Goal: Task Accomplishment & Management: Manage account settings

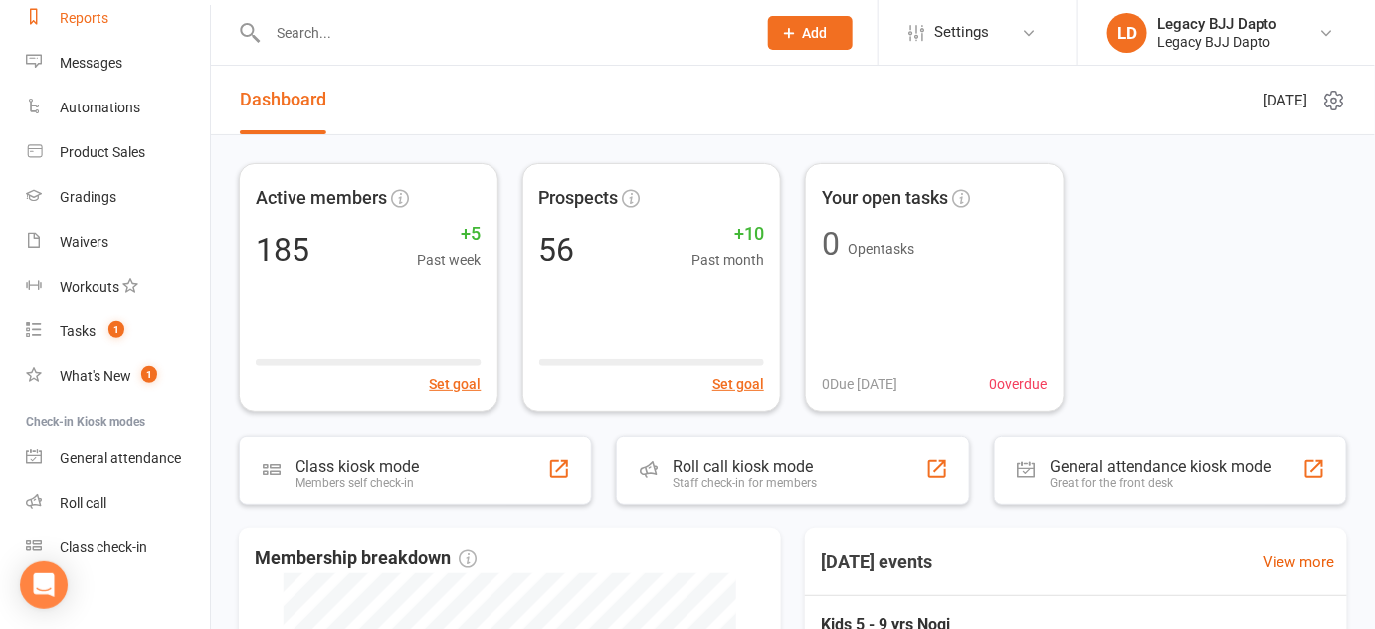
scroll to position [283, 0]
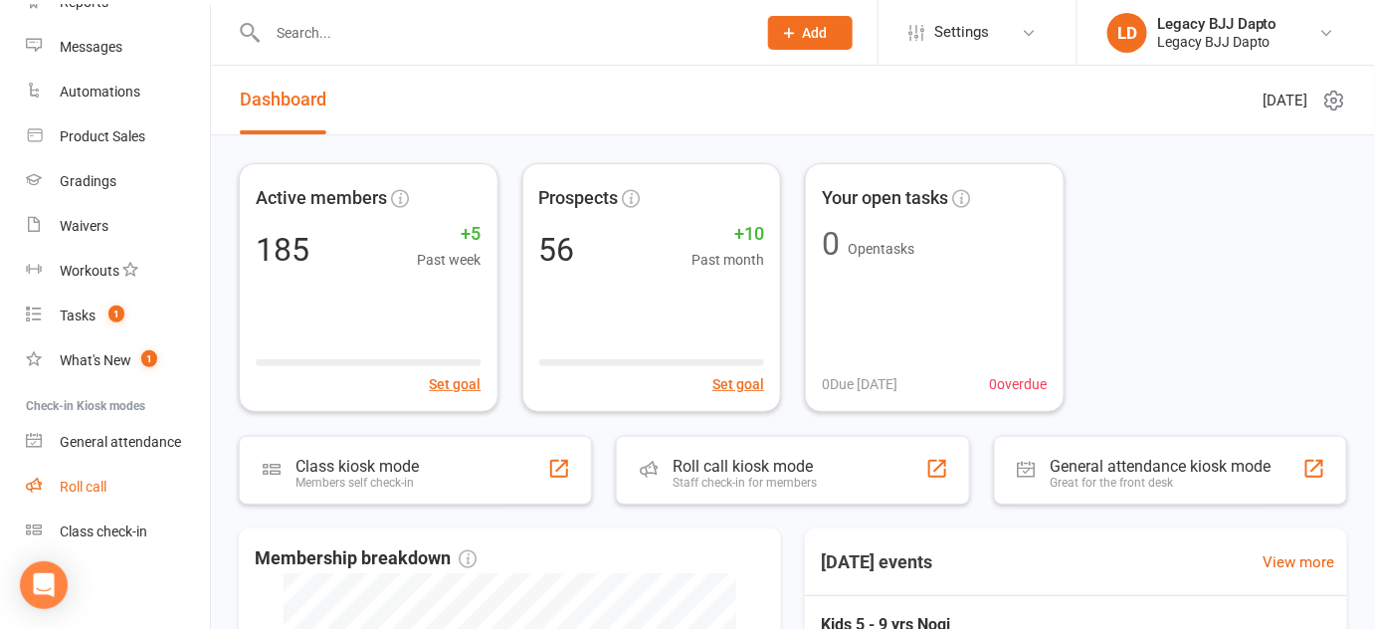
click at [97, 486] on div "Roll call" at bounding box center [83, 486] width 47 height 16
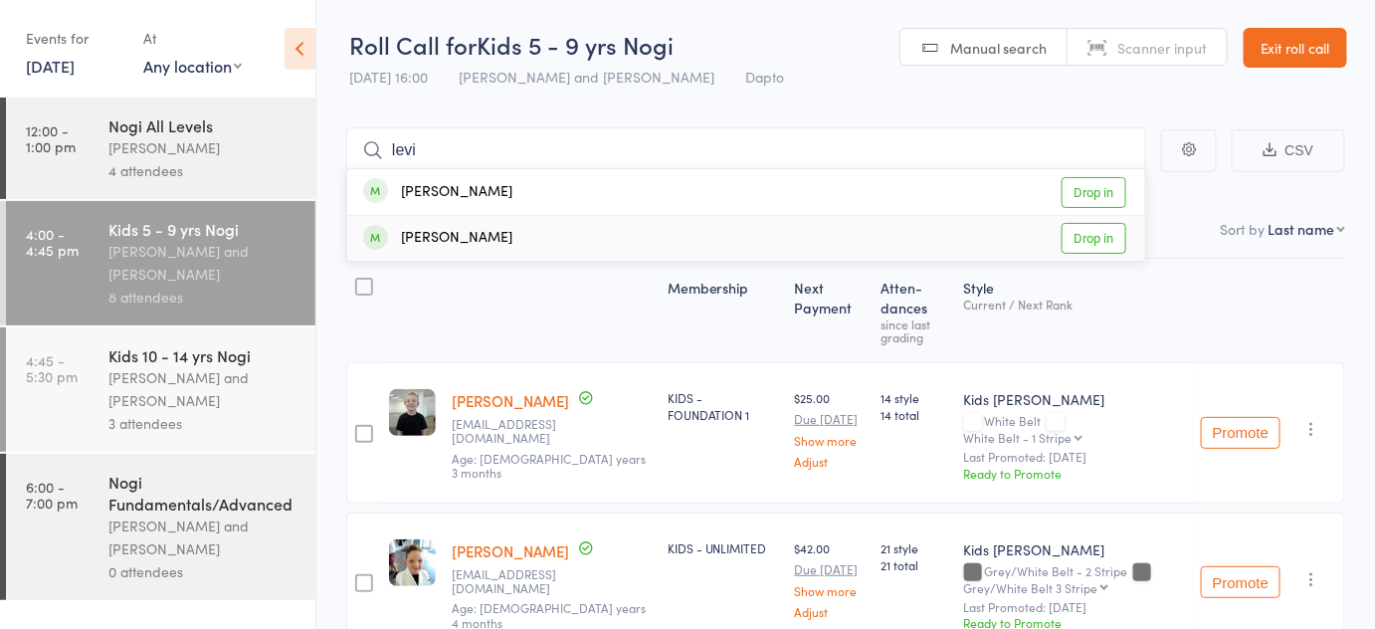
type input "levi"
click at [1106, 241] on link "Drop in" at bounding box center [1093, 238] width 65 height 31
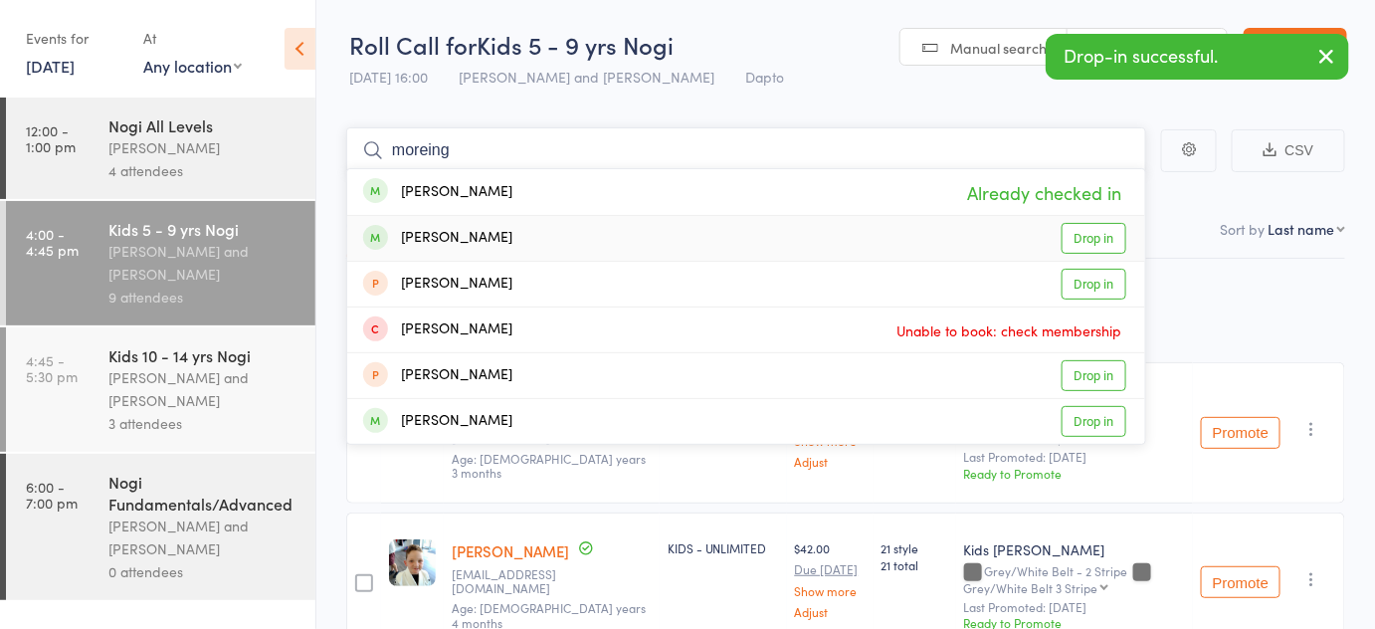
type input "moreing"
click at [1100, 235] on link "Drop in" at bounding box center [1093, 238] width 65 height 31
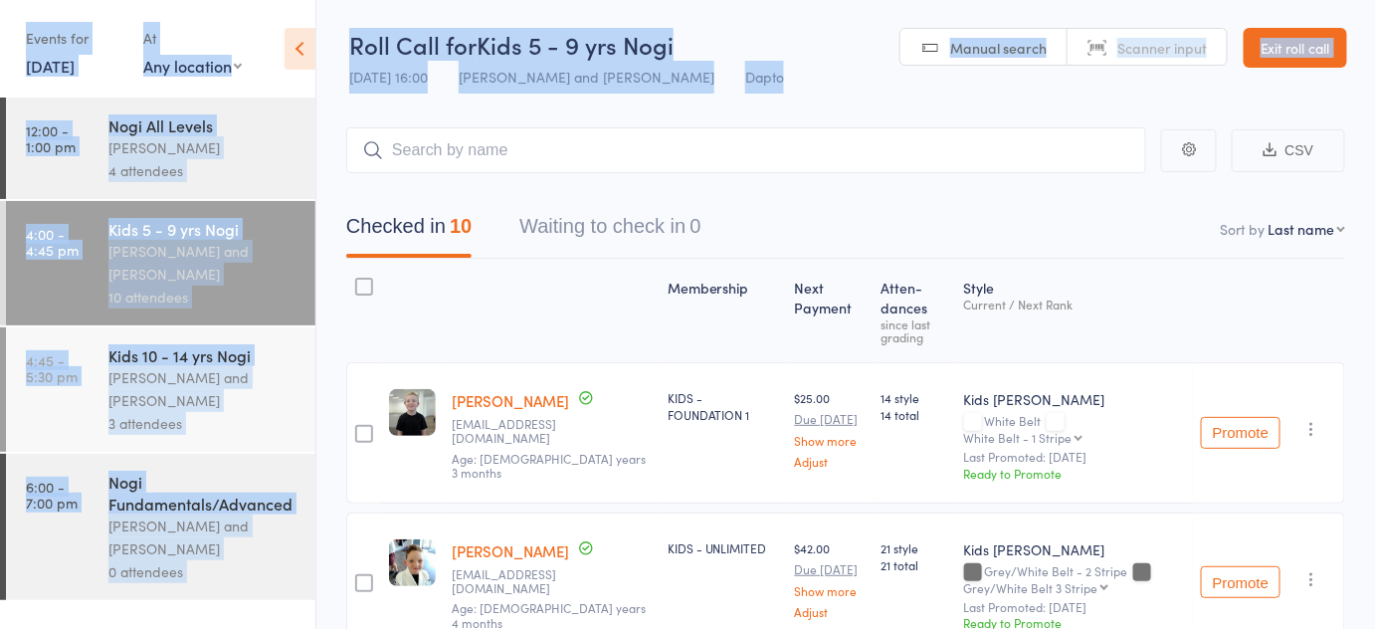
drag, startPoint x: 547, startPoint y: 108, endPoint x: 342, endPoint y: 12, distance: 226.5
click at [342, 12] on div "Roll Call for Kids 5 - 9 yrs Nogi 11 Sep 16:00 Pietro Bressan and Diego Gutierr…" at bounding box center [687, 314] width 1375 height 629
click at [342, 12] on header "Roll Call for Kids 5 - 9 yrs Nogi 11 Sep 16:00 Pietro Bressan and Diego Gutierr…" at bounding box center [845, 48] width 1058 height 97
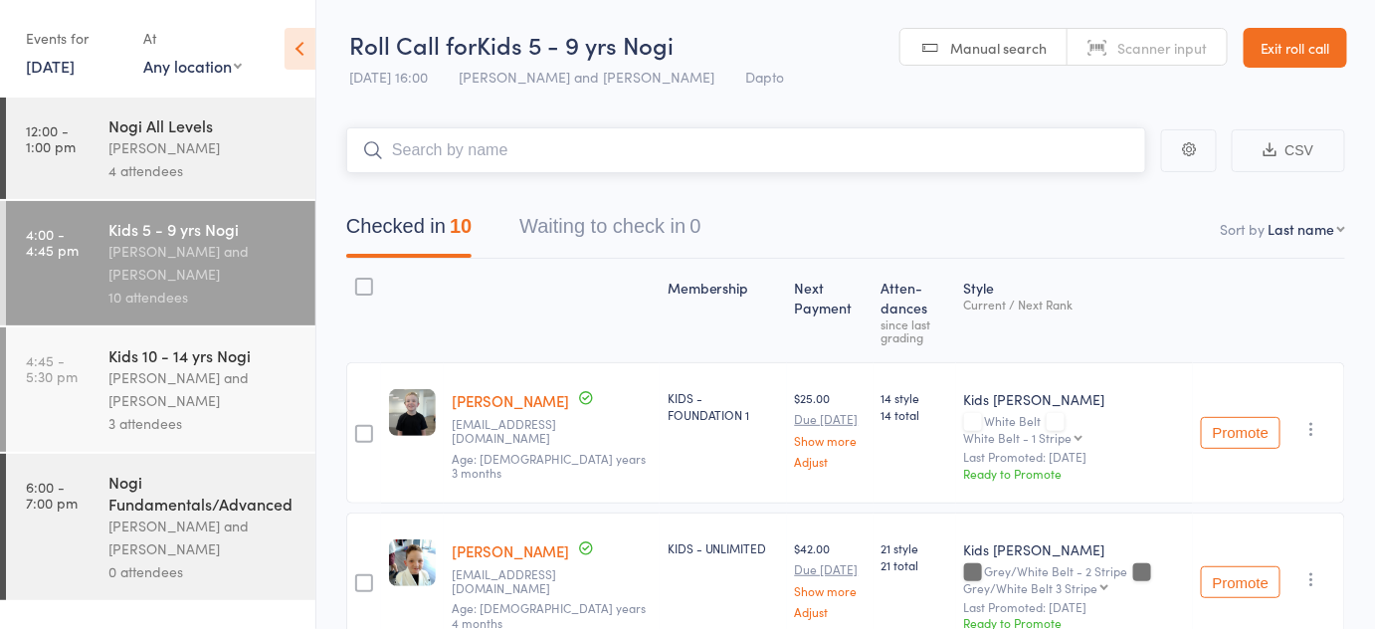
click at [474, 140] on input "search" at bounding box center [746, 150] width 800 height 46
type input "aydin"
click at [1078, 181] on link "Drop in" at bounding box center [1093, 192] width 65 height 31
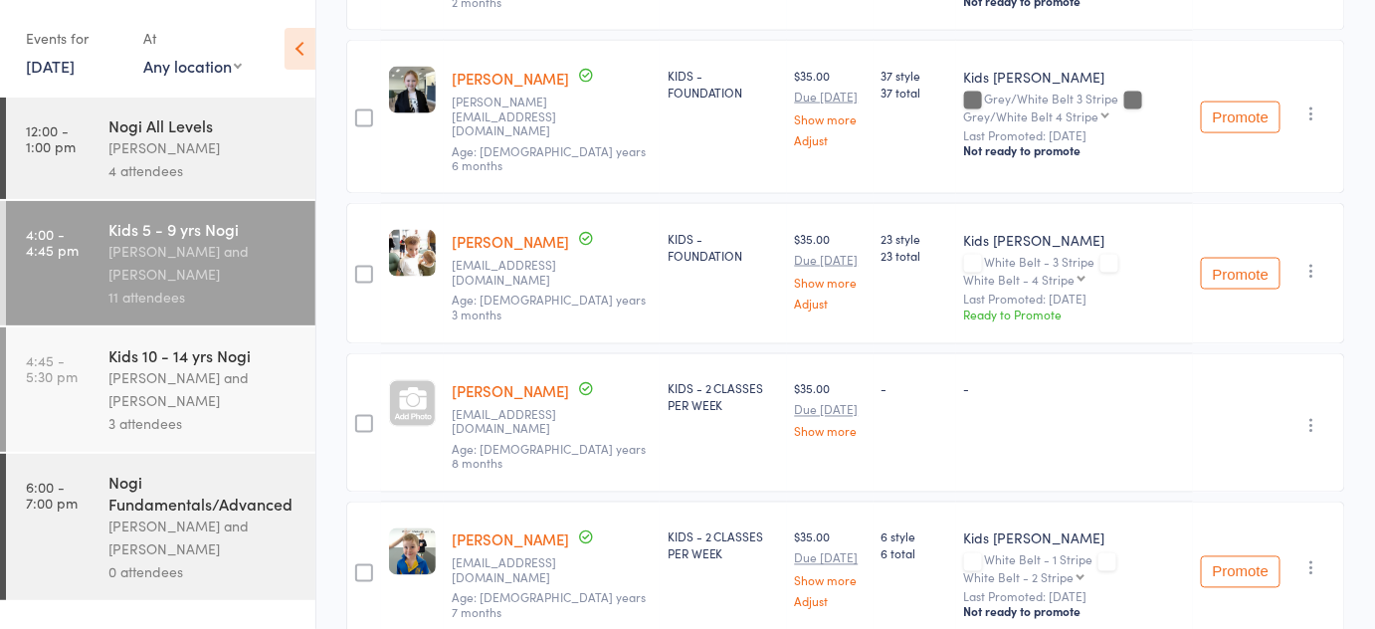
scroll to position [922, 0]
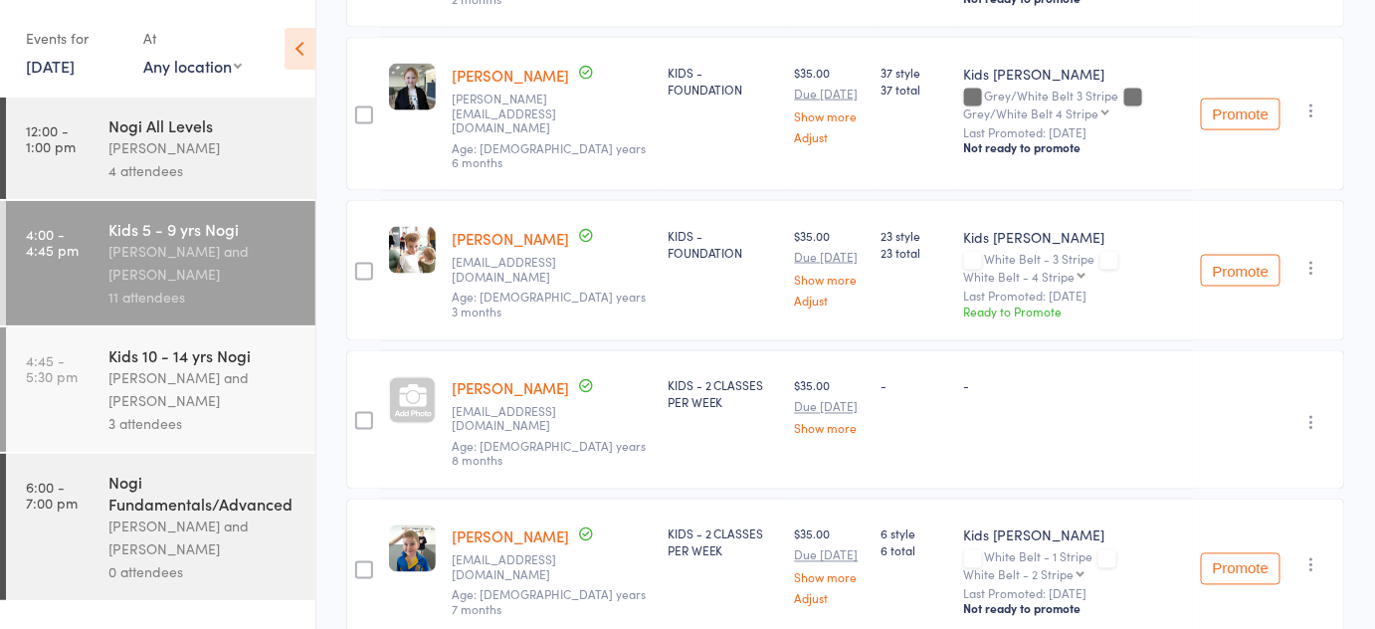
click at [546, 378] on link "Aydin Kahraman" at bounding box center [510, 388] width 117 height 21
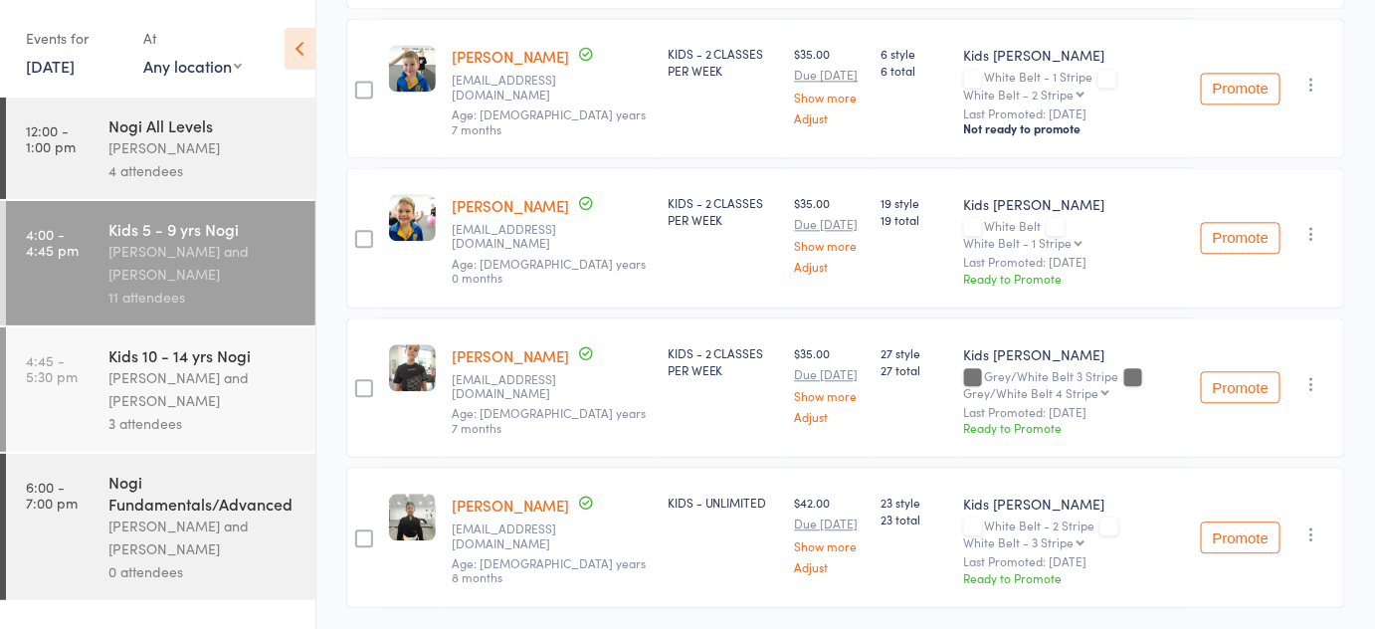
scroll to position [1411, 0]
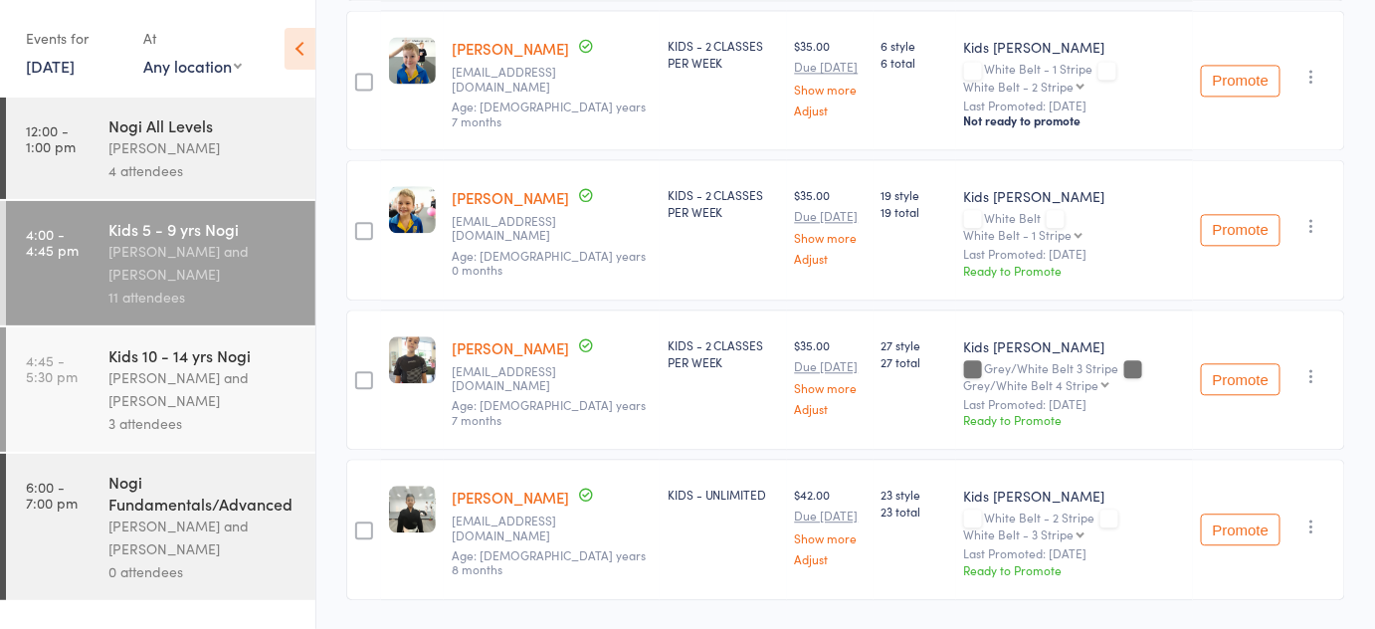
click at [247, 384] on div "Pietro Bressan and Diego Gutierrez" at bounding box center [203, 389] width 190 height 46
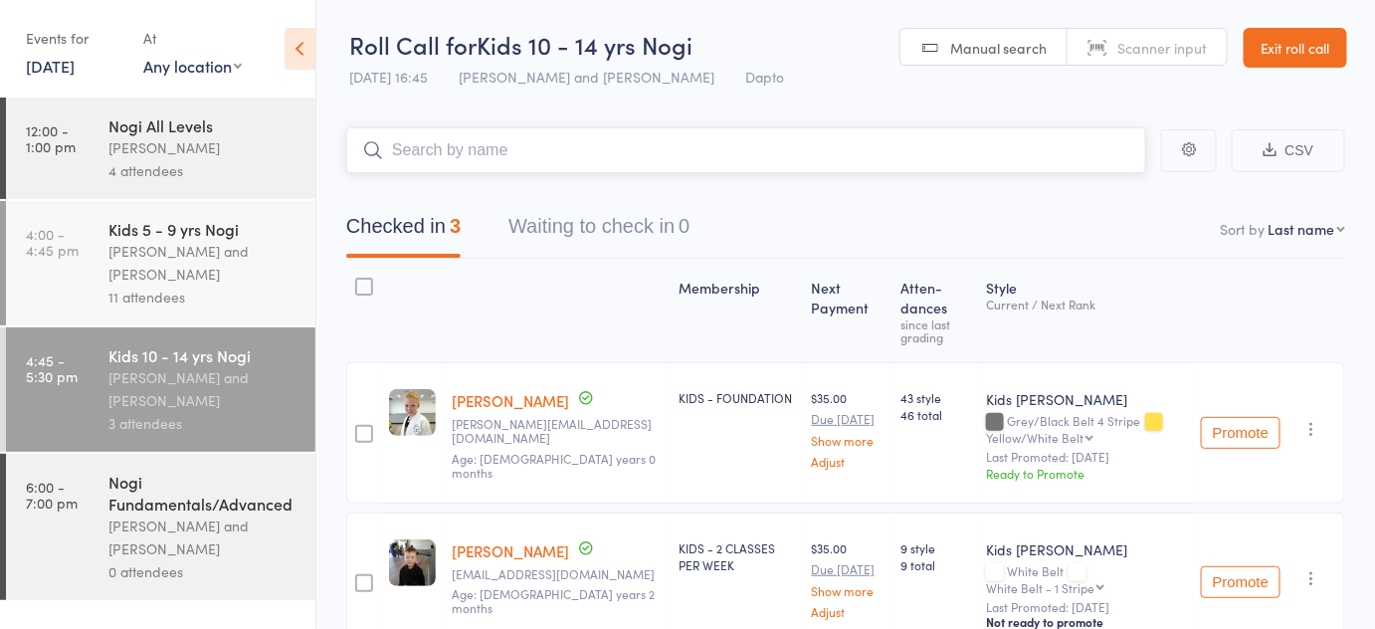
scroll to position [224, 0]
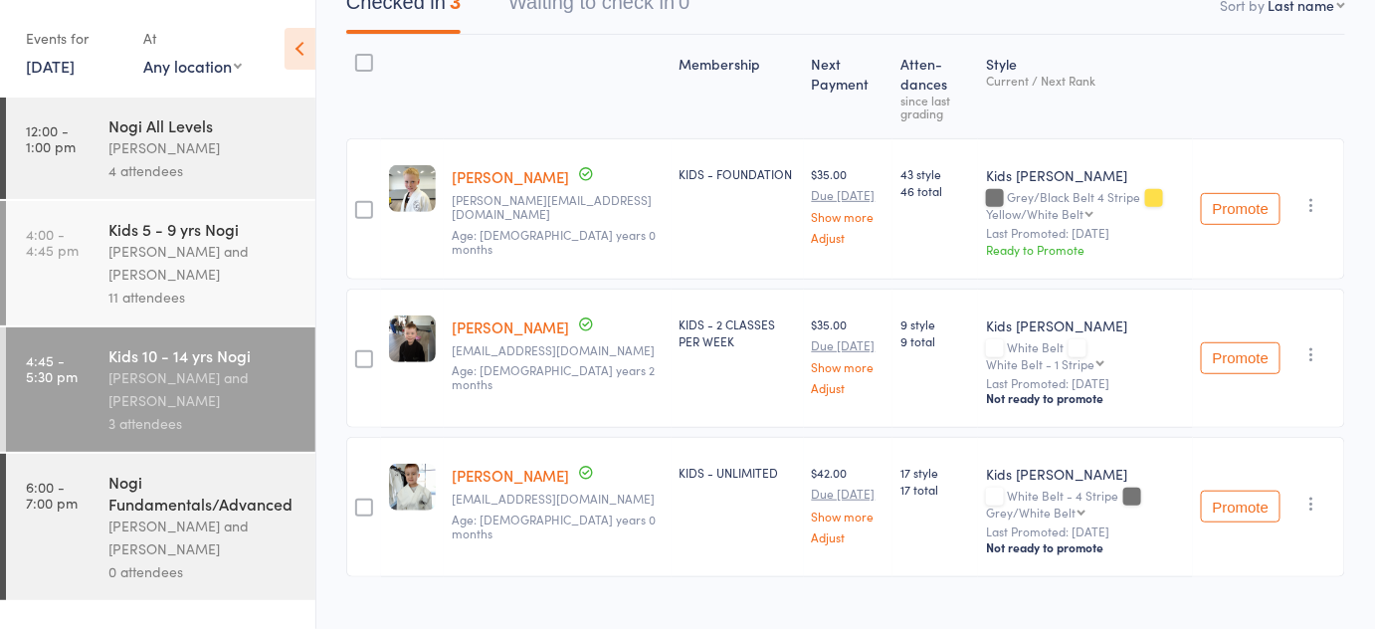
click at [1306, 344] on icon "button" at bounding box center [1312, 354] width 20 height 20
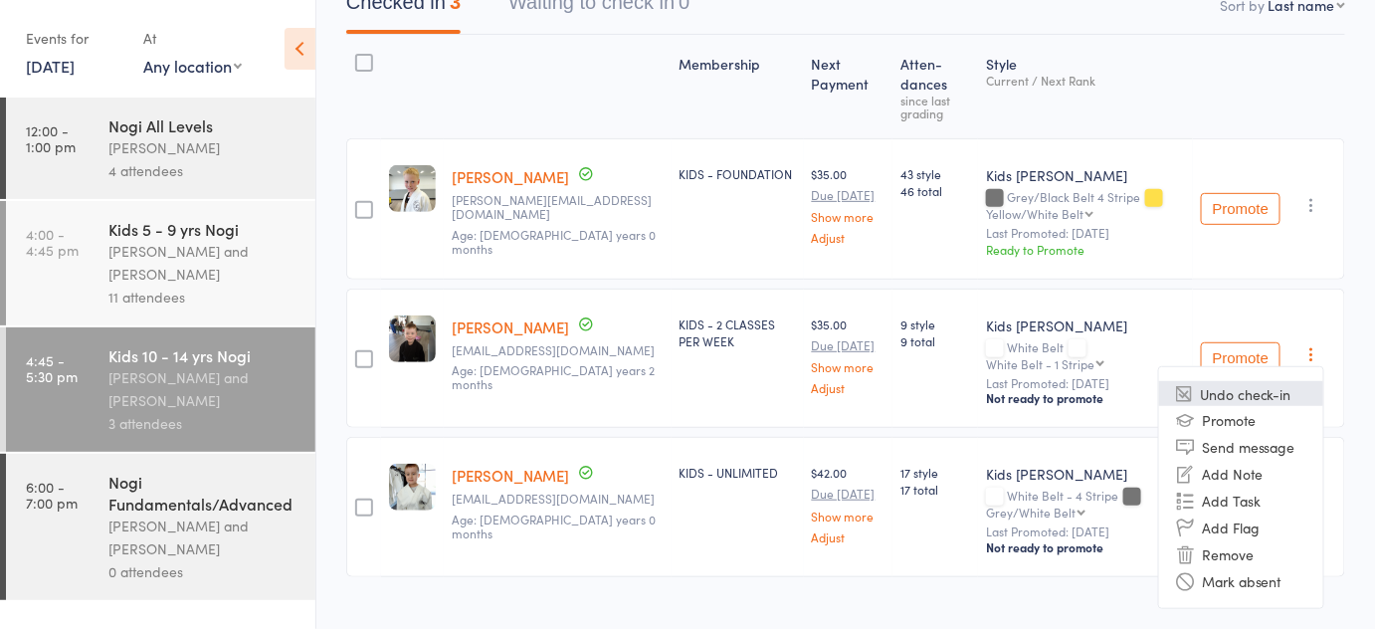
click at [1284, 381] on li "Undo check-in" at bounding box center [1241, 393] width 164 height 25
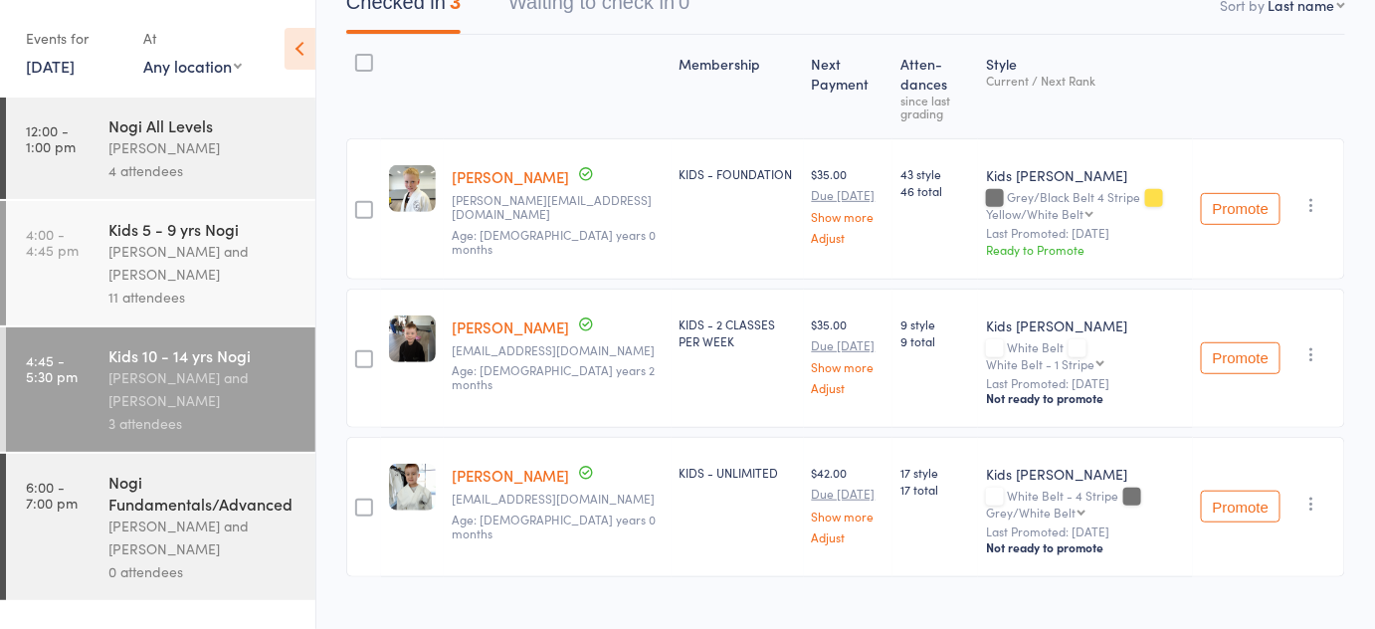
scroll to position [88, 0]
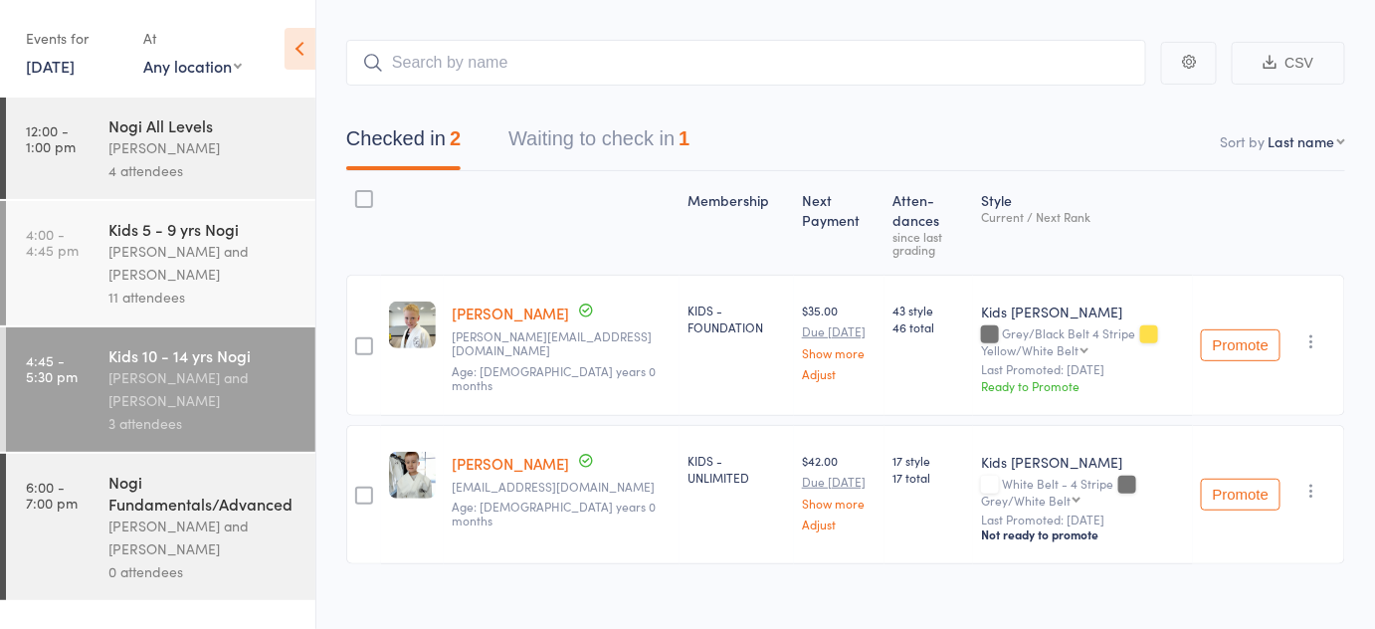
click at [1305, 480] on icon "button" at bounding box center [1312, 490] width 20 height 20
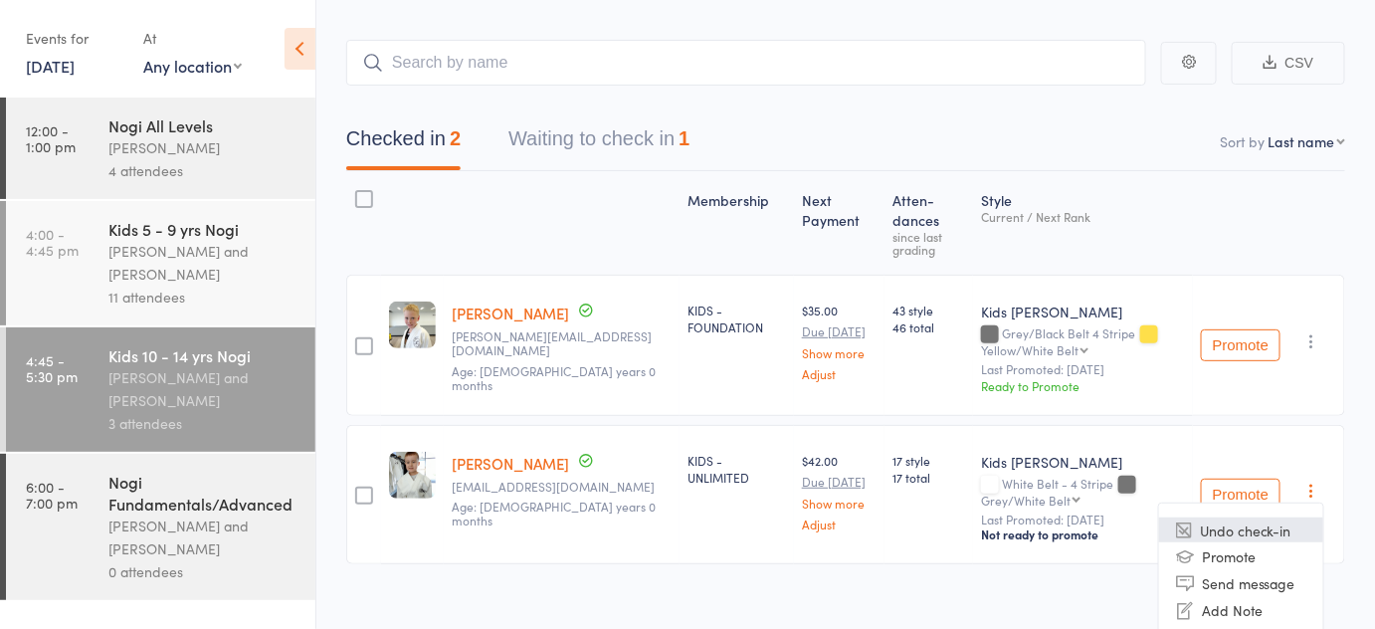
click at [1275, 517] on li "Undo check-in" at bounding box center [1241, 529] width 164 height 25
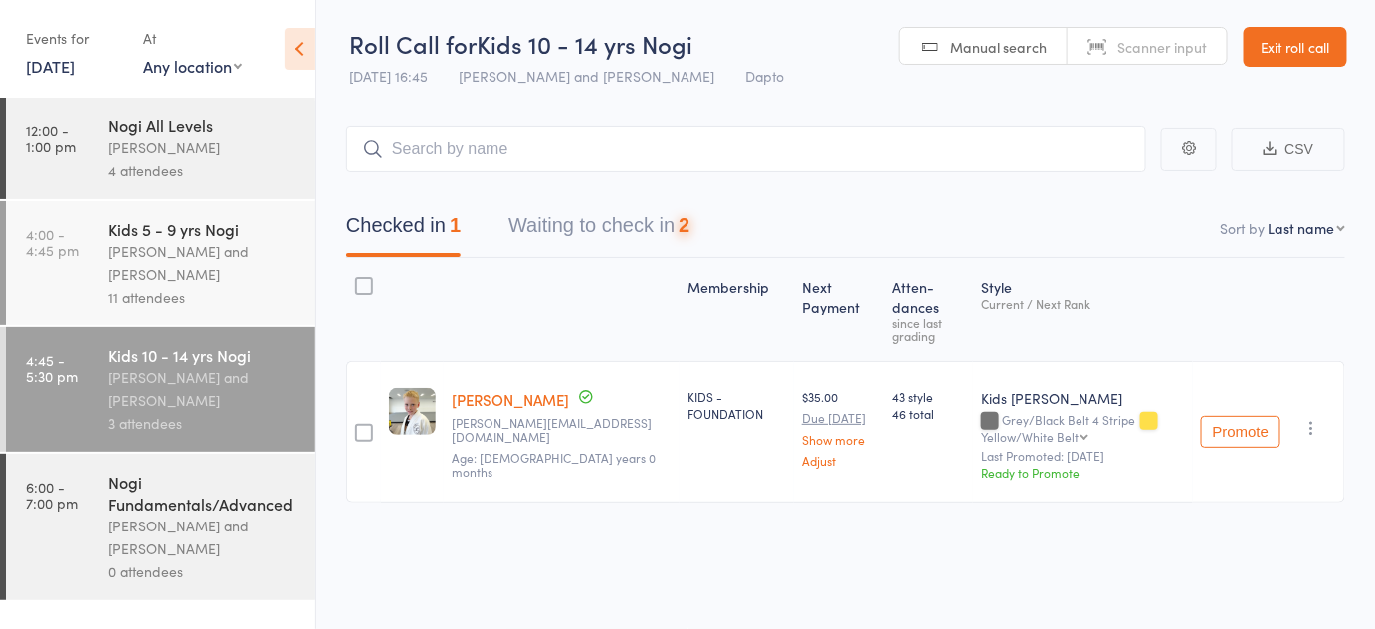
scroll to position [0, 0]
click at [208, 303] on div "11 attendees" at bounding box center [203, 296] width 190 height 23
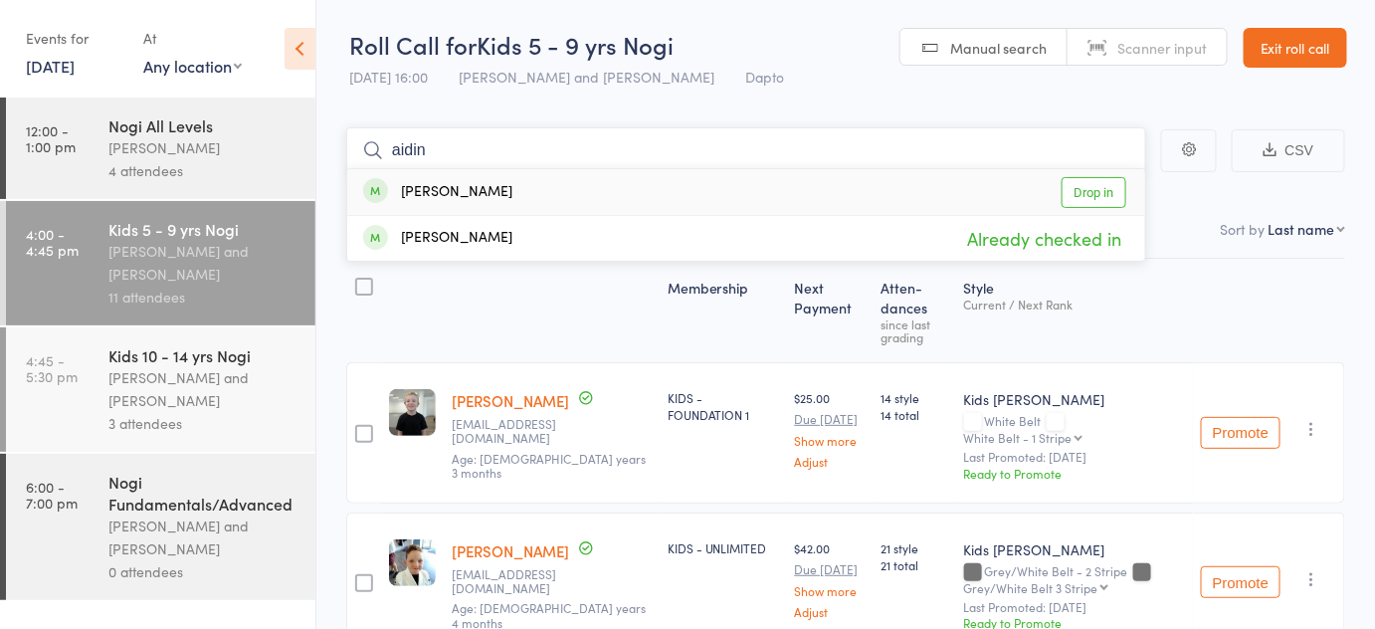
type input "aidin"
click at [1093, 192] on link "Drop in" at bounding box center [1093, 192] width 65 height 31
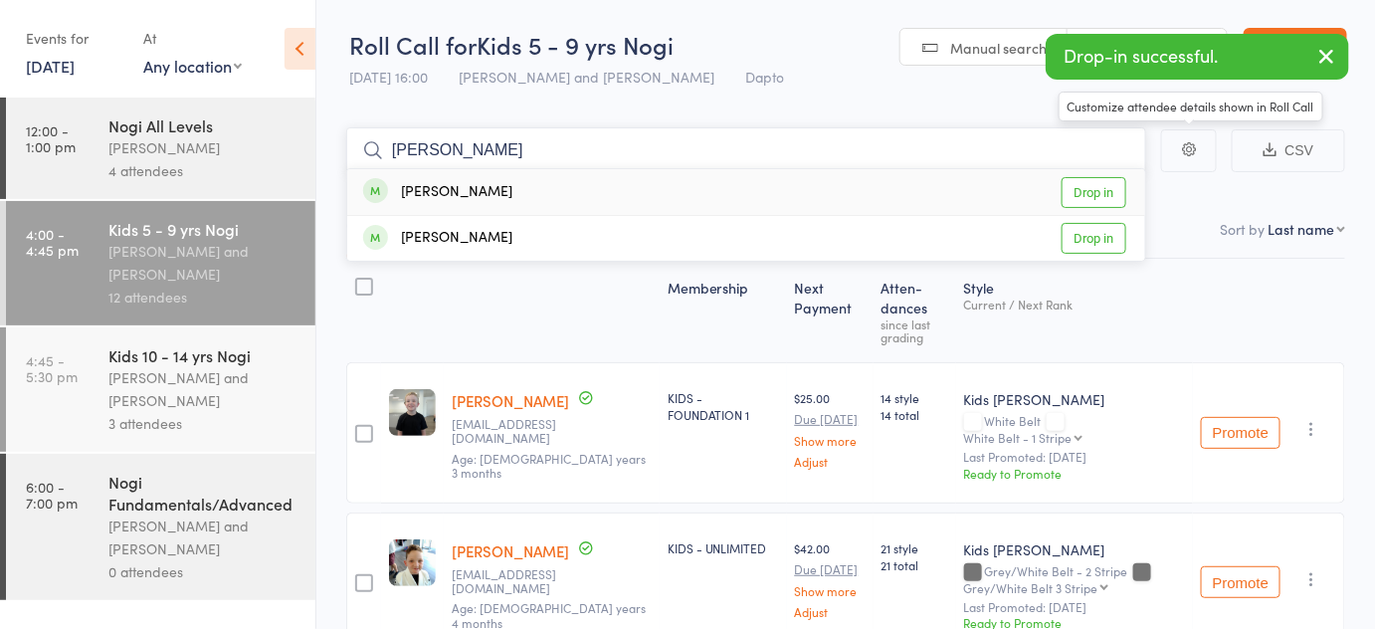
type input "tate"
click at [1102, 185] on link "Drop in" at bounding box center [1093, 192] width 65 height 31
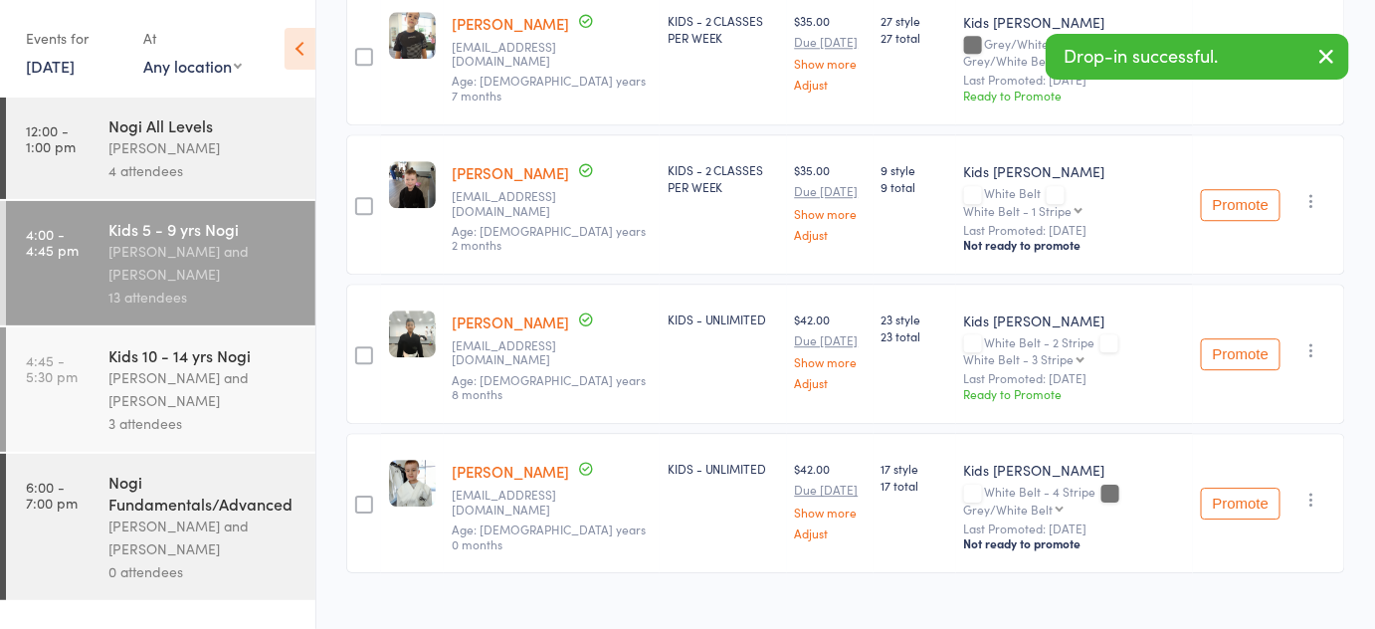
scroll to position [1736, 0]
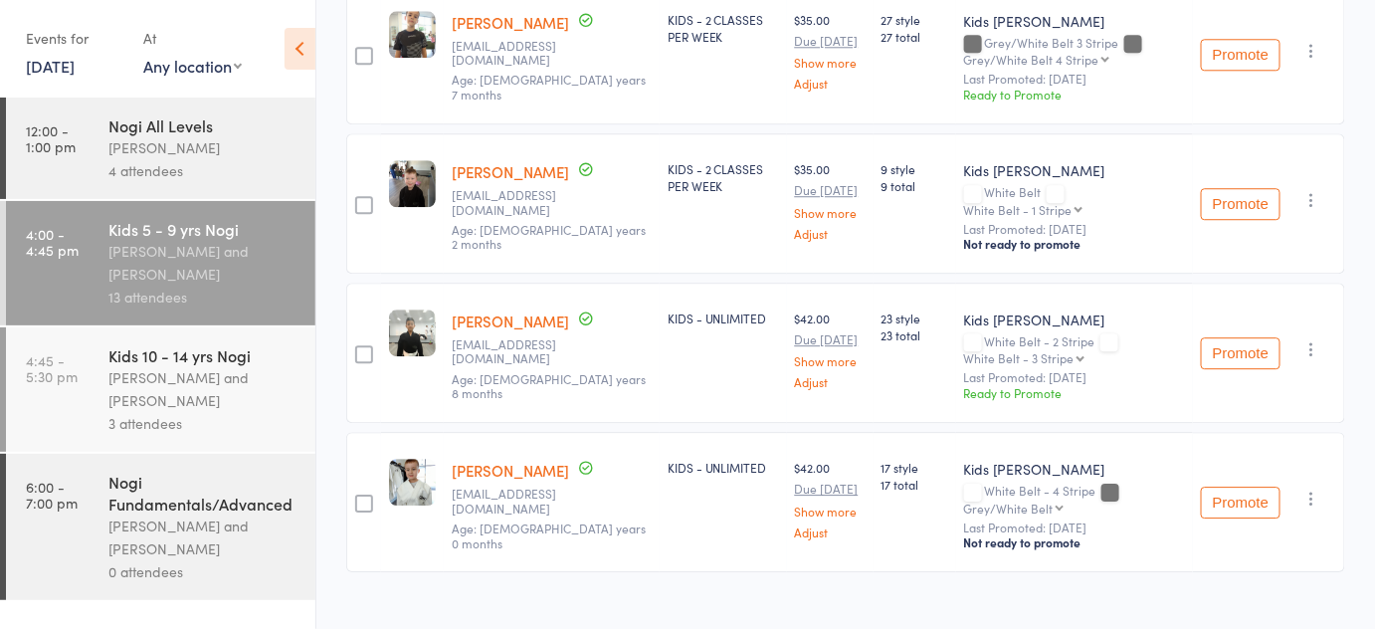
click at [476, 460] on link "[PERSON_NAME]" at bounding box center [510, 470] width 117 height 21
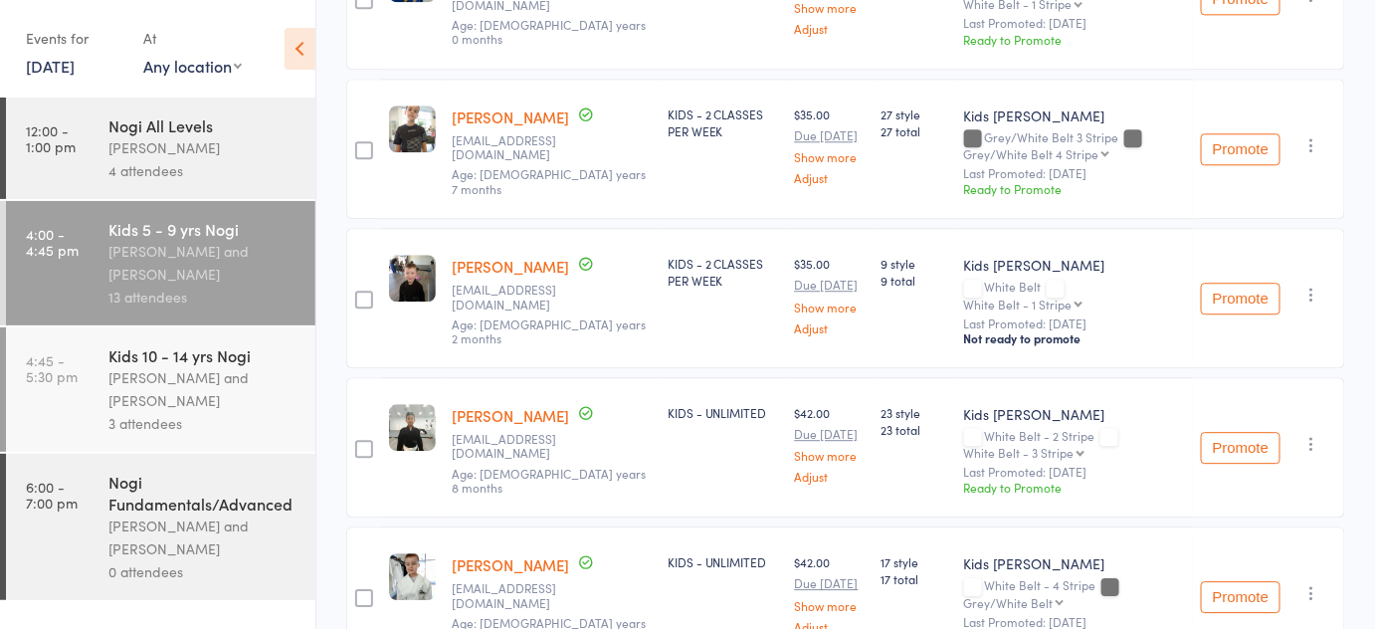
scroll to position [1640, 0]
click at [509, 257] on link "[PERSON_NAME]" at bounding box center [510, 267] width 117 height 21
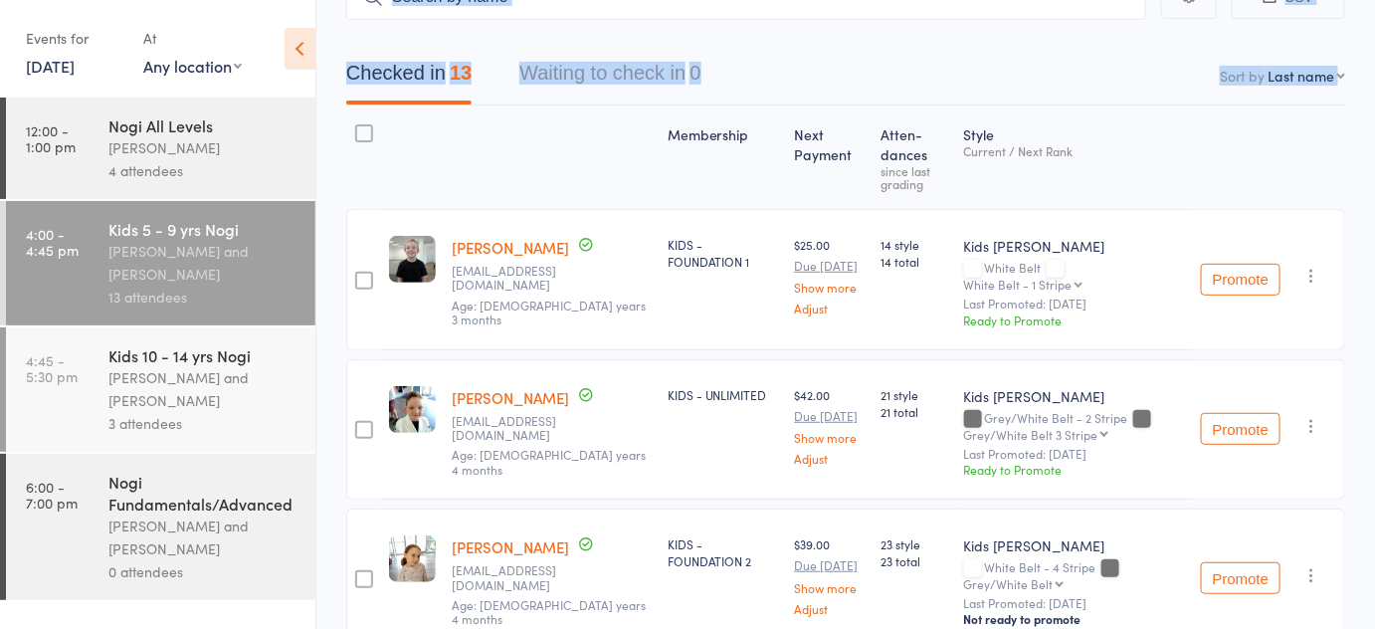
scroll to position [116, 0]
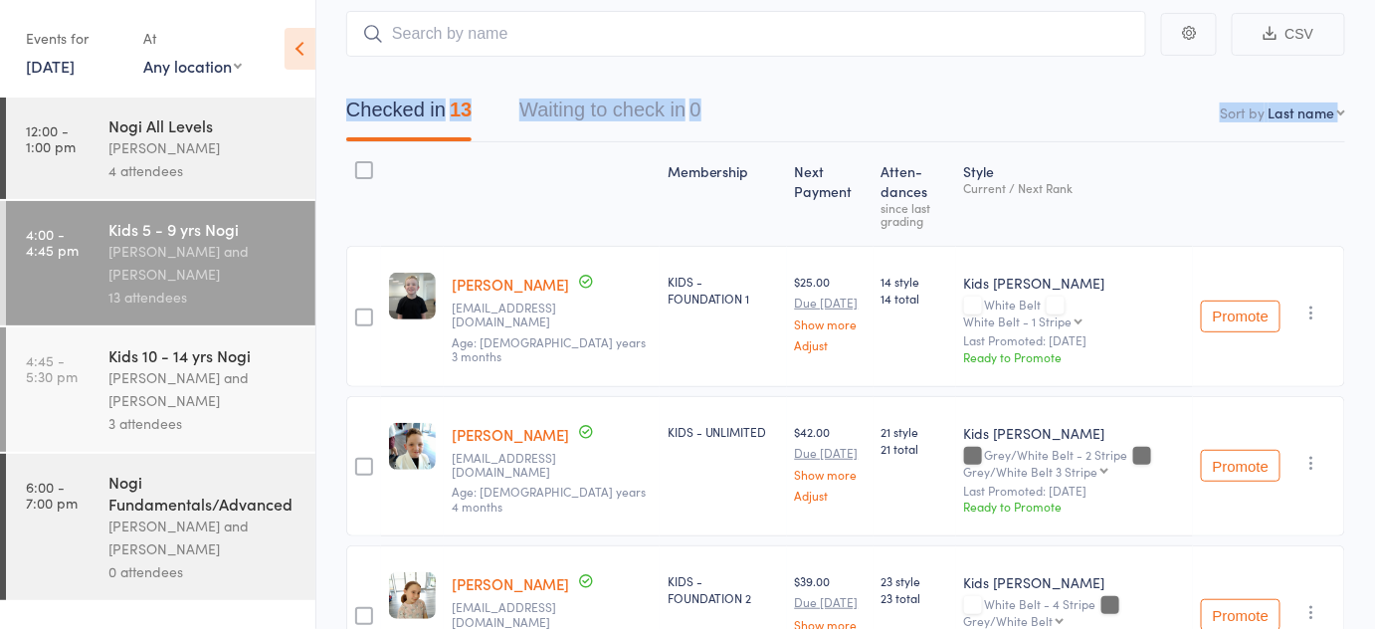
drag, startPoint x: 537, startPoint y: 75, endPoint x: 394, endPoint y: 85, distance: 143.6
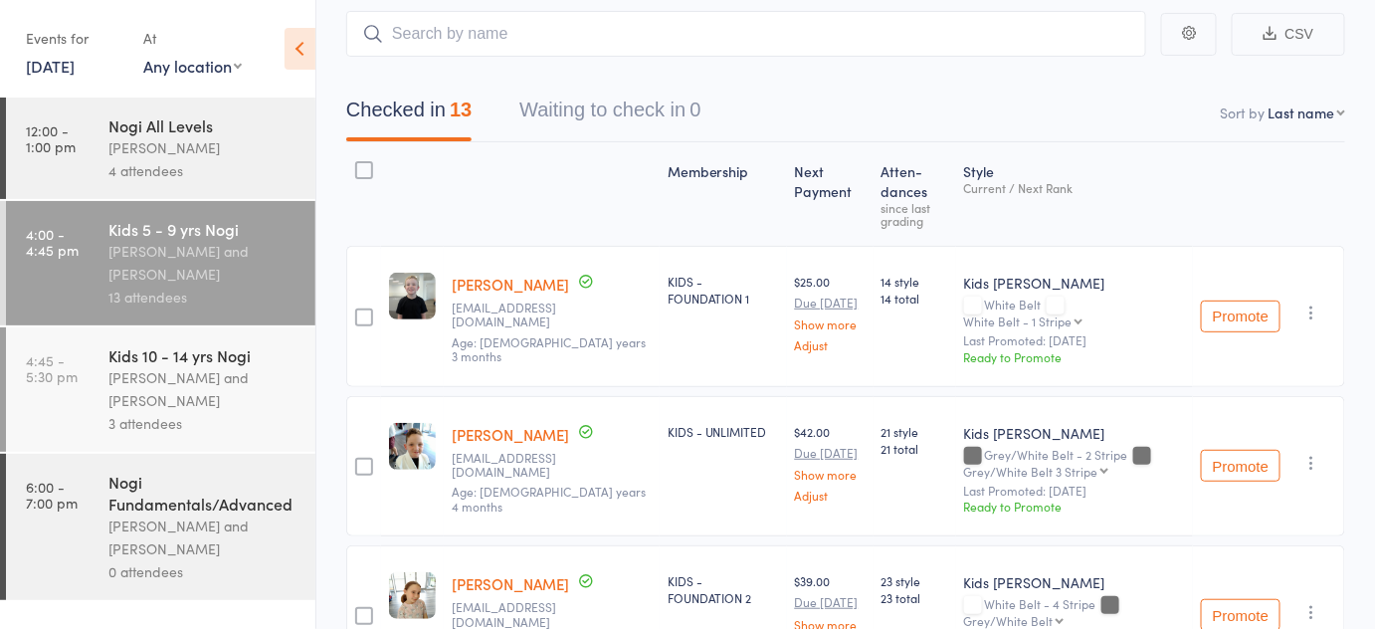
click at [394, 85] on div "Checked in 13 Waiting to check in 0" at bounding box center [845, 100] width 999 height 86
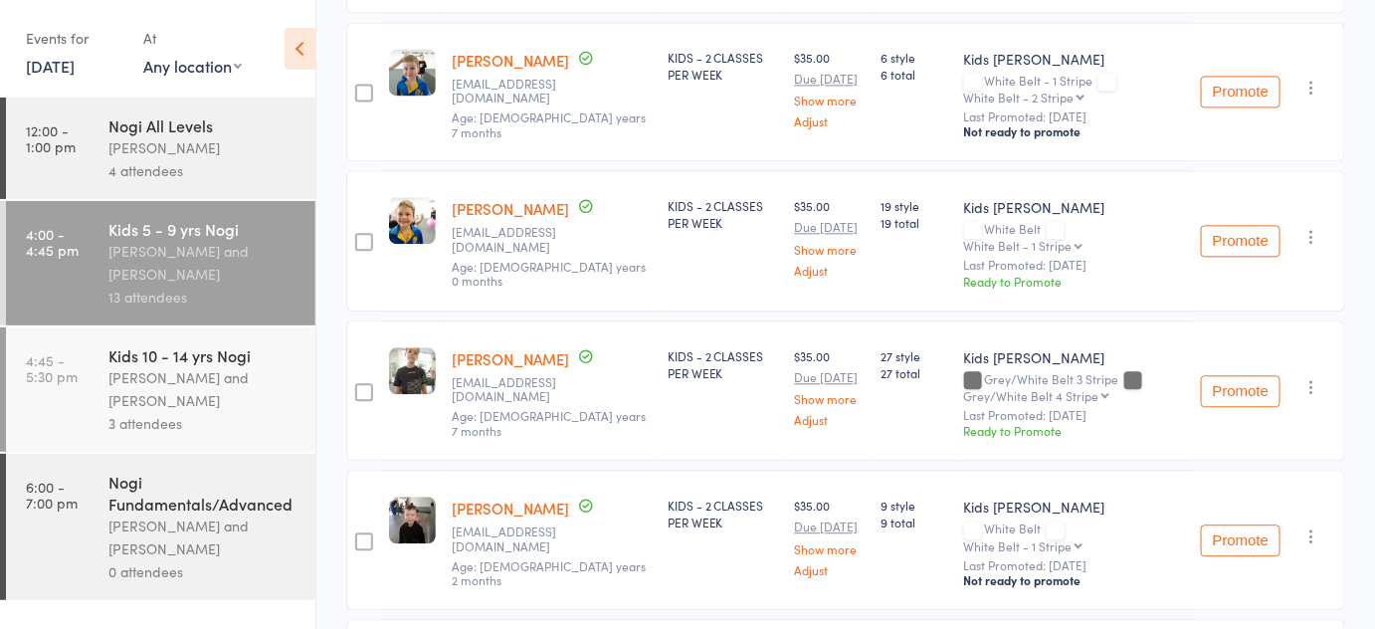
scroll to position [1736, 0]
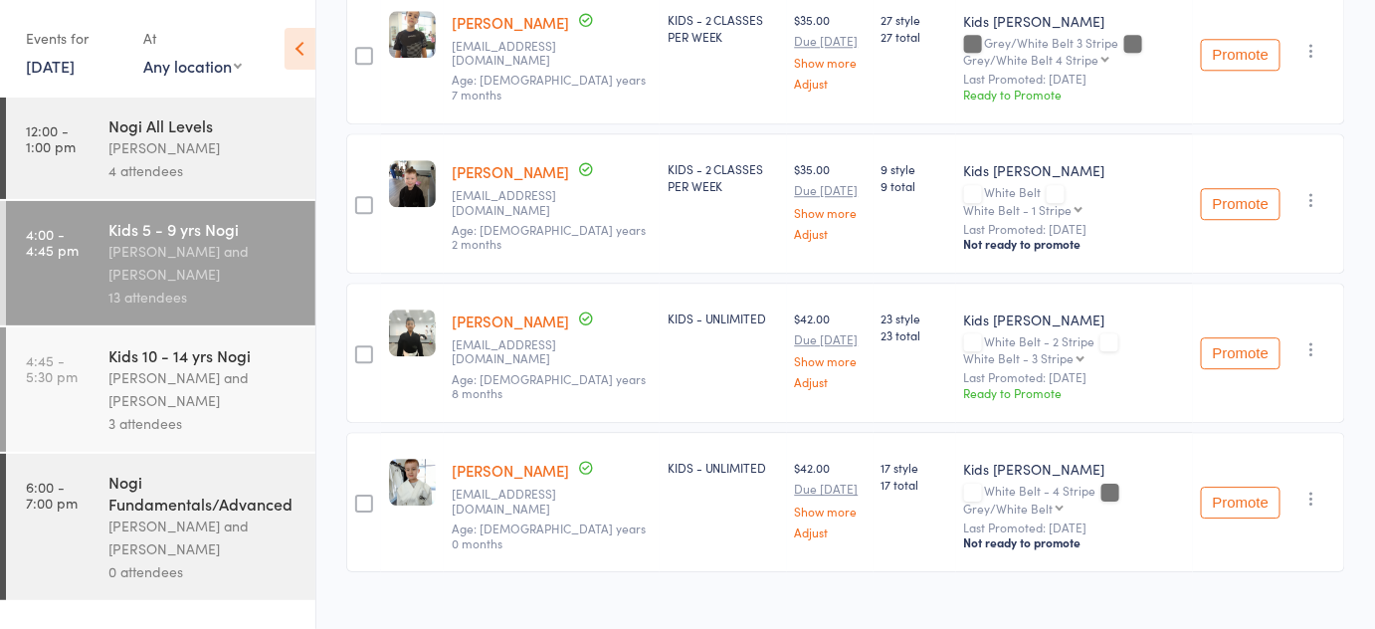
click at [984, 133] on div "Kids Jiu Jitsu White Belt White Belt - 1 Stripe White Belt - 1 Stripe White Bel…" at bounding box center [1074, 203] width 237 height 140
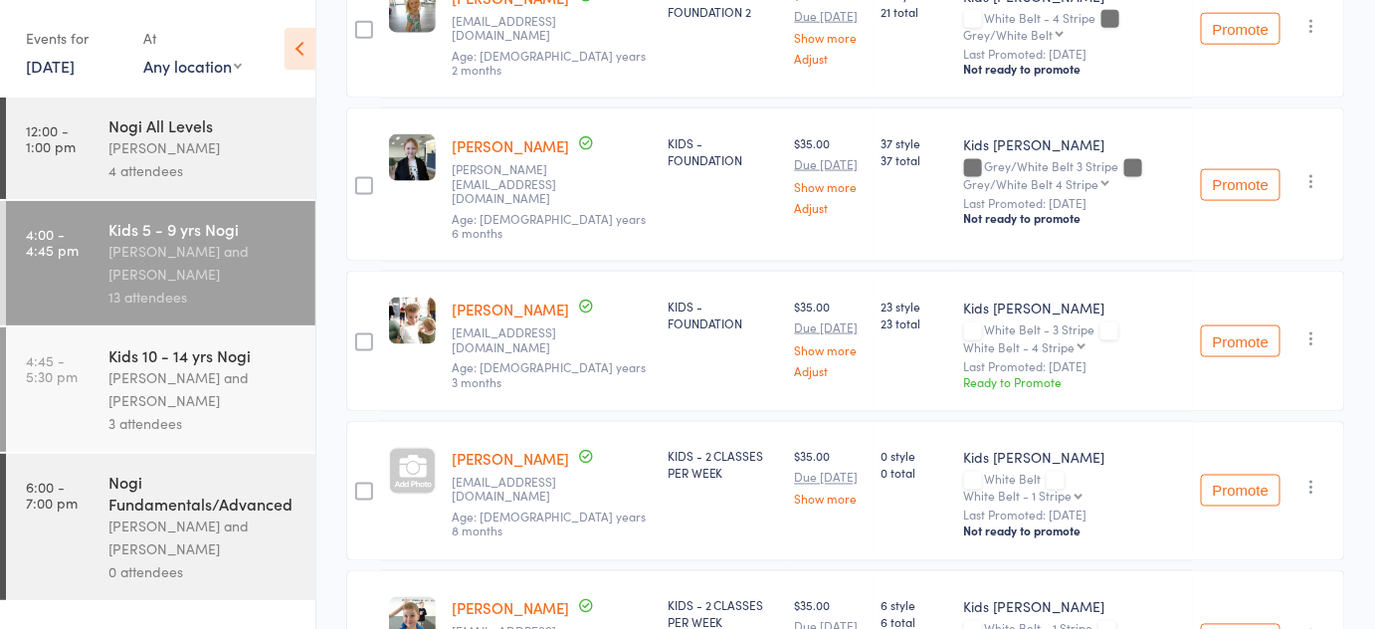
scroll to position [749, 0]
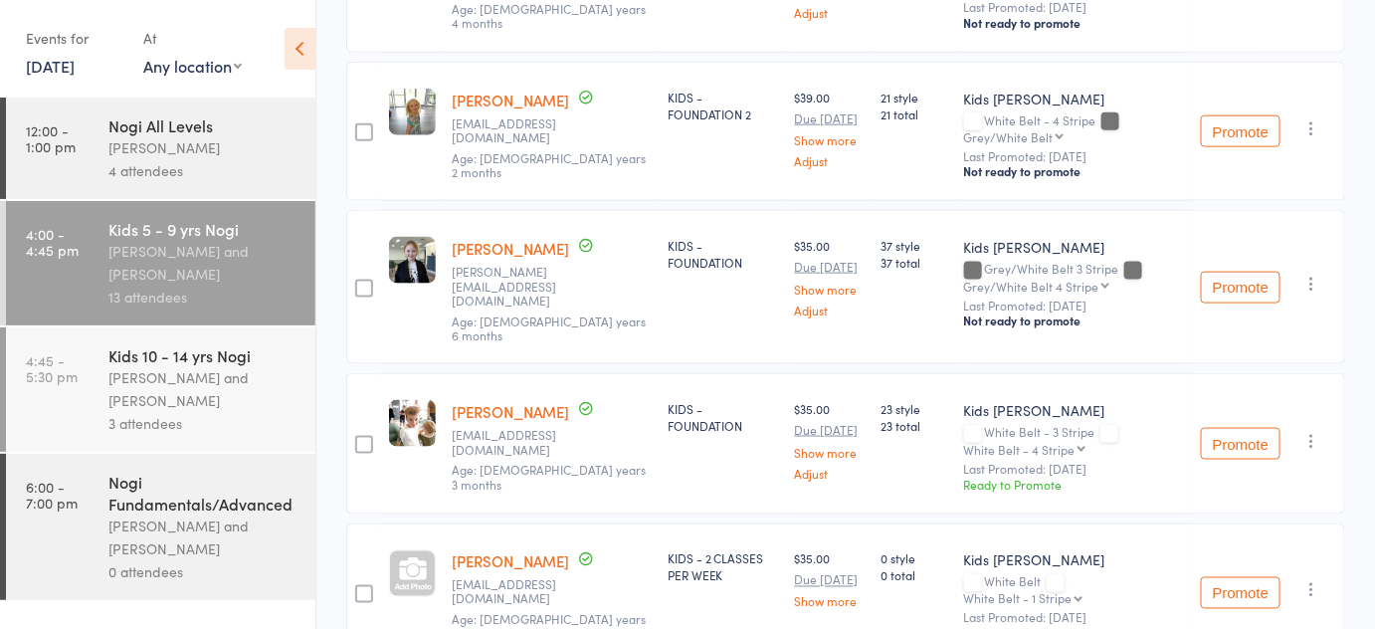
click at [894, 107] on span "21 total" at bounding box center [914, 113] width 67 height 17
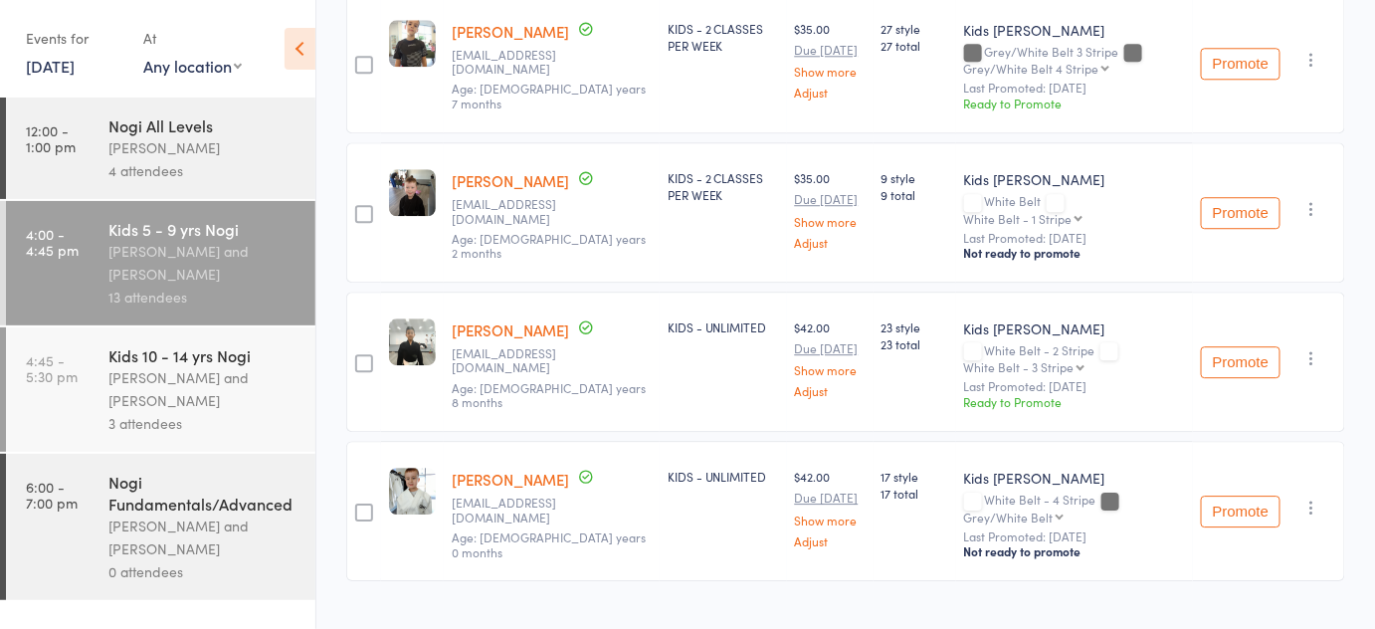
scroll to position [1732, 0]
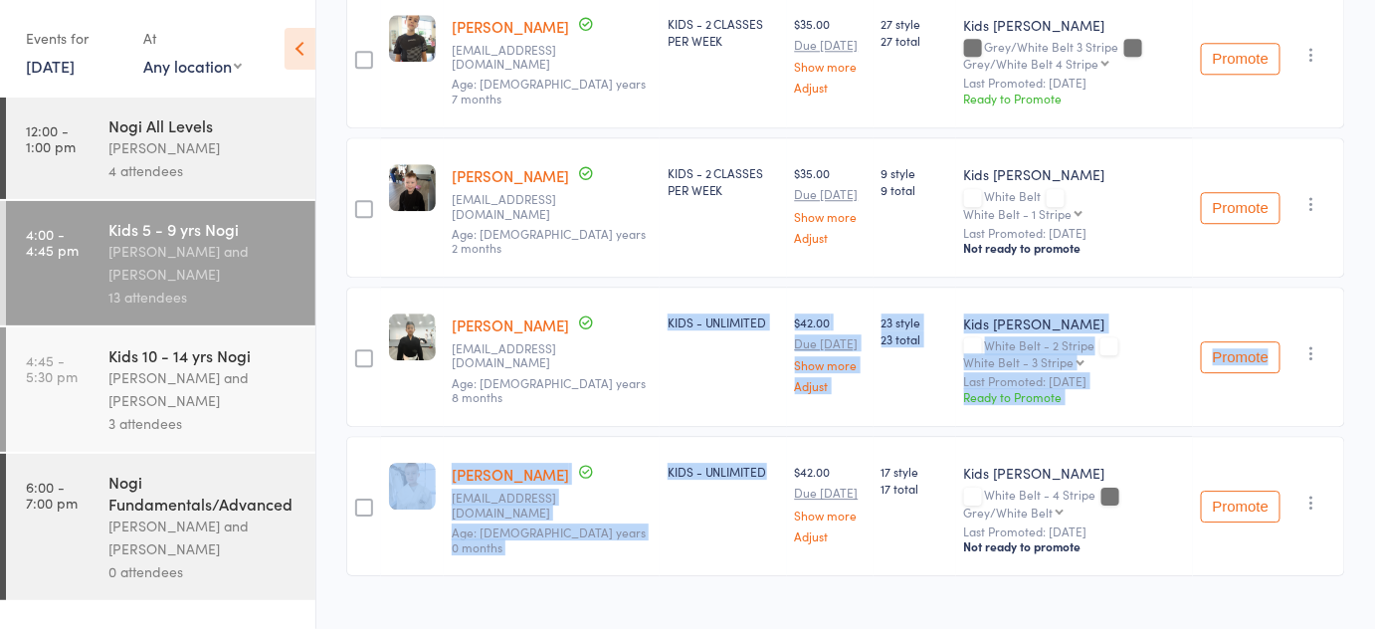
drag, startPoint x: 676, startPoint y: 254, endPoint x: 779, endPoint y: 443, distance: 215.0
click at [779, 463] on div "KIDS - UNLIMITED" at bounding box center [722, 471] width 111 height 17
drag, startPoint x: 779, startPoint y: 443, endPoint x: 689, endPoint y: 273, distance: 192.2
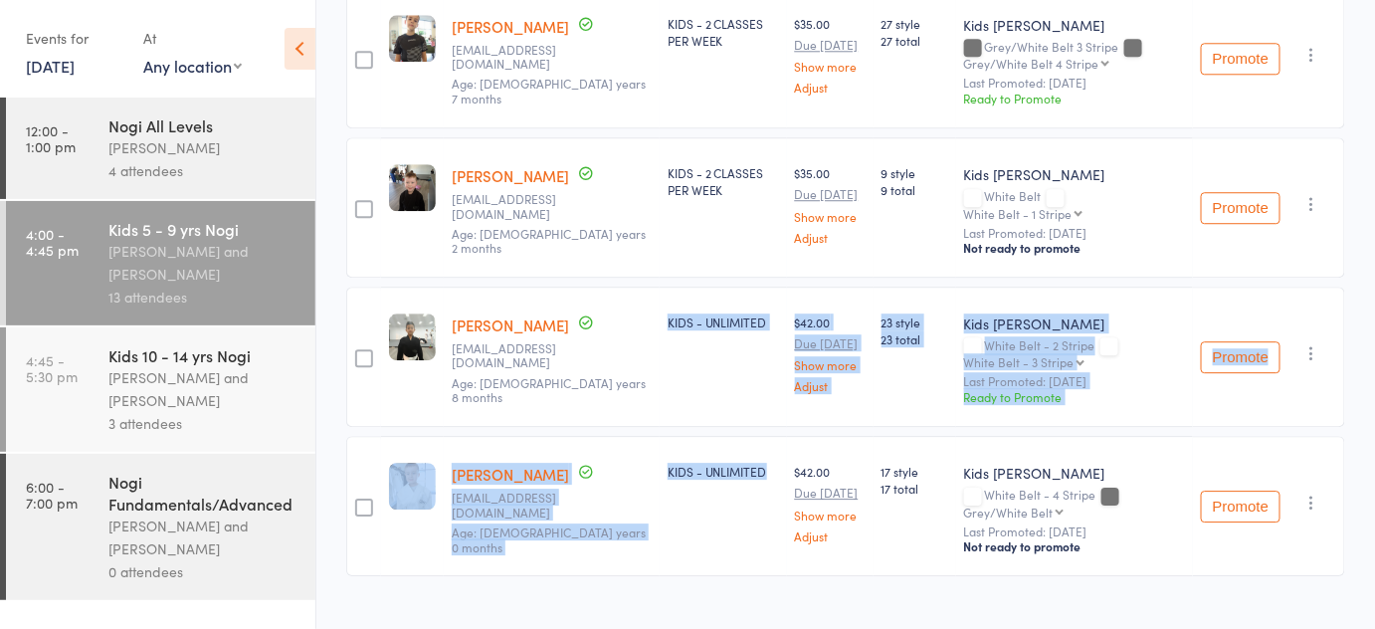
click at [689, 286] on div "KIDS - UNLIMITED" at bounding box center [723, 356] width 127 height 141
drag, startPoint x: 689, startPoint y: 273, endPoint x: 731, endPoint y: 429, distance: 161.7
click at [731, 436] on div "KIDS - UNLIMITED" at bounding box center [723, 506] width 127 height 140
drag, startPoint x: 731, startPoint y: 429, endPoint x: 708, endPoint y: 323, distance: 107.9
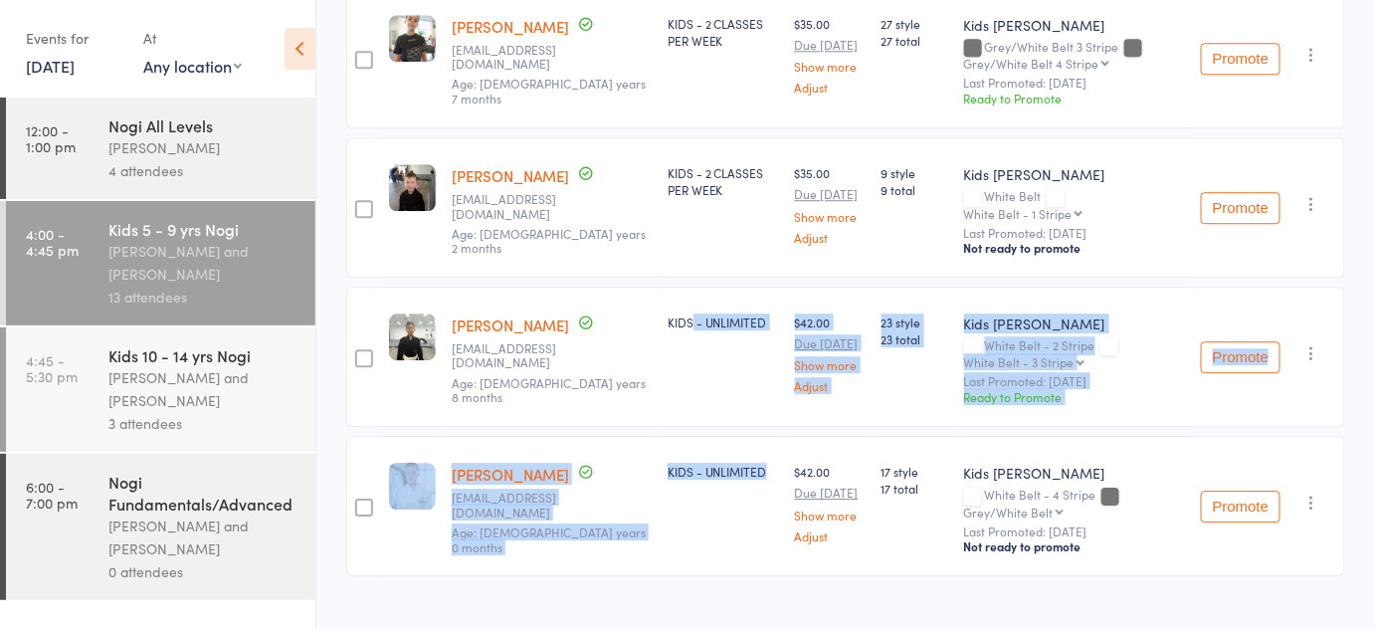
click at [708, 323] on div "KIDS - UNLIMITED" at bounding box center [723, 356] width 127 height 141
drag, startPoint x: 708, startPoint y: 323, endPoint x: 719, endPoint y: 448, distance: 124.8
click at [719, 463] on div "KIDS - UNLIMITED" at bounding box center [722, 471] width 111 height 17
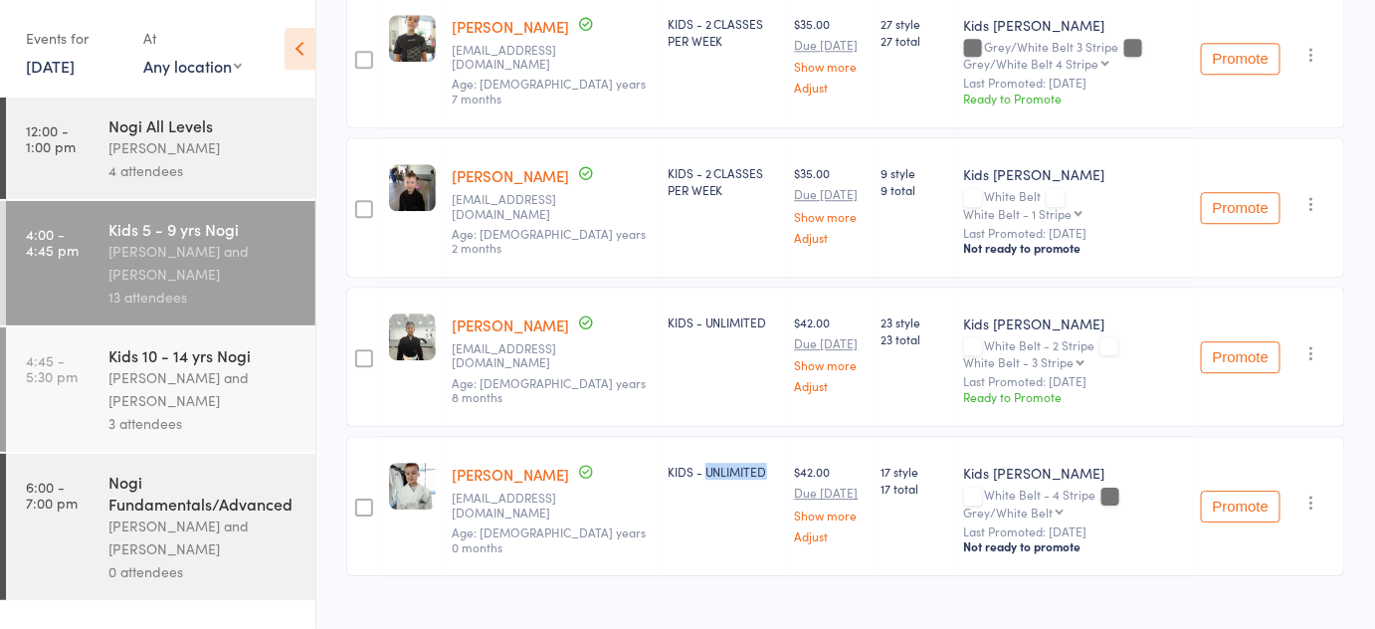
click at [719, 463] on div "KIDS - UNLIMITED" at bounding box center [722, 471] width 111 height 17
click at [716, 334] on div "KIDS - UNLIMITED" at bounding box center [723, 356] width 127 height 141
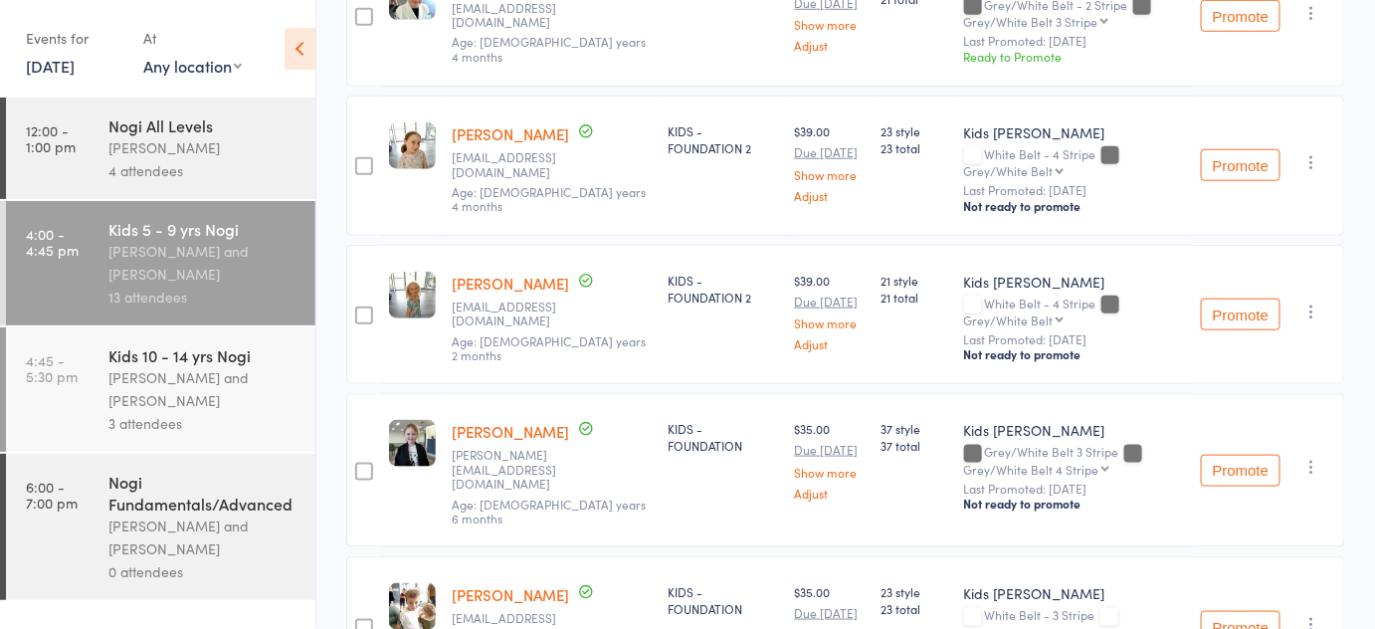
scroll to position [0, 0]
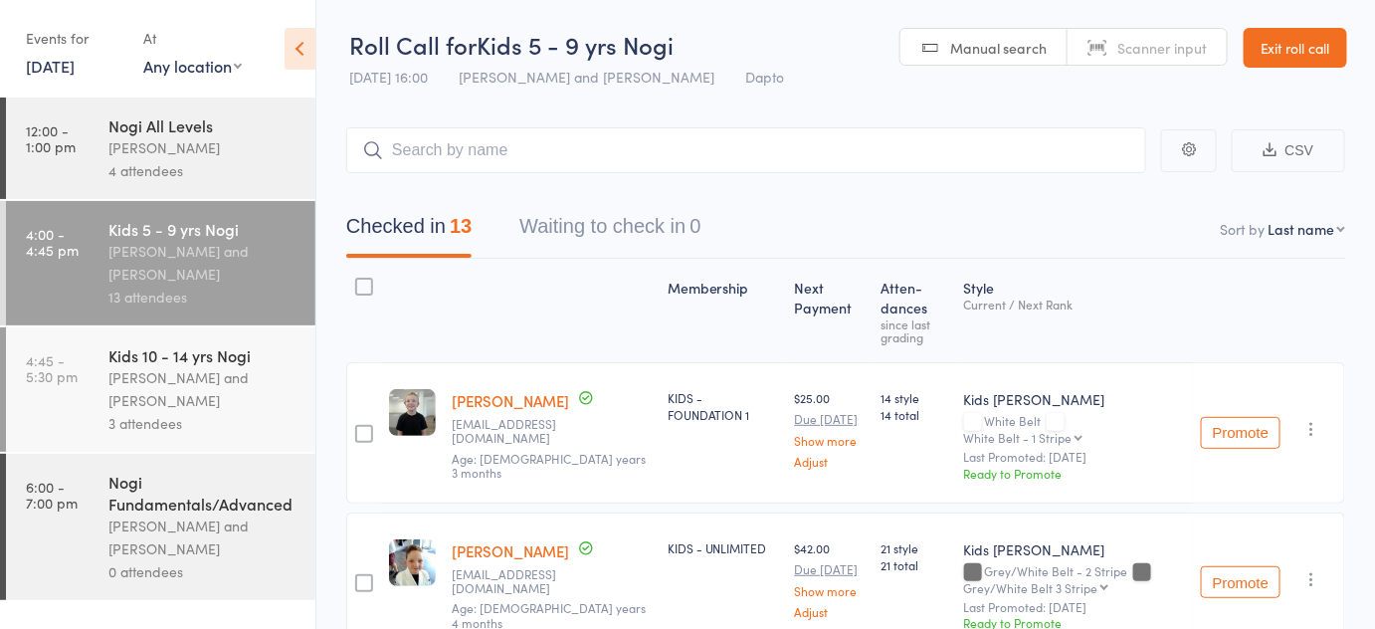
click at [681, 34] on div "Roll Call for Kids 5 - 9 yrs Nogi" at bounding box center [566, 44] width 435 height 33
drag, startPoint x: 681, startPoint y: 34, endPoint x: 531, endPoint y: 36, distance: 150.2
click at [531, 36] on div "Roll Call for Kids 5 - 9 yrs Nogi" at bounding box center [566, 44] width 435 height 33
click at [411, 12] on header "Roll Call for Kids 5 - 9 yrs Nogi 11 Sep 16:00 Pietro Bressan and Diego Gutierr…" at bounding box center [845, 48] width 1058 height 97
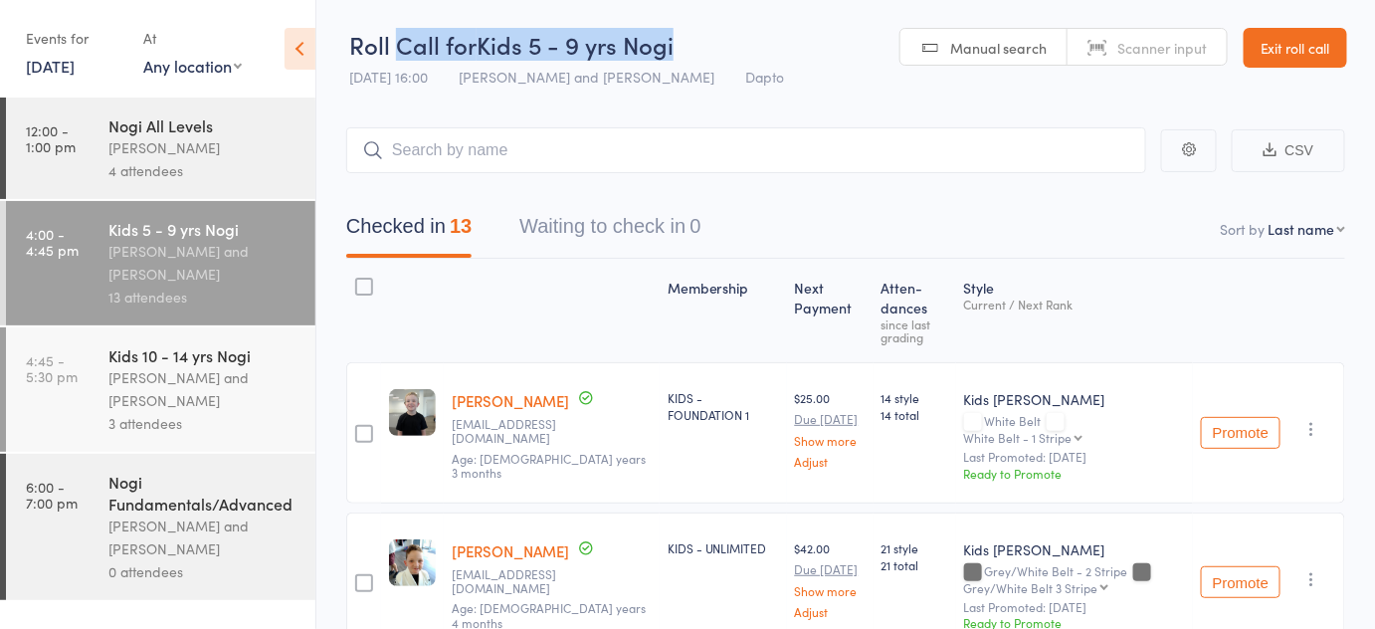
drag, startPoint x: 411, startPoint y: 12, endPoint x: 683, endPoint y: 27, distance: 273.0
click at [683, 27] on header "Roll Call for Kids 5 - 9 yrs Nogi 11 Sep 16:00 Pietro Bressan and Diego Gutierr…" at bounding box center [845, 48] width 1058 height 97
click at [683, 28] on div "Roll Call for Kids 5 - 9 yrs Nogi" at bounding box center [566, 44] width 435 height 33
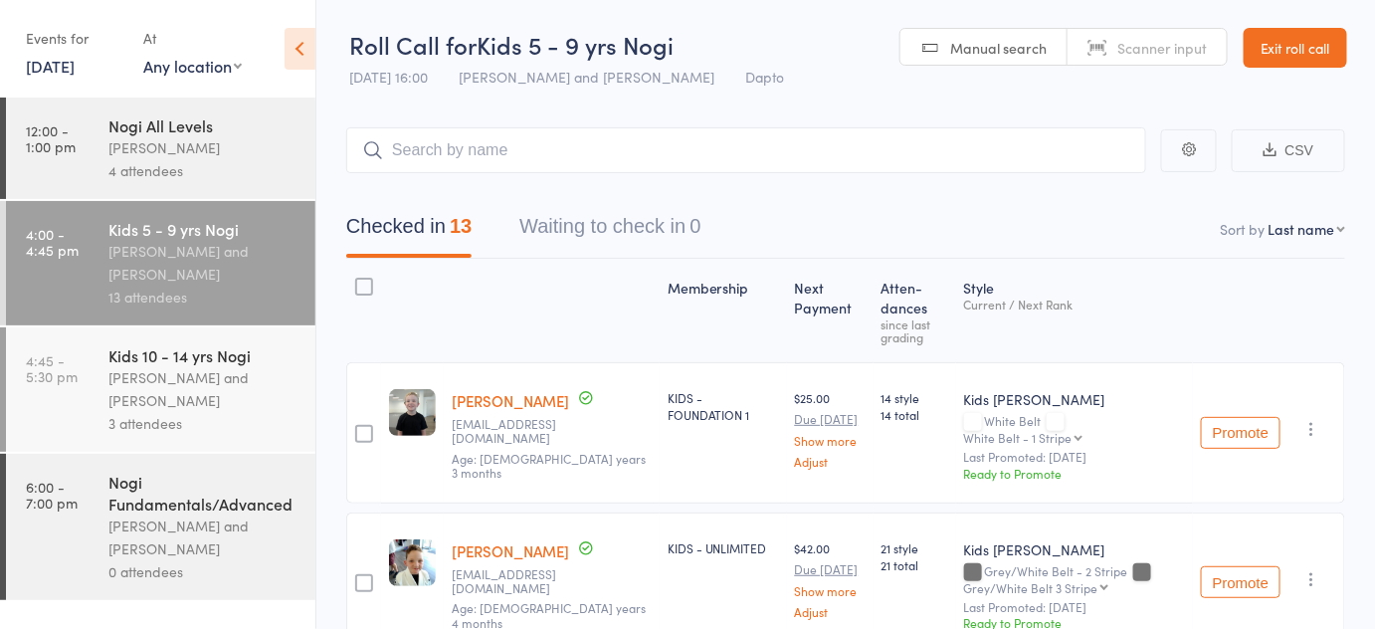
drag, startPoint x: 683, startPoint y: 27, endPoint x: 371, endPoint y: 2, distance: 313.3
click at [371, 2] on header "Roll Call for Kids 5 - 9 yrs Nogi 11 Sep 16:00 Pietro Bressan and Diego Gutierr…" at bounding box center [845, 48] width 1058 height 97
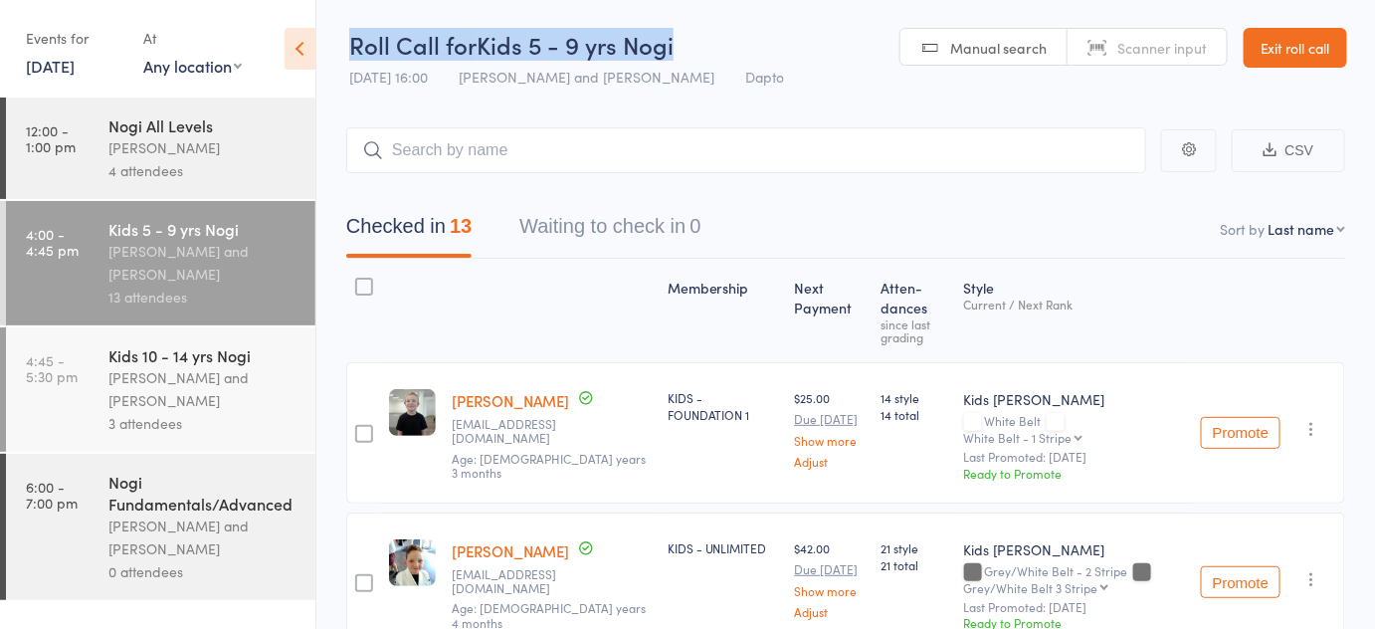
drag, startPoint x: 371, startPoint y: 2, endPoint x: 676, endPoint y: 36, distance: 307.2
click at [676, 36] on header "Roll Call for Kids 5 - 9 yrs Nogi 11 Sep 16:00 Pietro Bressan and Diego Gutierr…" at bounding box center [845, 48] width 1058 height 97
click at [708, 55] on div "Roll Call for Kids 5 - 9 yrs Nogi" at bounding box center [566, 44] width 435 height 33
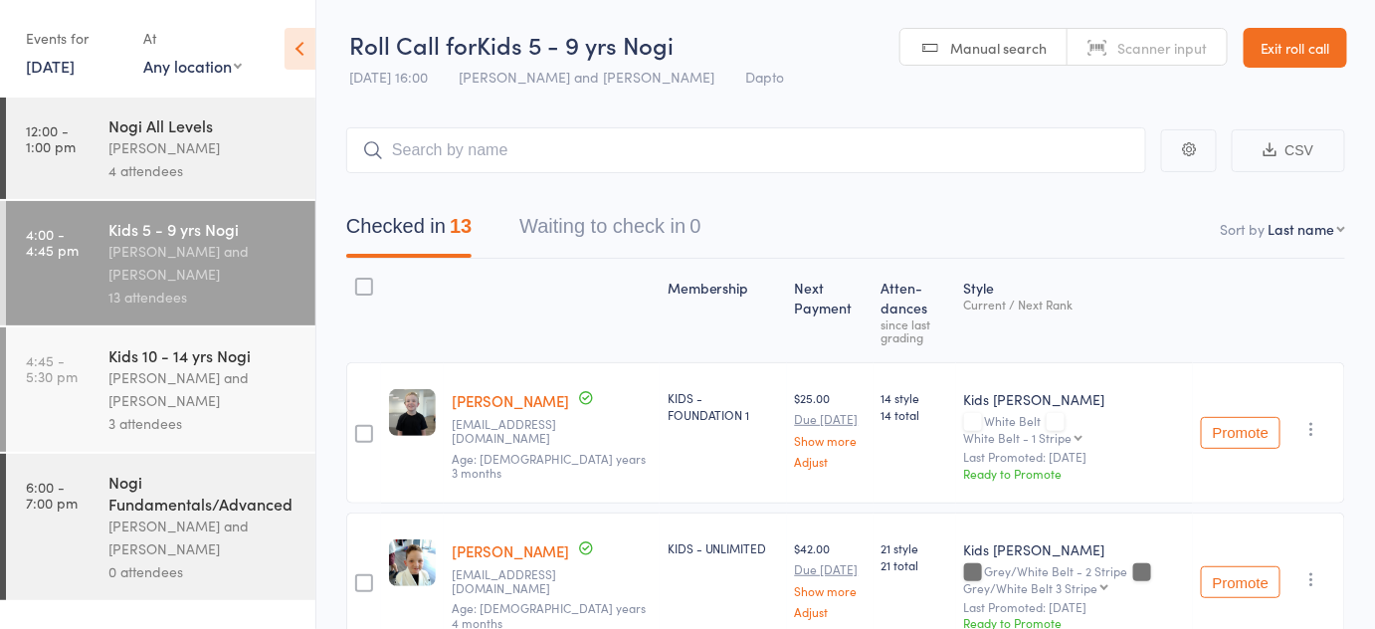
click at [1264, 43] on link "Exit roll call" at bounding box center [1294, 48] width 103 height 40
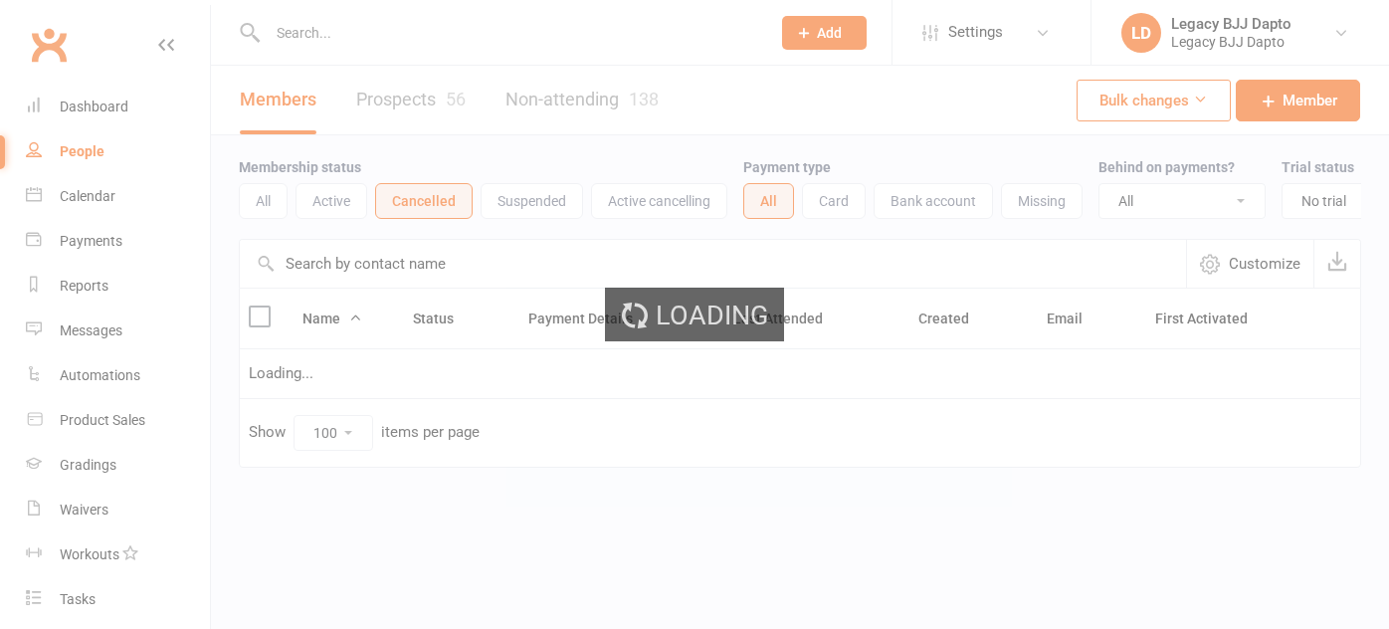
select select "no_trial"
select select "100"
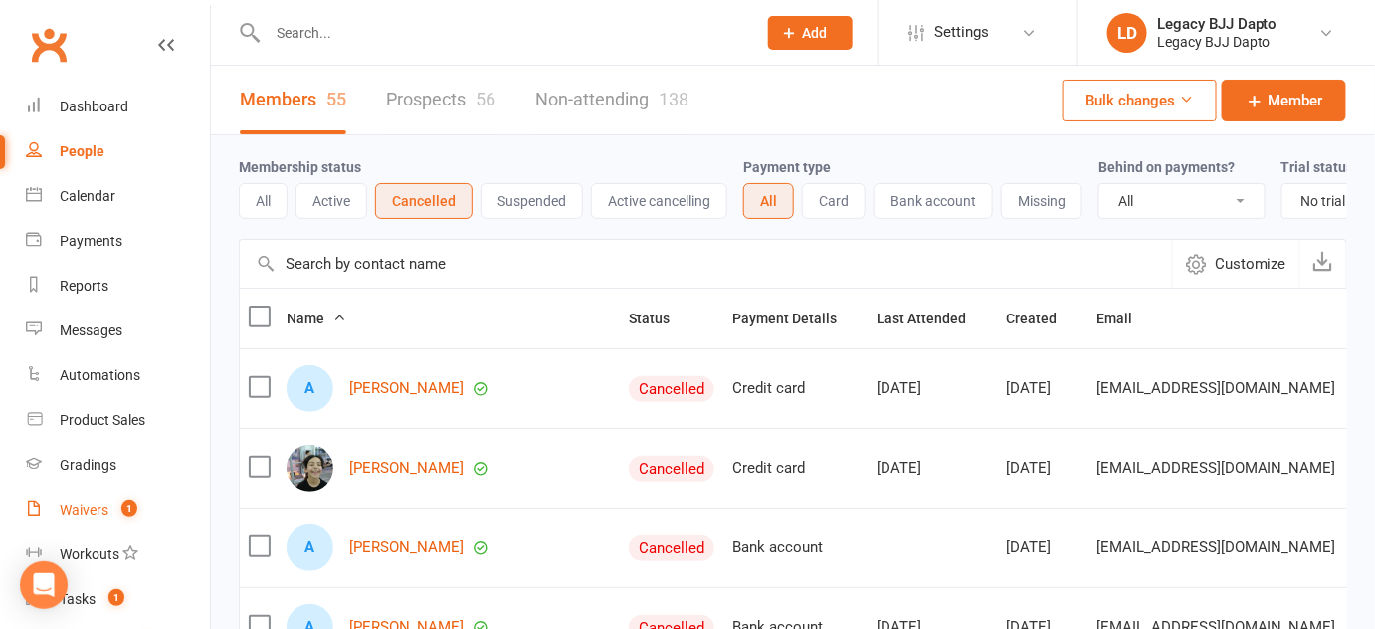
click at [80, 516] on div "Waivers" at bounding box center [84, 509] width 49 height 16
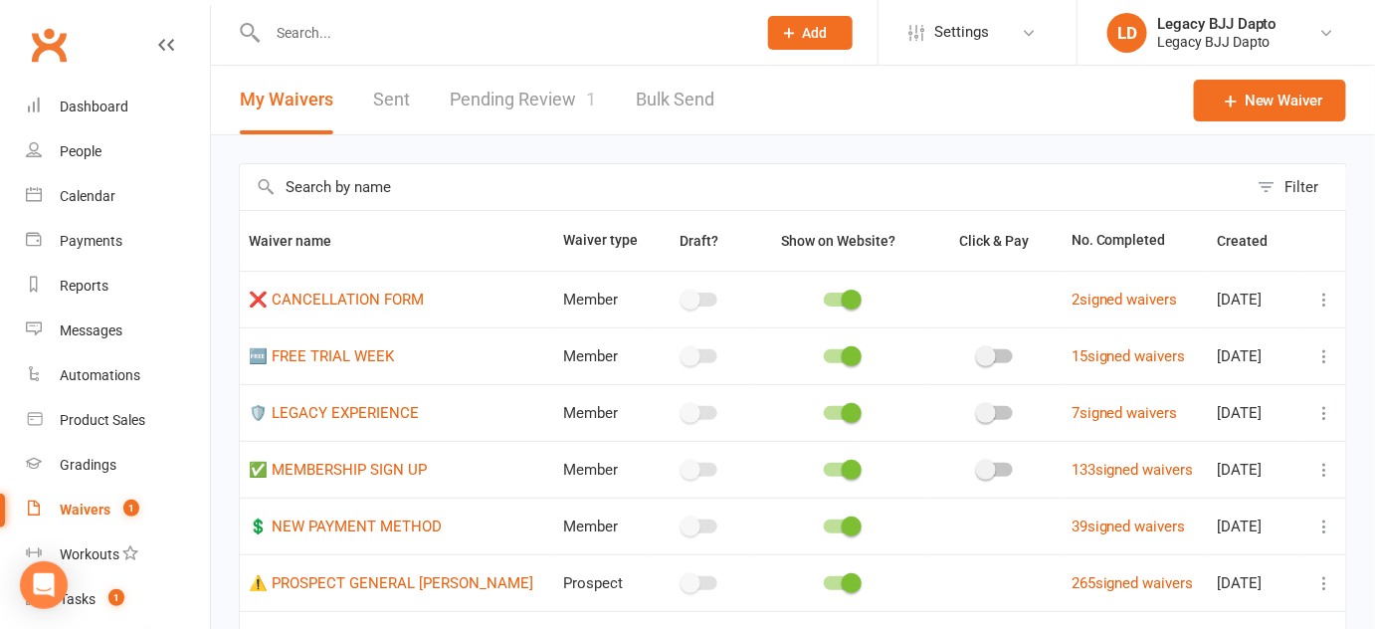
click at [472, 118] on link "Pending Review 1" at bounding box center [523, 100] width 146 height 69
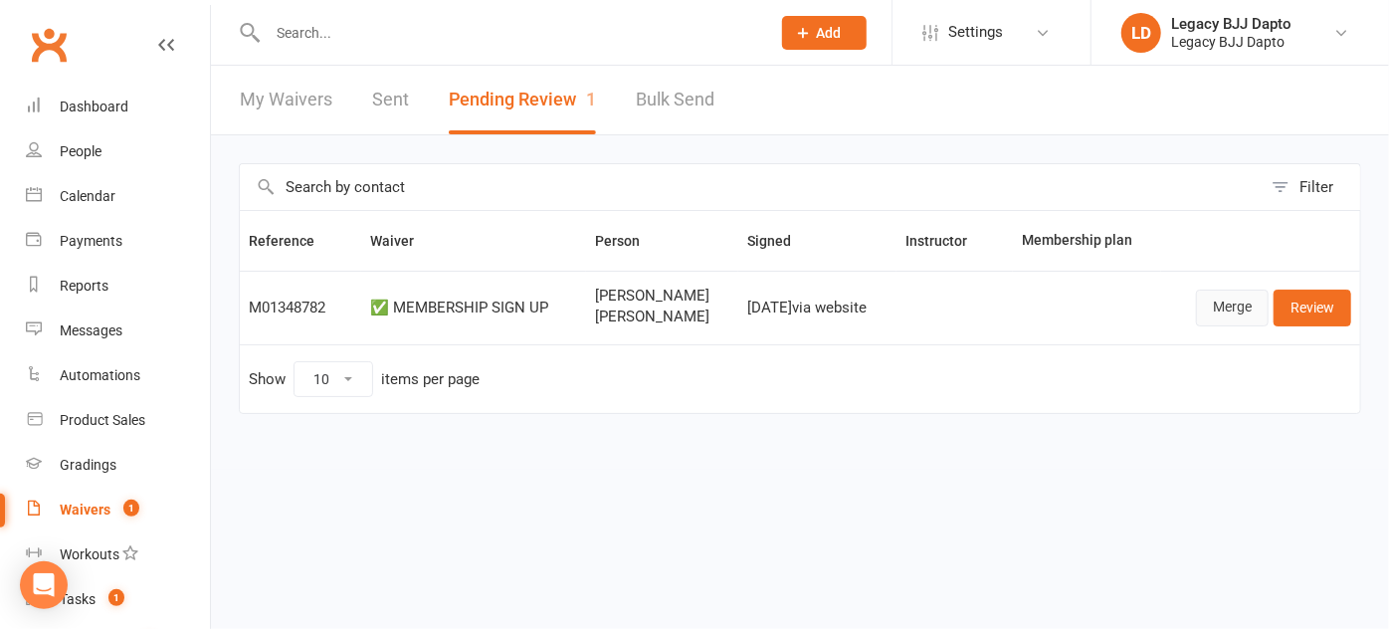
click at [1203, 302] on link "Merge" at bounding box center [1232, 307] width 73 height 36
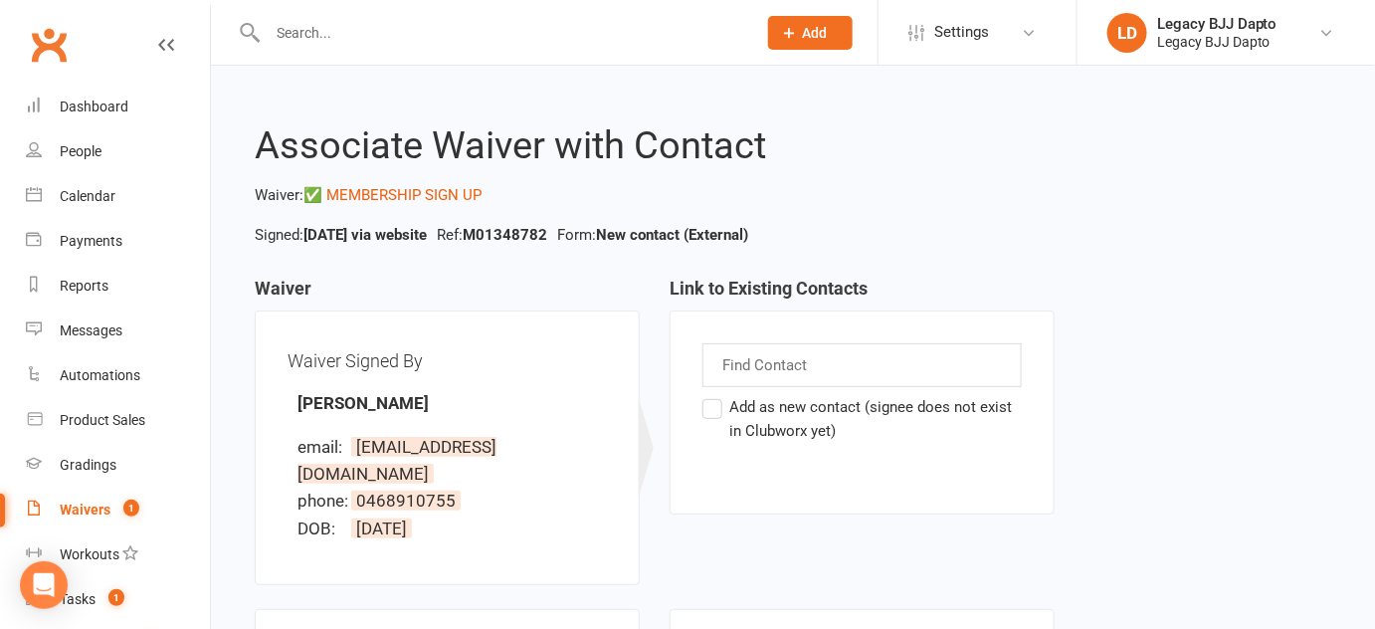
click at [732, 341] on div "Find Contact Add as new contact (signee does not exist in Clubworx yet)" at bounding box center [861, 412] width 385 height 204
click at [735, 360] on input "text" at bounding box center [766, 365] width 93 height 26
type input "zehra"
click at [695, 468] on div "zehra zehra Add as new contact (signee does not exist in Clubworx yet)" at bounding box center [861, 412] width 385 height 204
click at [748, 361] on input "zehra" at bounding box center [754, 365] width 68 height 26
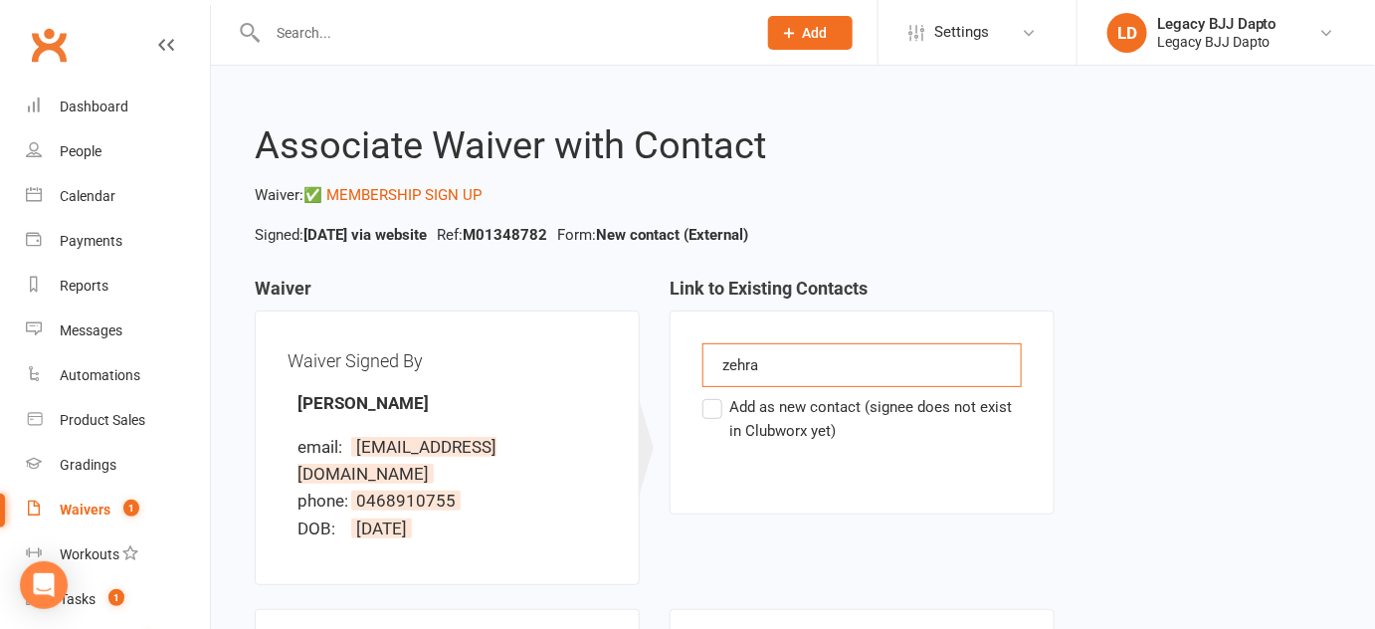
click at [748, 361] on input "zehra" at bounding box center [754, 365] width 68 height 26
click at [727, 405] on label "Add as new contact (signee does not exist in Clubworx yet)" at bounding box center [861, 419] width 319 height 48
click at [715, 395] on input "Add as new contact (signee does not exist in Clubworx yet)" at bounding box center [708, 395] width 13 height 0
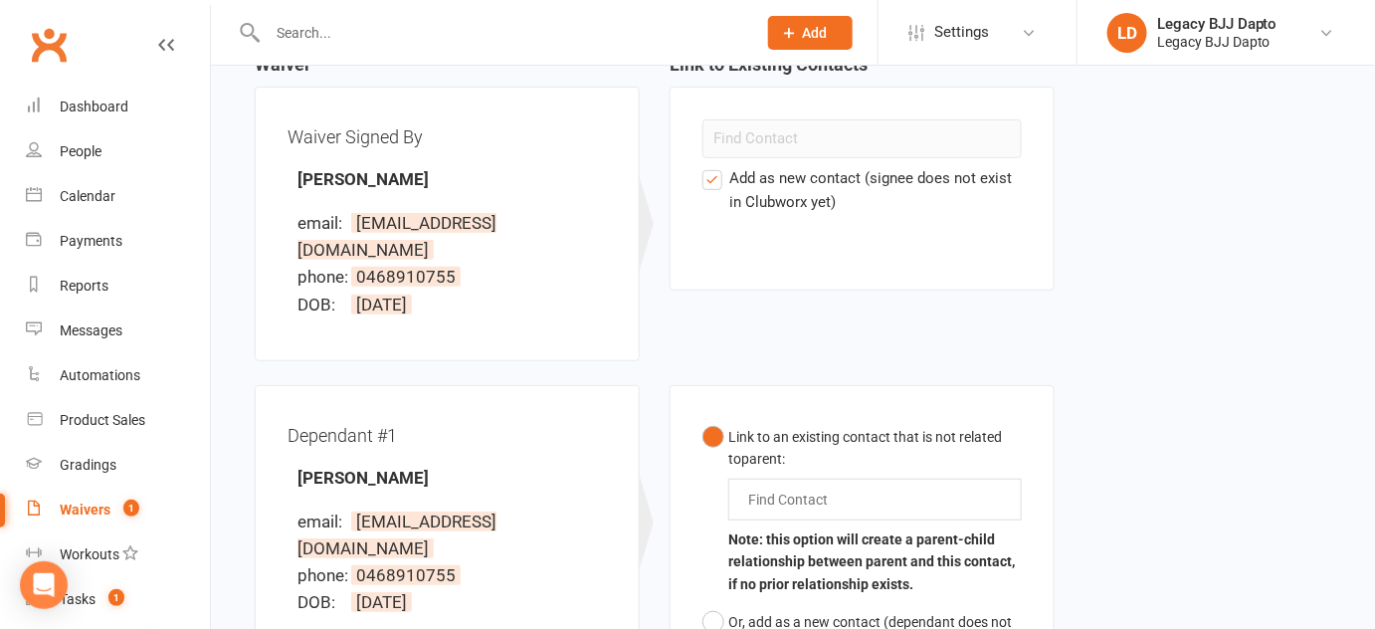
scroll to position [261, 0]
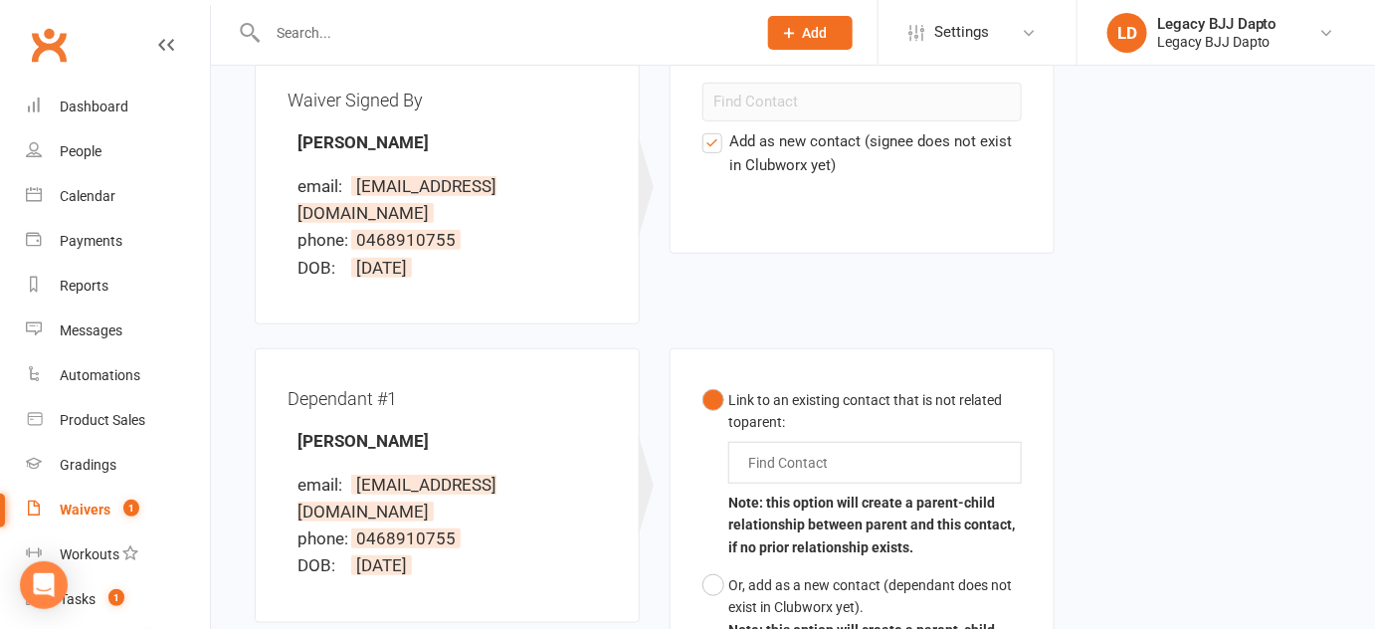
click at [750, 461] on button "Link to an existing contact that is not related to parent : Find Contact Note: …" at bounding box center [861, 473] width 319 height 185
click at [754, 451] on input "text" at bounding box center [792, 463] width 93 height 24
type input "aydin"
click at [809, 490] on em "Aydin" at bounding box center [794, 500] width 44 height 20
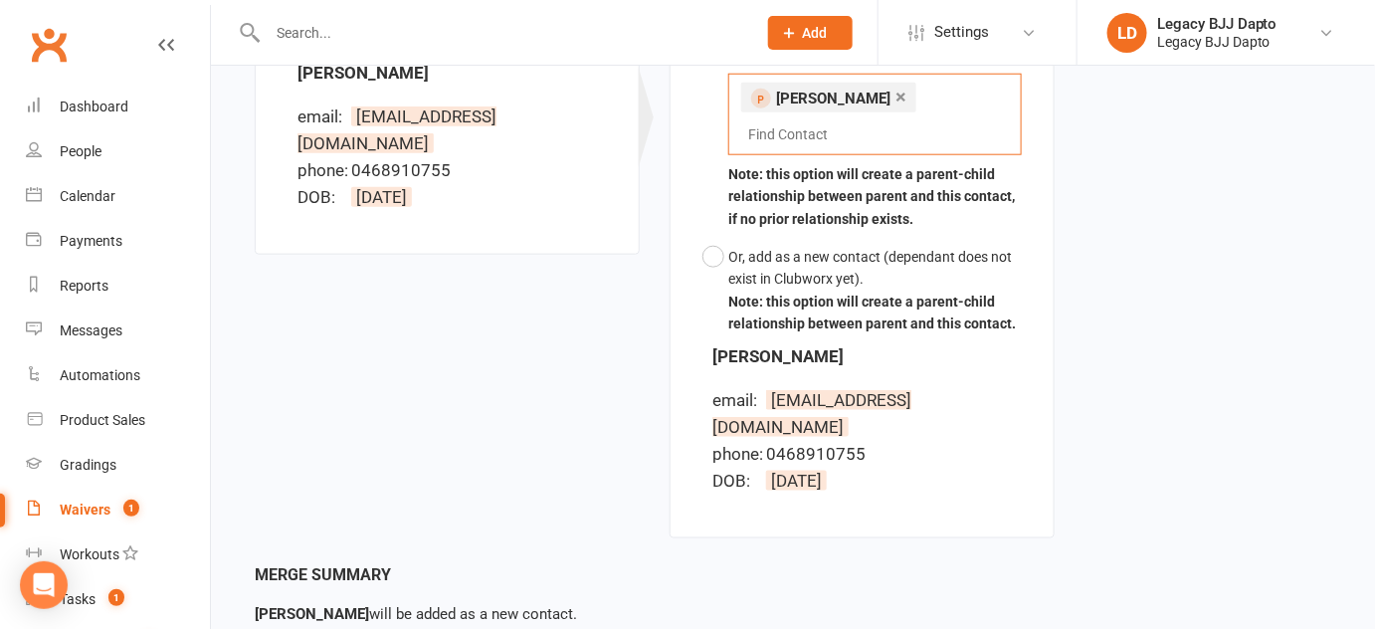
scroll to position [735, 0]
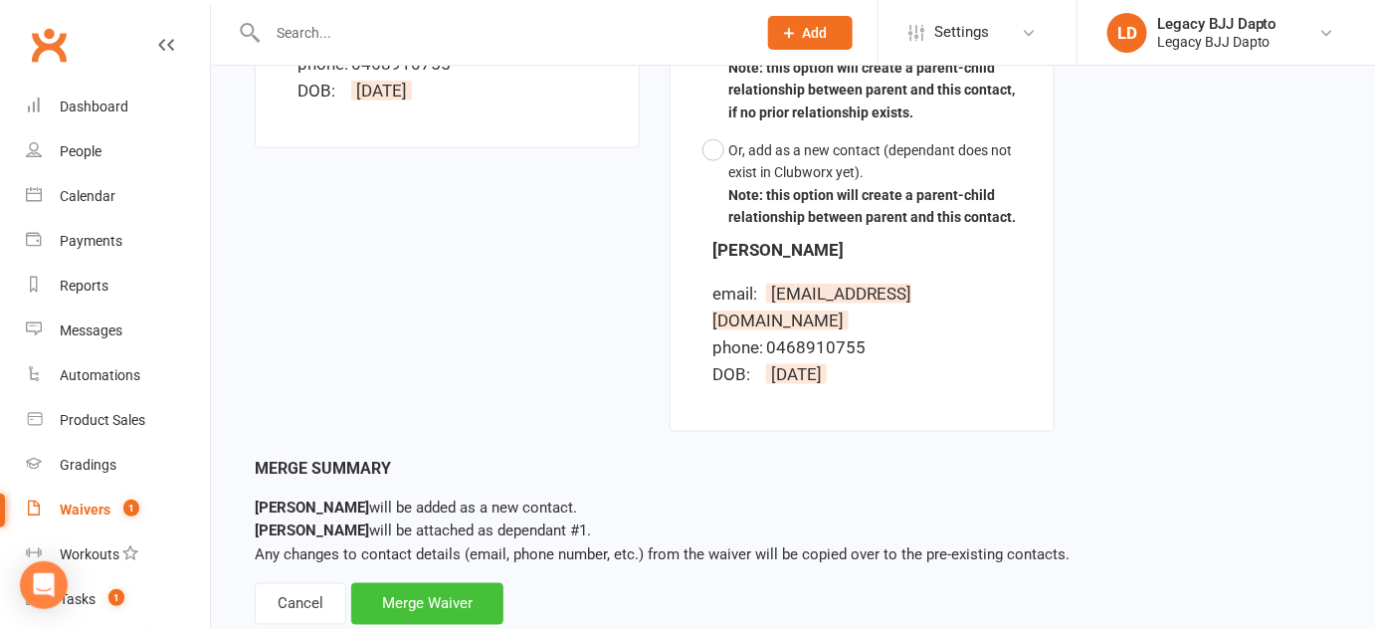
click at [407, 583] on div "Merge Waiver" at bounding box center [427, 604] width 152 height 42
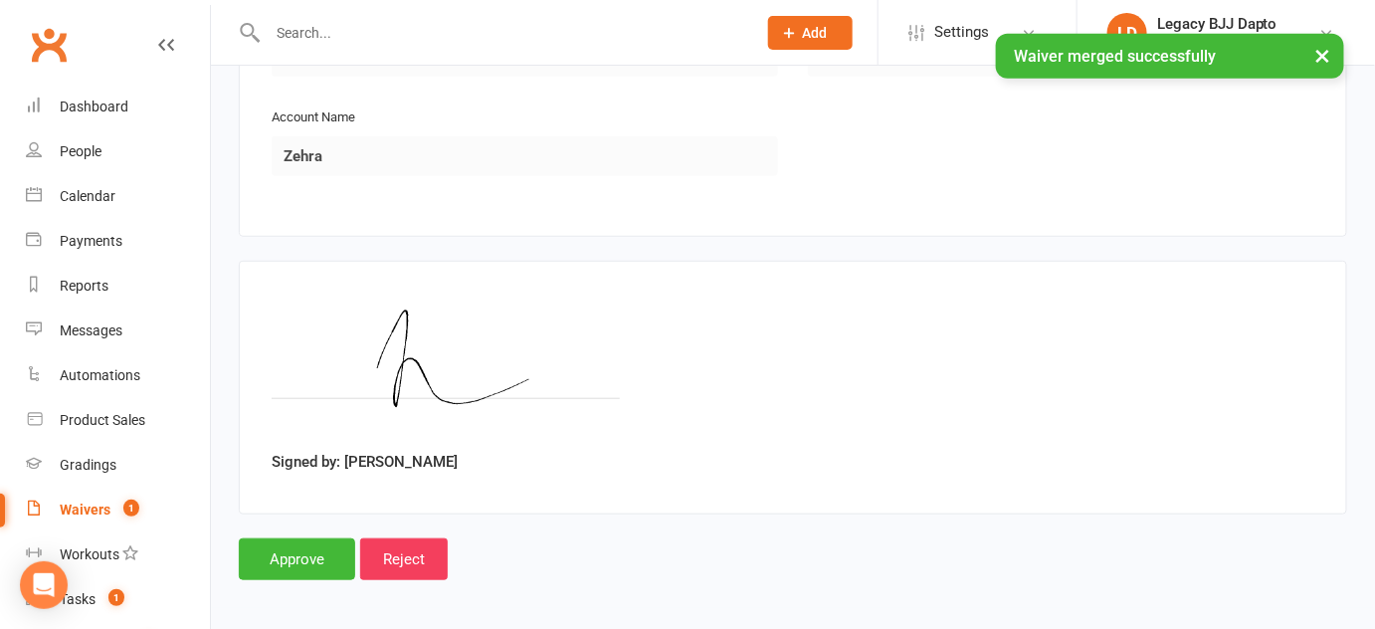
scroll to position [2886, 0]
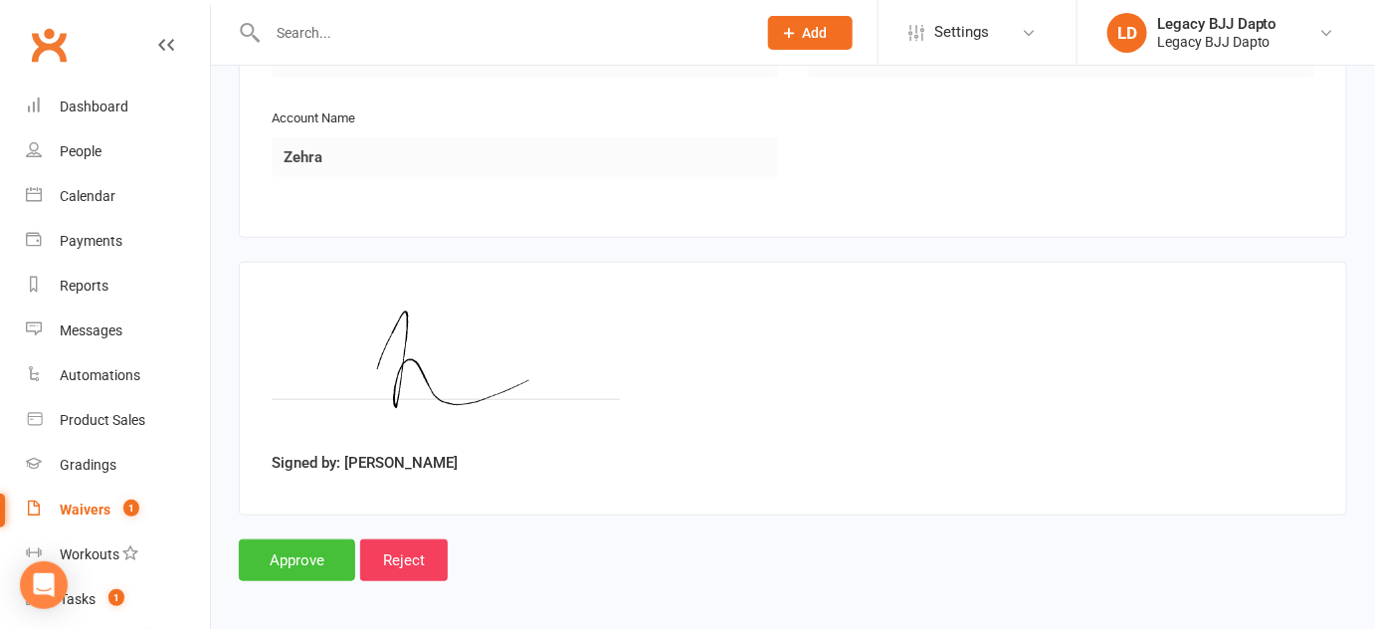
click at [307, 554] on input "Approve" at bounding box center [297, 560] width 116 height 42
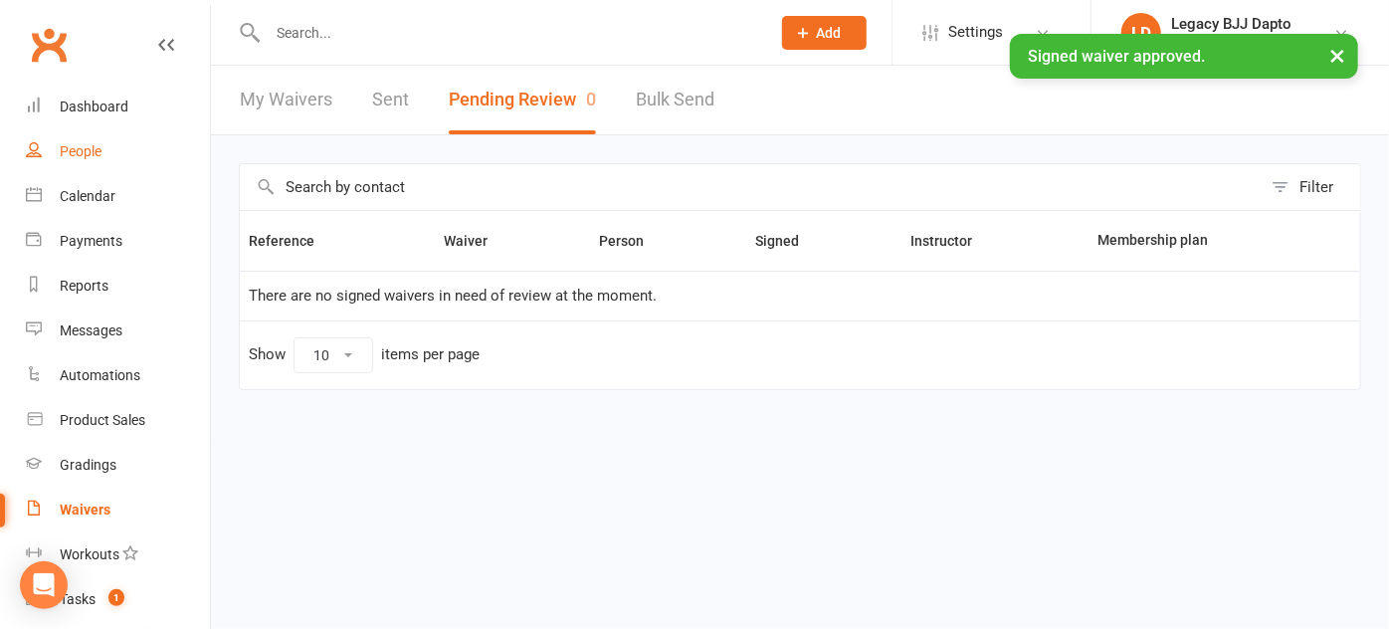
click at [102, 167] on link "People" at bounding box center [118, 151] width 184 height 45
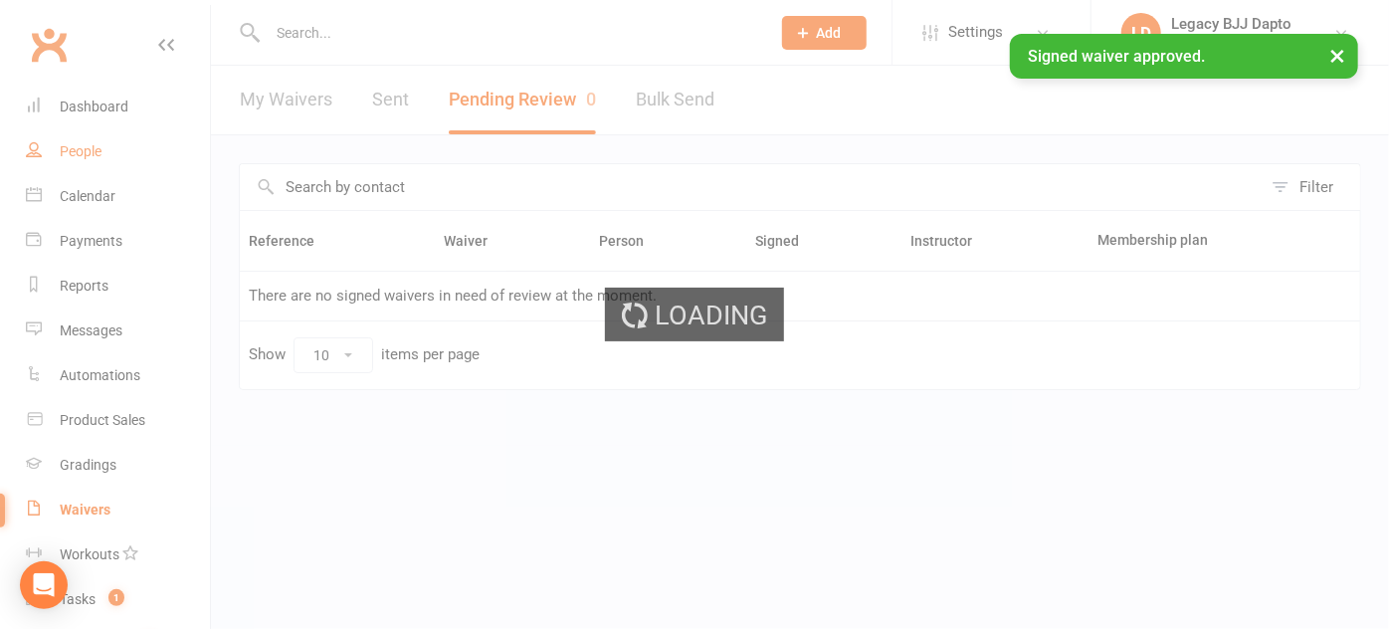
select select "100"
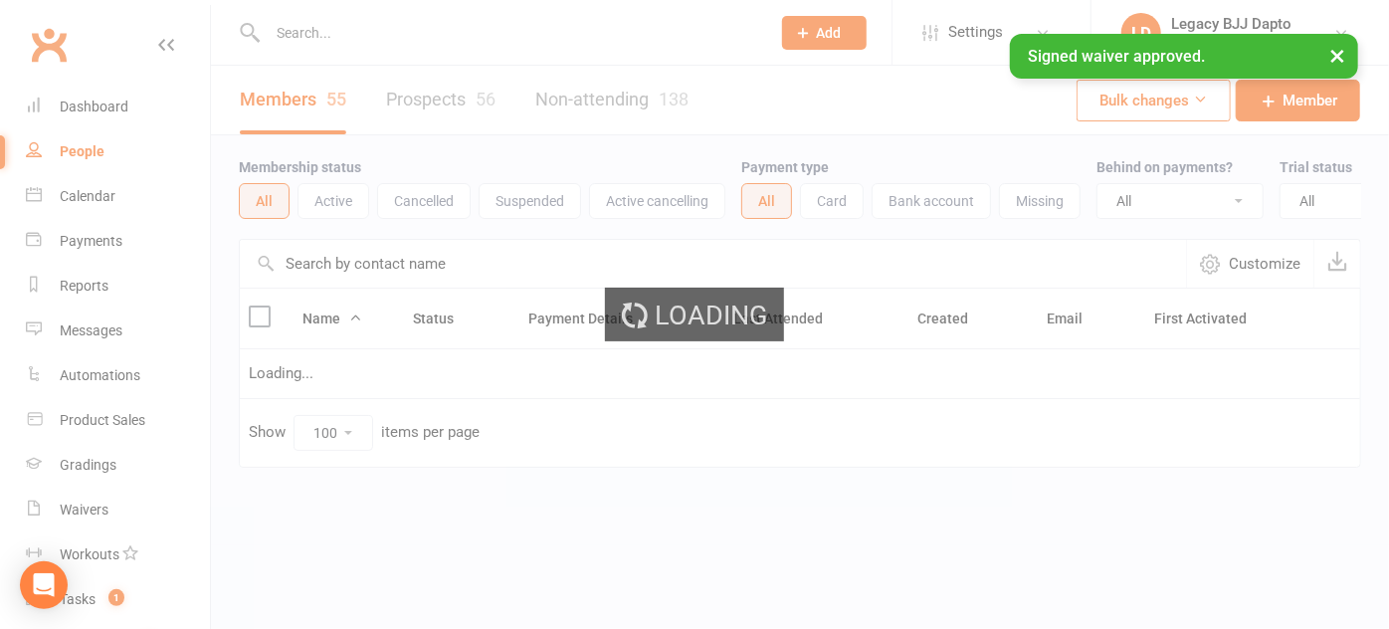
click at [299, 34] on div "× Signed waiver approved." at bounding box center [681, 34] width 1363 height 0
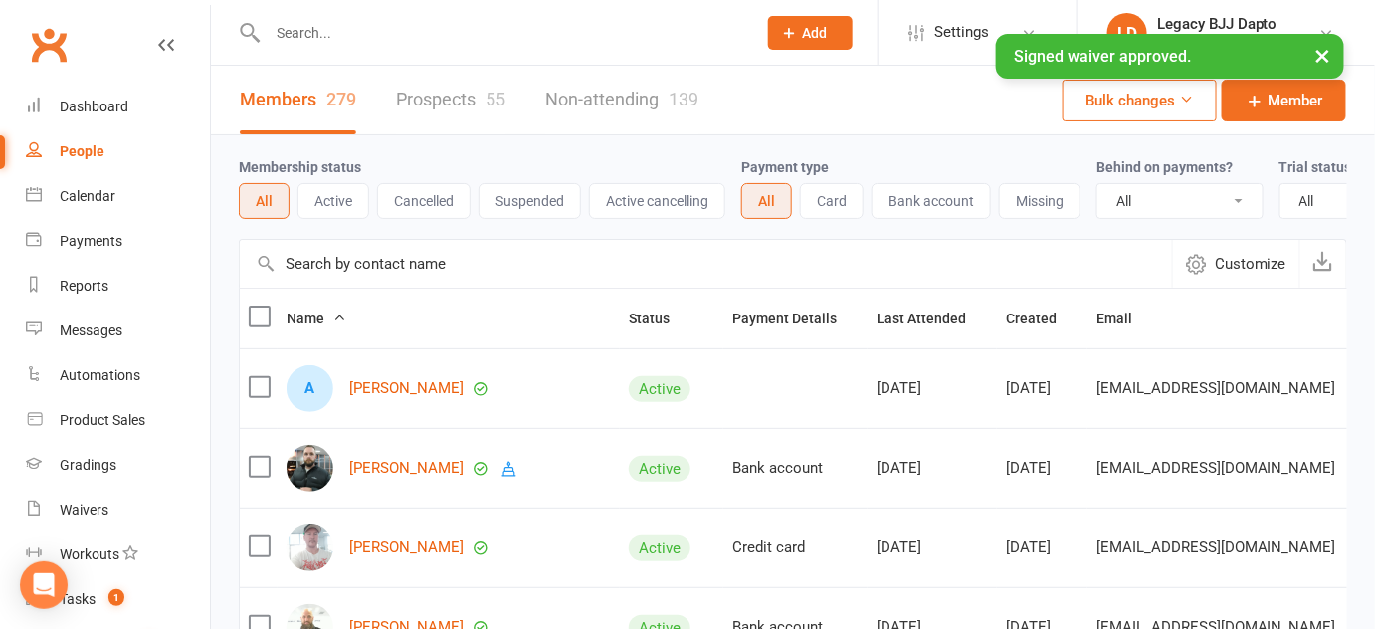
click at [297, 32] on input "text" at bounding box center [502, 33] width 480 height 28
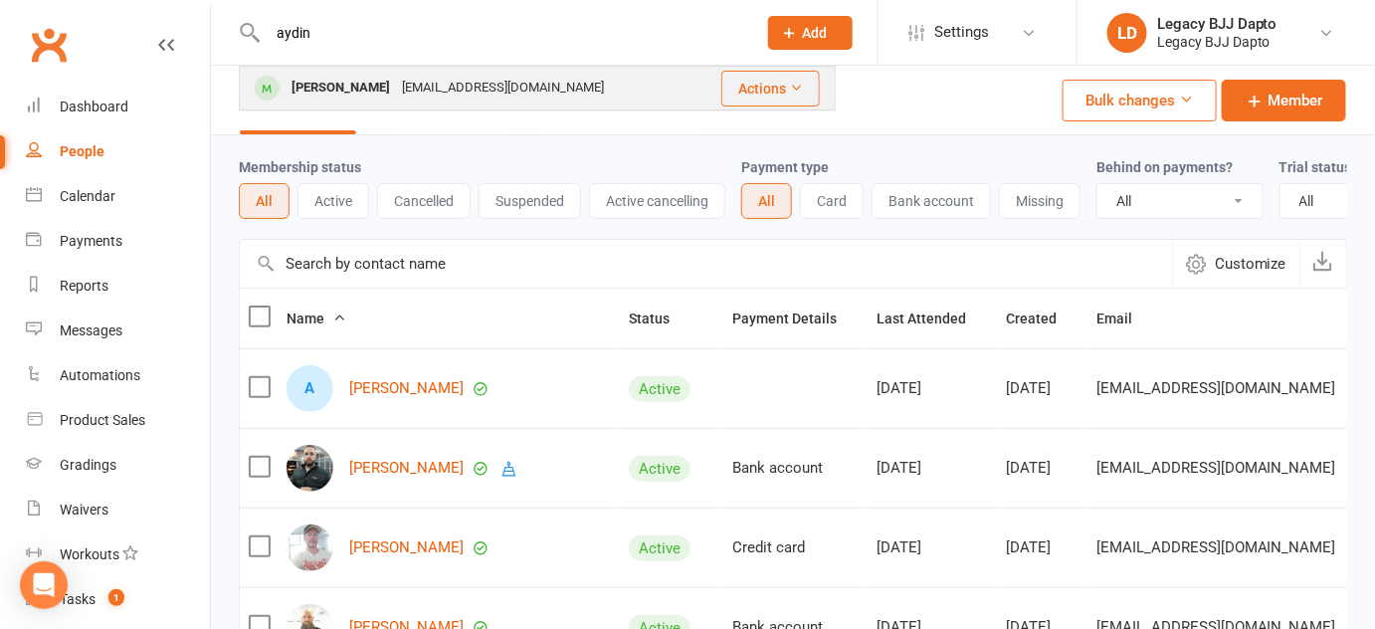
type input "aydin"
click at [307, 85] on div "[PERSON_NAME]" at bounding box center [340, 88] width 110 height 29
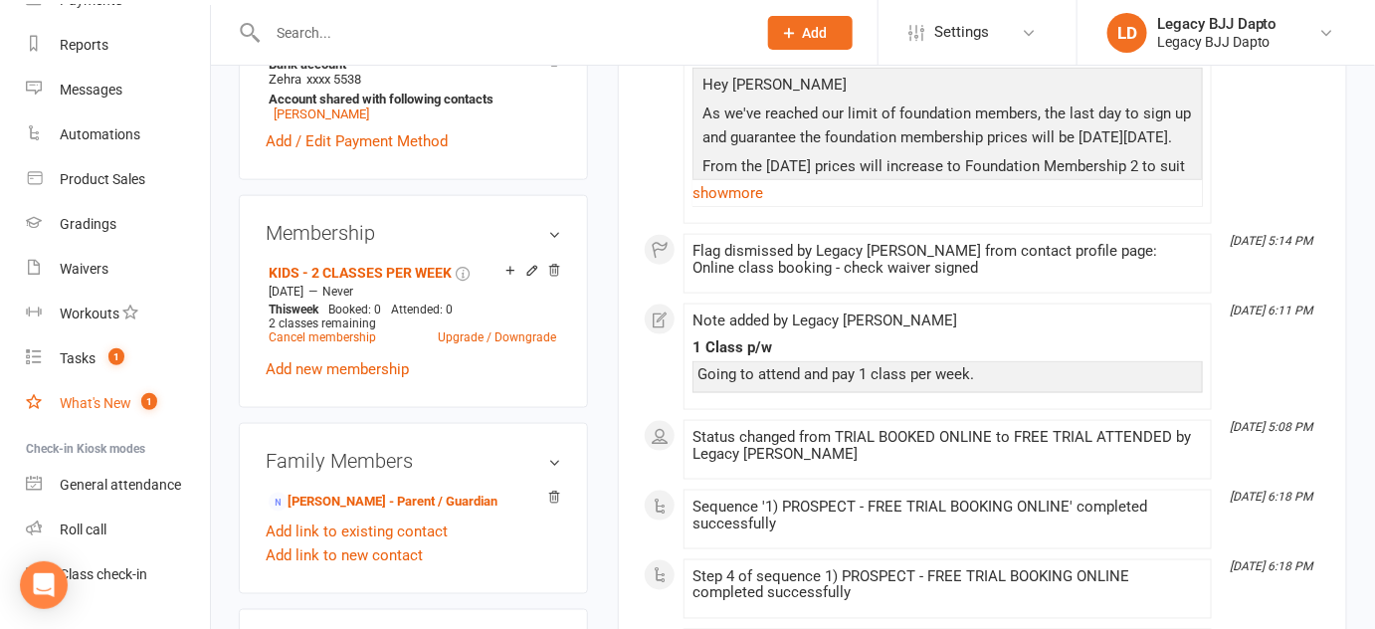
scroll to position [249, 0]
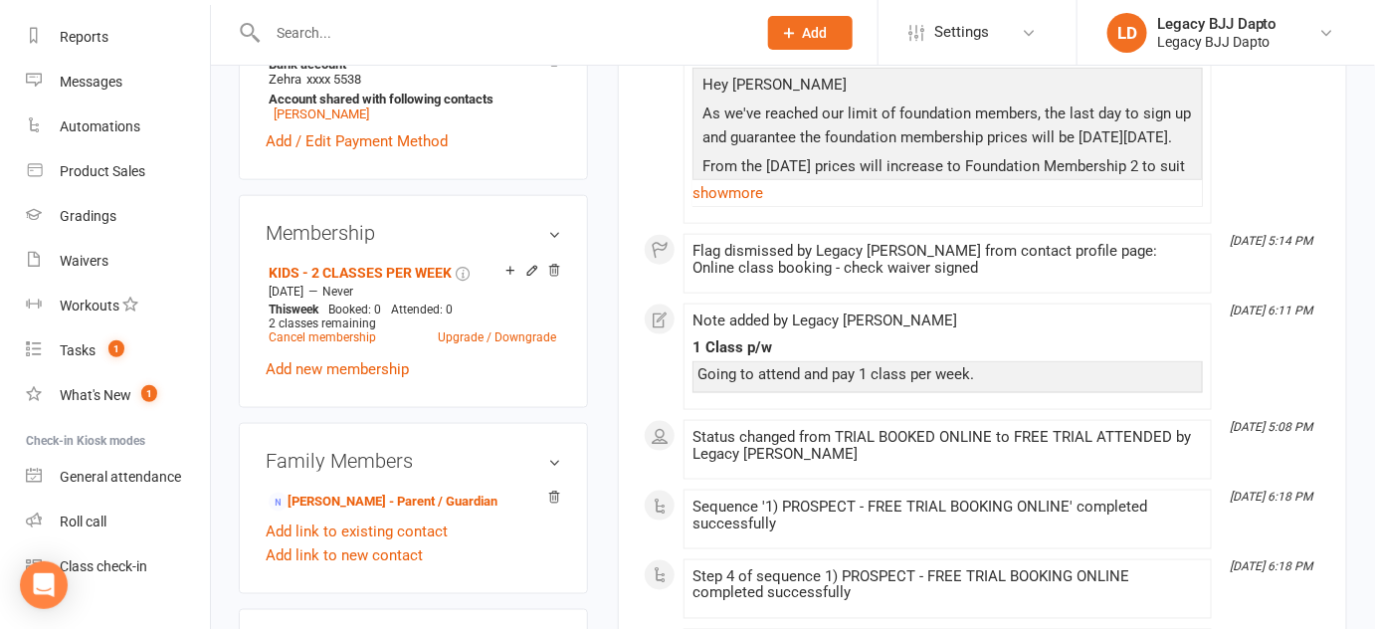
click at [411, 23] on input "text" at bounding box center [502, 33] width 480 height 28
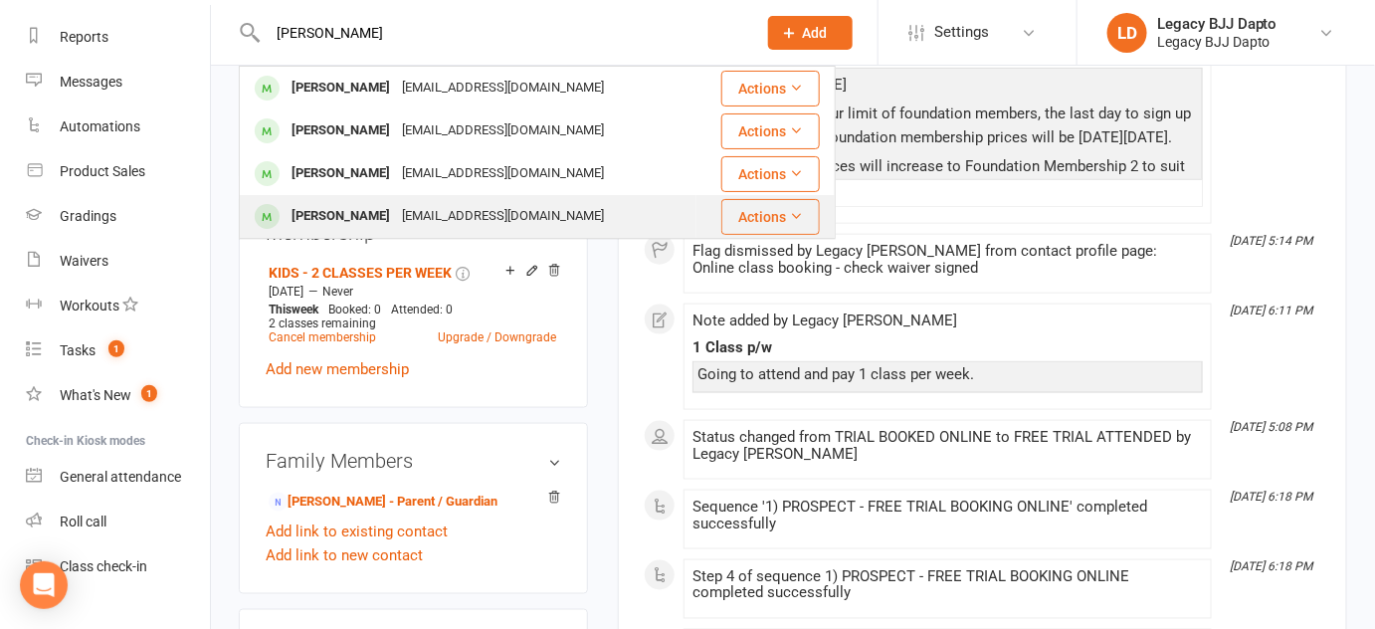
type input "owen"
click at [328, 201] on div "Owen Reynolds reynoldsgardenlawncare@hotmail.com" at bounding box center [468, 216] width 455 height 41
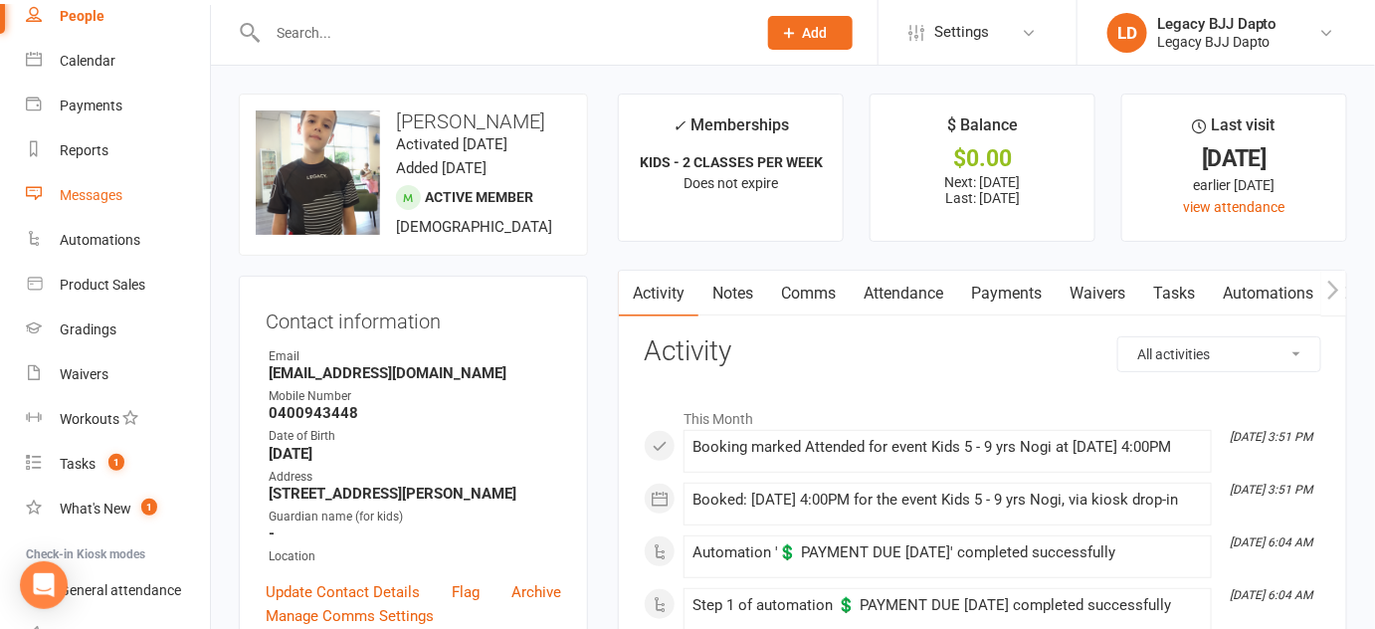
scroll to position [134, 0]
click at [82, 25] on div "People" at bounding box center [82, 17] width 45 height 16
select select "100"
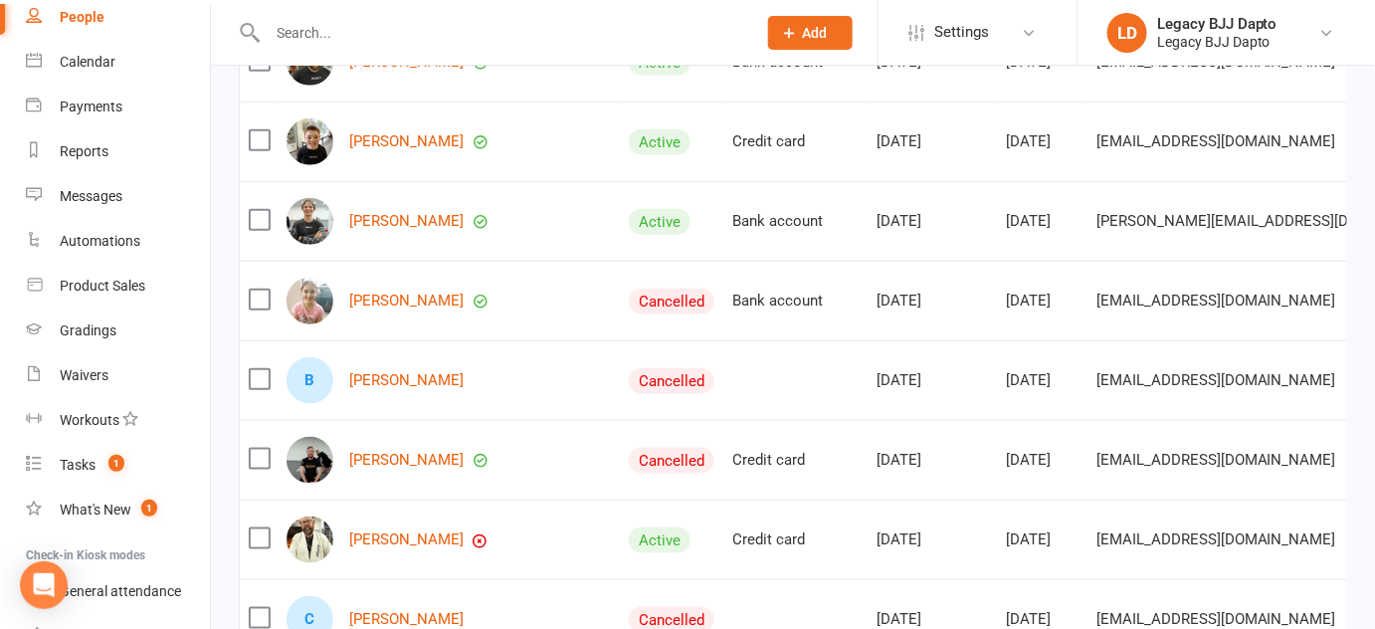
scroll to position [3114, 0]
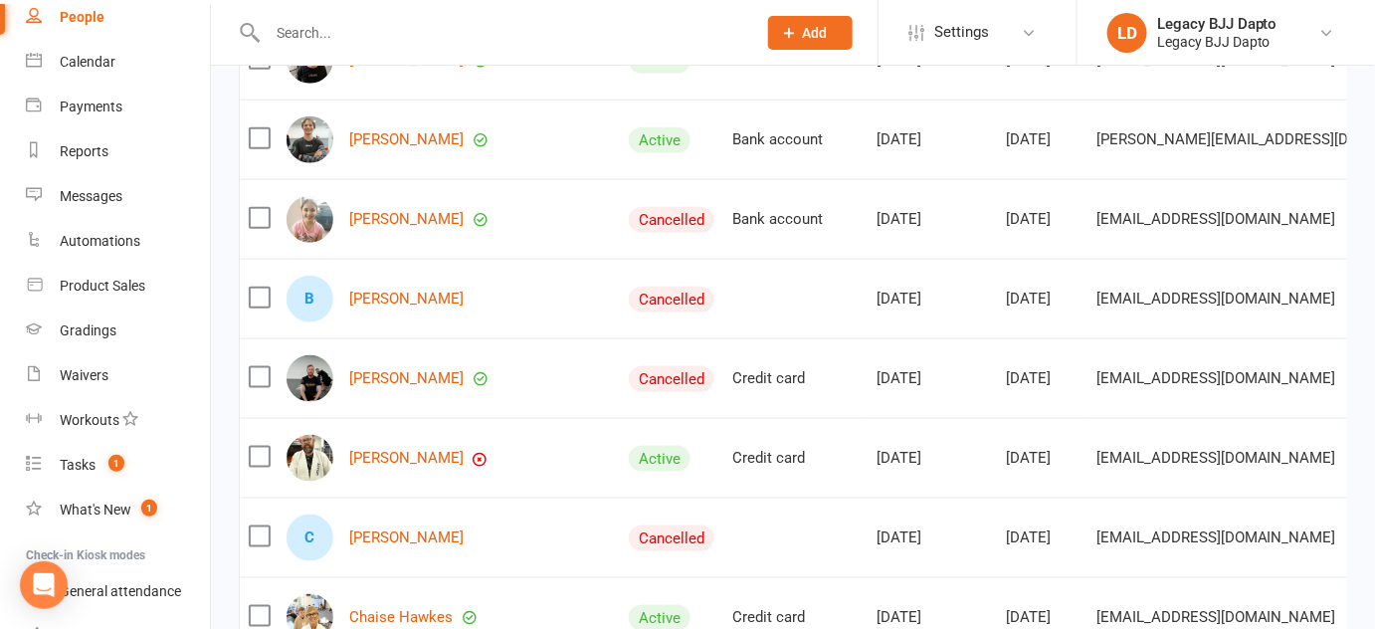
click at [456, 185] on td "Brielle Spiteri" at bounding box center [449, 219] width 342 height 80
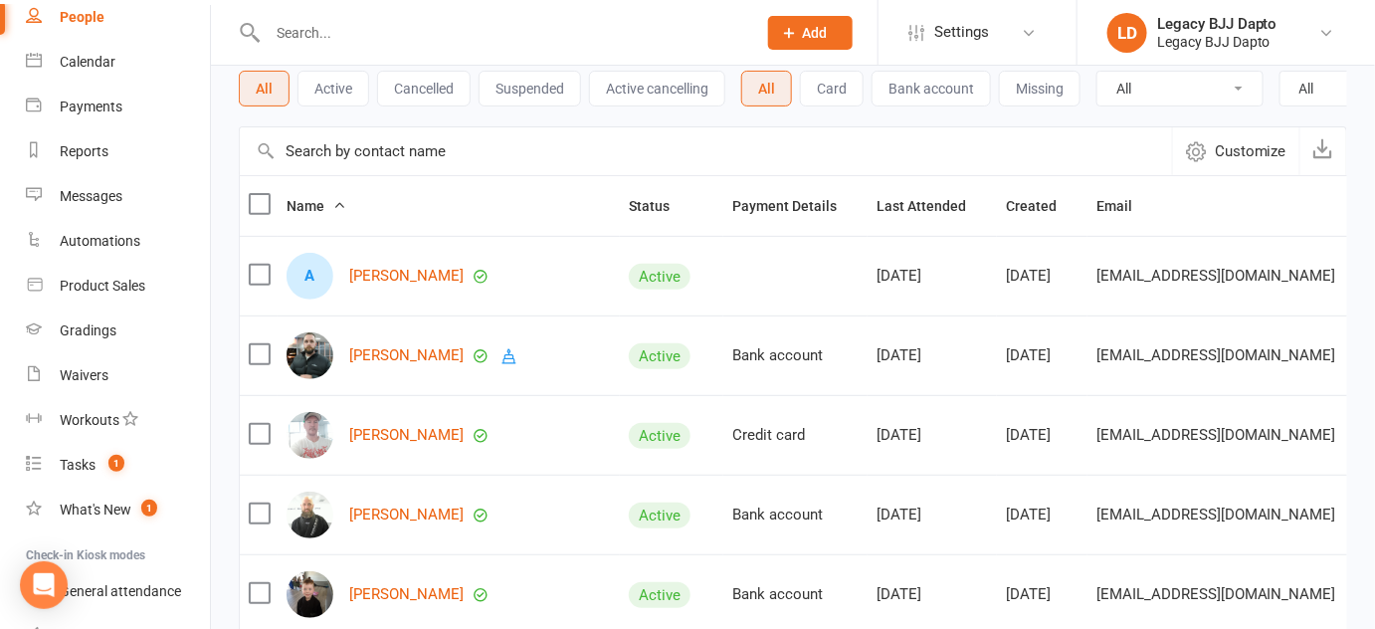
scroll to position [0, 0]
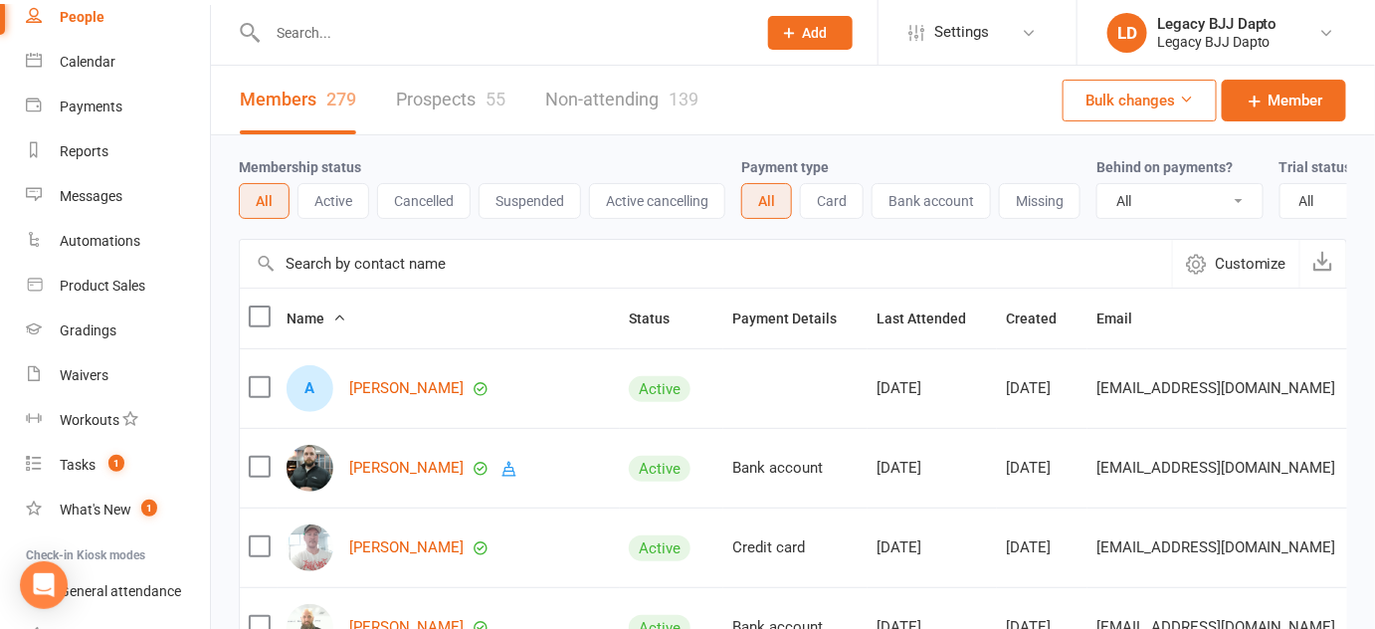
click at [473, 93] on link "Prospects 55" at bounding box center [450, 100] width 109 height 69
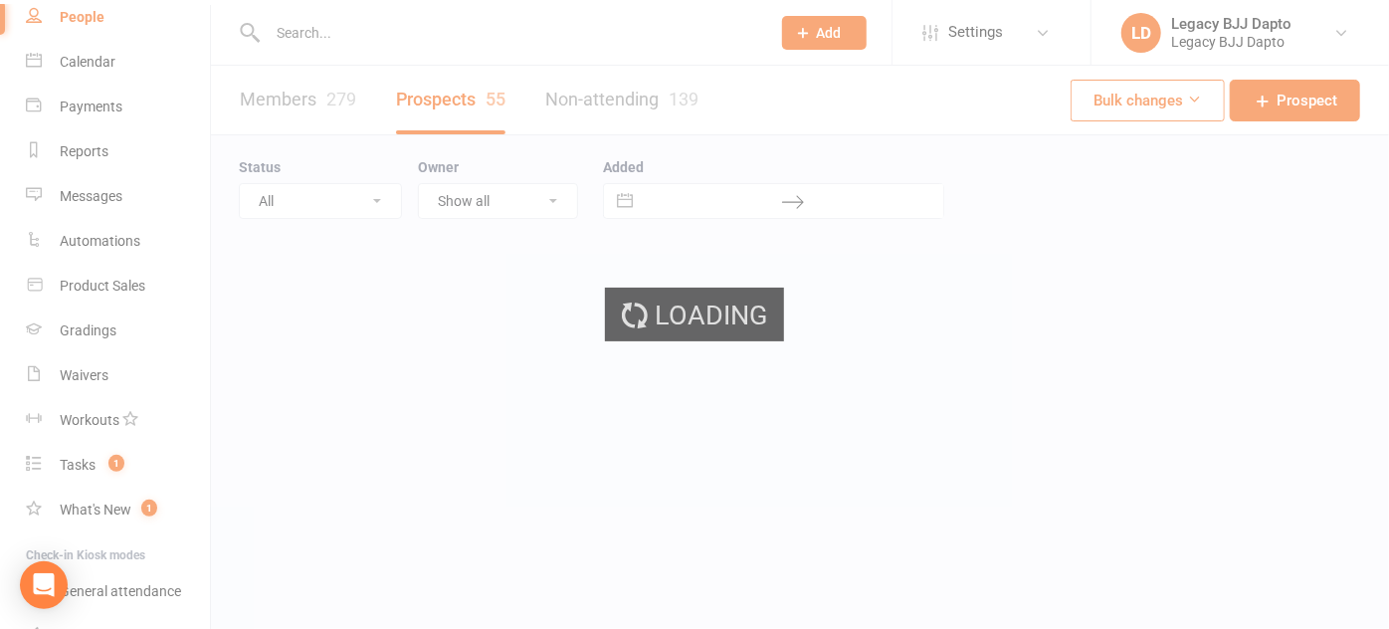
select select "100"
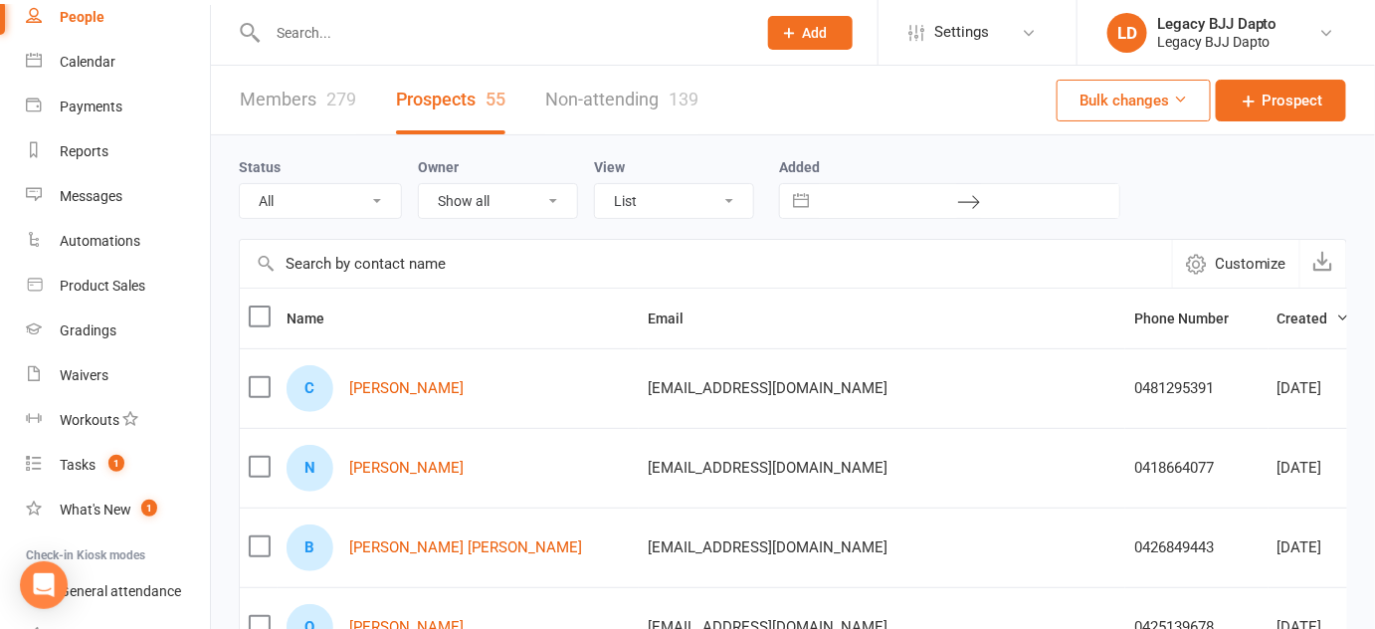
click at [387, 373] on div "C Caleb Boafo" at bounding box center [457, 388] width 343 height 47
click at [424, 389] on link "Caleb Boafo" at bounding box center [406, 388] width 114 height 17
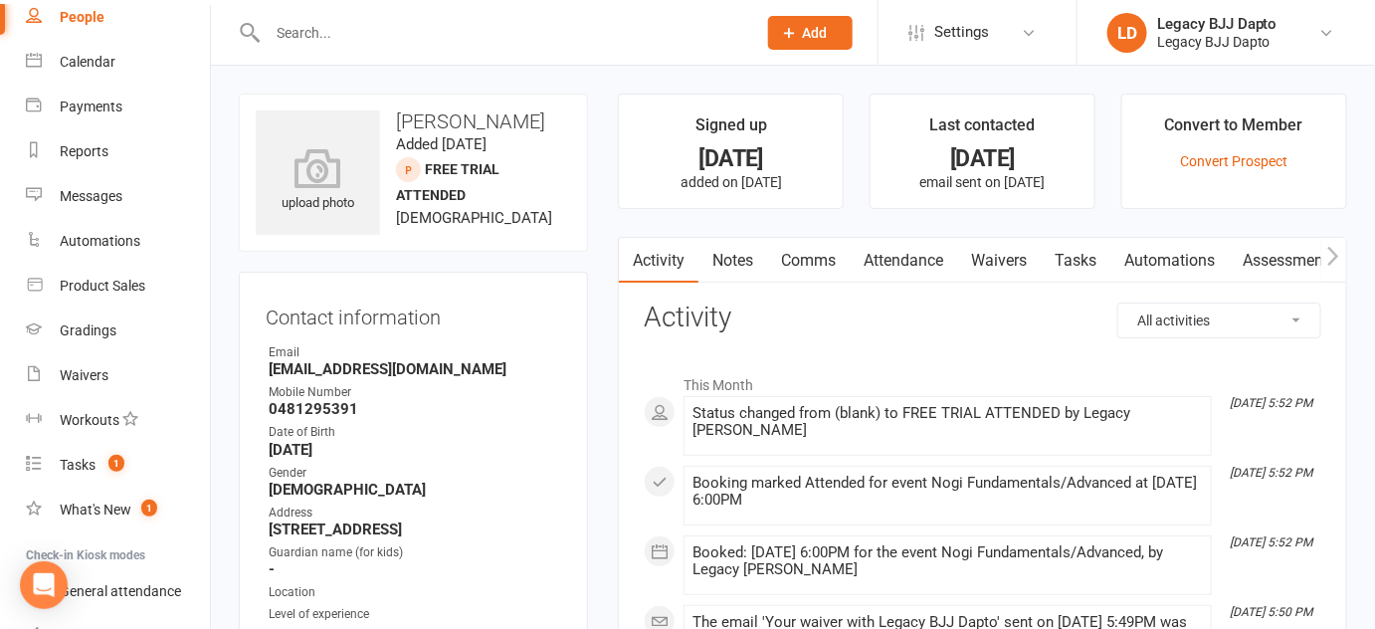
click at [776, 250] on link "Comms" at bounding box center [808, 261] width 83 height 46
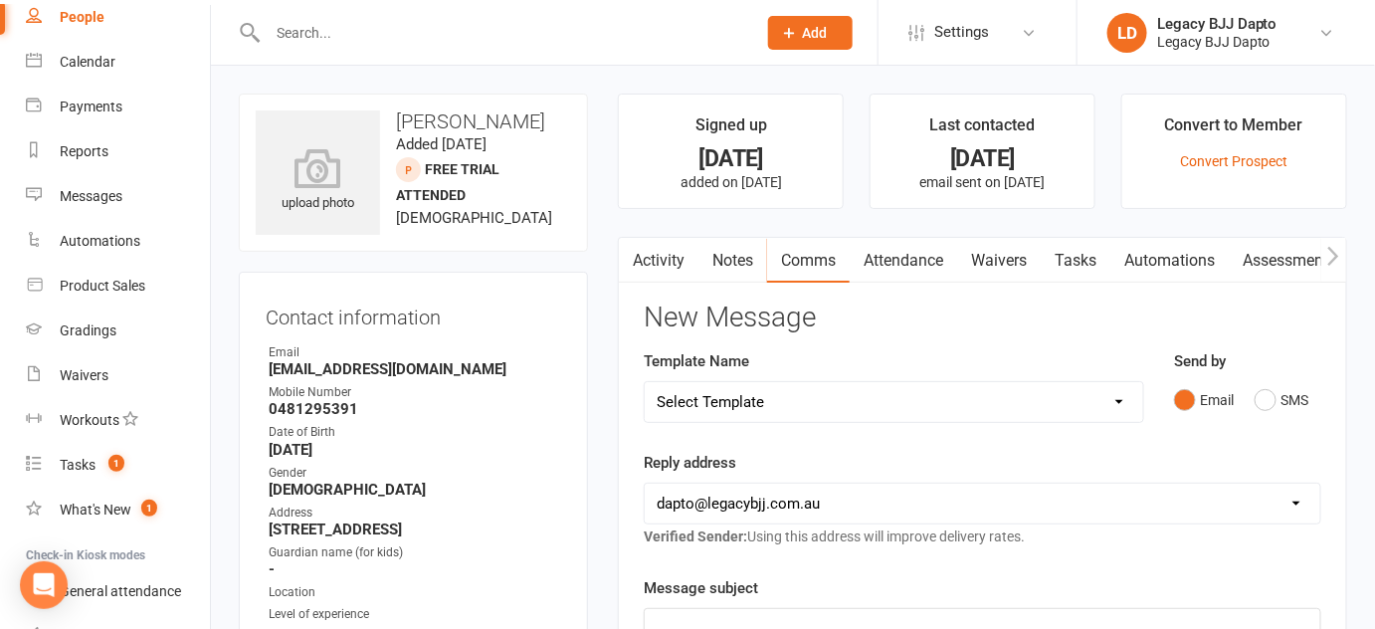
click at [665, 253] on link "Activity" at bounding box center [659, 261] width 80 height 46
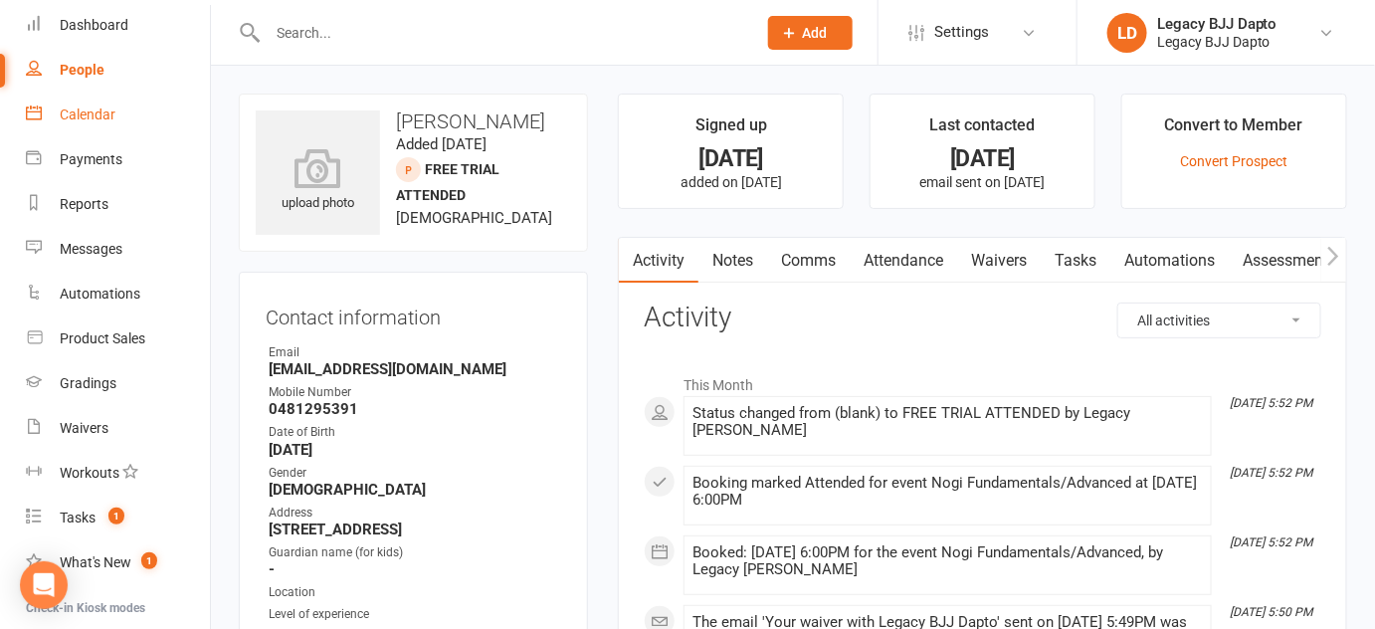
scroll to position [80, 0]
click at [64, 84] on link "People" at bounding box center [118, 72] width 184 height 45
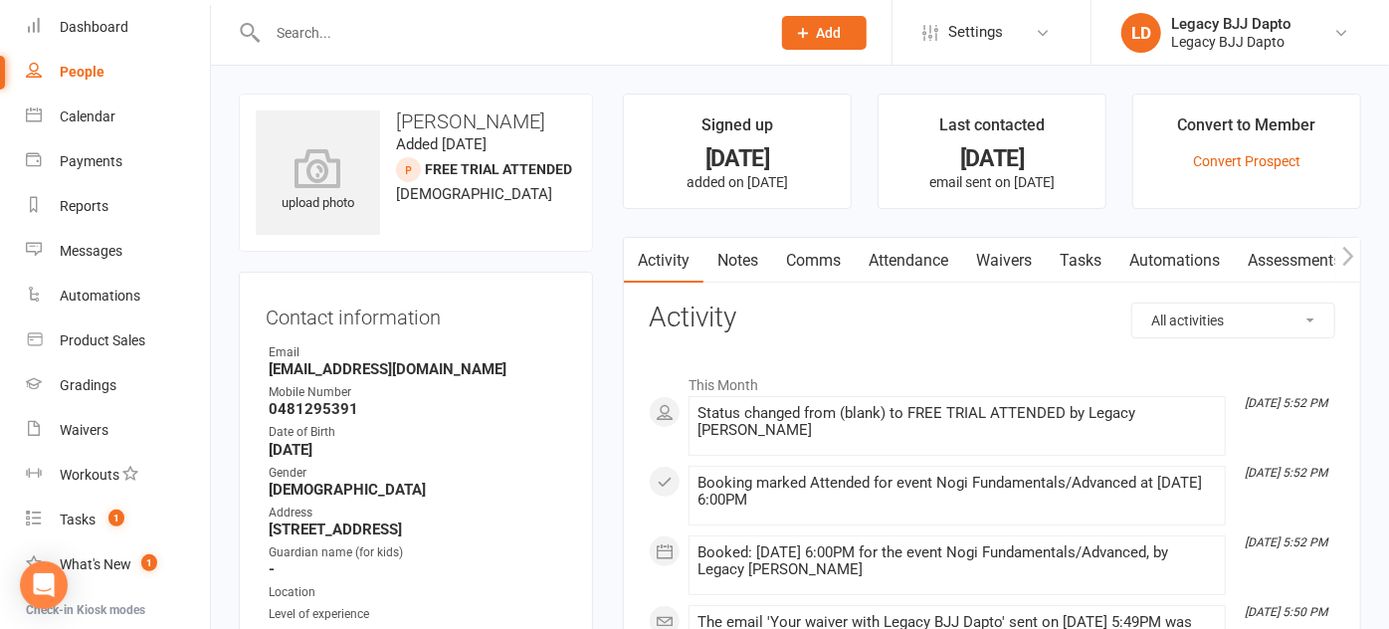
select select "100"
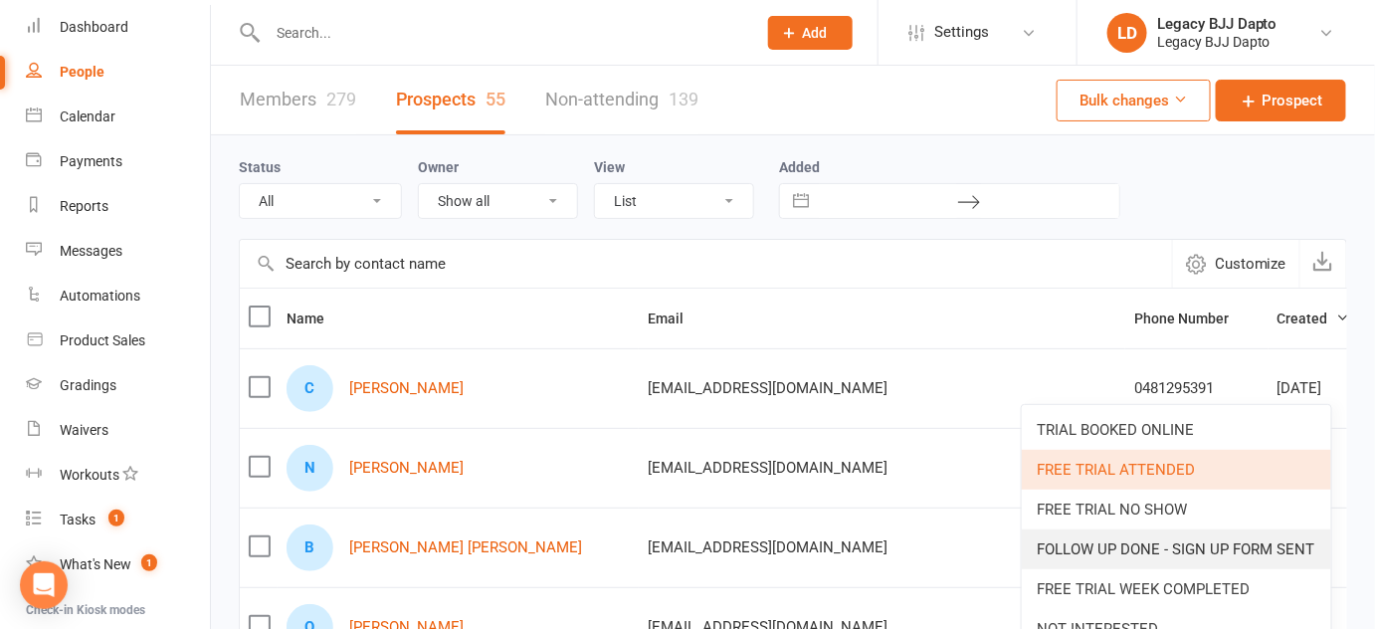
scroll to position [61, 0]
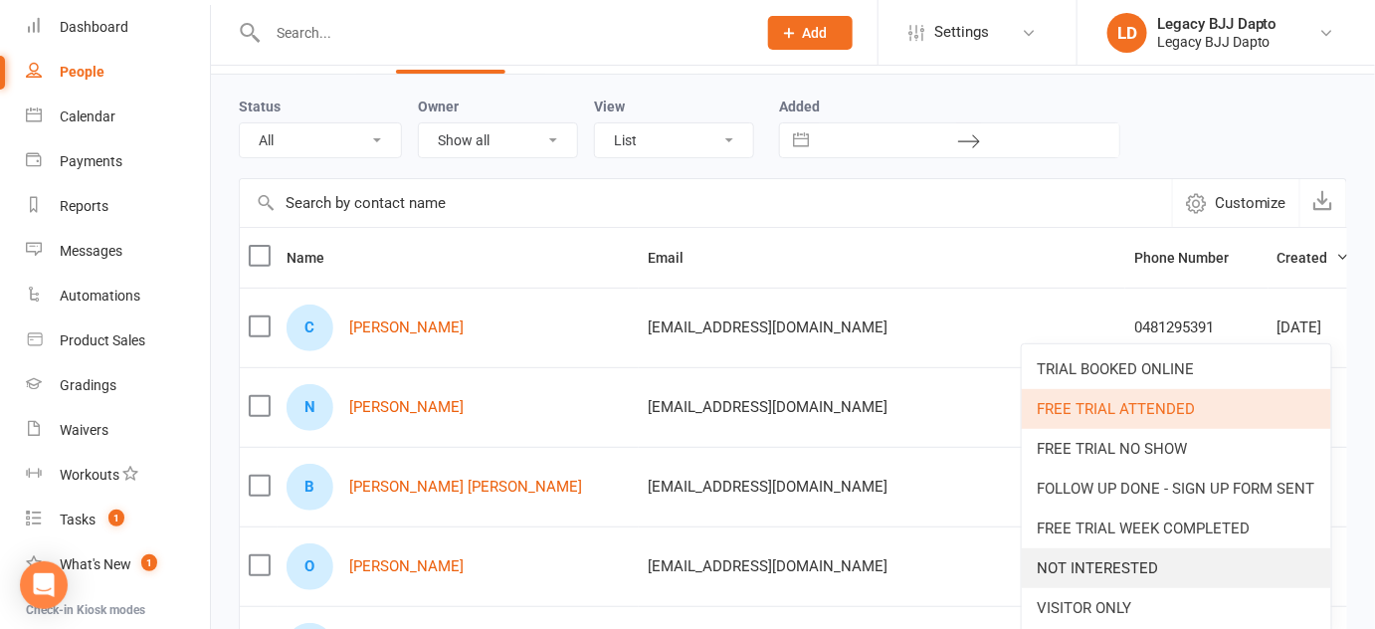
click at [1160, 556] on link "NOT INTERESTED" at bounding box center [1176, 568] width 309 height 40
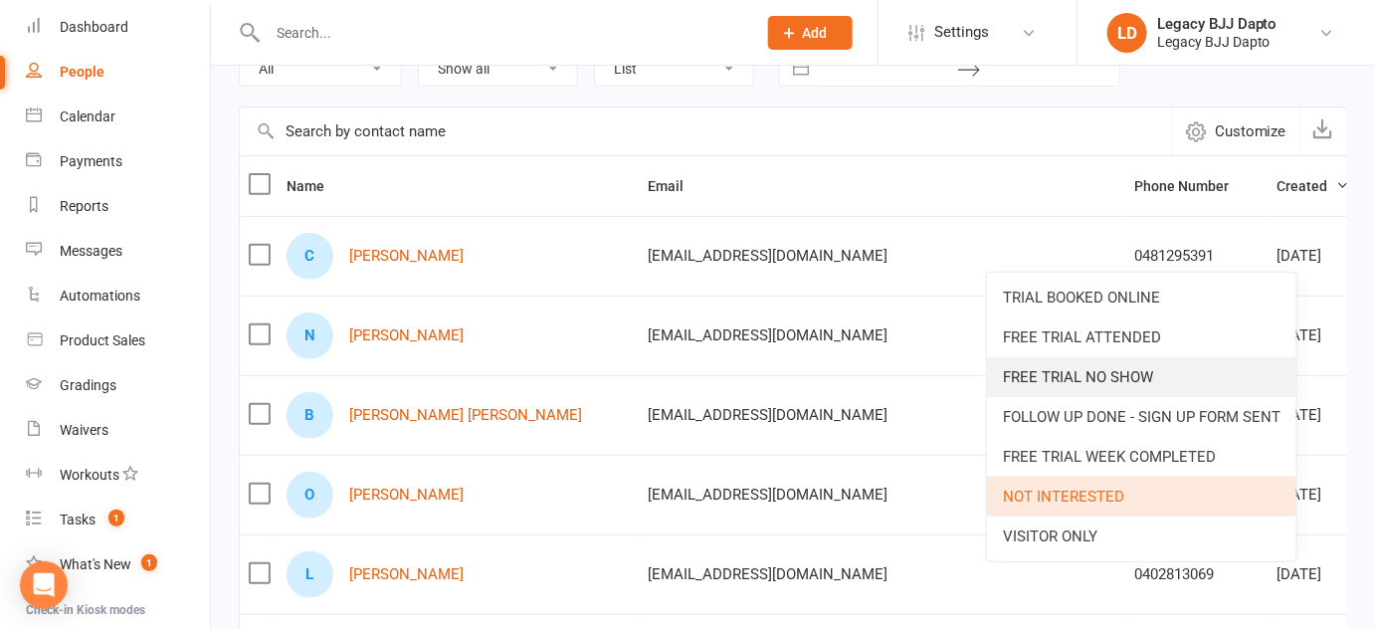
scroll to position [129, 0]
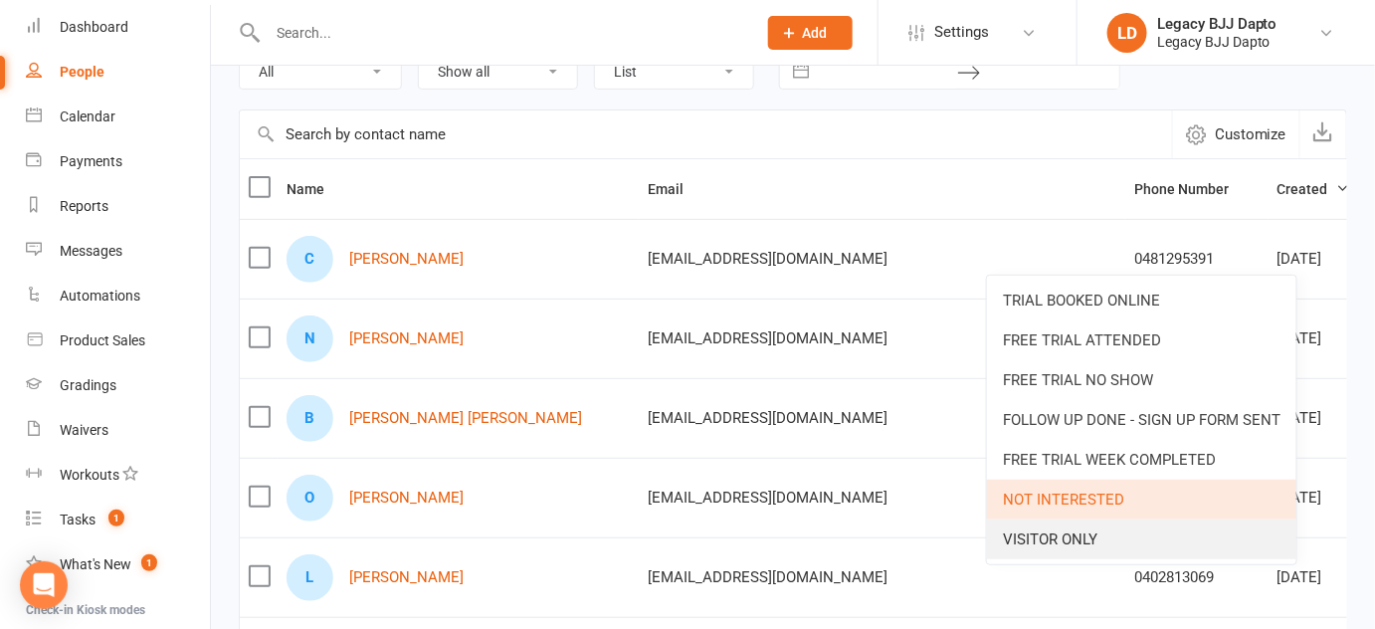
click at [1151, 549] on link "VISITOR ONLY" at bounding box center [1141, 539] width 309 height 40
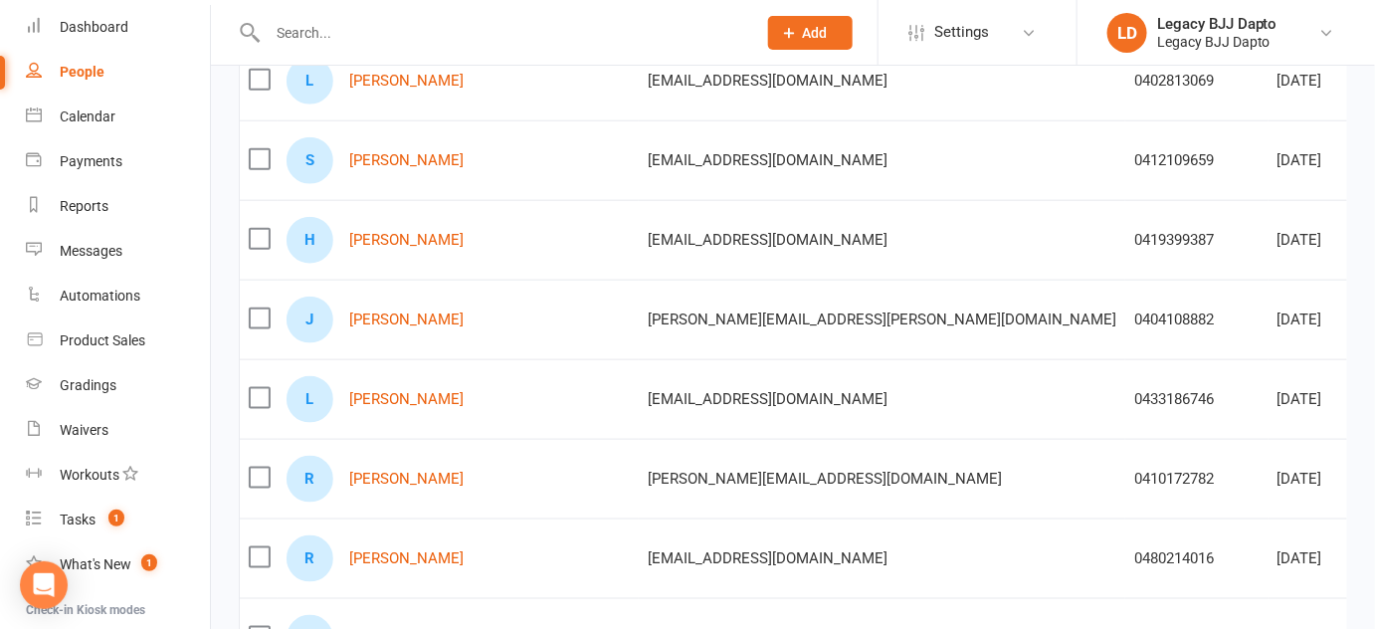
scroll to position [629, 0]
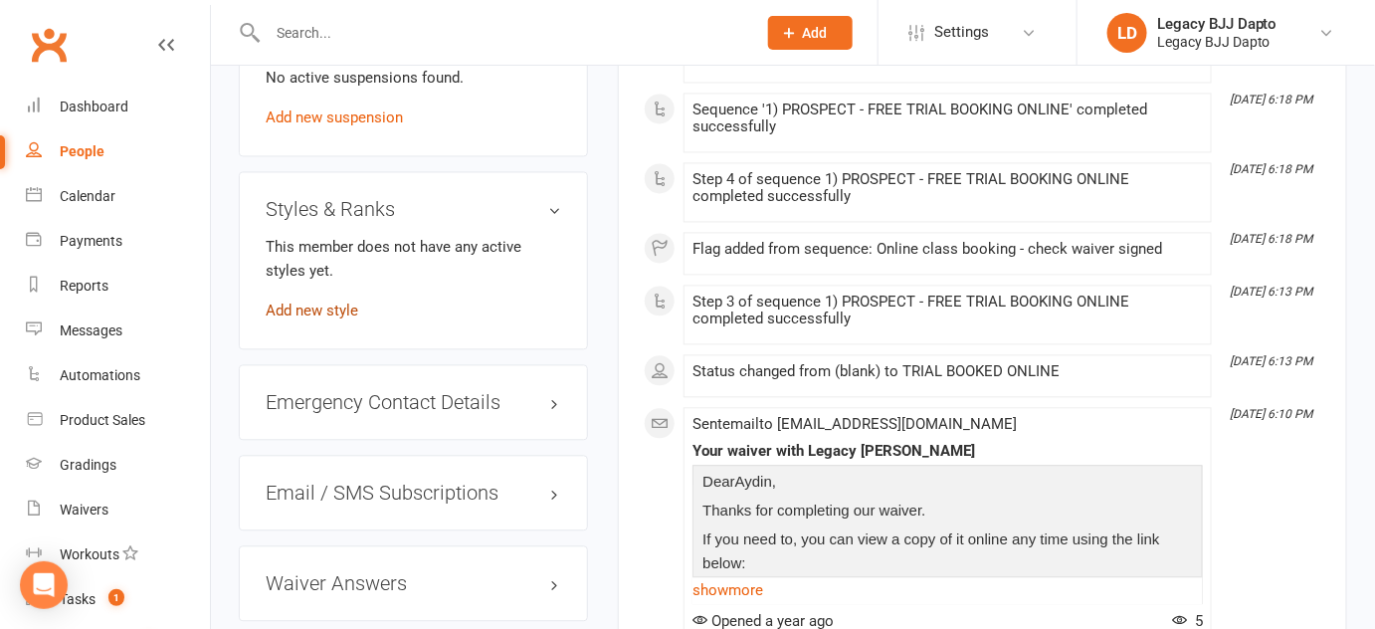
click at [326, 319] on link "Add new style" at bounding box center [312, 310] width 93 height 18
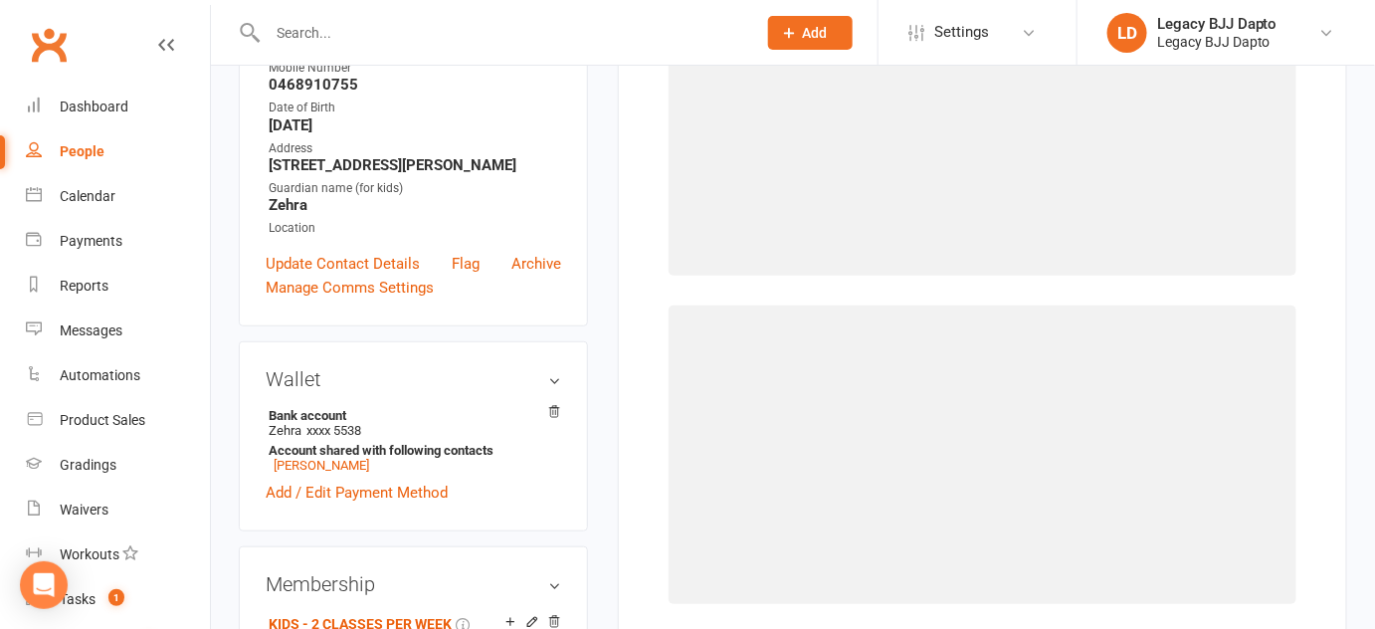
scroll to position [169, 0]
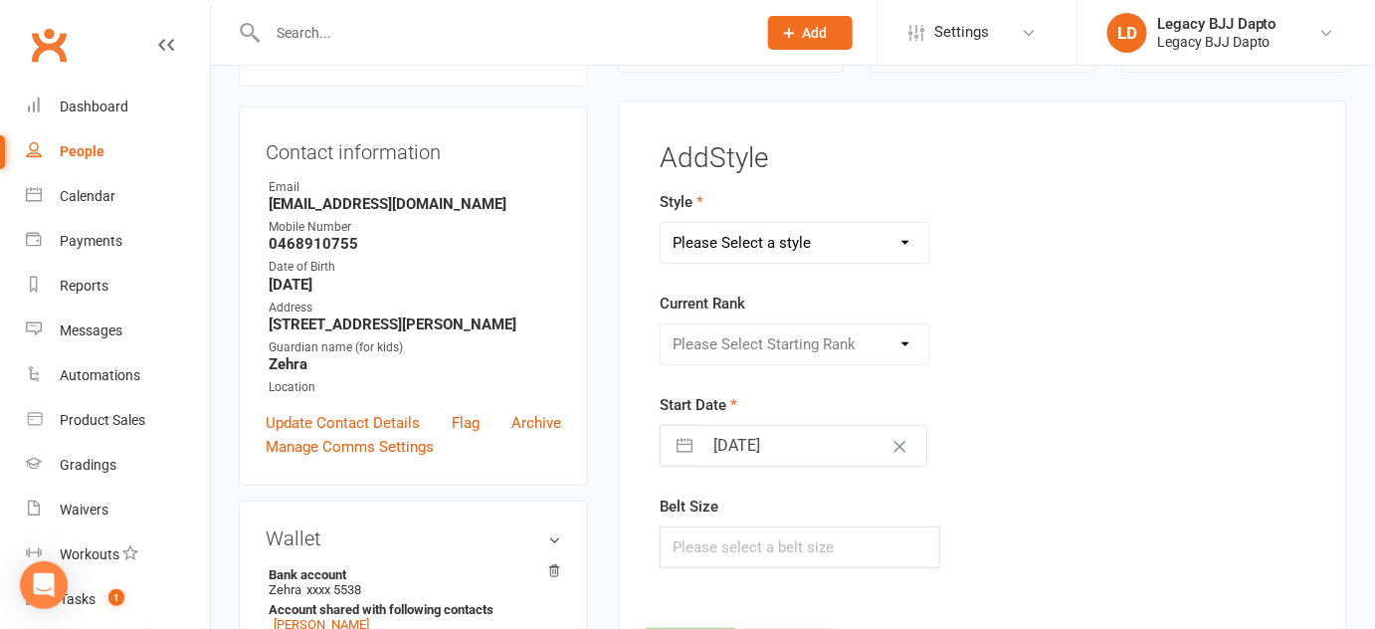
click at [809, 227] on select "Please Select a style Jiu Jitsu Kids Jiu Jitsu" at bounding box center [795, 243] width 269 height 40
select select "3223"
click at [661, 223] on select "Please Select a style Jiu Jitsu Kids Jiu Jitsu" at bounding box center [795, 243] width 269 height 40
click at [775, 333] on select "Please Select Starting Rank White Belt White Belt - 1 Stripe White Belt - 2 Str…" at bounding box center [795, 344] width 269 height 40
select select "36157"
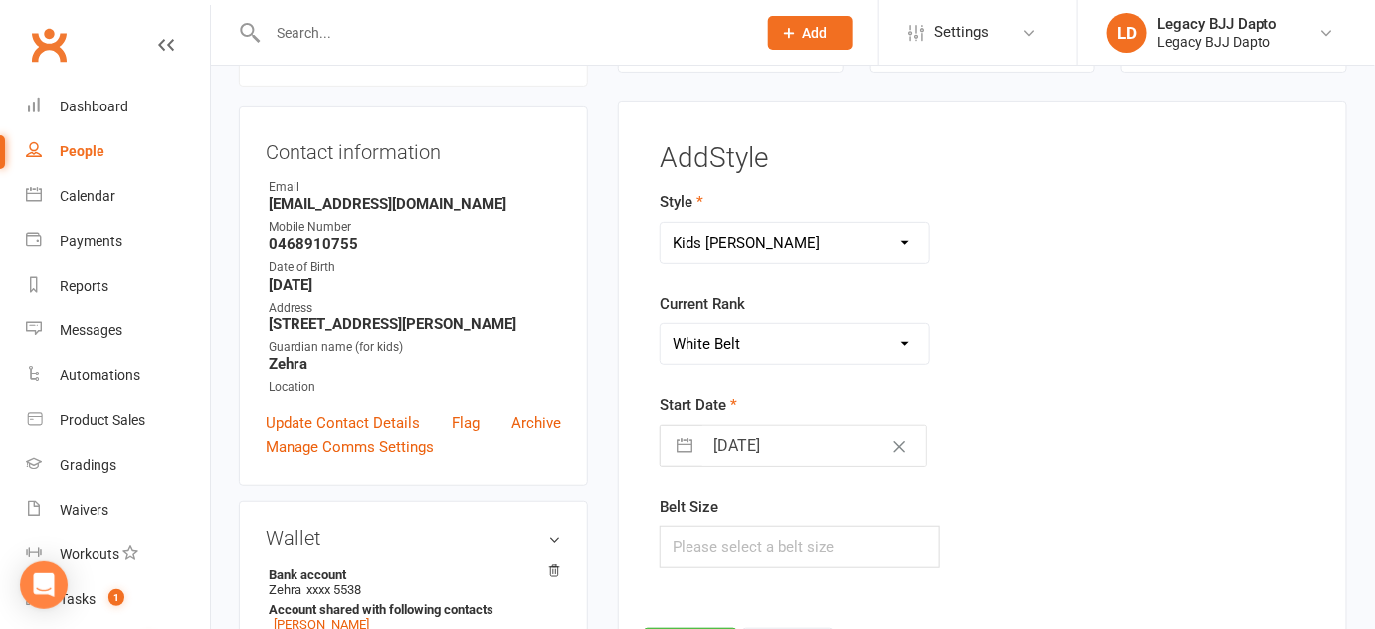
click at [661, 324] on select "Please Select Starting Rank White Belt White Belt - 1 Stripe White Belt - 2 Str…" at bounding box center [795, 344] width 269 height 40
click at [745, 543] on input "text" at bounding box center [800, 547] width 281 height 42
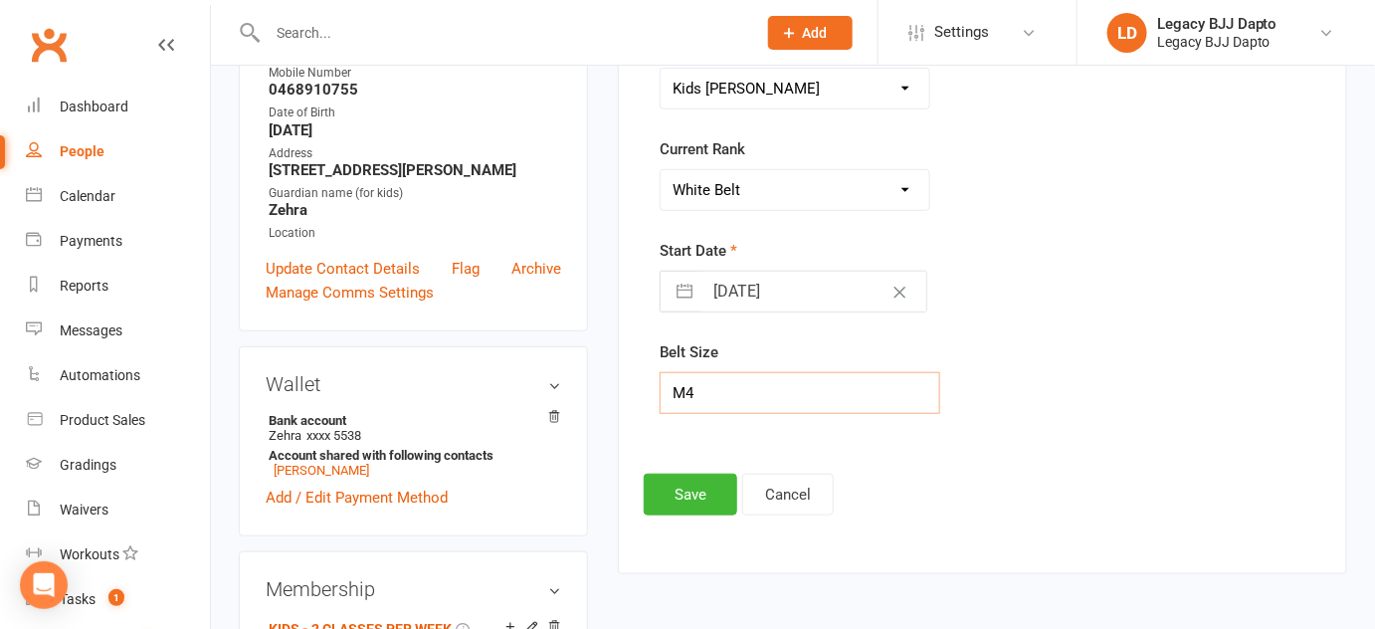
scroll to position [321, 0]
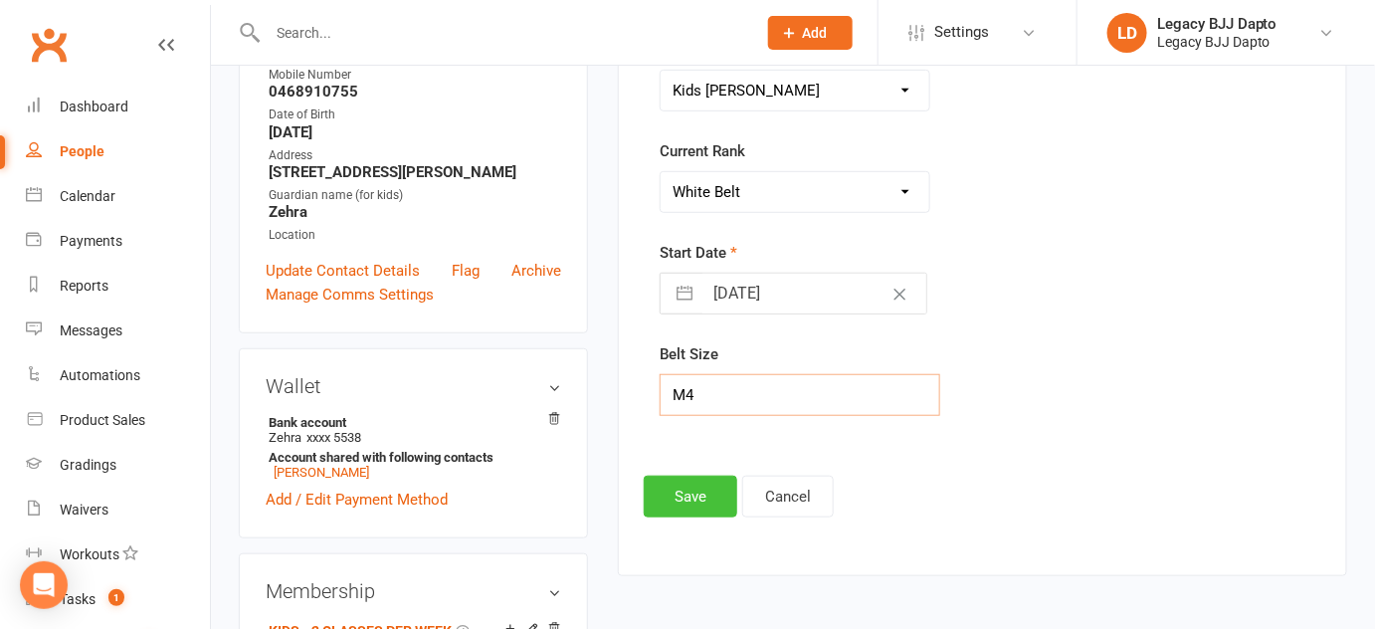
type input "M4"
click at [700, 504] on button "Save" at bounding box center [691, 496] width 94 height 42
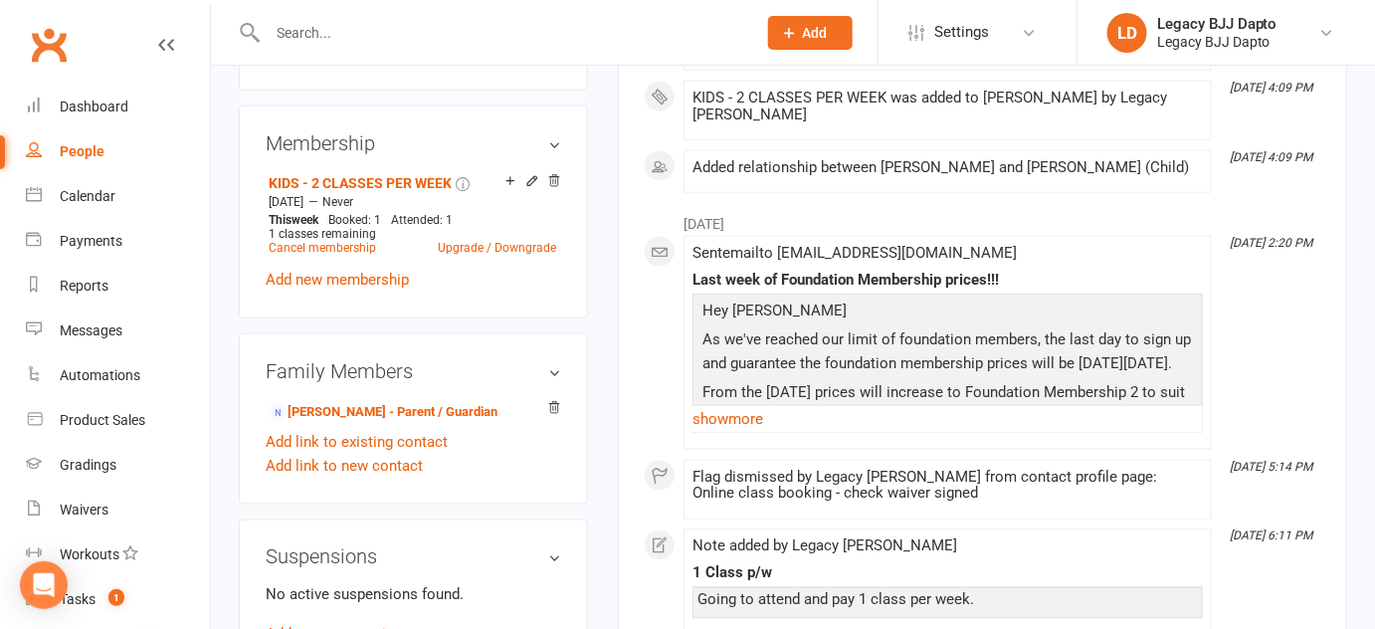
scroll to position [0, 0]
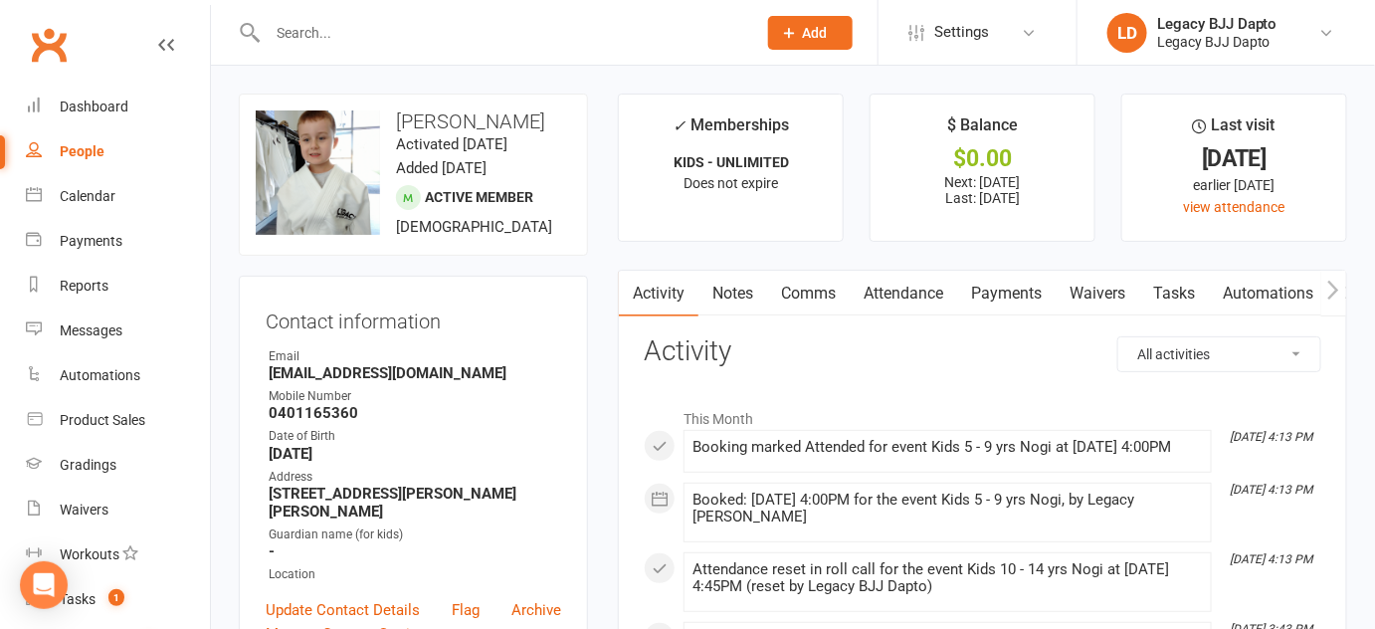
click at [1032, 280] on link "Payments" at bounding box center [1006, 294] width 98 height 46
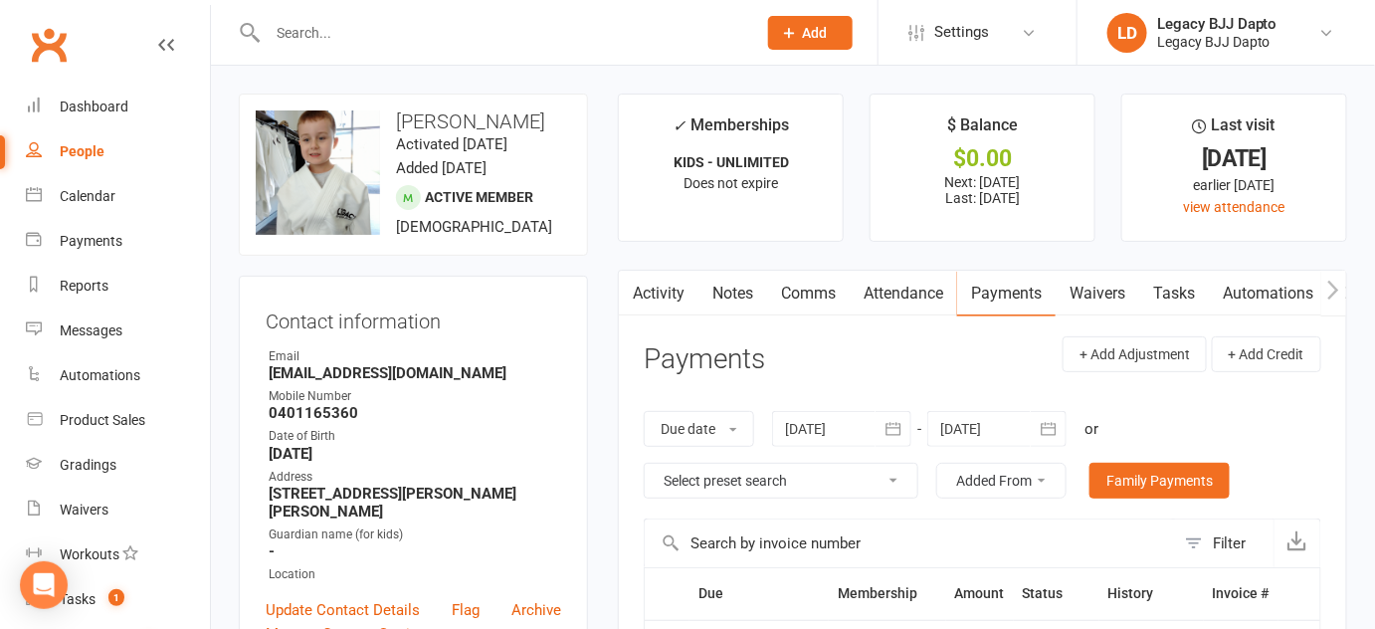
click at [1108, 297] on link "Waivers" at bounding box center [1097, 294] width 84 height 46
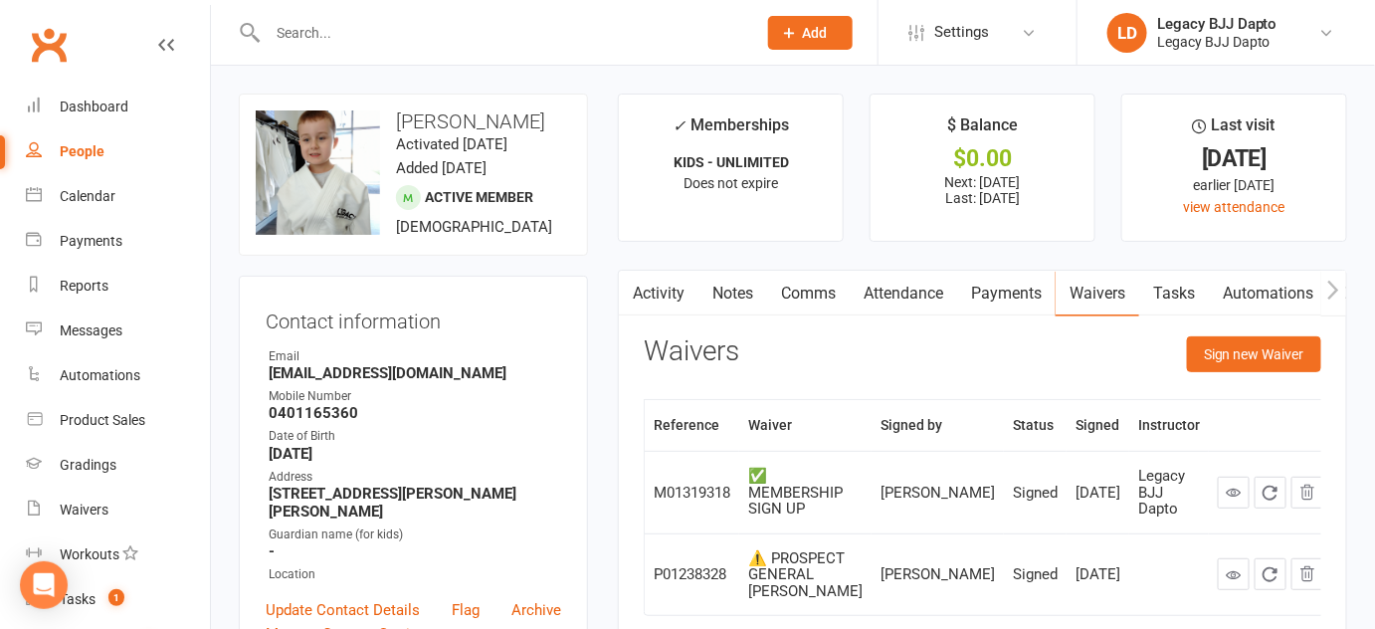
click at [938, 304] on link "Attendance" at bounding box center [902, 294] width 107 height 46
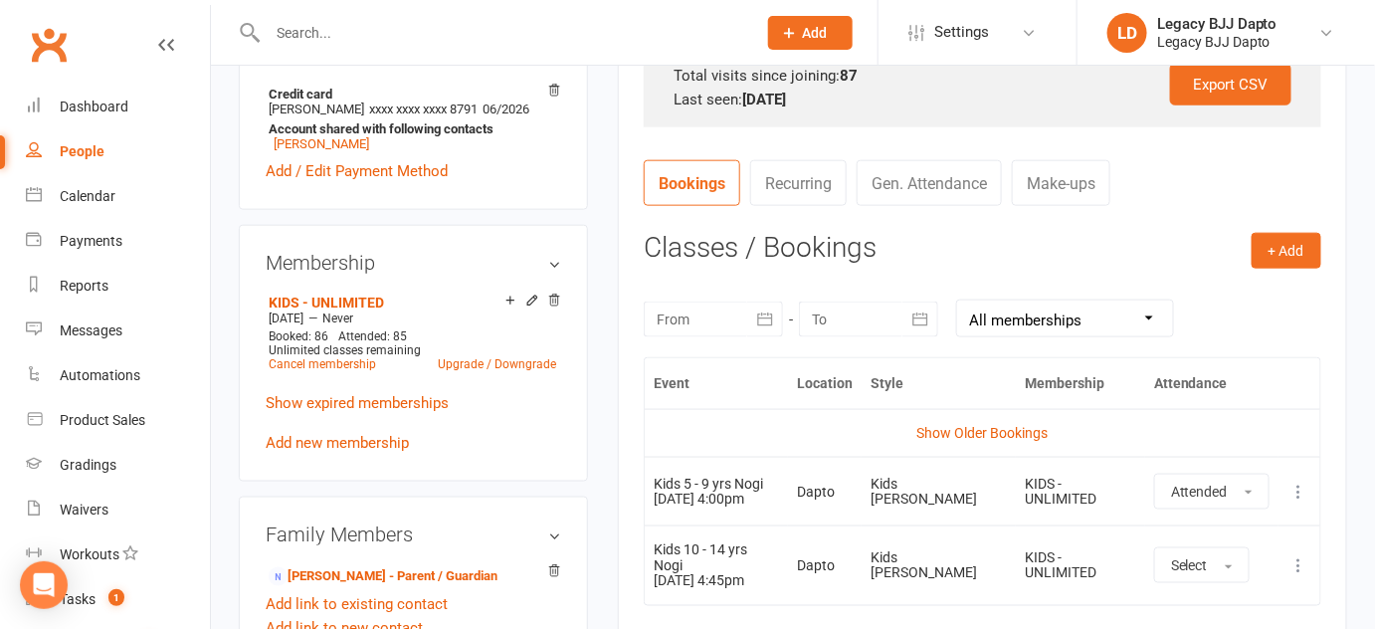
scroll to position [668, 0]
click at [1302, 543] on td "More info View event Remove booking" at bounding box center [1299, 563] width 42 height 79
click at [1294, 554] on icon at bounding box center [1299, 564] width 20 height 20
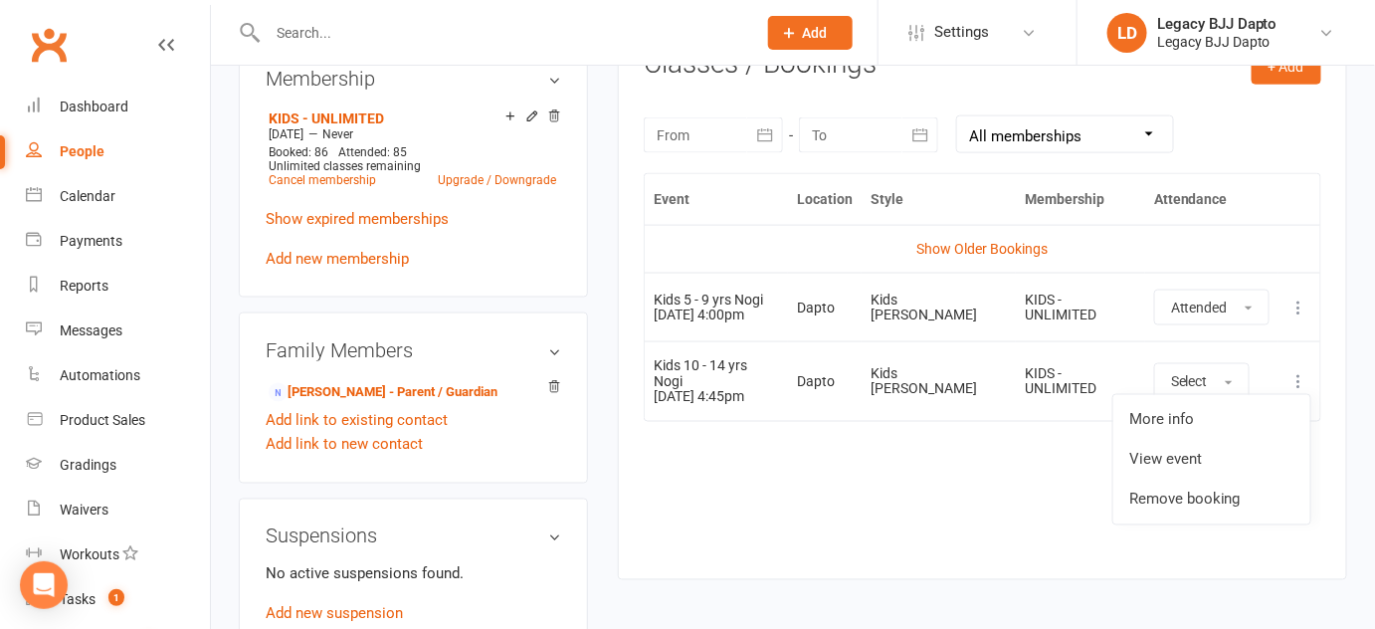
scroll to position [859, 0]
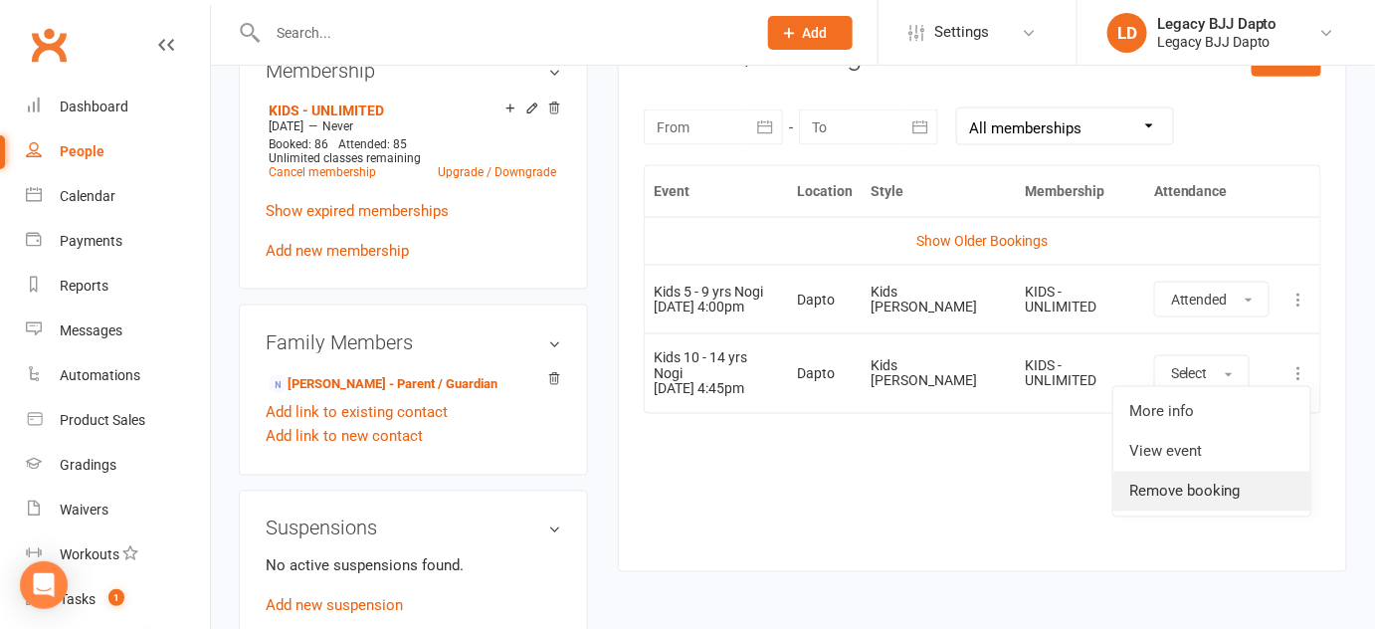
click at [1191, 489] on link "Remove booking" at bounding box center [1211, 492] width 197 height 40
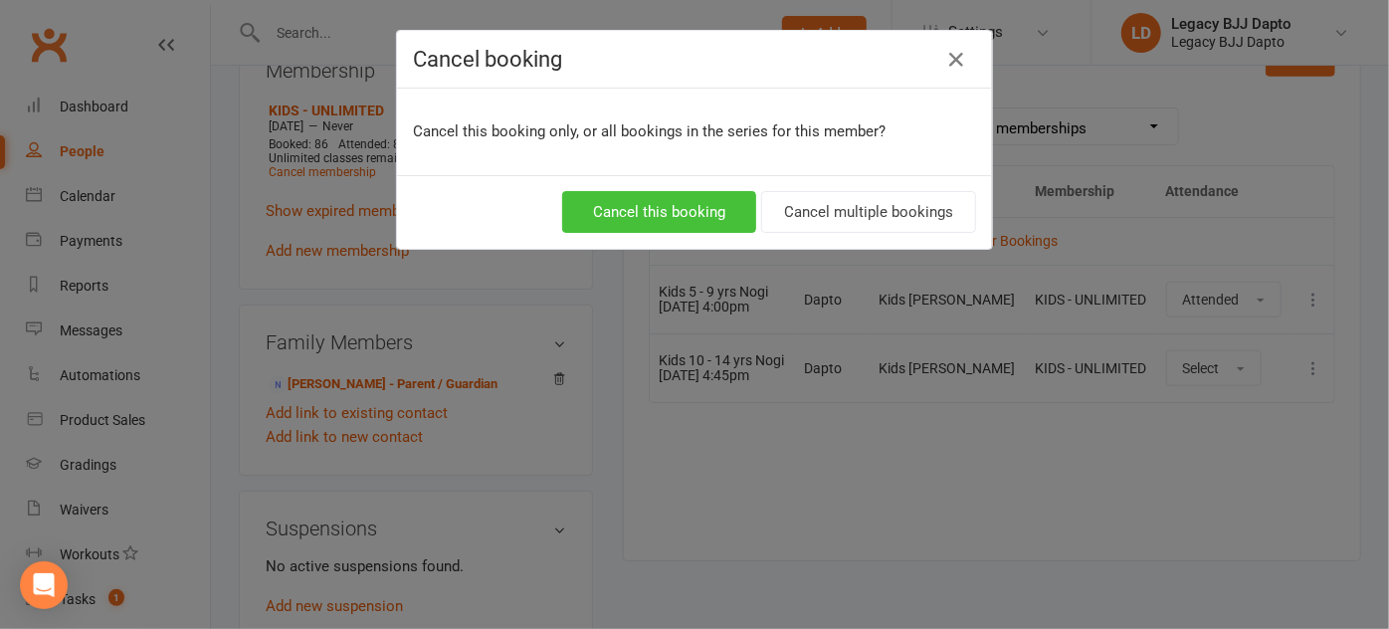
click at [651, 213] on button "Cancel this booking" at bounding box center [659, 212] width 194 height 42
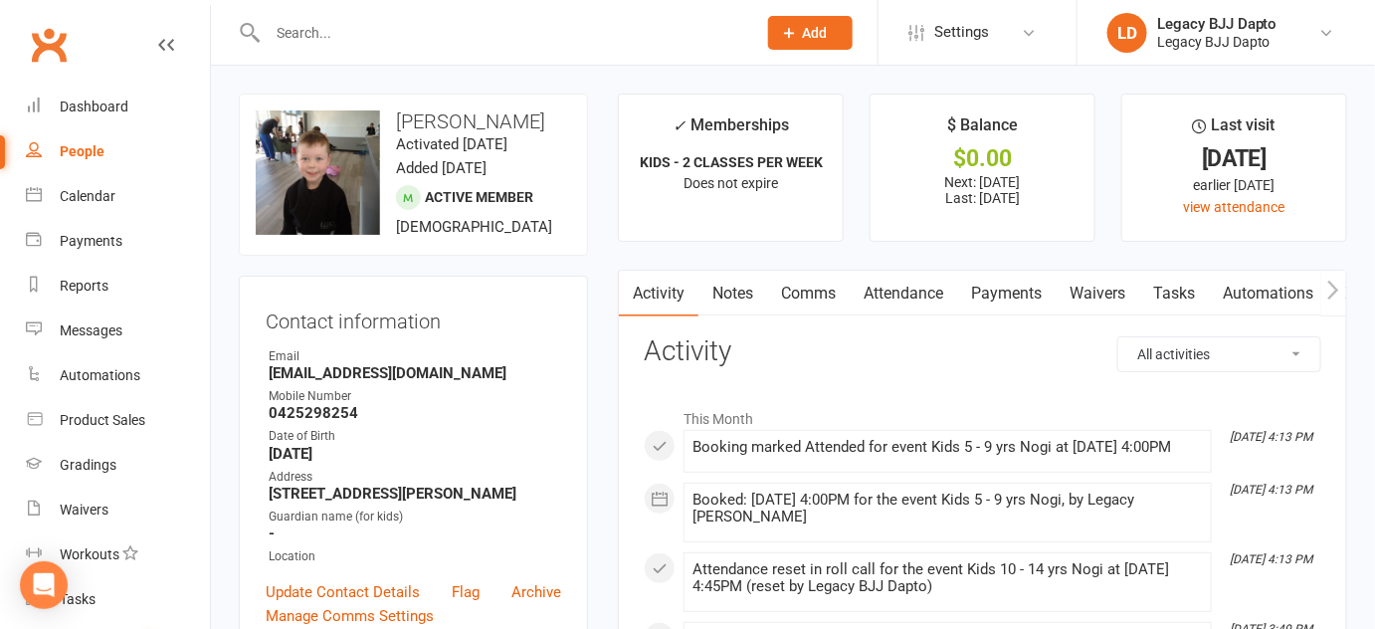
click at [889, 301] on link "Attendance" at bounding box center [902, 294] width 107 height 46
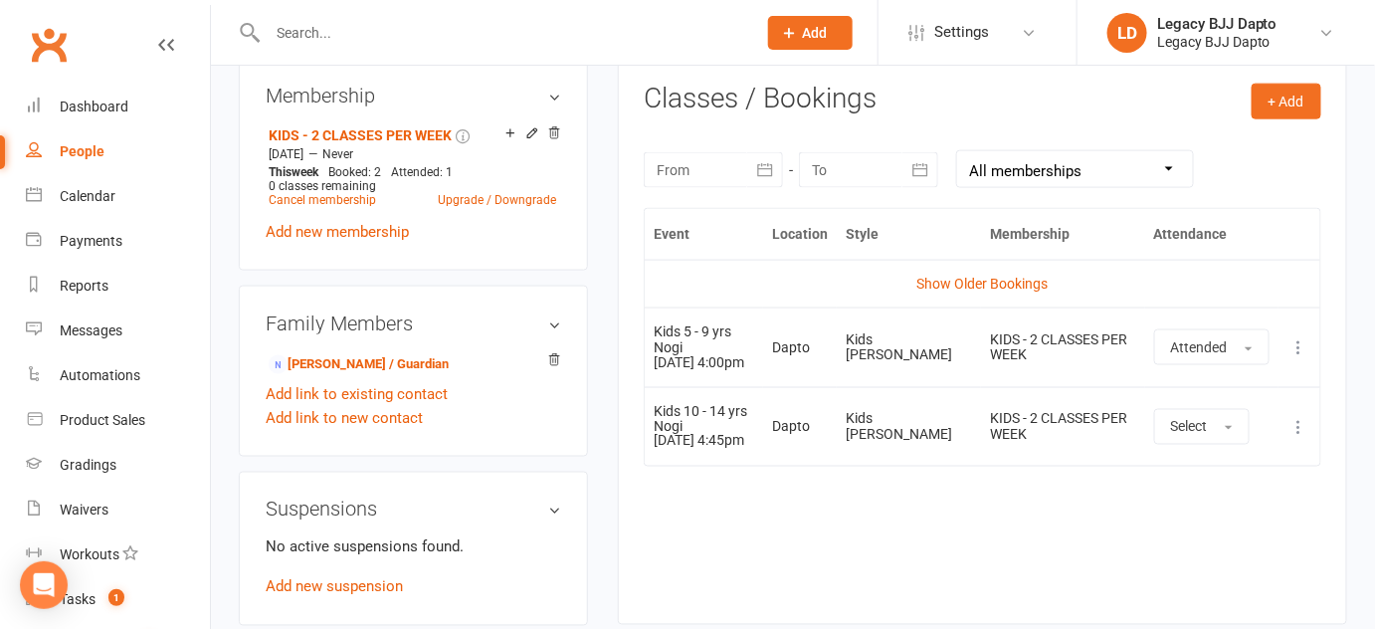
scroll to position [818, 0]
click at [1303, 421] on icon at bounding box center [1299, 426] width 20 height 20
click at [1241, 564] on link "Remove booking" at bounding box center [1211, 544] width 197 height 40
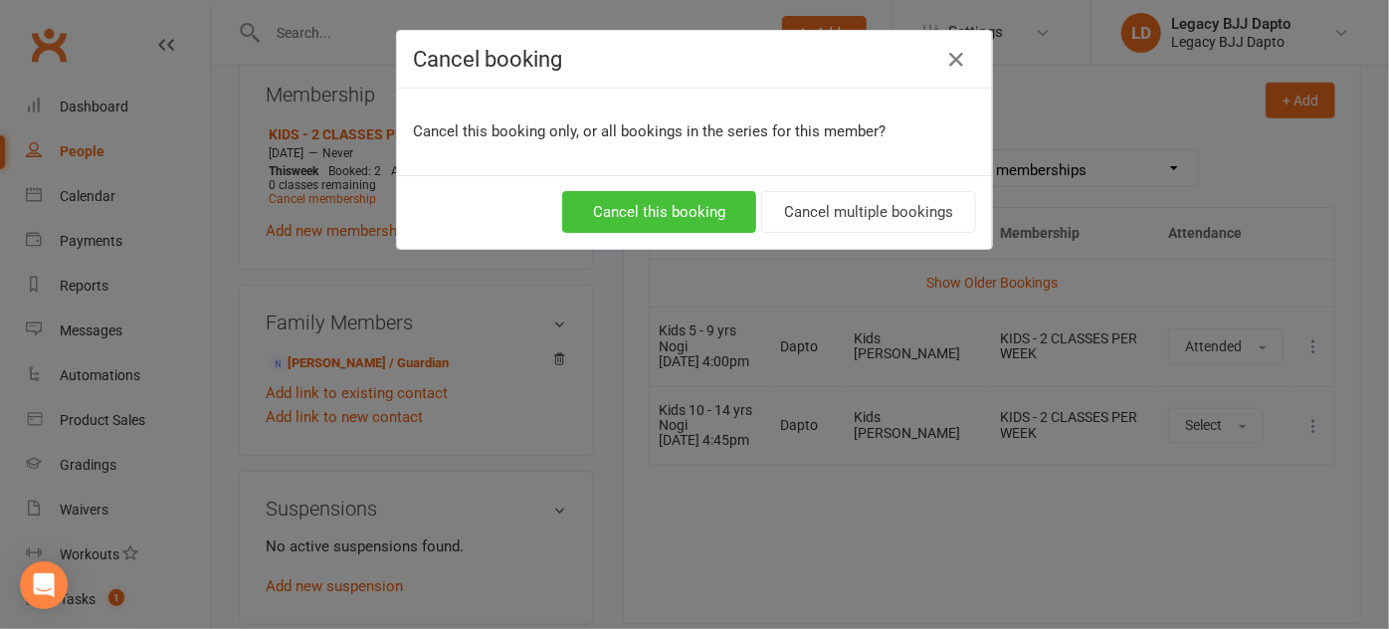
click at [657, 207] on button "Cancel this booking" at bounding box center [659, 212] width 194 height 42
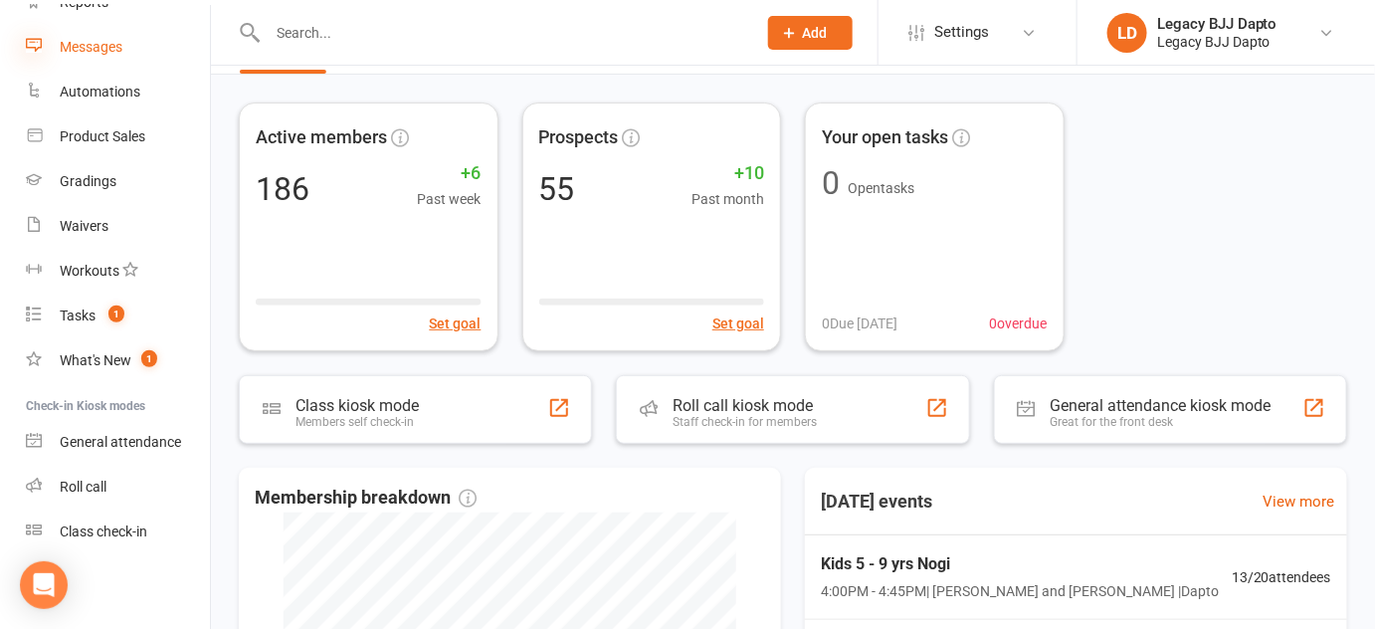
scroll to position [61, 0]
click at [76, 498] on link "Roll call" at bounding box center [118, 487] width 184 height 45
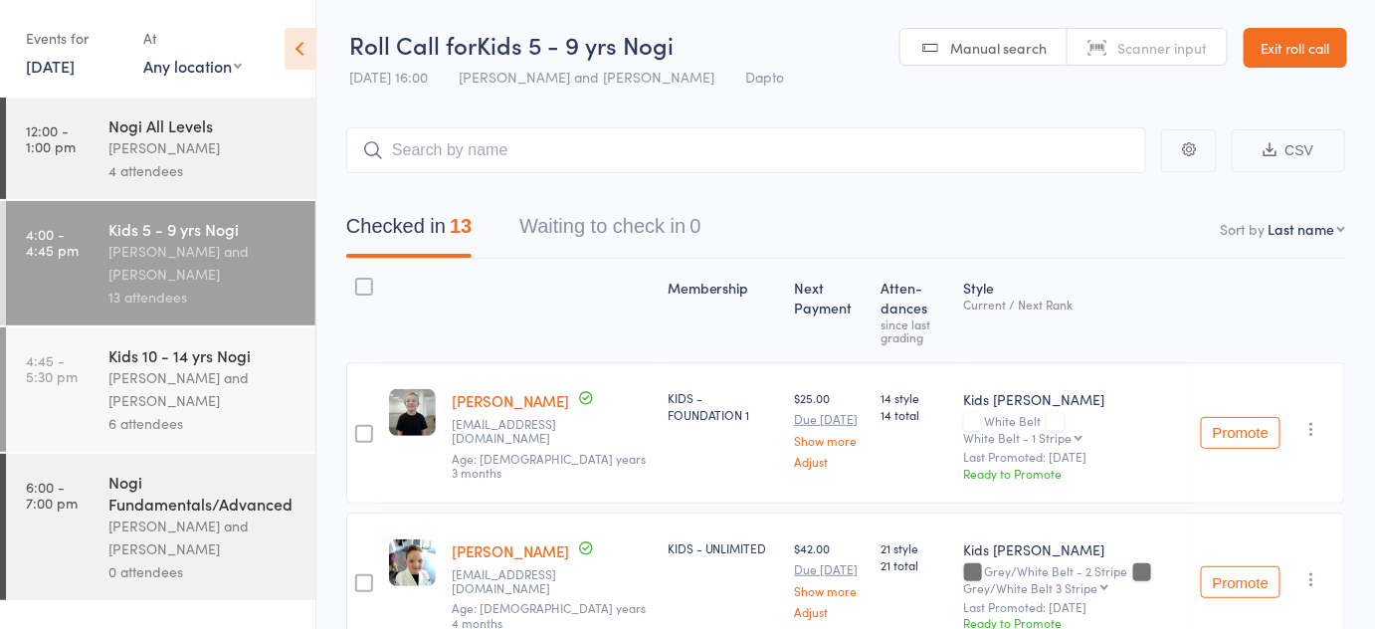
click at [78, 361] on link "4:45 - 5:30 pm Kids 10 - 14 yrs [PERSON_NAME] and [PERSON_NAME] 6 attendees" at bounding box center [160, 389] width 309 height 124
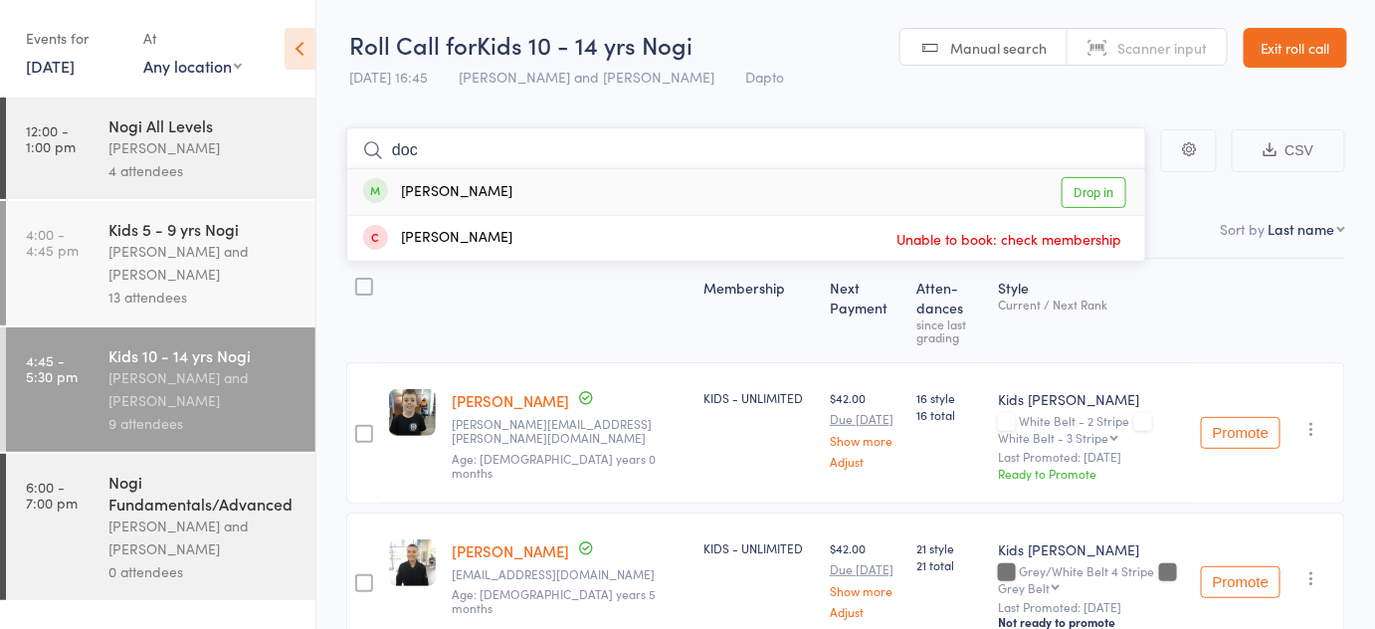
type input "doc"
click at [1069, 192] on link "Drop in" at bounding box center [1093, 192] width 65 height 31
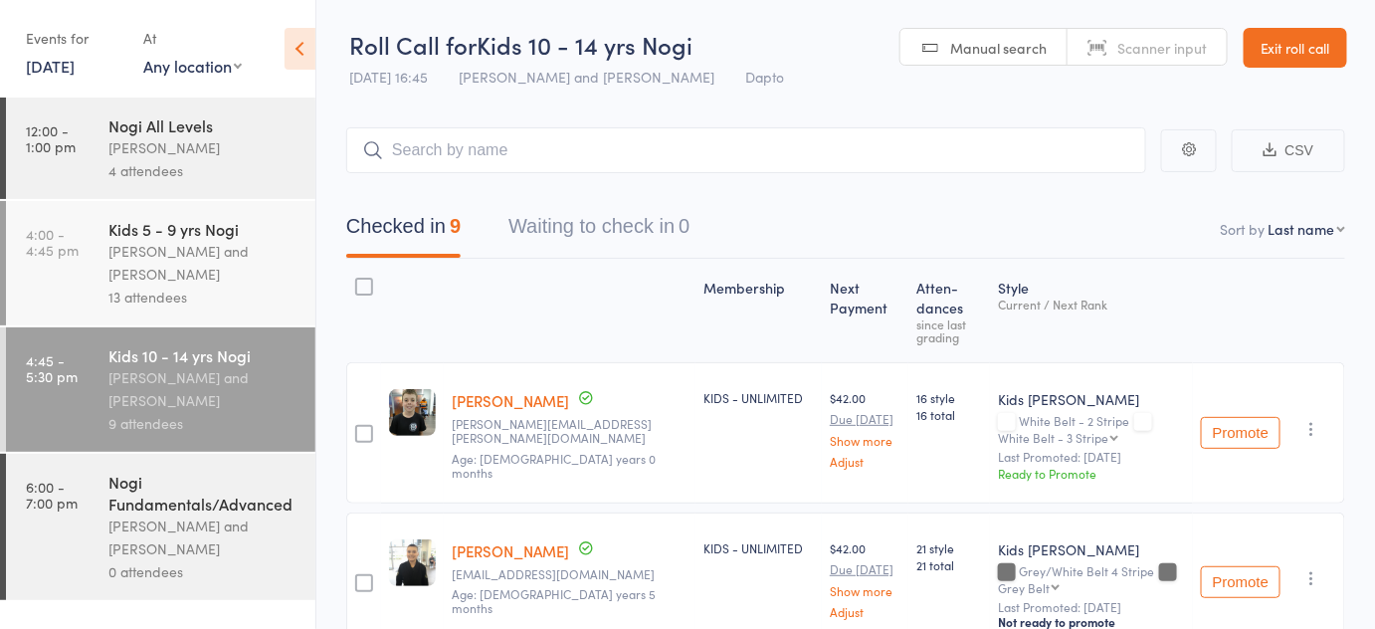
click at [236, 258] on div "[PERSON_NAME] and [PERSON_NAME]" at bounding box center [203, 263] width 190 height 46
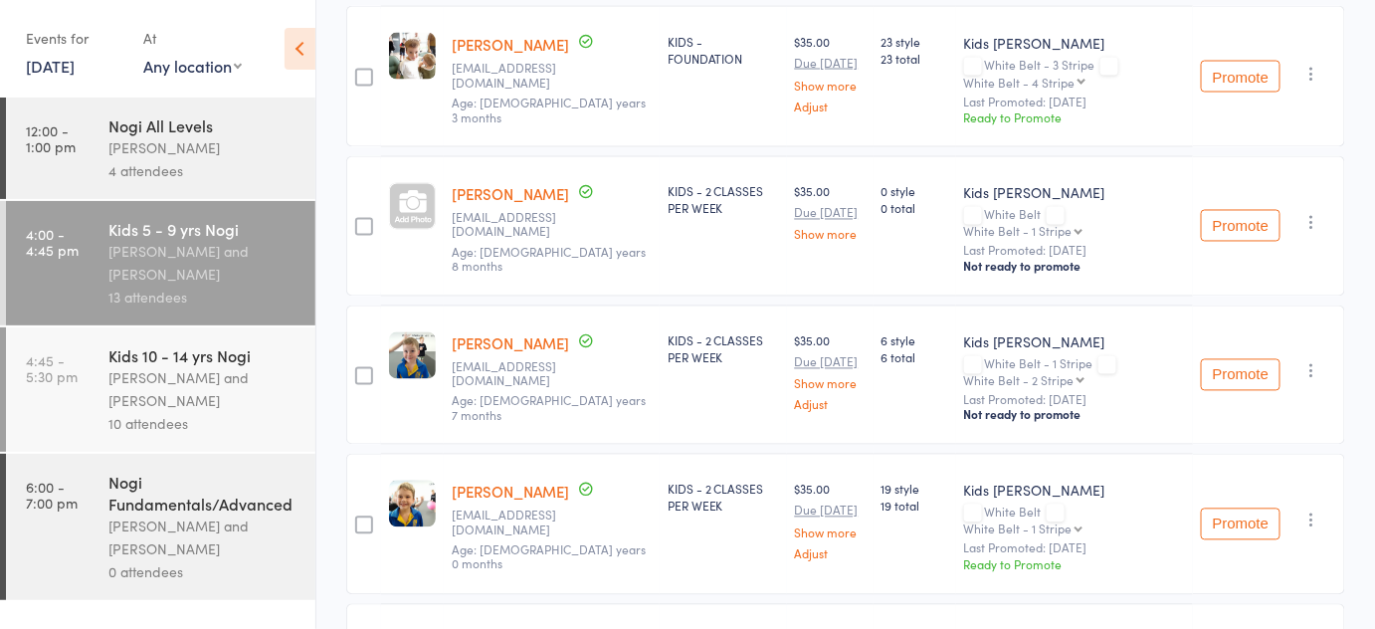
scroll to position [1085, 0]
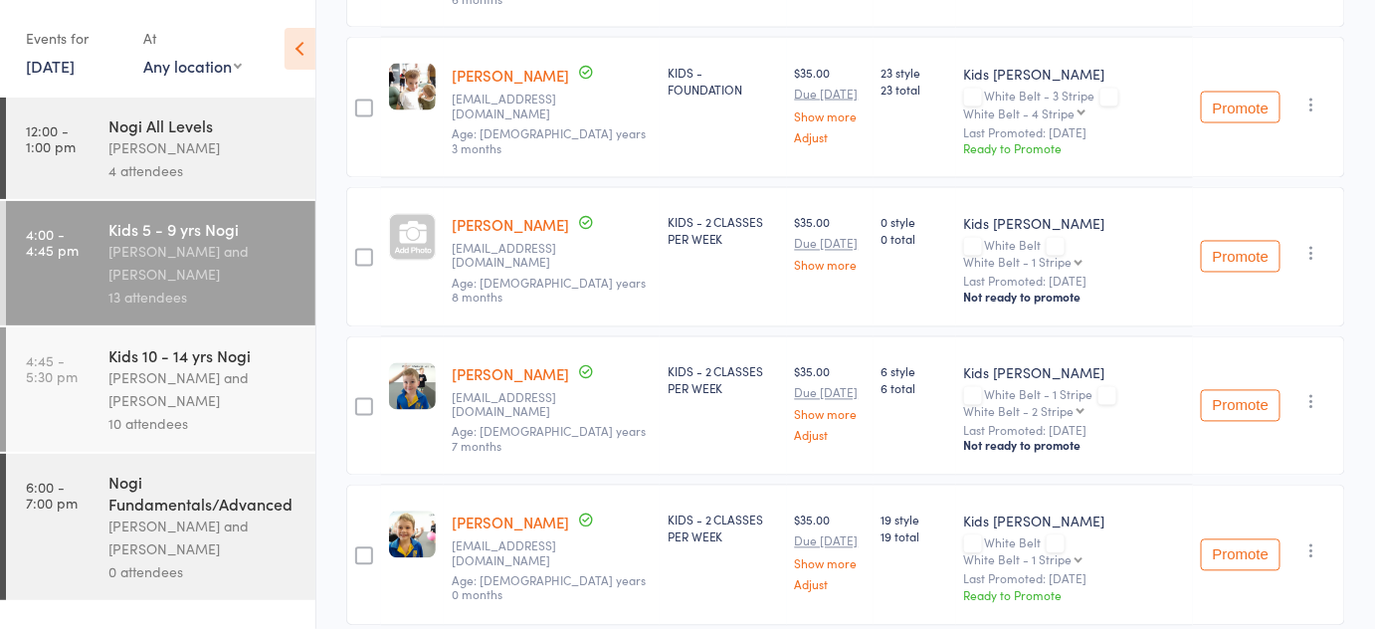
click at [288, 397] on div "[PERSON_NAME] and [PERSON_NAME]" at bounding box center [203, 389] width 190 height 46
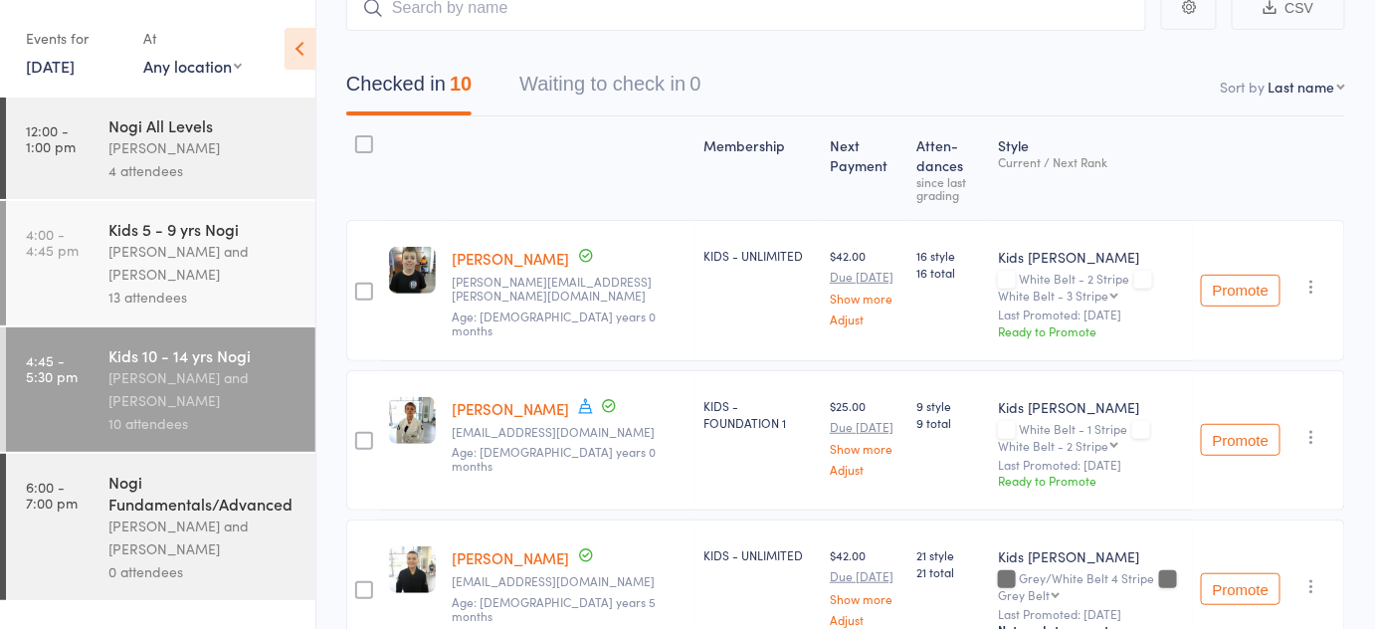
scroll to position [141, 0]
click at [1303, 439] on icon "button" at bounding box center [1312, 438] width 20 height 20
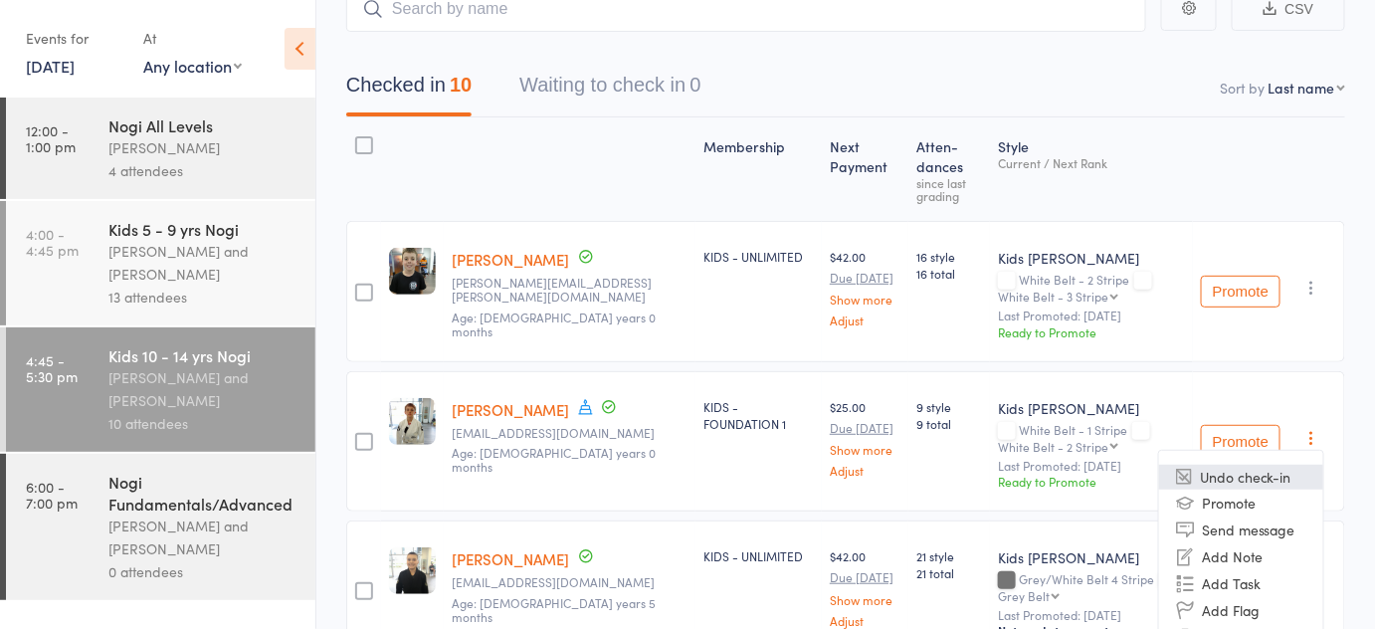
click at [1236, 484] on li "Undo check-in" at bounding box center [1241, 477] width 164 height 25
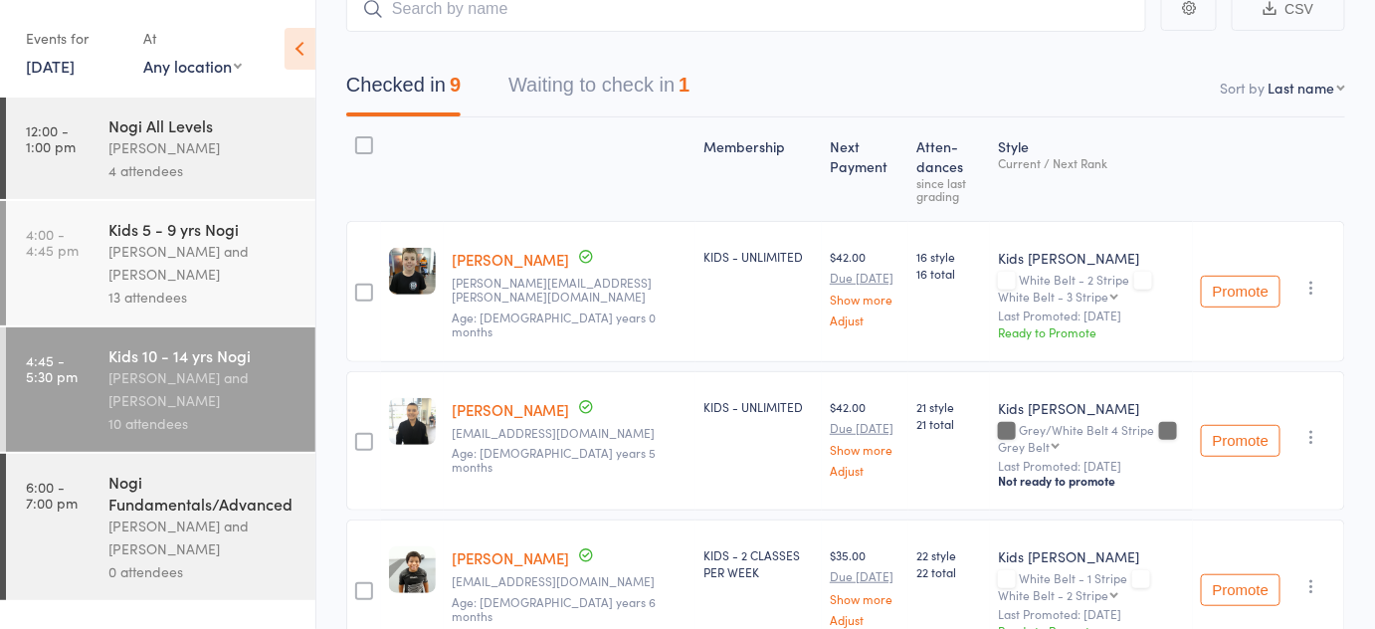
click at [158, 214] on div "Kids 5 - 9 yrs Nogi Pietro Bressan and Diego Gutierrez 13 attendees" at bounding box center [211, 263] width 207 height 124
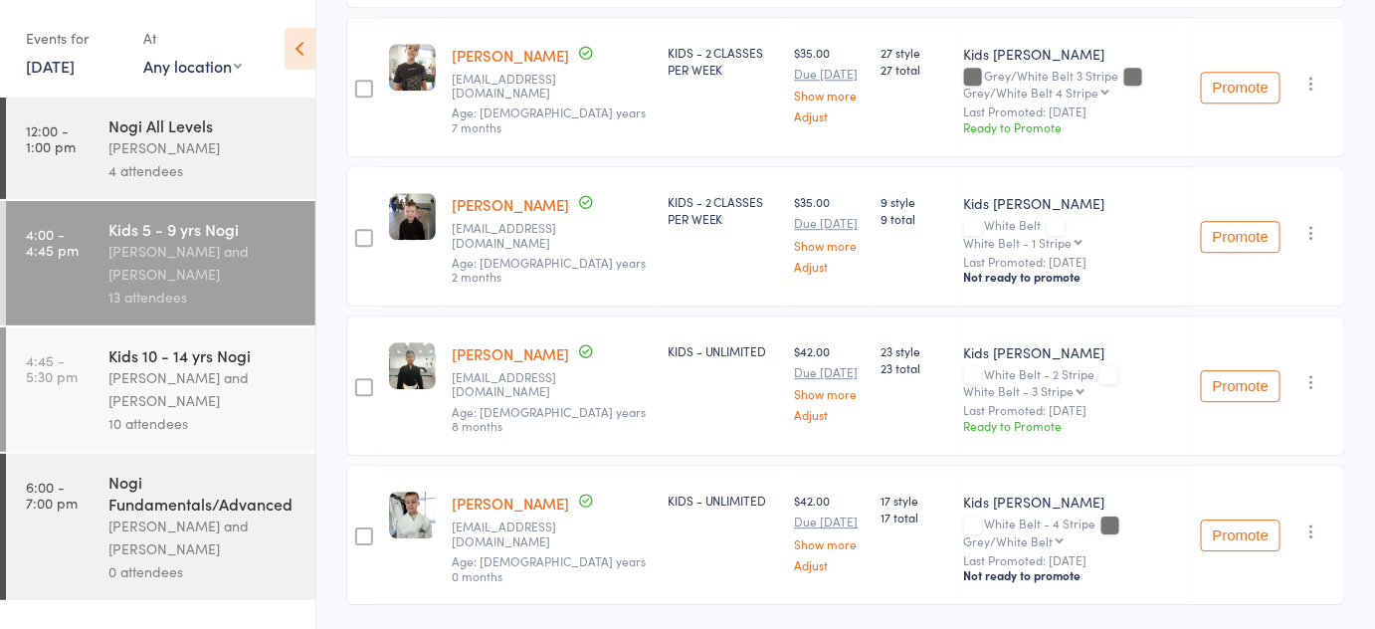
scroll to position [1736, 0]
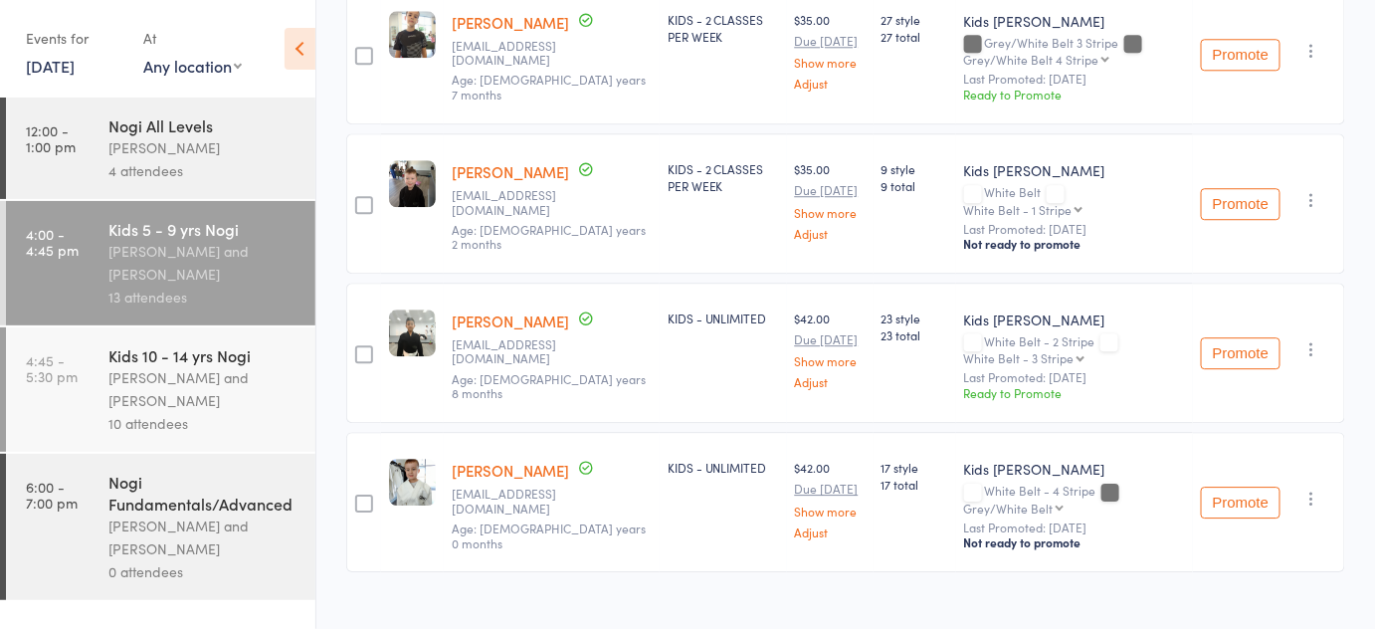
click at [217, 402] on div "[PERSON_NAME] and [PERSON_NAME]" at bounding box center [203, 389] width 190 height 46
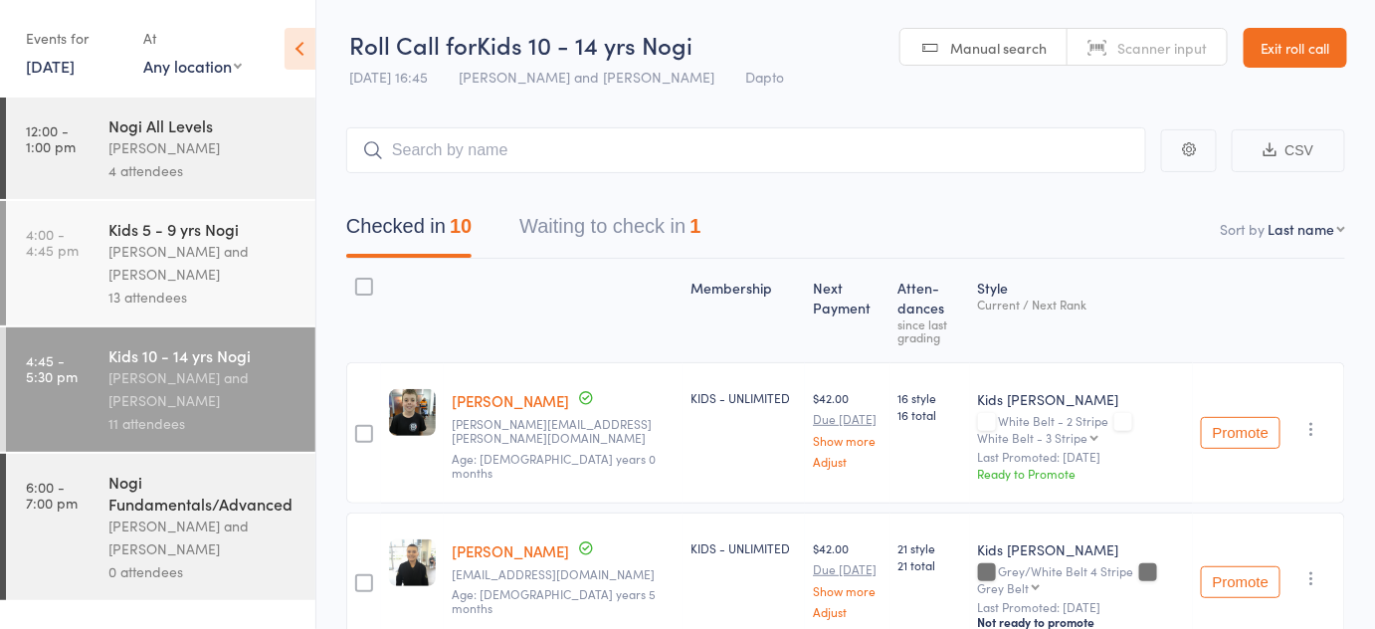
scroll to position [23, 0]
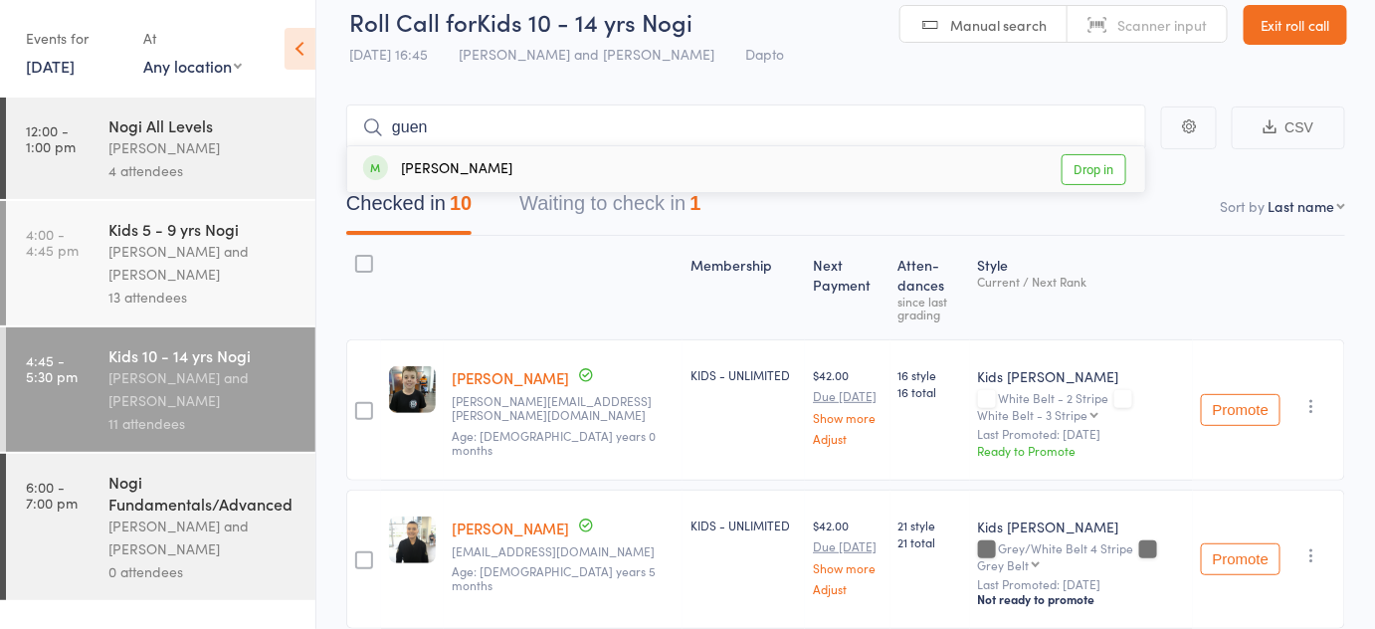
type input "guen"
click at [1097, 182] on link "Drop in" at bounding box center [1093, 169] width 65 height 31
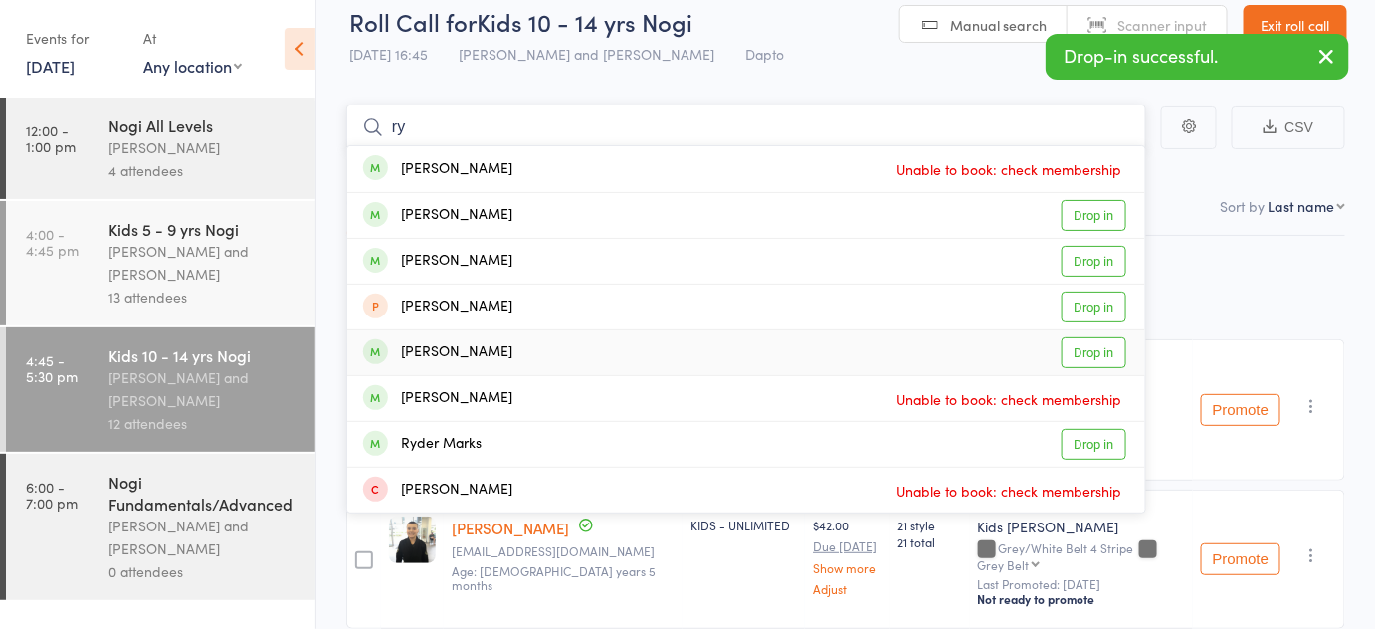
type input "ry"
click at [1098, 354] on link "Drop in" at bounding box center [1093, 352] width 65 height 31
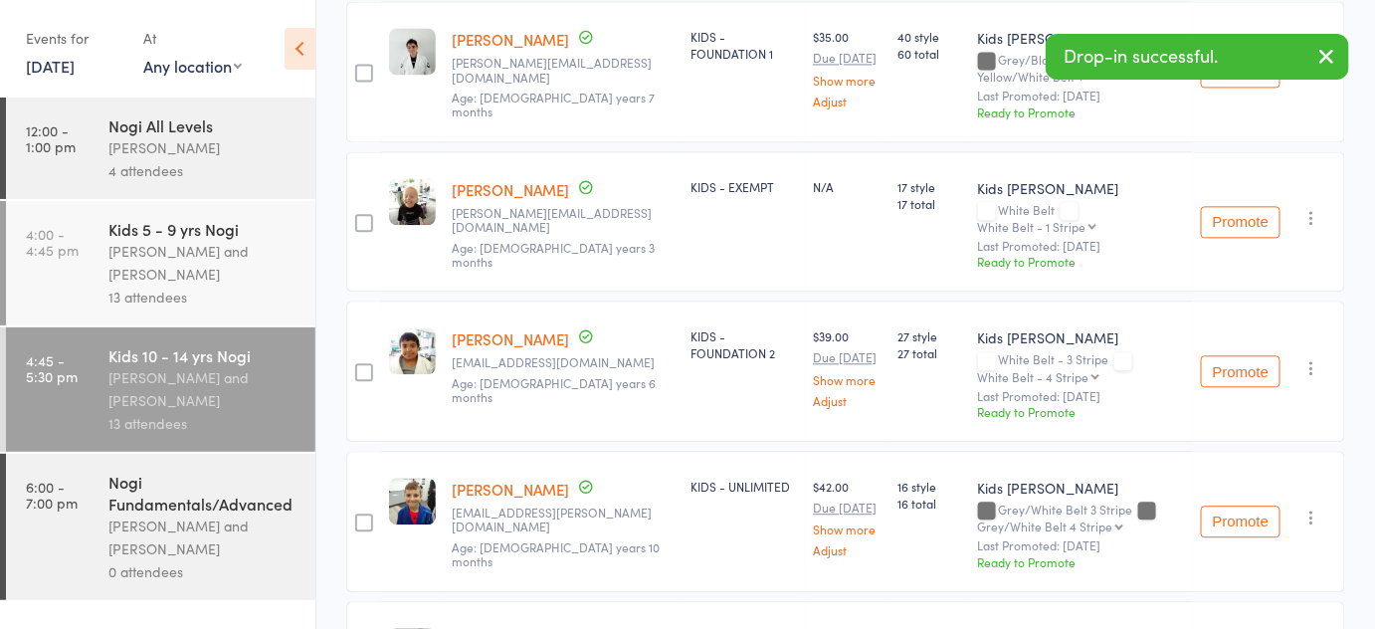
scroll to position [1408, 0]
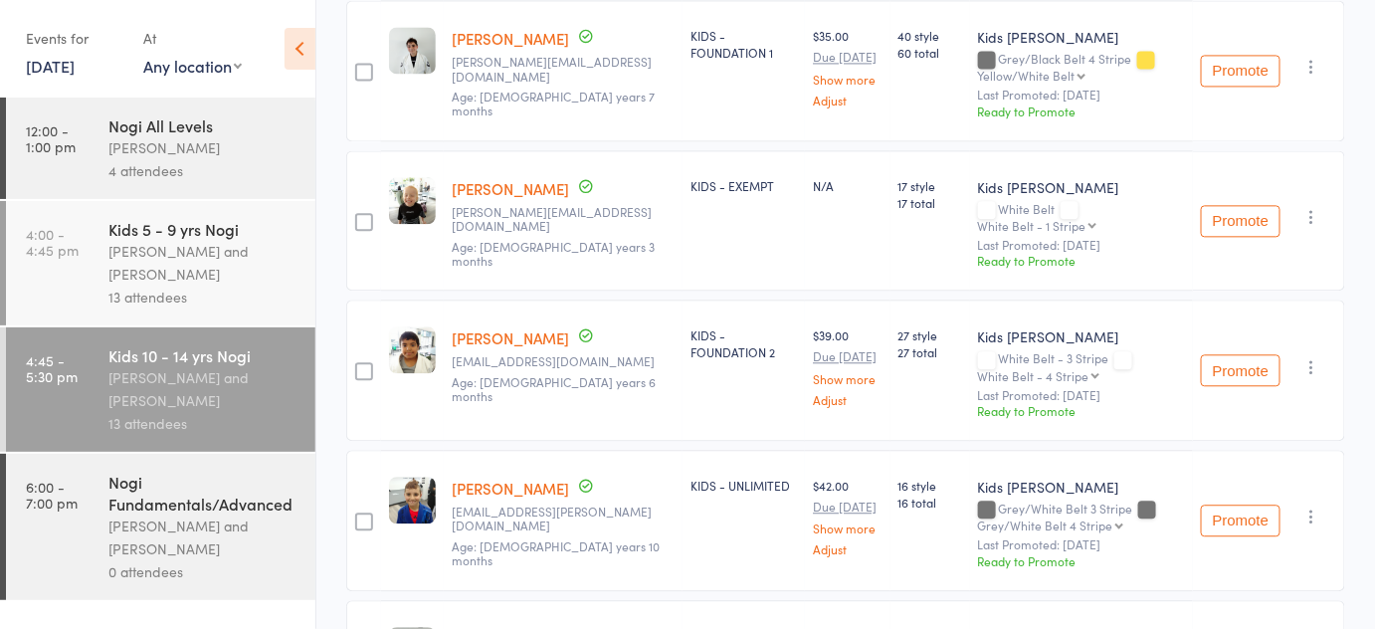
click at [1317, 207] on icon "button" at bounding box center [1312, 217] width 20 height 20
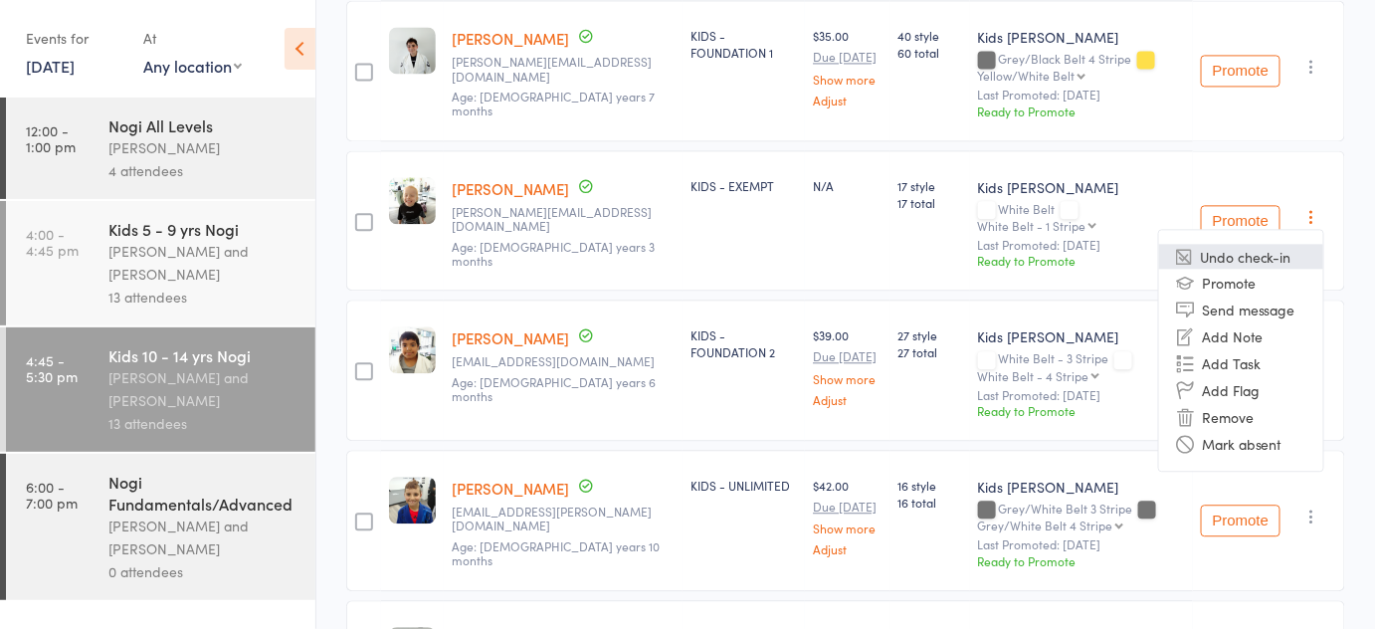
click at [1267, 244] on li "Undo check-in" at bounding box center [1241, 256] width 164 height 25
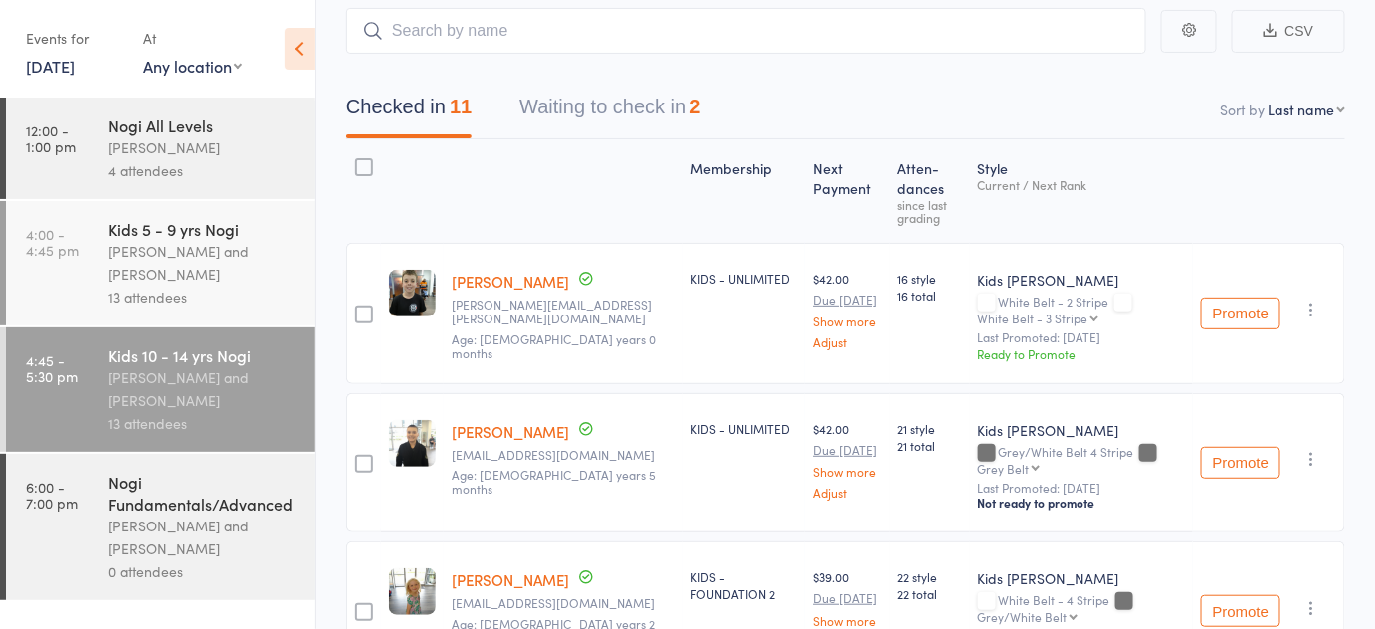
scroll to position [0, 0]
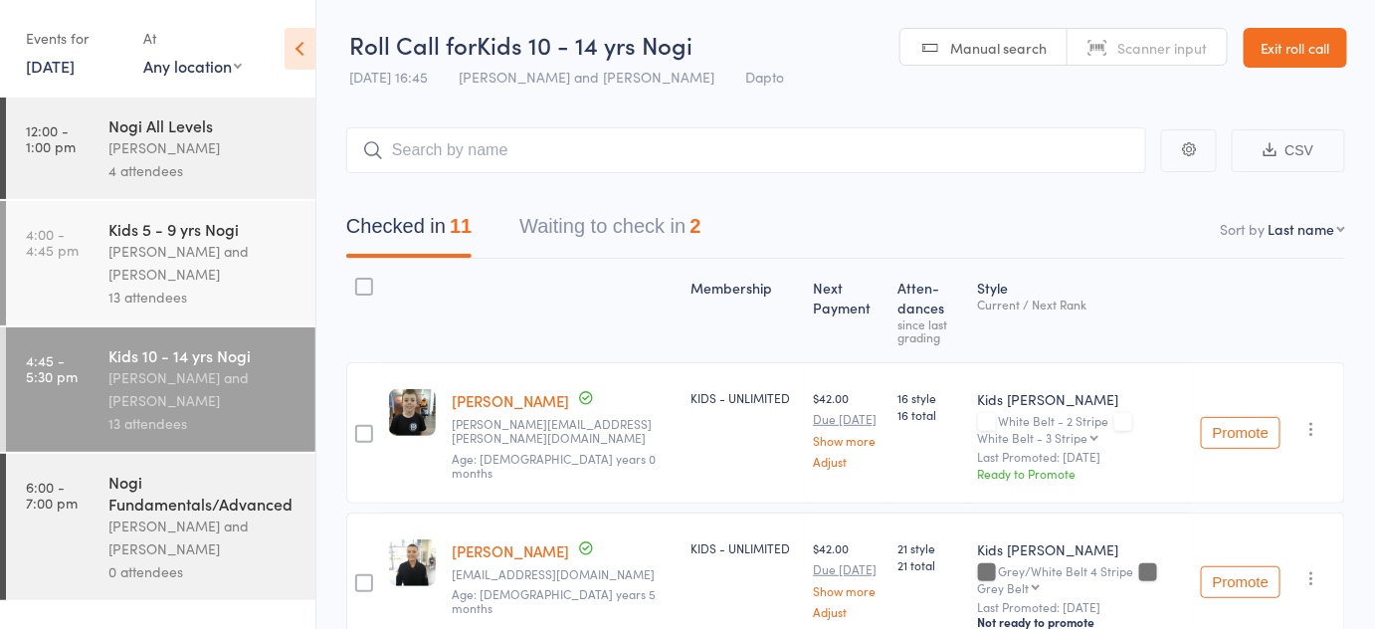
click at [527, 235] on button "Waiting to check in 2" at bounding box center [609, 231] width 181 height 53
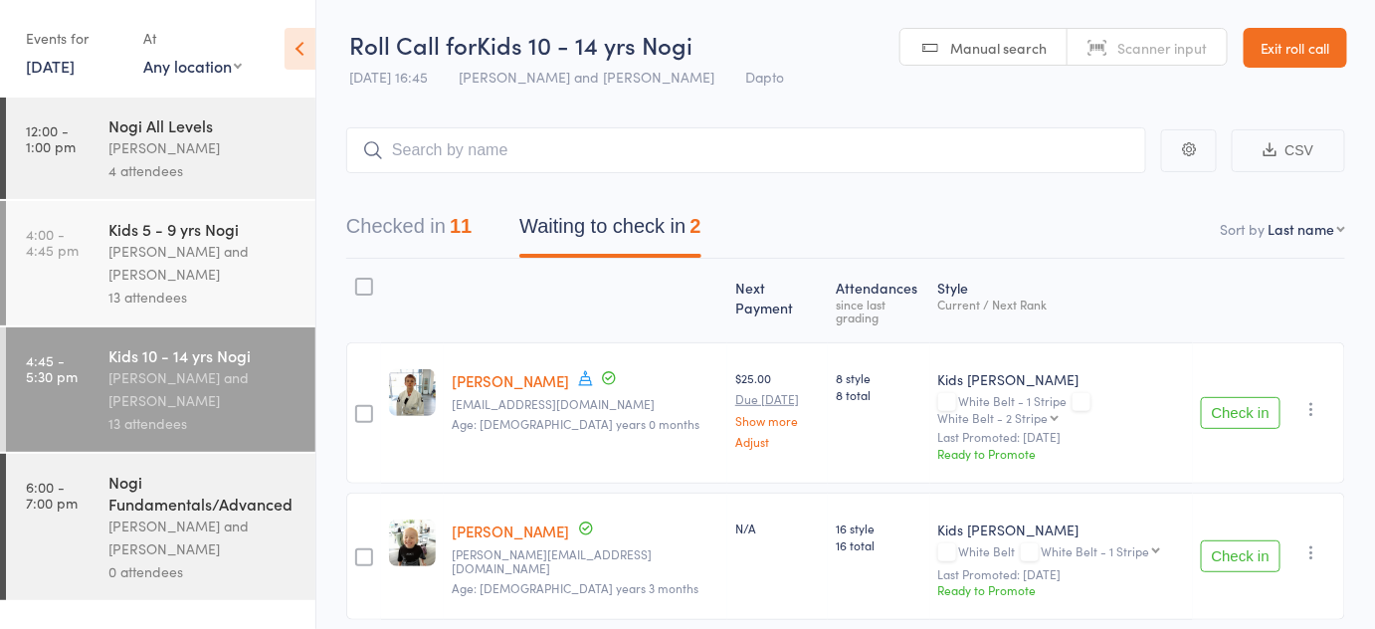
click at [482, 520] on link "[PERSON_NAME]" at bounding box center [510, 530] width 117 height 21
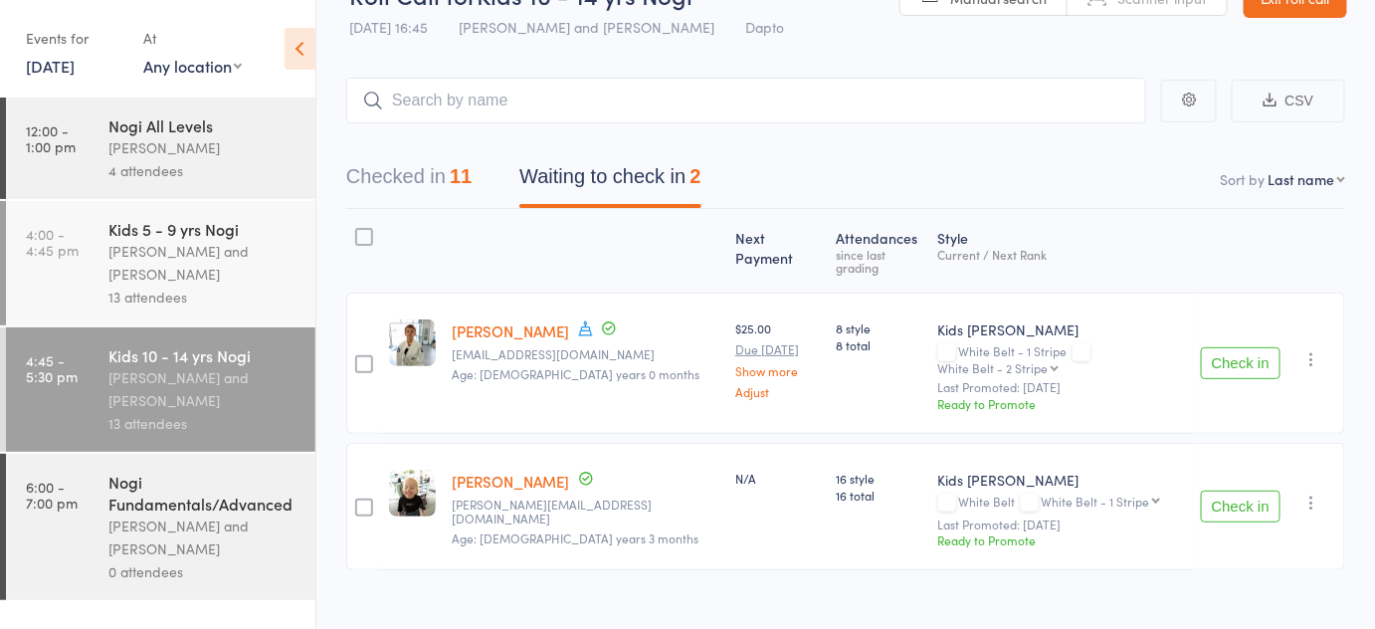
scroll to position [49, 0]
click at [373, 215] on div "Next Payment Atten­dances since last grading Style Current / Next Rank edit Doc…" at bounding box center [845, 395] width 999 height 370
click at [384, 201] on button "Checked in 11" at bounding box center [408, 182] width 125 height 53
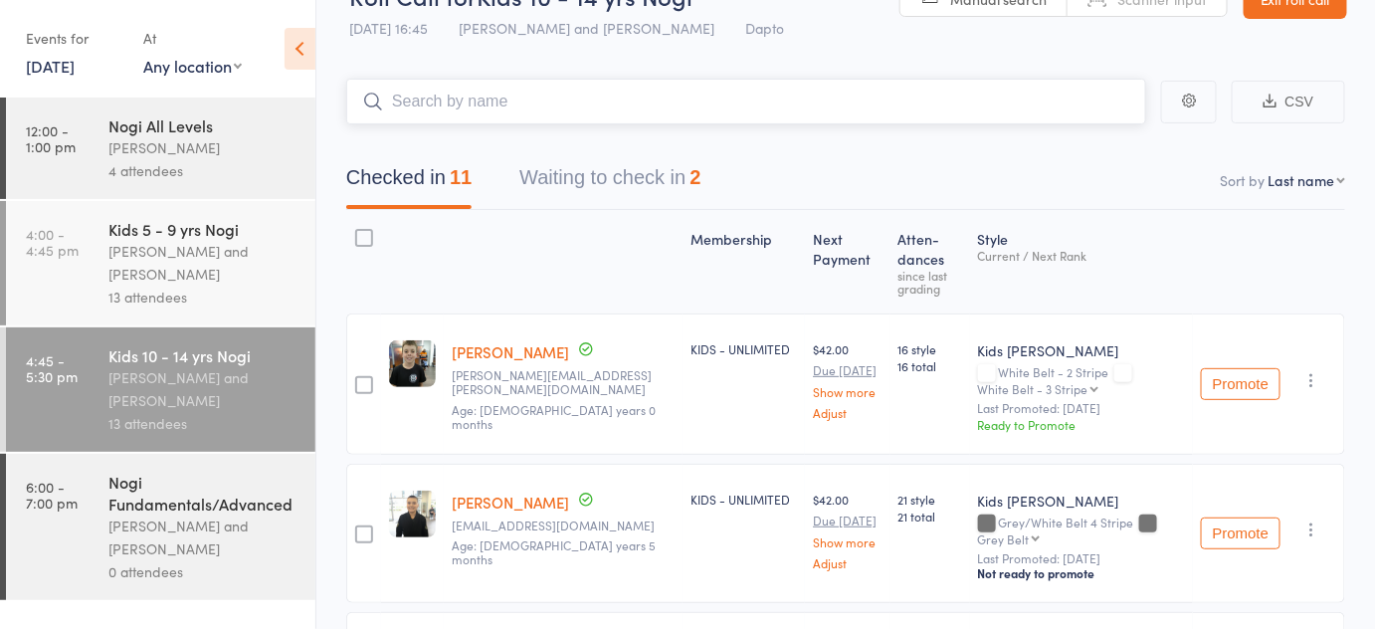
click at [480, 117] on input "search" at bounding box center [746, 102] width 800 height 46
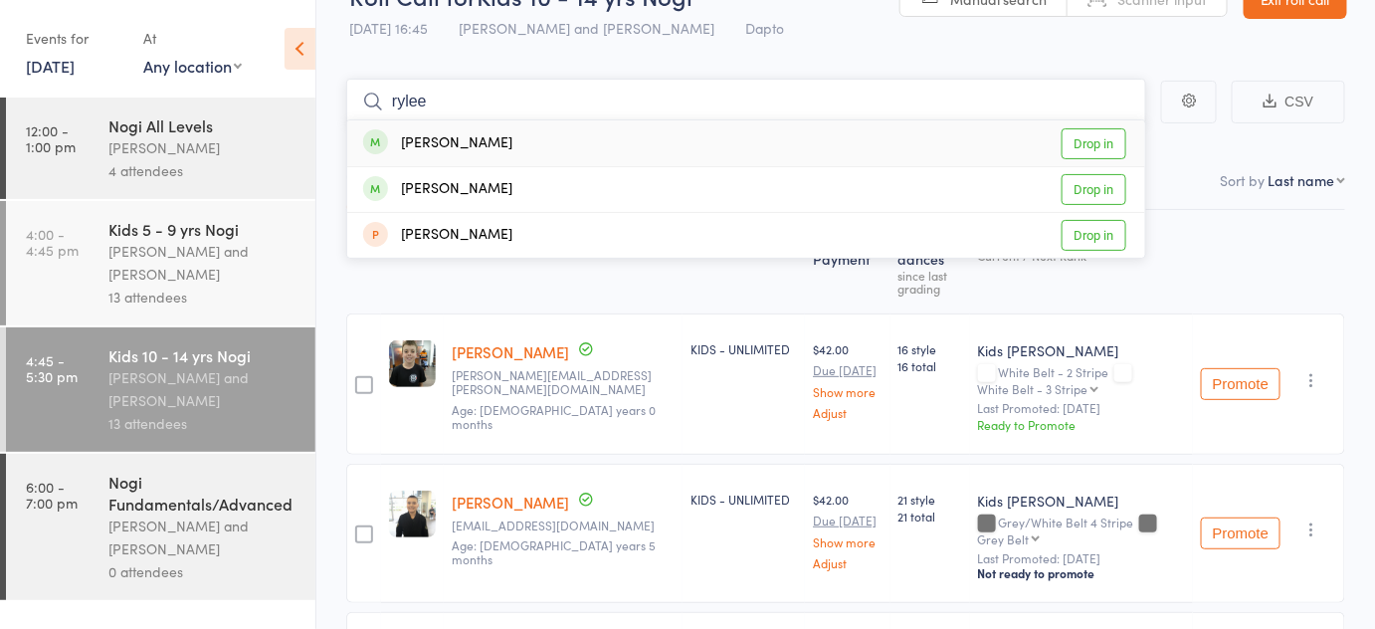
type input "rylee"
click at [1074, 136] on link "Drop in" at bounding box center [1093, 143] width 65 height 31
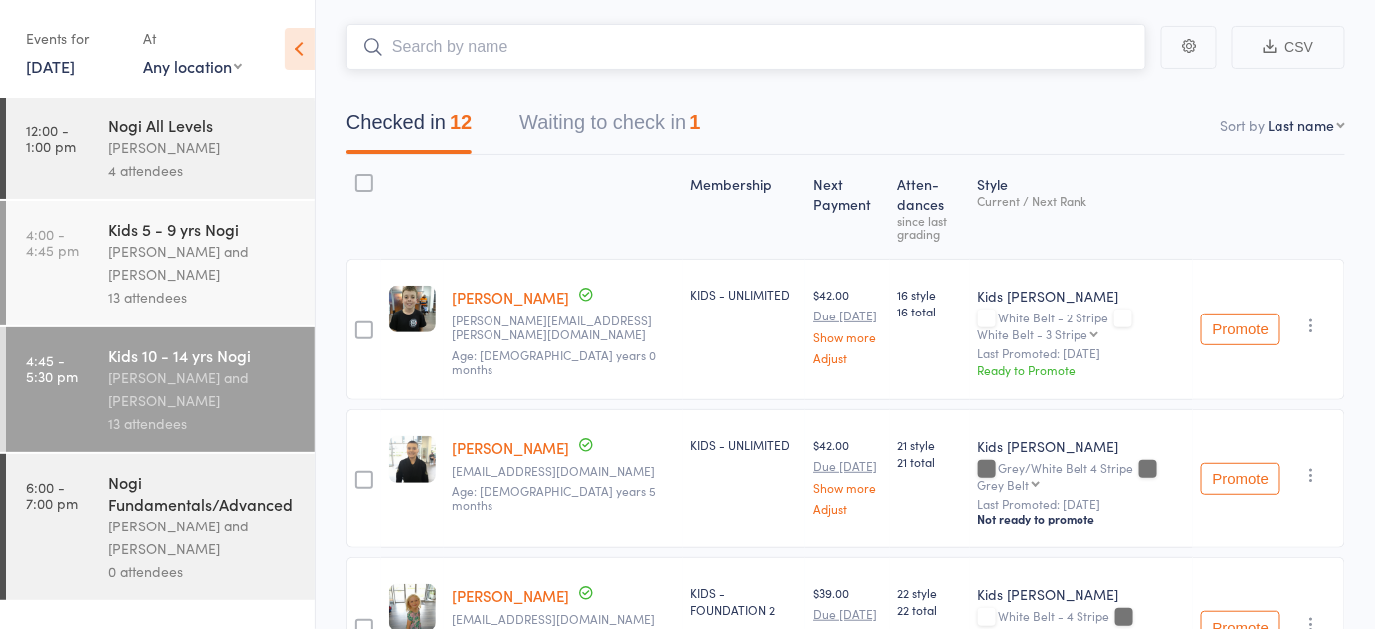
scroll to position [42, 0]
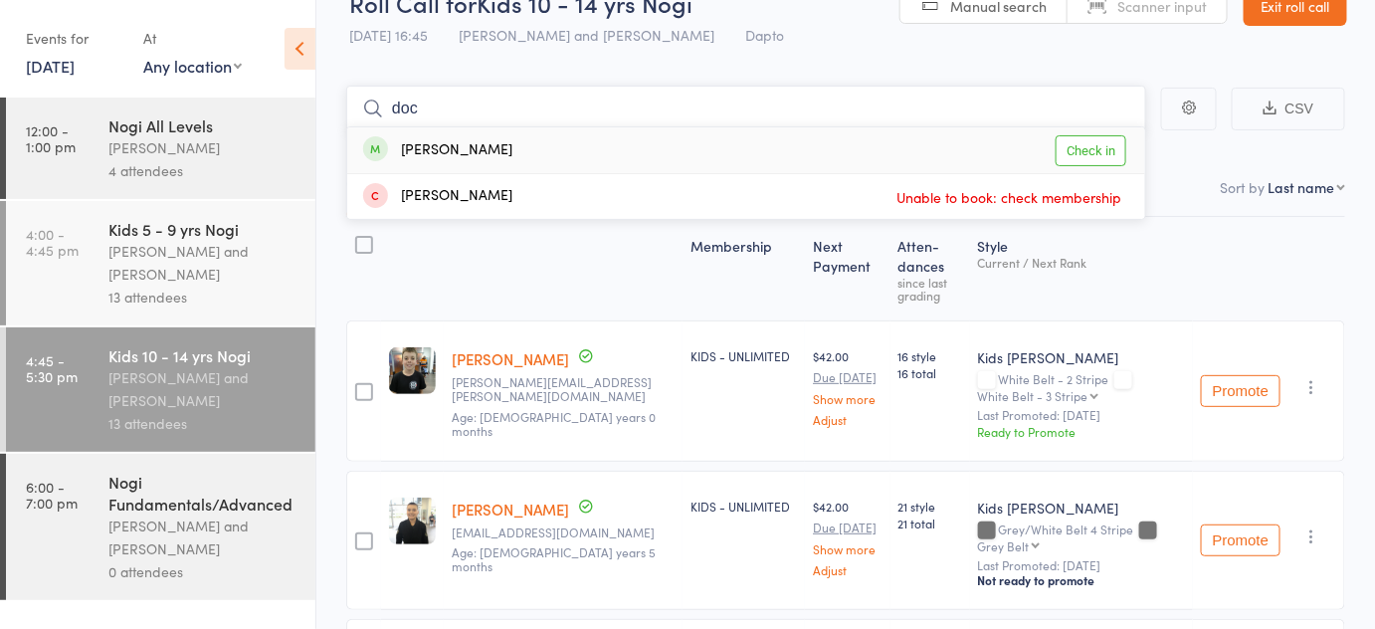
type input "doc"
click at [1095, 147] on link "Check in" at bounding box center [1090, 150] width 71 height 31
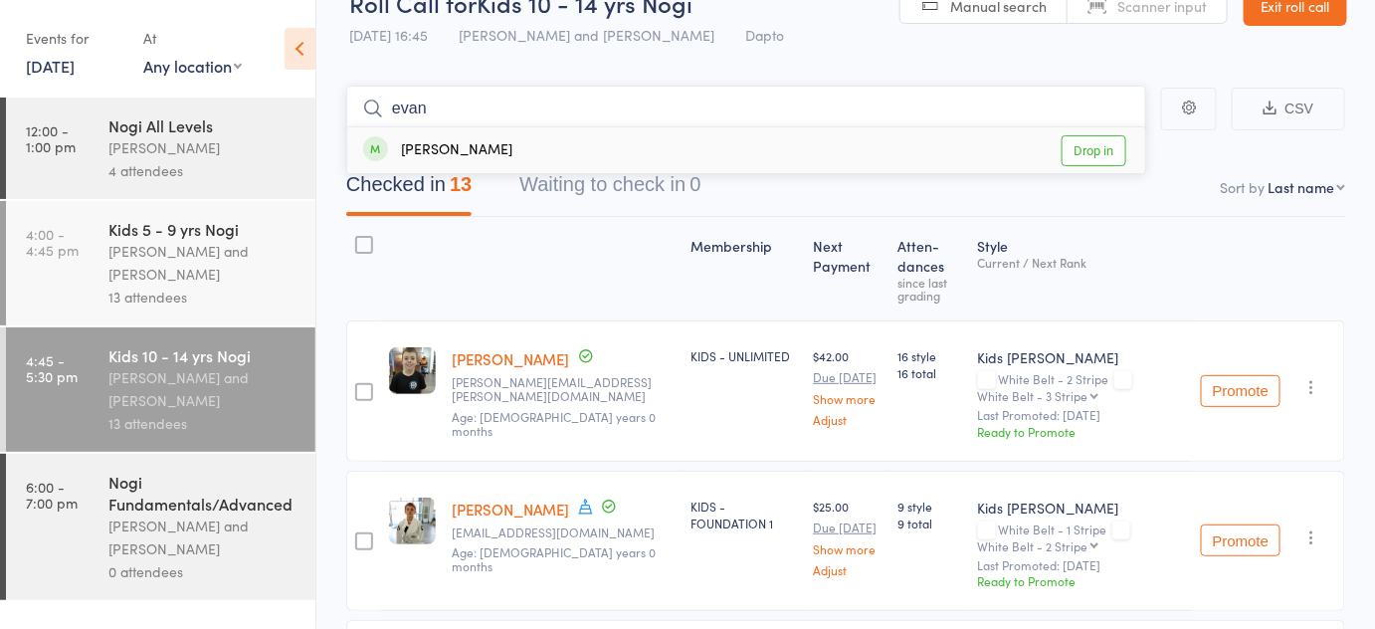
type input "evan"
click at [1092, 157] on link "Drop in" at bounding box center [1093, 150] width 65 height 31
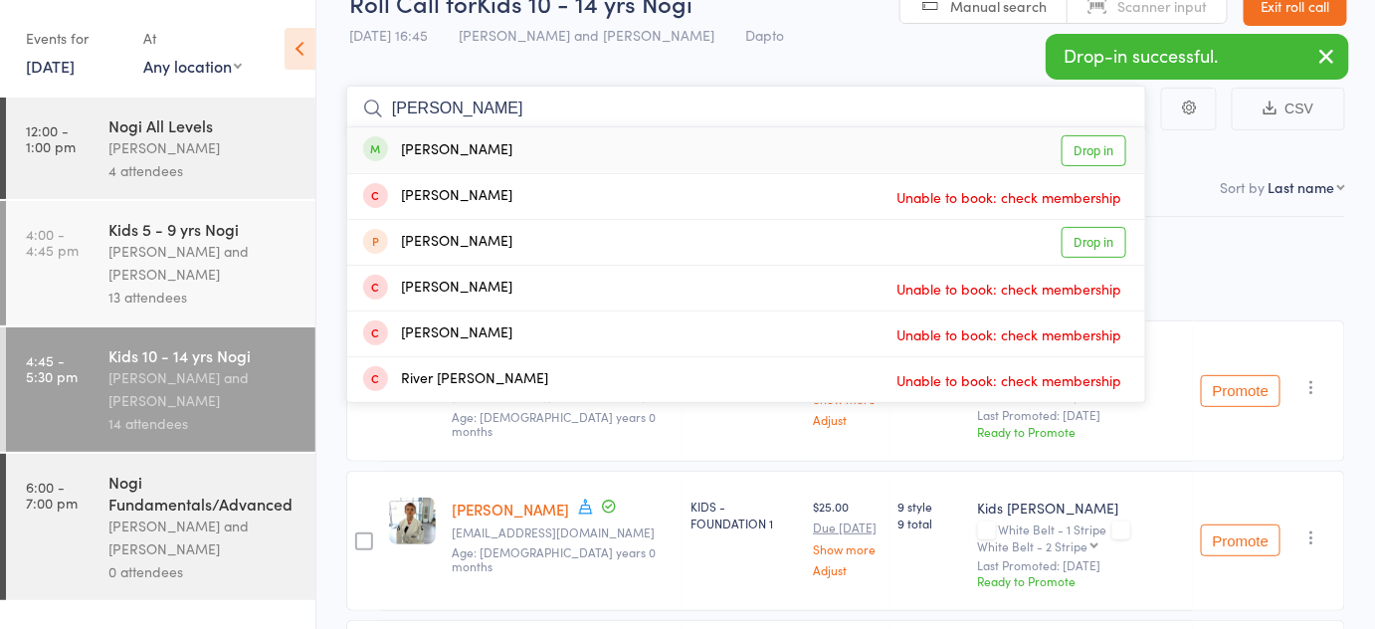
type input "oliver"
click at [1102, 161] on link "Drop in" at bounding box center [1093, 150] width 65 height 31
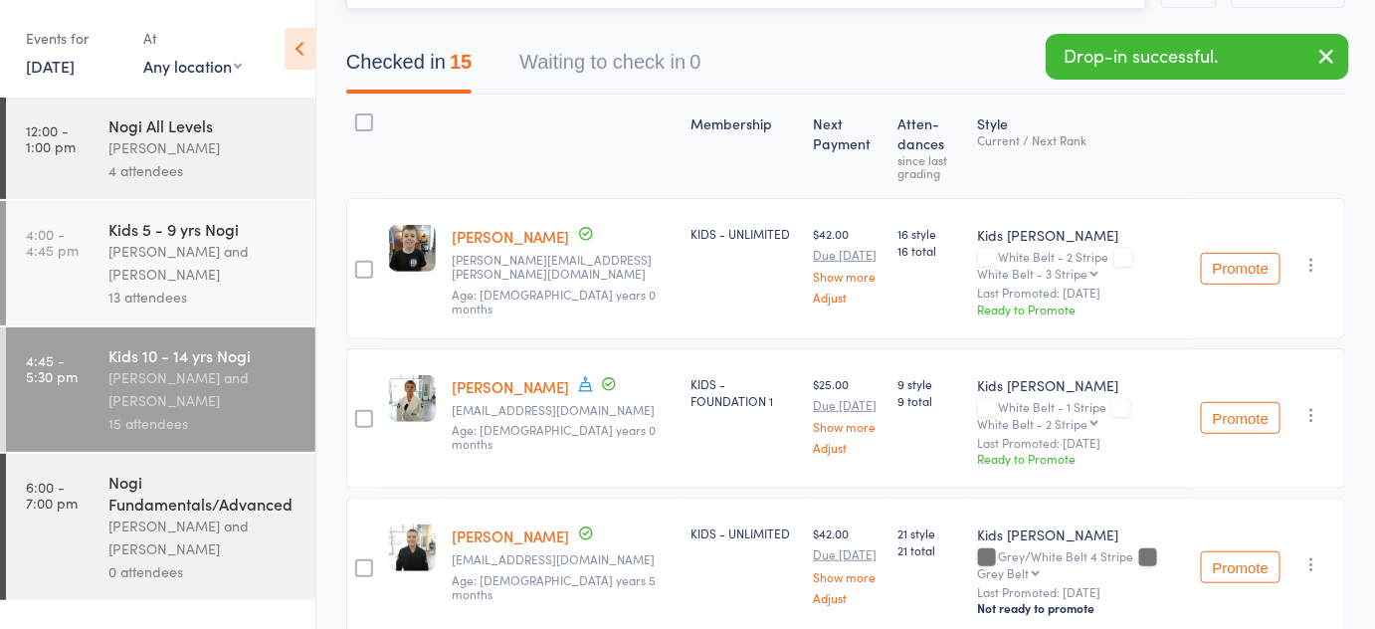
scroll to position [164, 0]
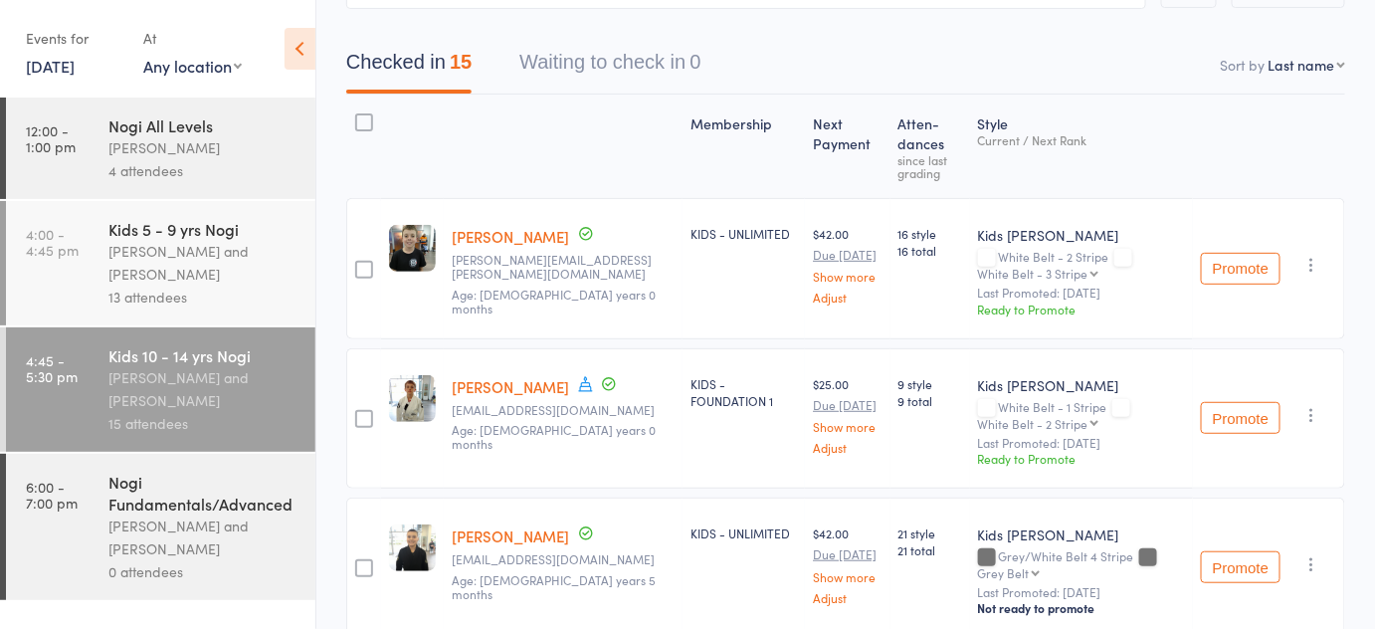
click at [87, 233] on link "4:00 - 4:45 pm Kids 5 - 9 yrs Nogi Pietro Bressan and Diego Gutierrez 13 attend…" at bounding box center [160, 263] width 309 height 124
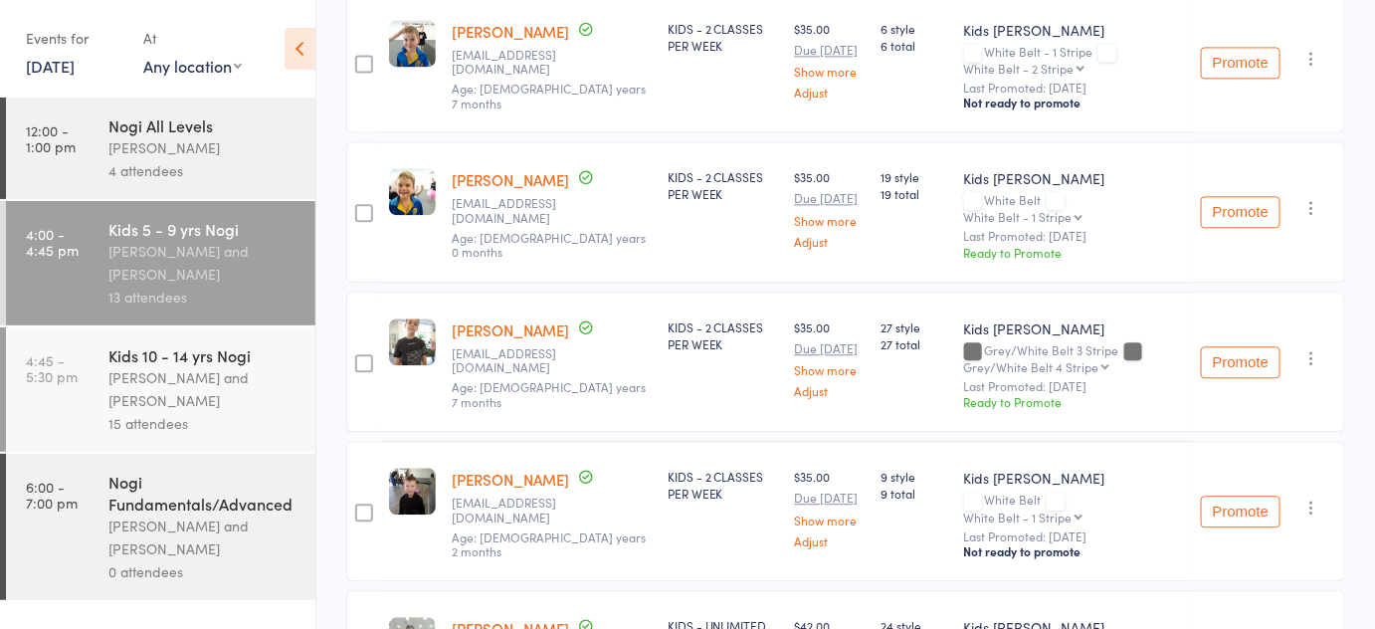
scroll to position [1435, 0]
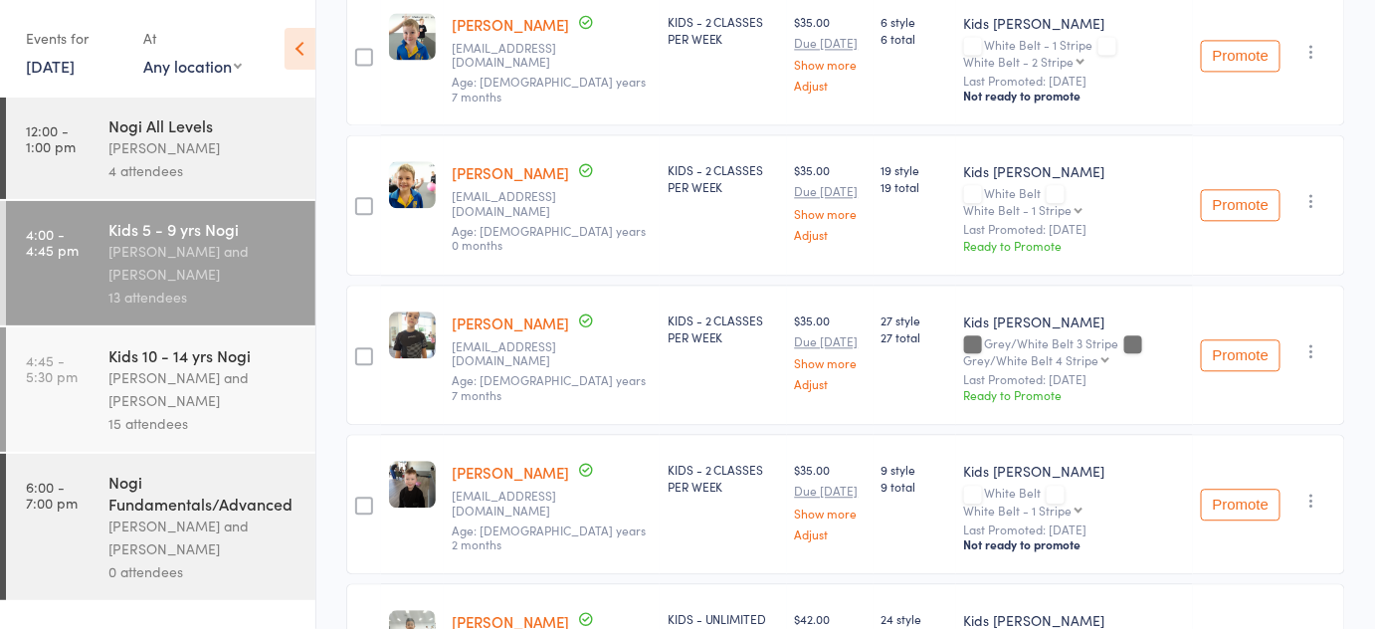
click at [201, 461] on div "Nogi Fundamentals/Advanced Diego Gutierrez and Pietro Bressan 0 attendees" at bounding box center [211, 527] width 207 height 146
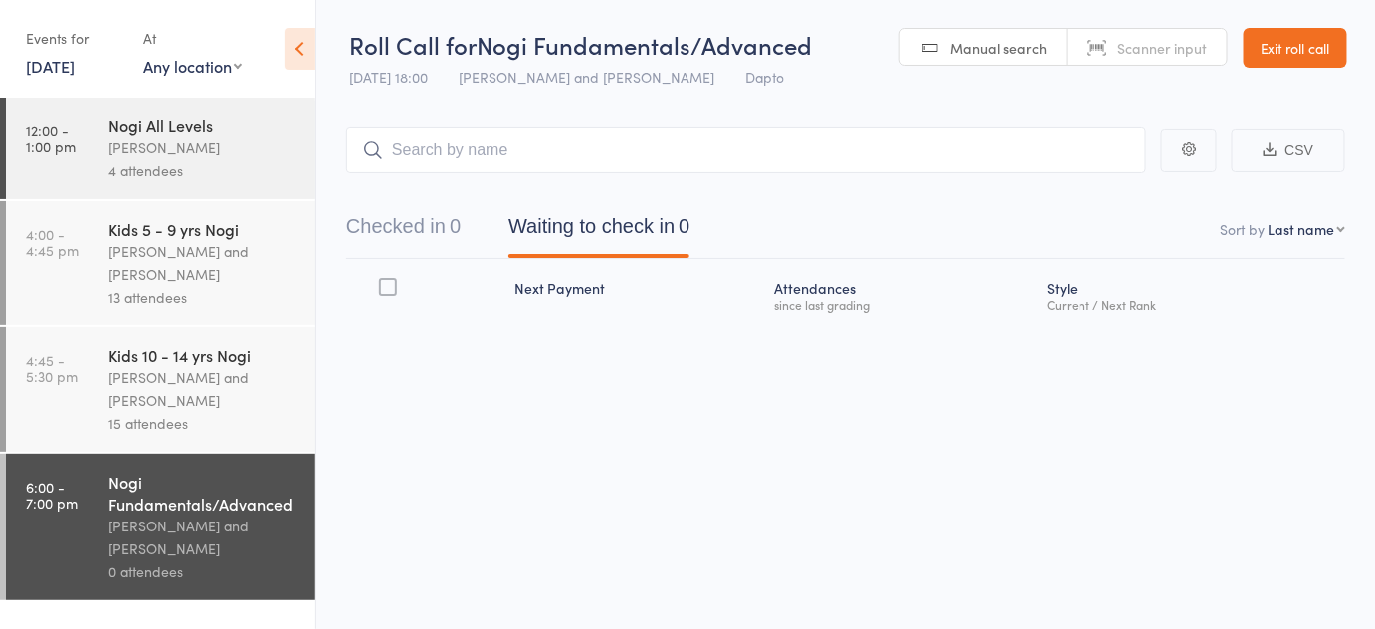
click at [252, 377] on div "Pietro Bressan and Diego Gutierrez" at bounding box center [203, 389] width 190 height 46
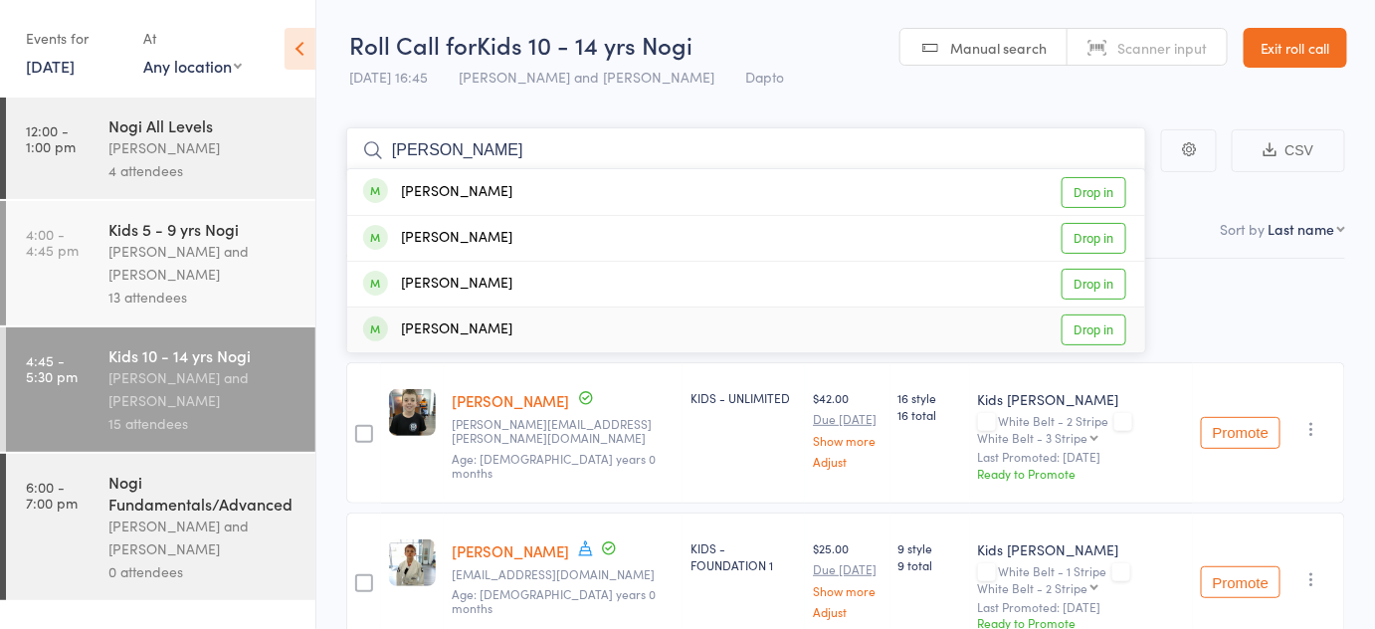
type input "owen"
click at [1092, 322] on link "Drop in" at bounding box center [1093, 329] width 65 height 31
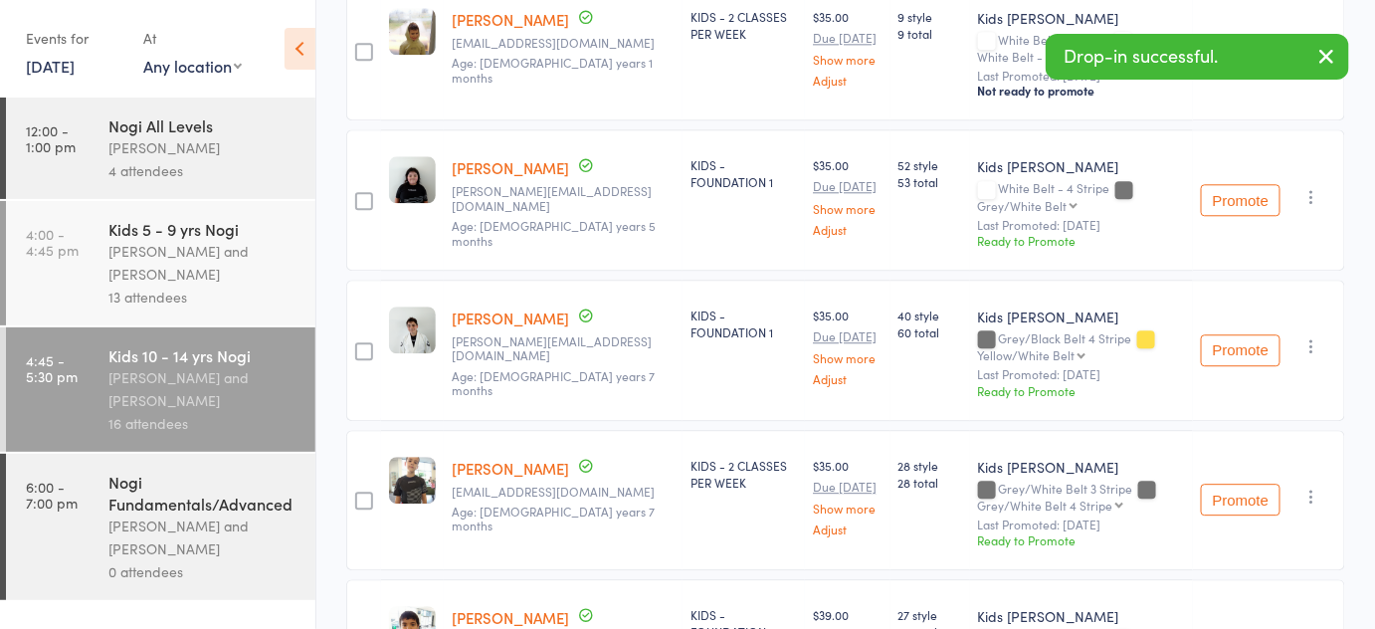
scroll to position [1601, 0]
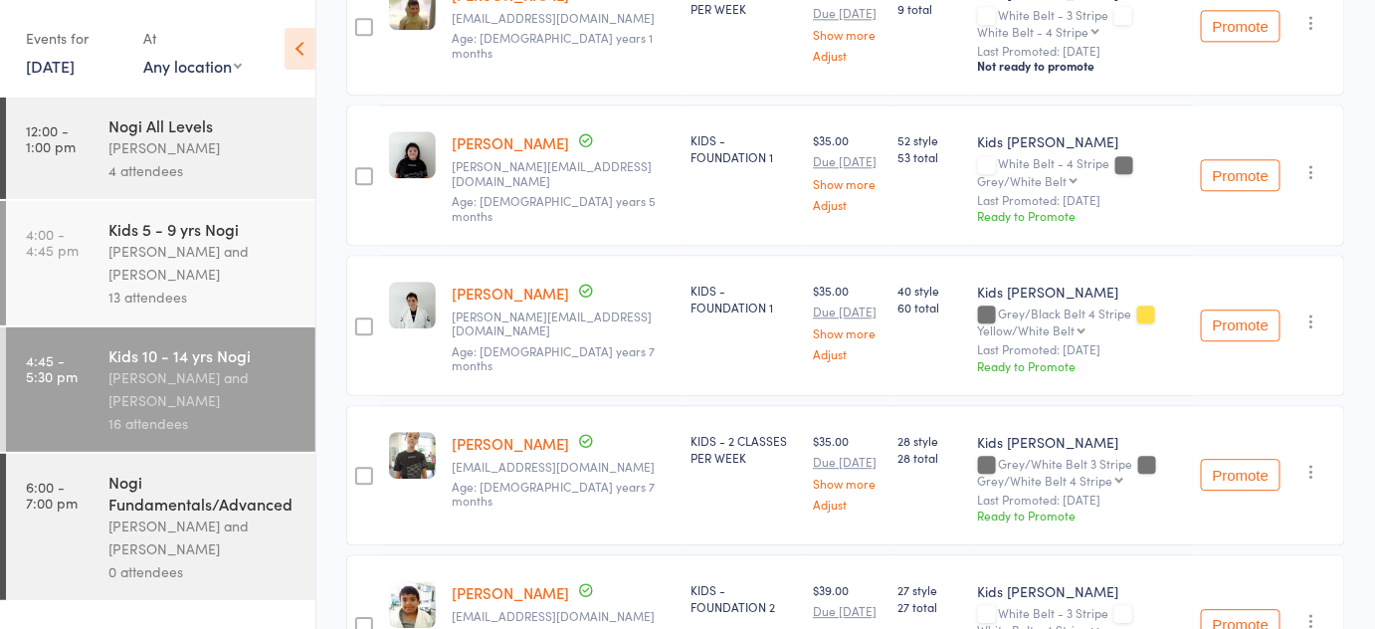
click at [529, 433] on link "Owen Reynolds" at bounding box center [510, 443] width 117 height 21
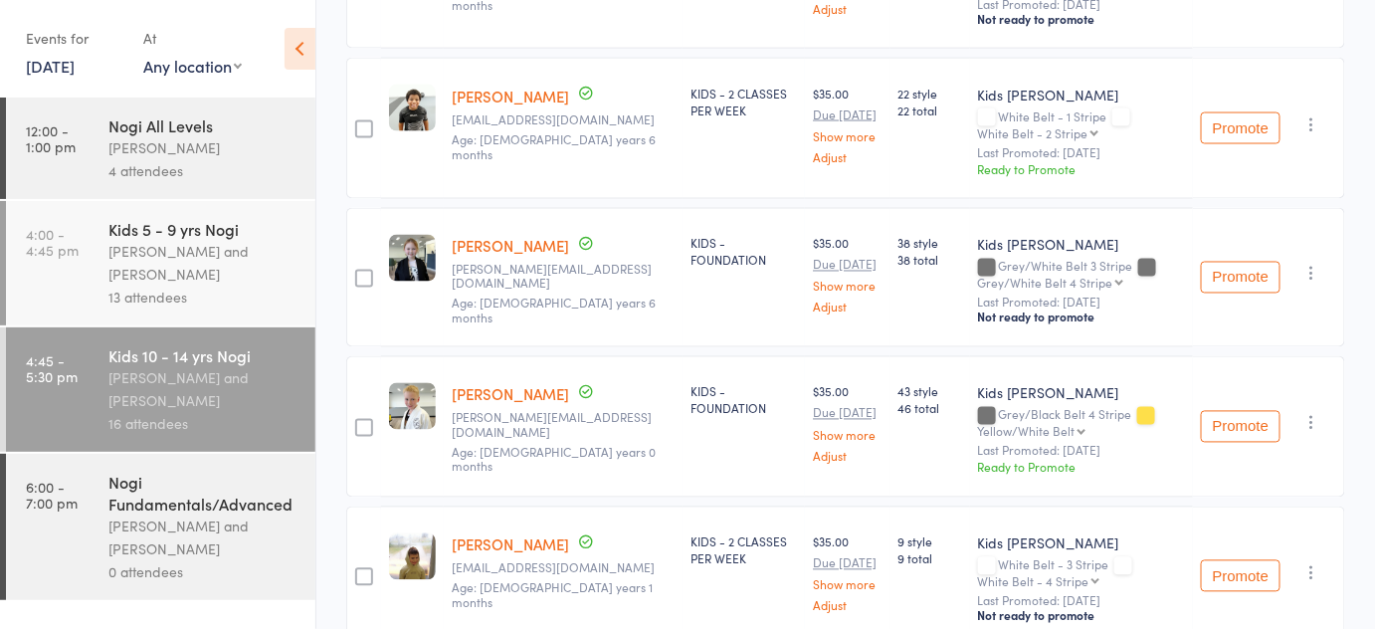
scroll to position [1050, 0]
click at [1305, 251] on div "Promote Undo check-in Promote Send message Add Note Add Task Add Flag Remove Ma…" at bounding box center [1269, 278] width 152 height 140
click at [1309, 264] on icon "button" at bounding box center [1312, 274] width 20 height 20
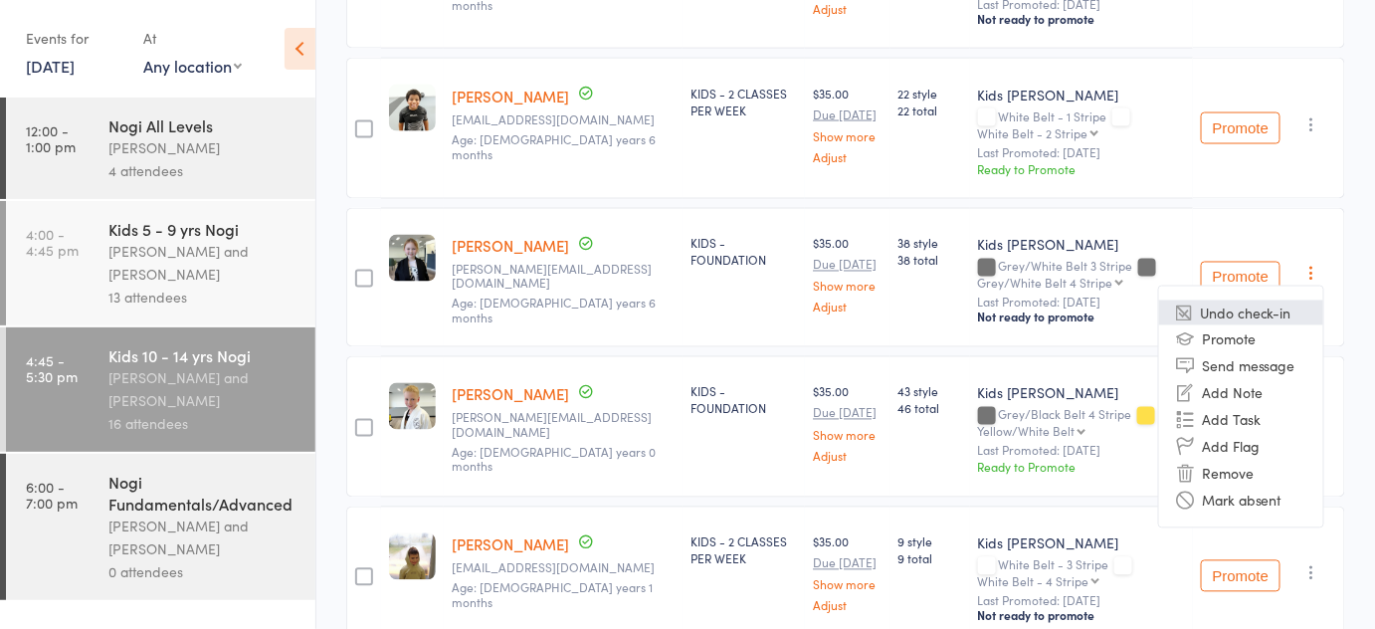
click at [1223, 301] on li "Undo check-in" at bounding box center [1241, 312] width 164 height 25
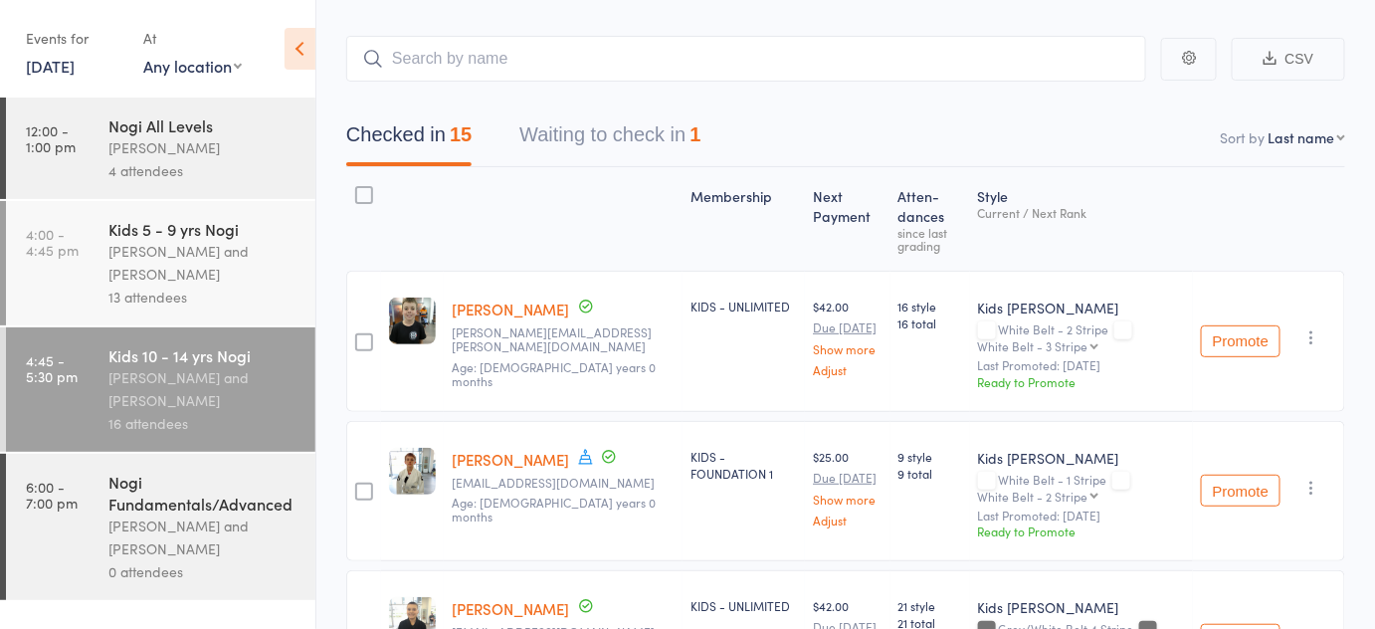
scroll to position [0, 0]
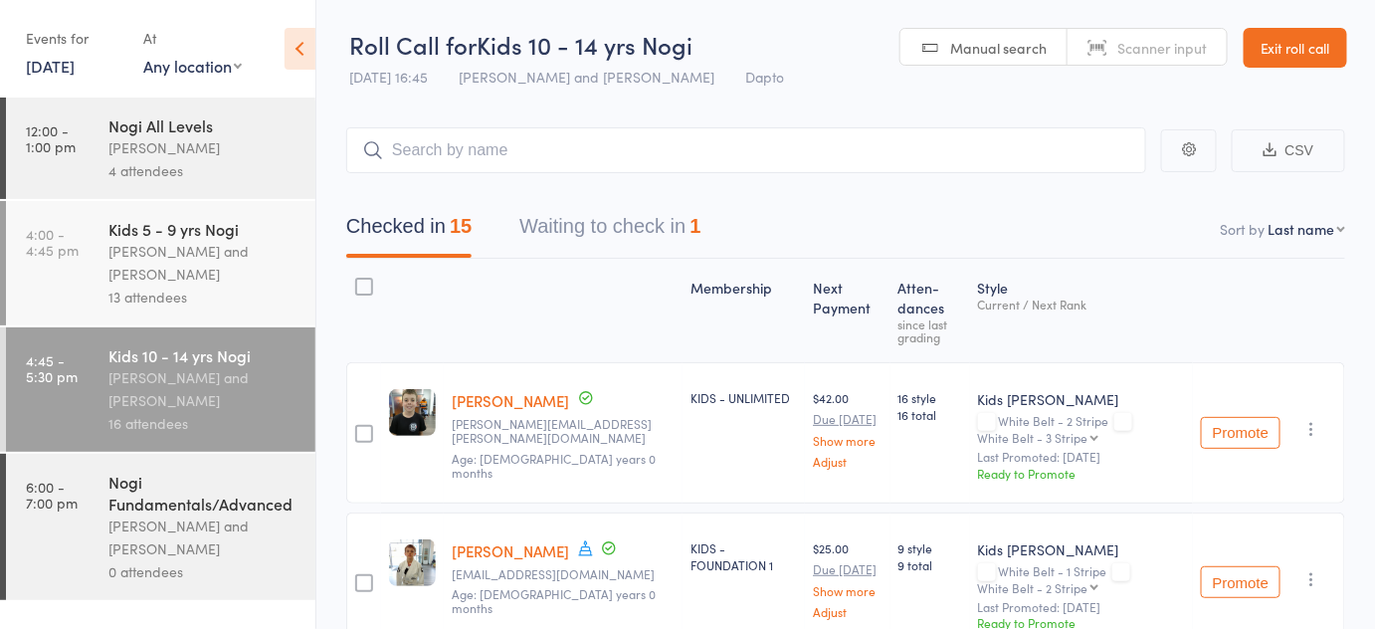
click at [642, 230] on button "Waiting to check in 1" at bounding box center [609, 231] width 181 height 53
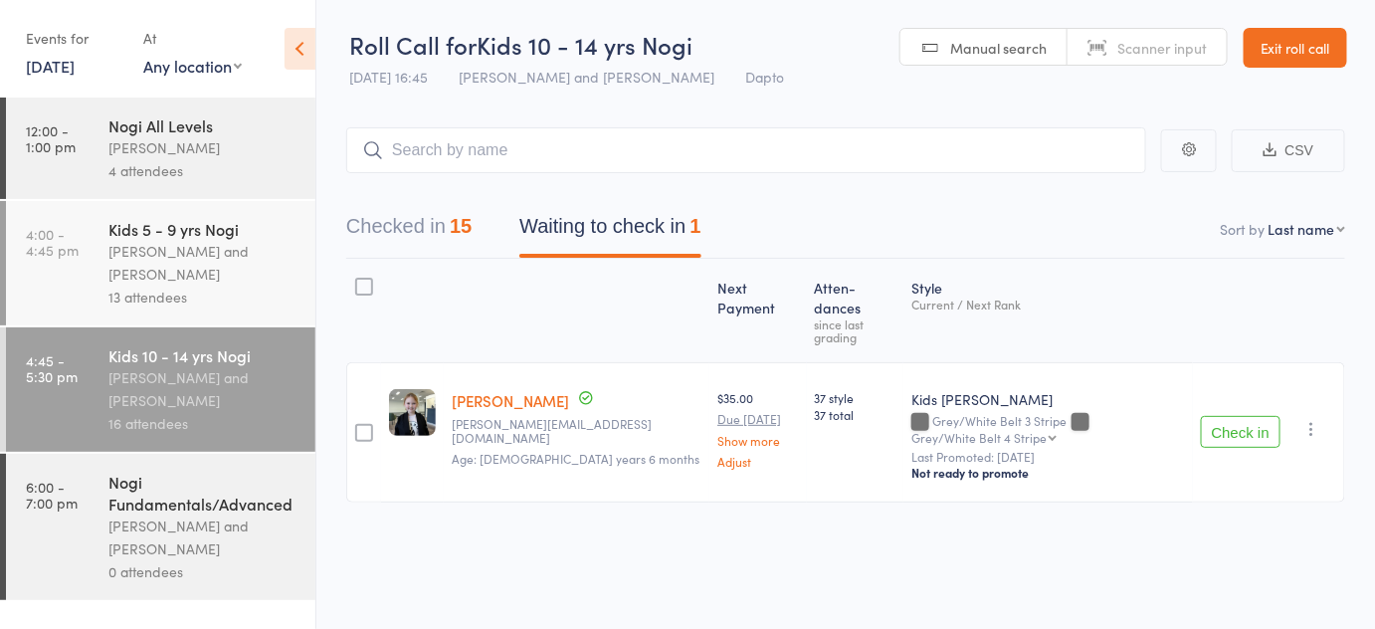
click at [465, 390] on link "[PERSON_NAME]" at bounding box center [510, 400] width 117 height 21
click at [1313, 44] on link "Exit roll call" at bounding box center [1294, 48] width 103 height 40
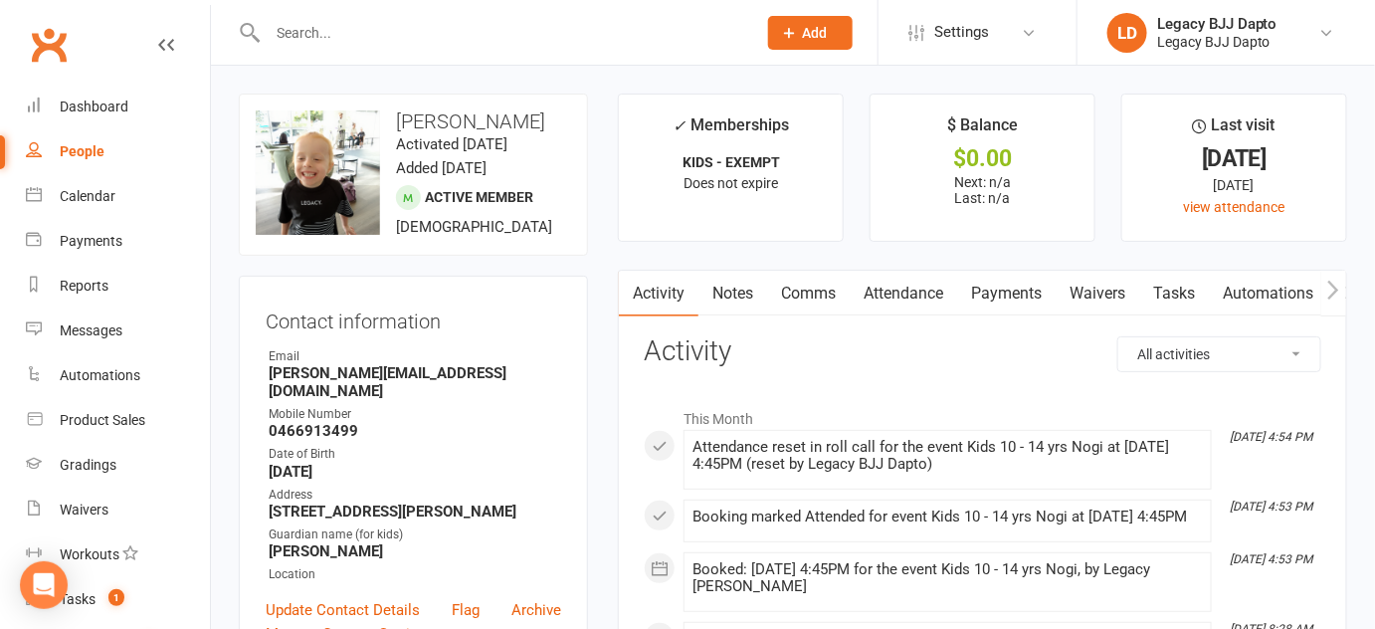
click at [917, 294] on link "Attendance" at bounding box center [902, 294] width 107 height 46
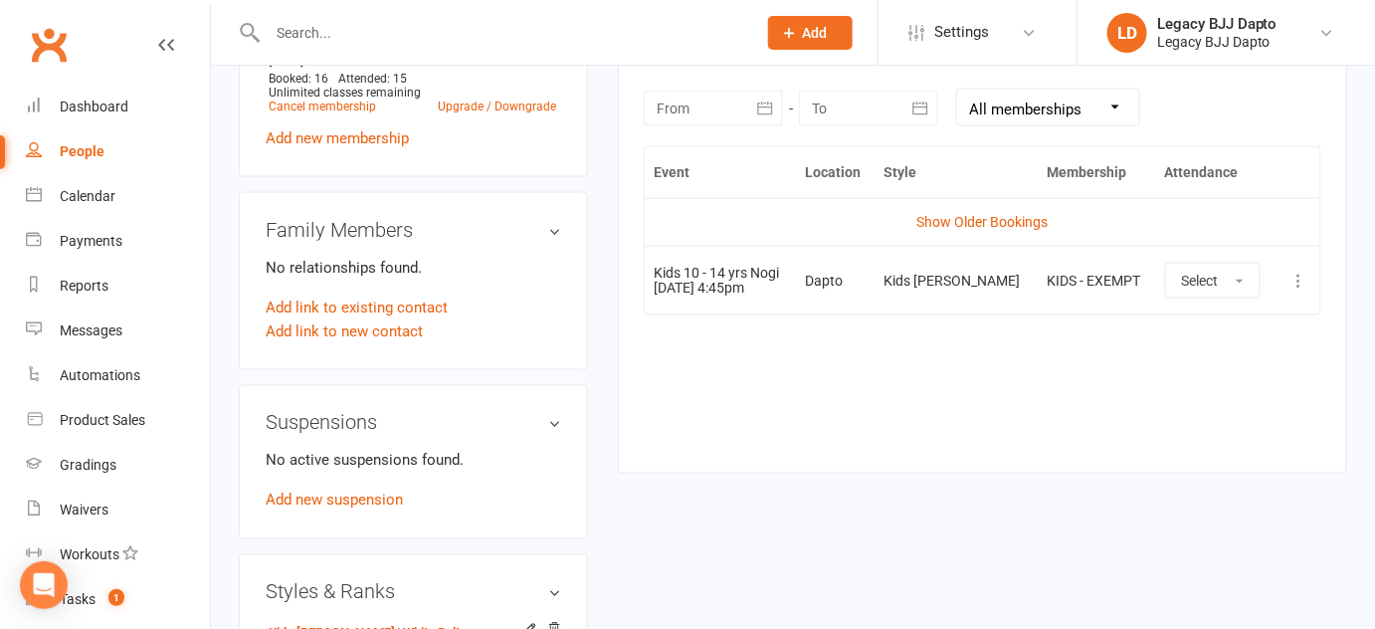
scroll to position [873, 0]
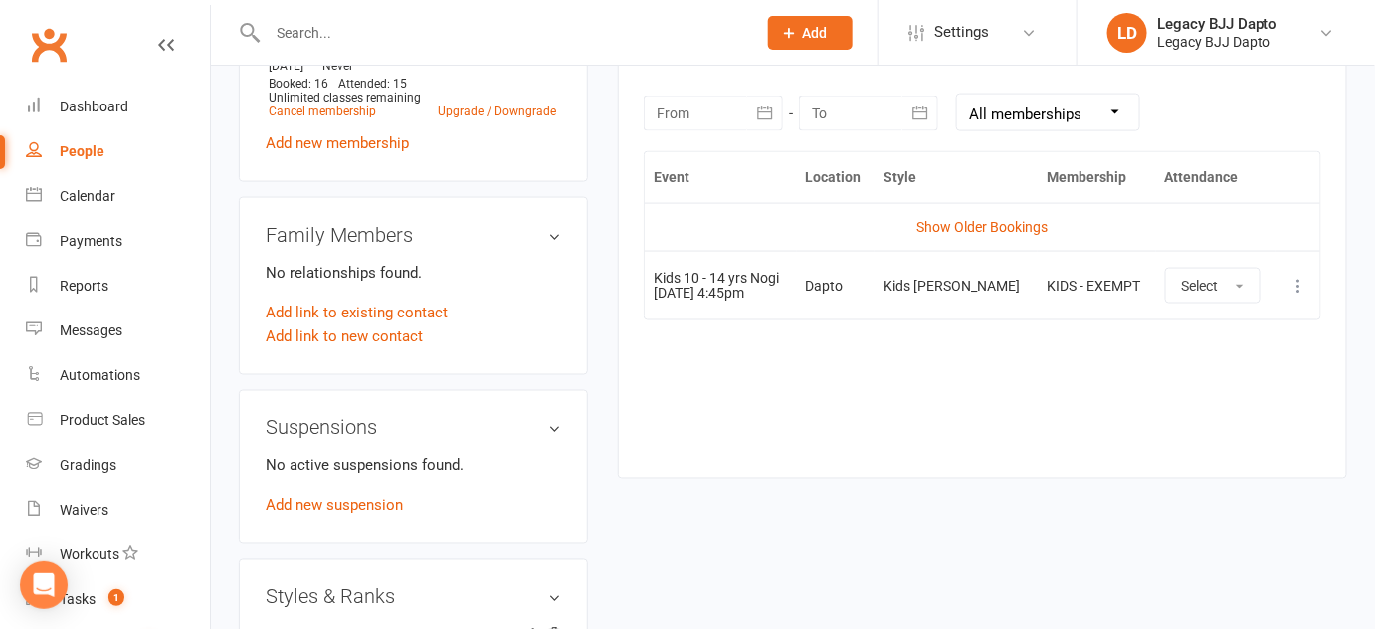
click at [1292, 281] on icon at bounding box center [1299, 286] width 20 height 20
click at [1227, 394] on link "Remove booking" at bounding box center [1211, 404] width 197 height 40
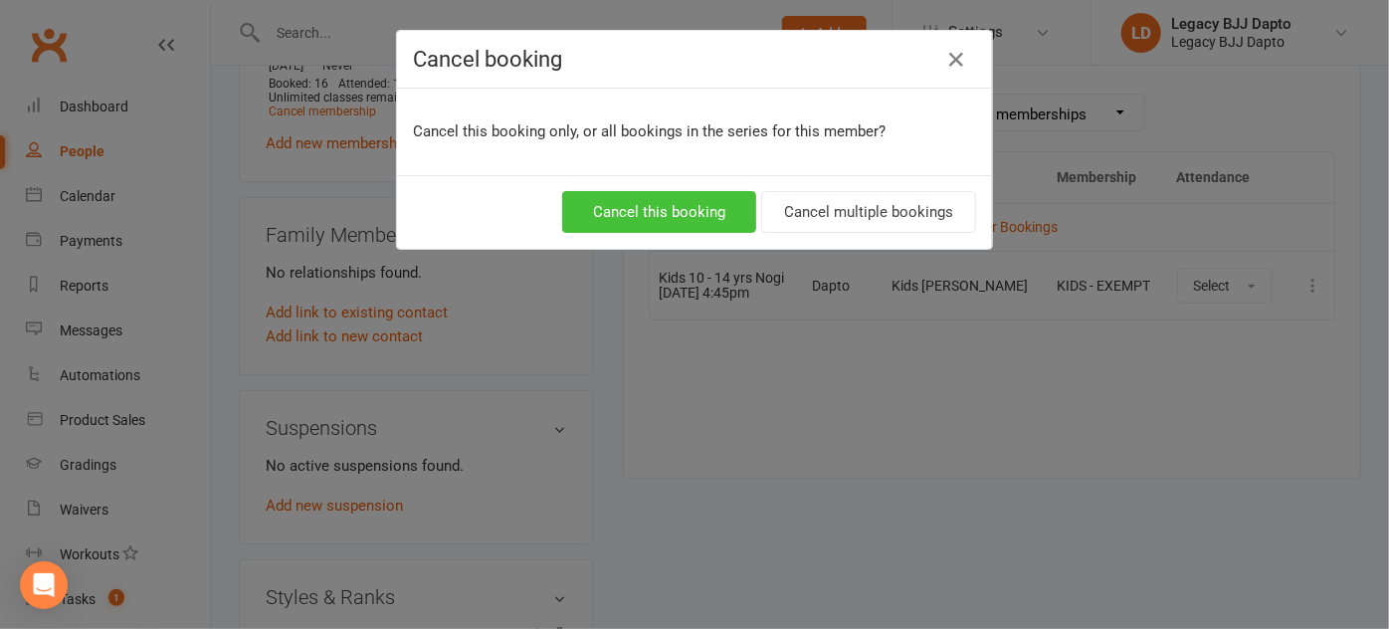
click at [709, 210] on button "Cancel this booking" at bounding box center [659, 212] width 194 height 42
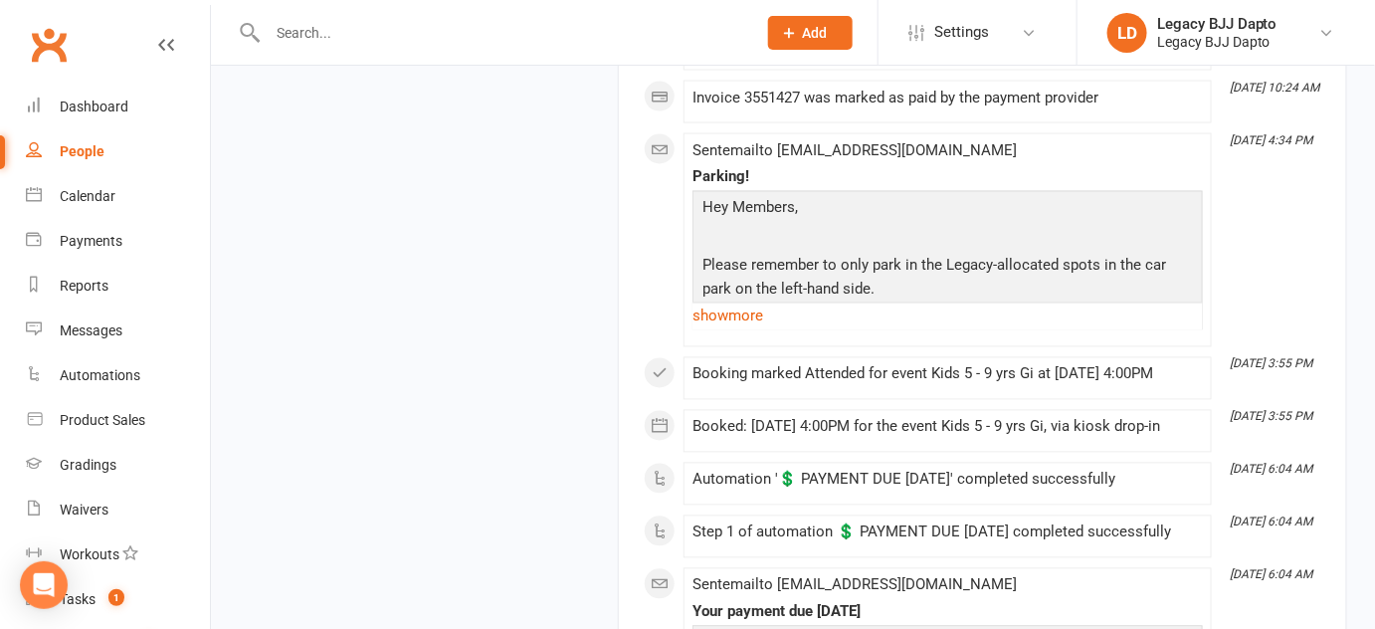
scroll to position [3616, 0]
click at [763, 428] on div "August [DATE] 10:20 AM Invoice 9271450 was marked as paid by the payment provid…" at bounding box center [982, 87] width 677 height 4036
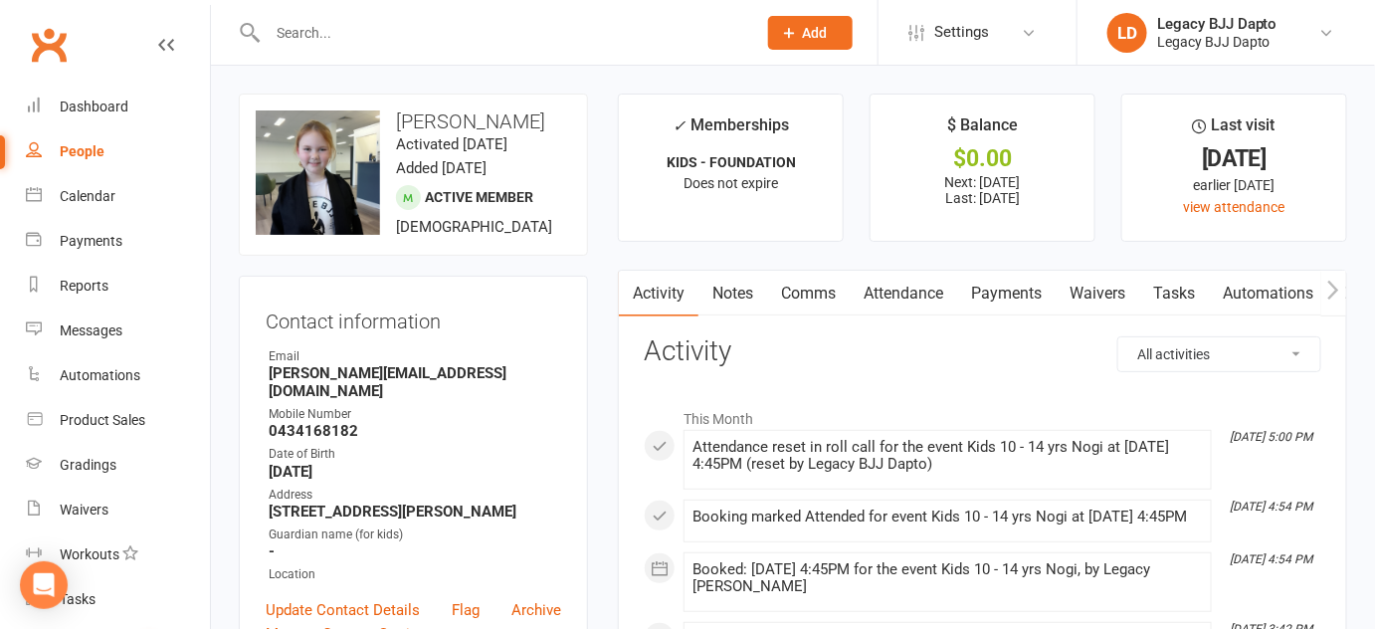
click at [872, 290] on link "Attendance" at bounding box center [902, 294] width 107 height 46
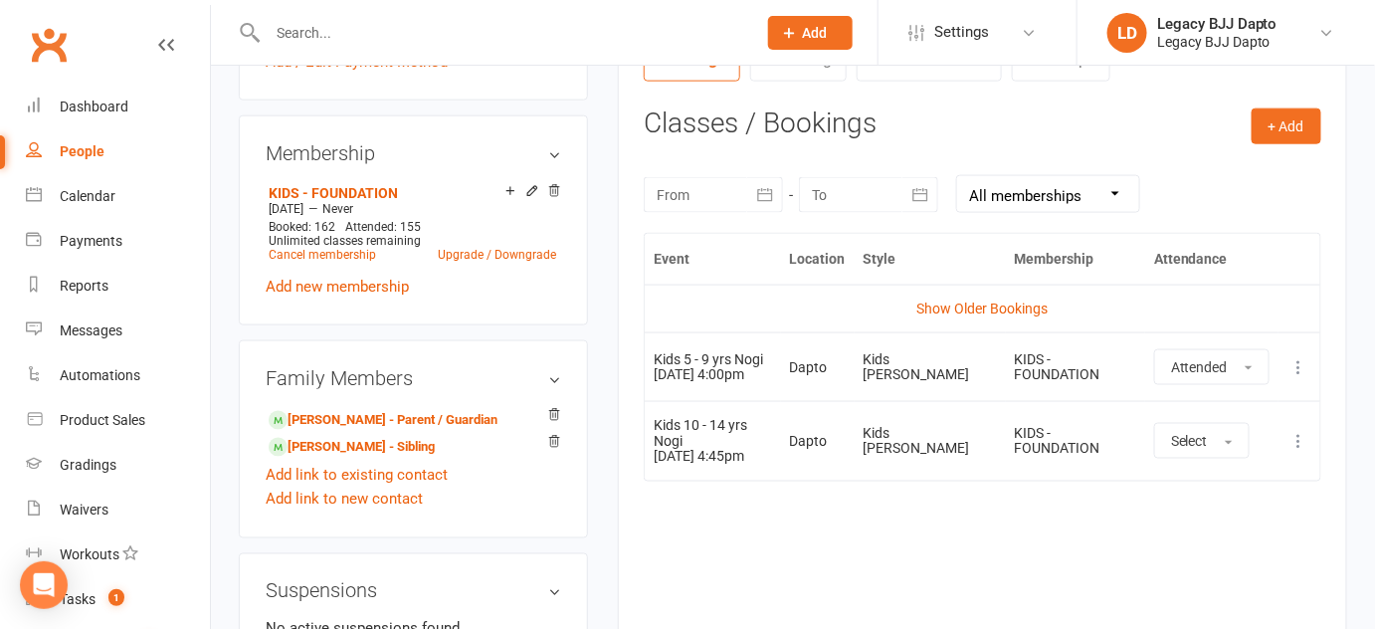
scroll to position [932, 0]
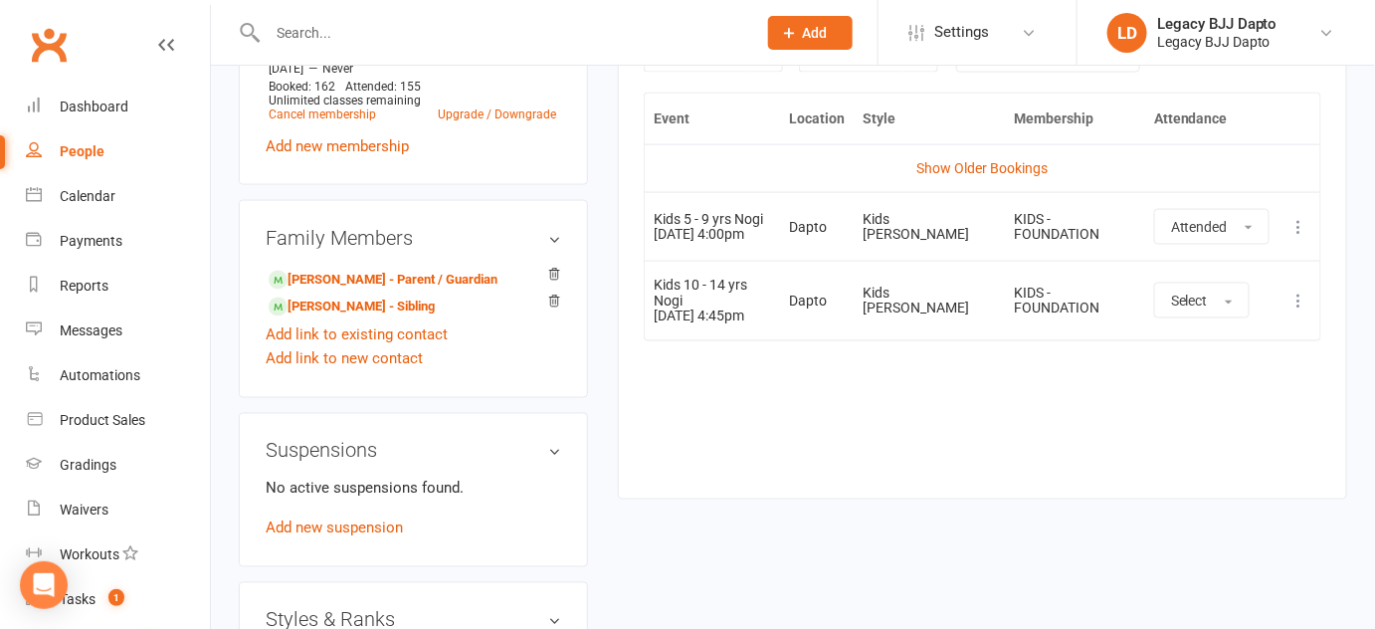
click at [1302, 290] on icon at bounding box center [1299, 300] width 20 height 20
click at [1232, 409] on link "Remove booking" at bounding box center [1211, 419] width 197 height 40
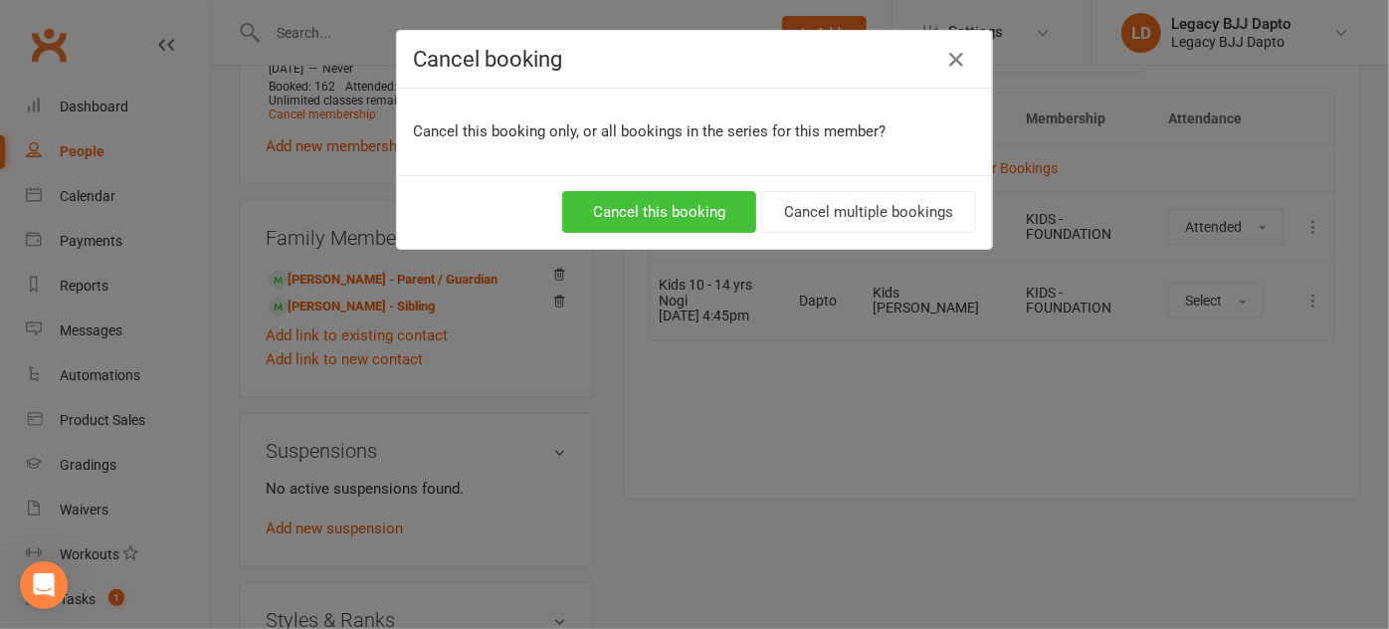
click at [725, 214] on button "Cancel this booking" at bounding box center [659, 212] width 194 height 42
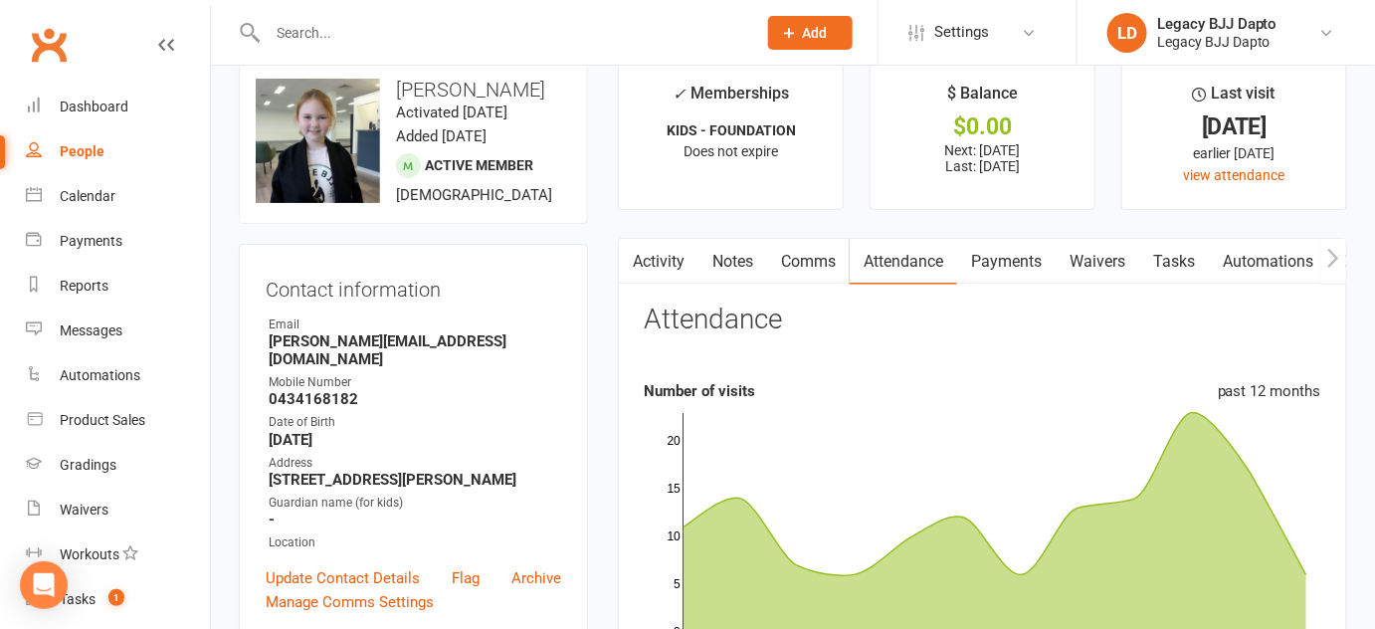
scroll to position [0, 0]
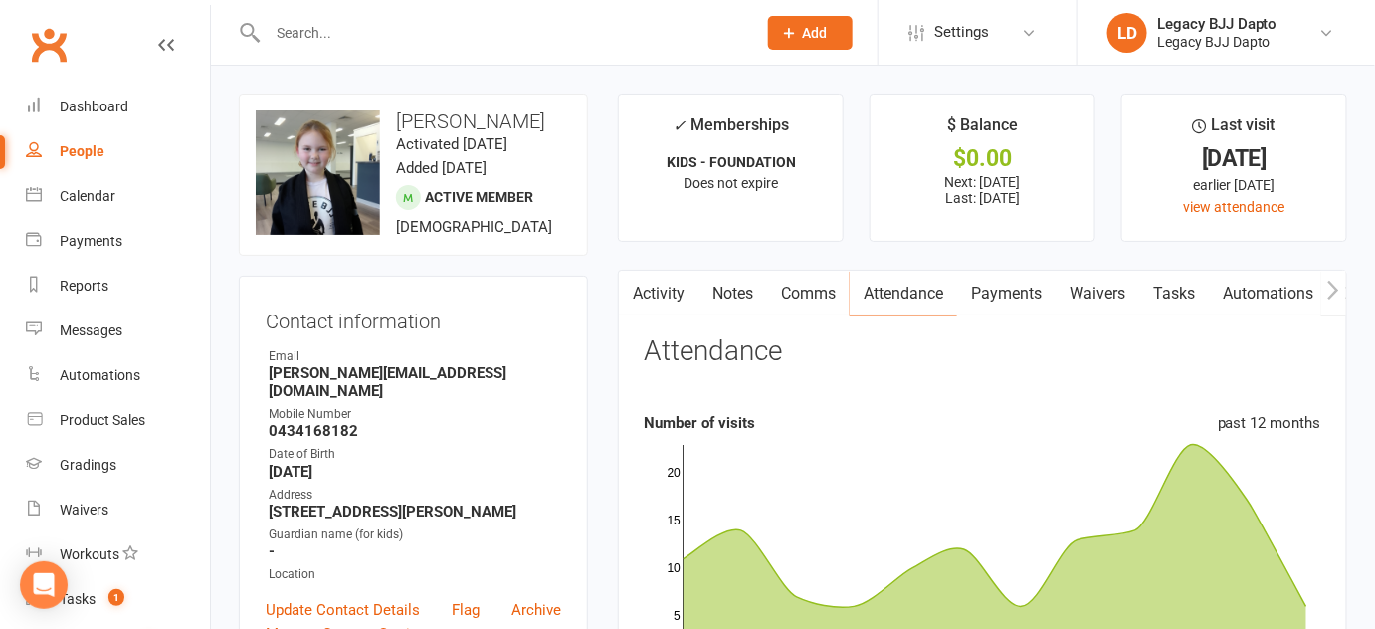
click at [342, 106] on div "upload photo change photo Rylee Hurt Activated [DATE] Added [DATE] Active membe…" at bounding box center [413, 175] width 349 height 162
click at [342, 107] on div "upload photo change photo Rylee Hurt Activated [DATE] Added [DATE] Active membe…" at bounding box center [413, 175] width 349 height 162
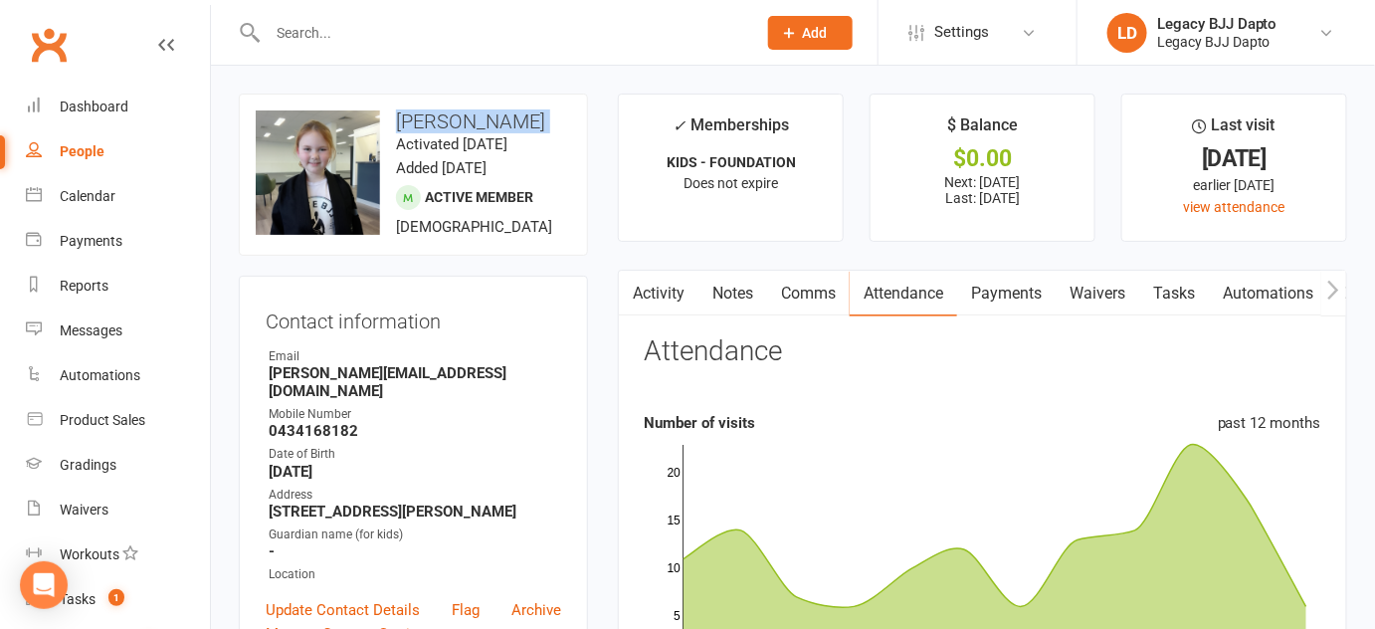
click at [342, 107] on div "upload photo change photo Rylee Hurt Activated 19 August, 2024 Added 13 August,…" at bounding box center [413, 175] width 349 height 162
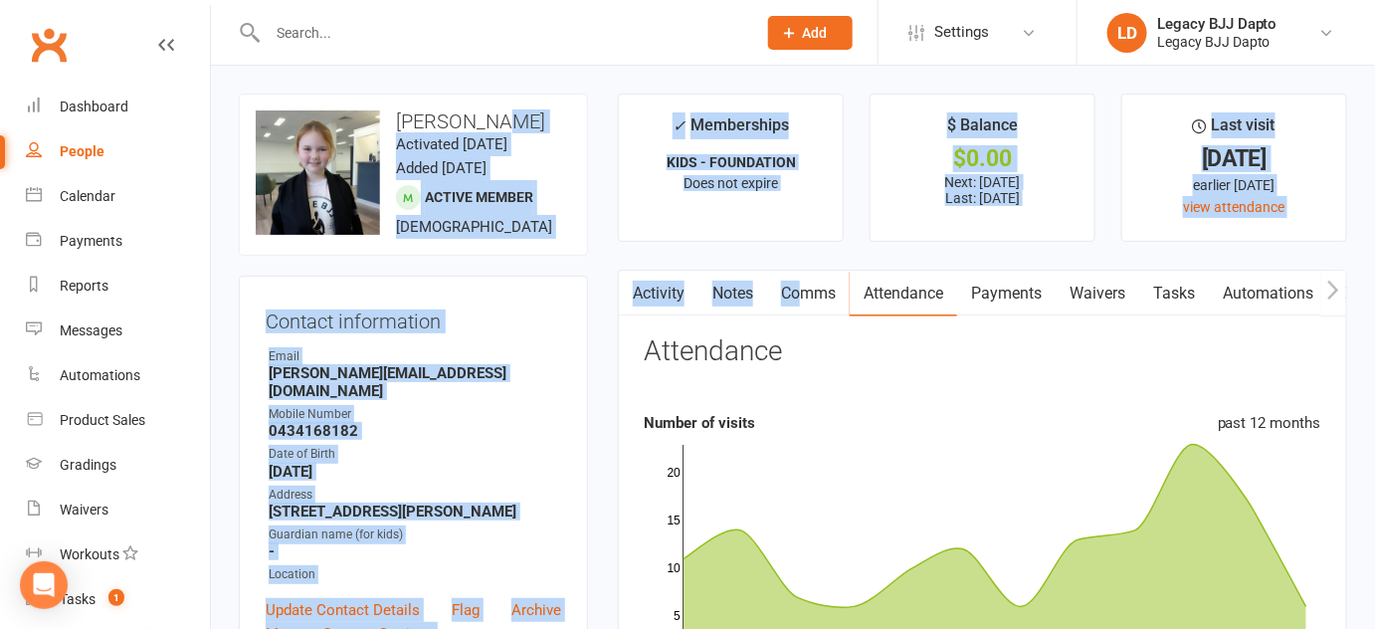
drag, startPoint x: 498, startPoint y: 121, endPoint x: 814, endPoint y: 277, distance: 351.4
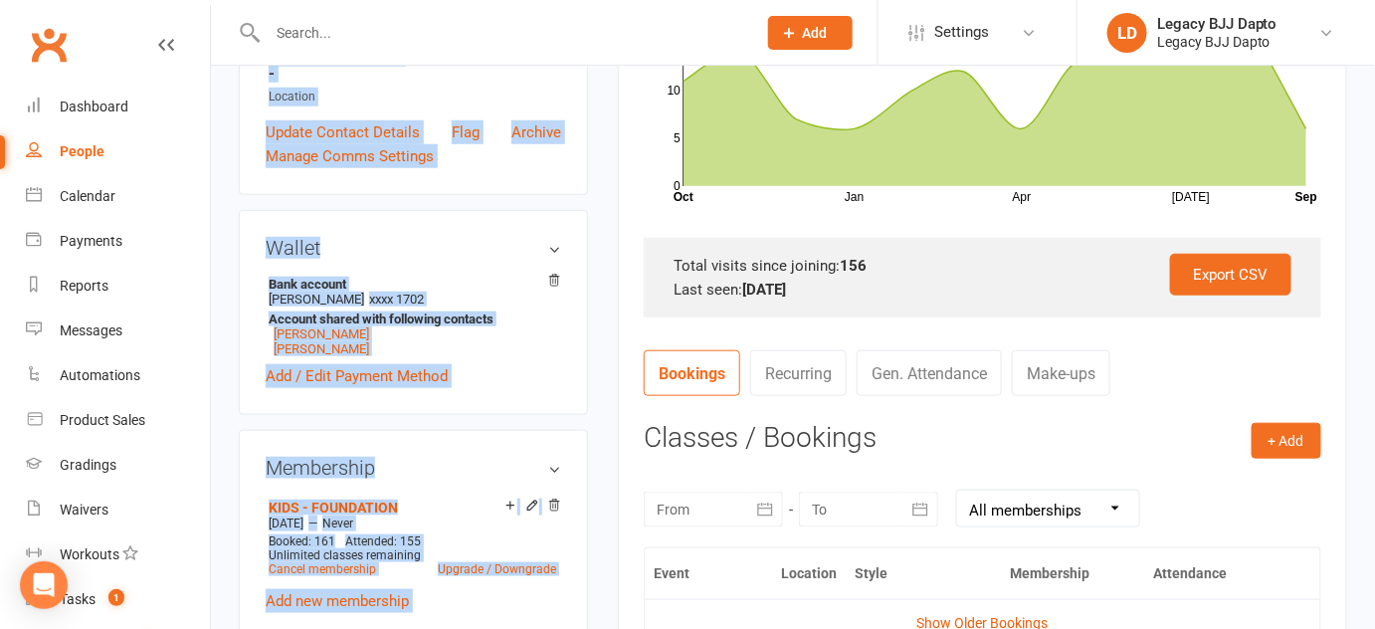
scroll to position [485, 0]
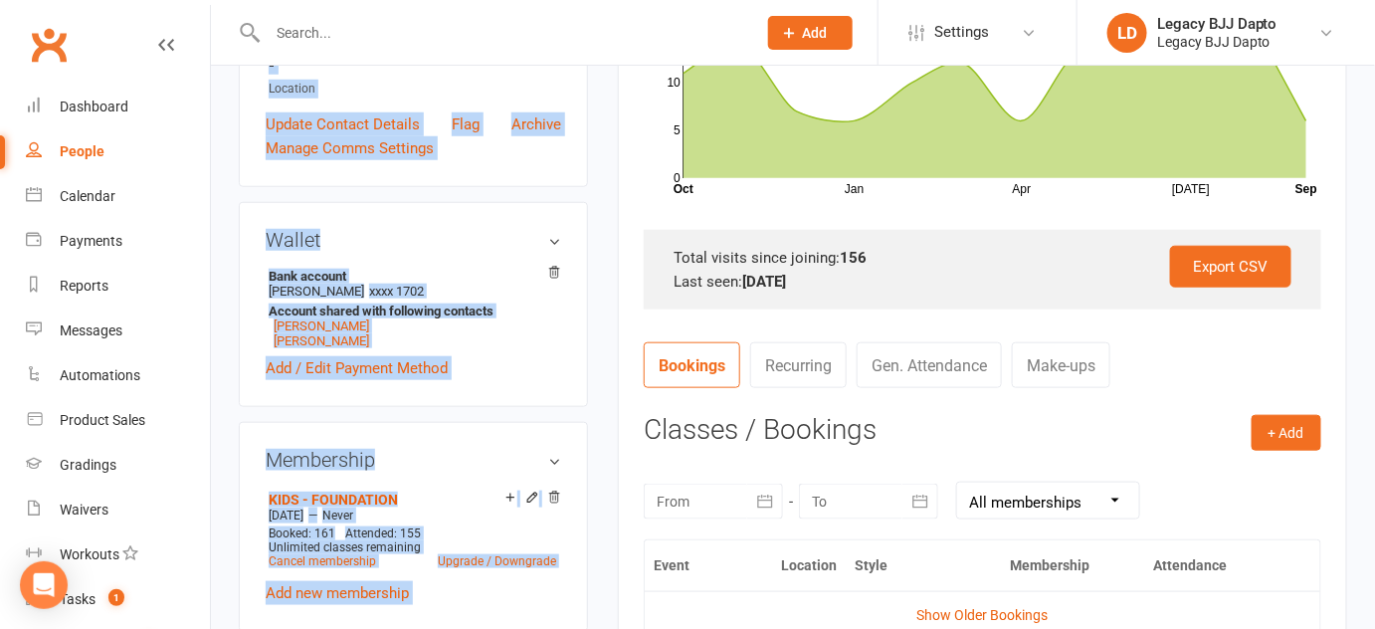
click at [599, 292] on div "upload photo change photo Rylee Hurt Activated 19 August, 2024 Added 13 August,…" at bounding box center [413, 629] width 379 height 2042
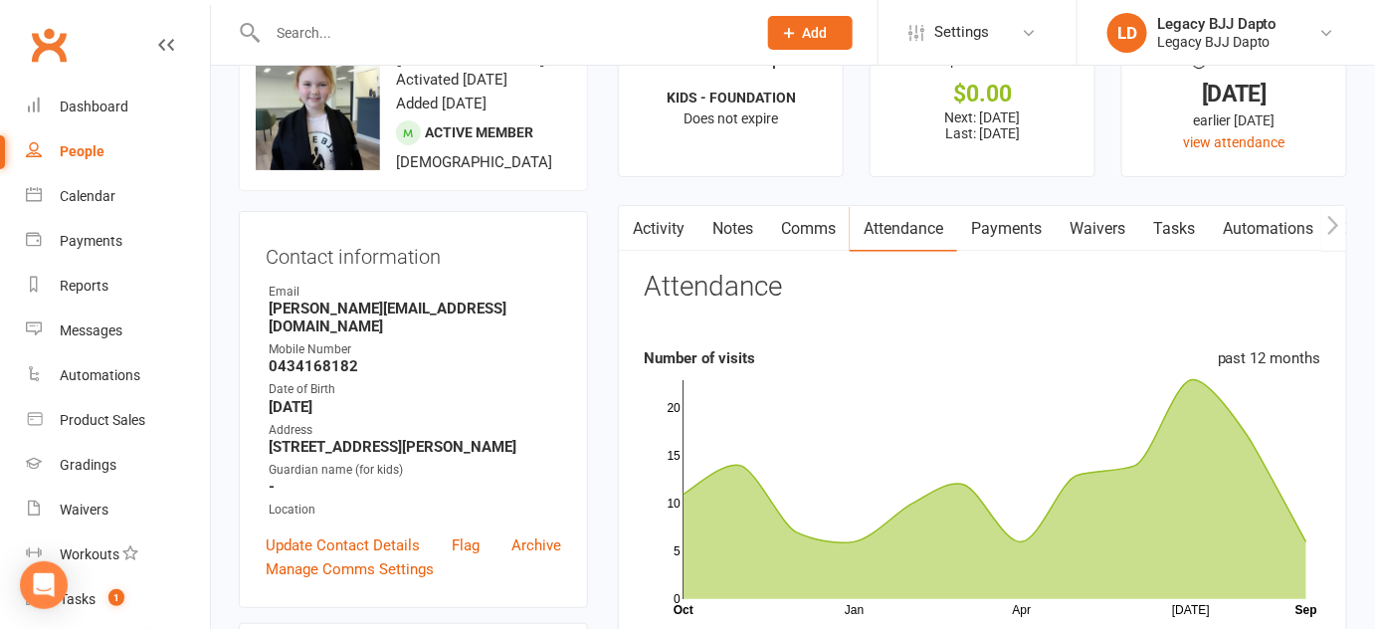
scroll to position [64, 0]
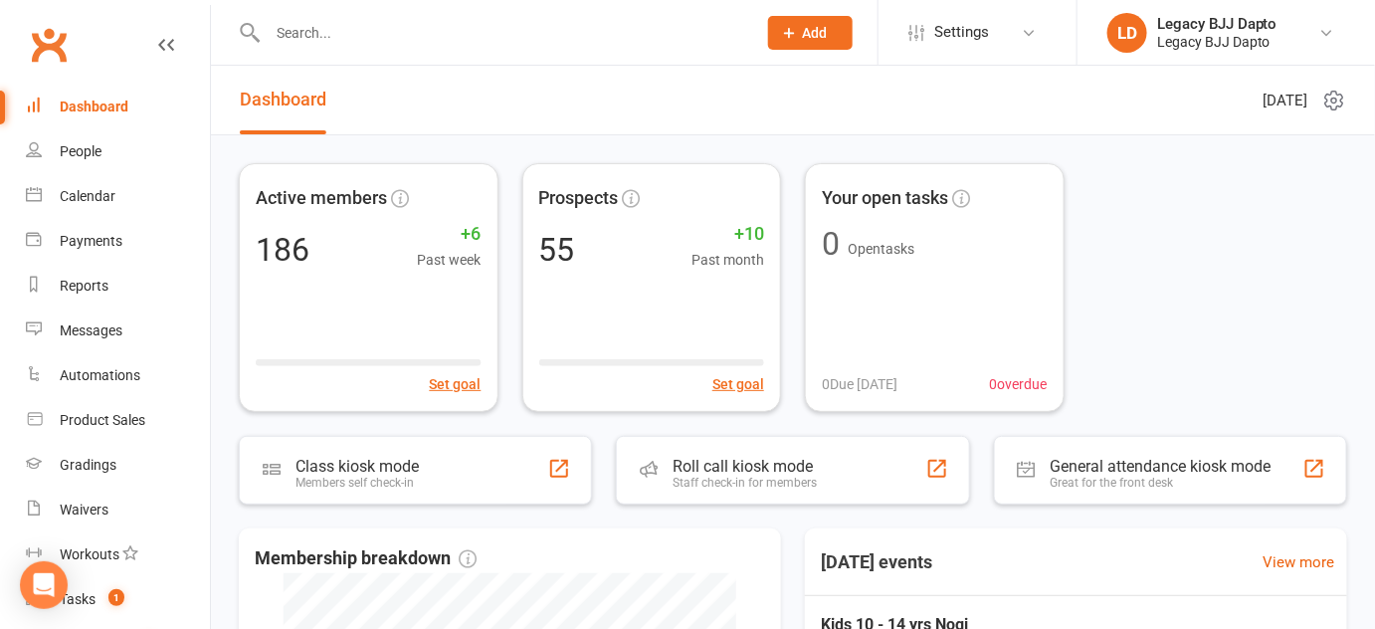
click at [299, 34] on input "text" at bounding box center [502, 33] width 480 height 28
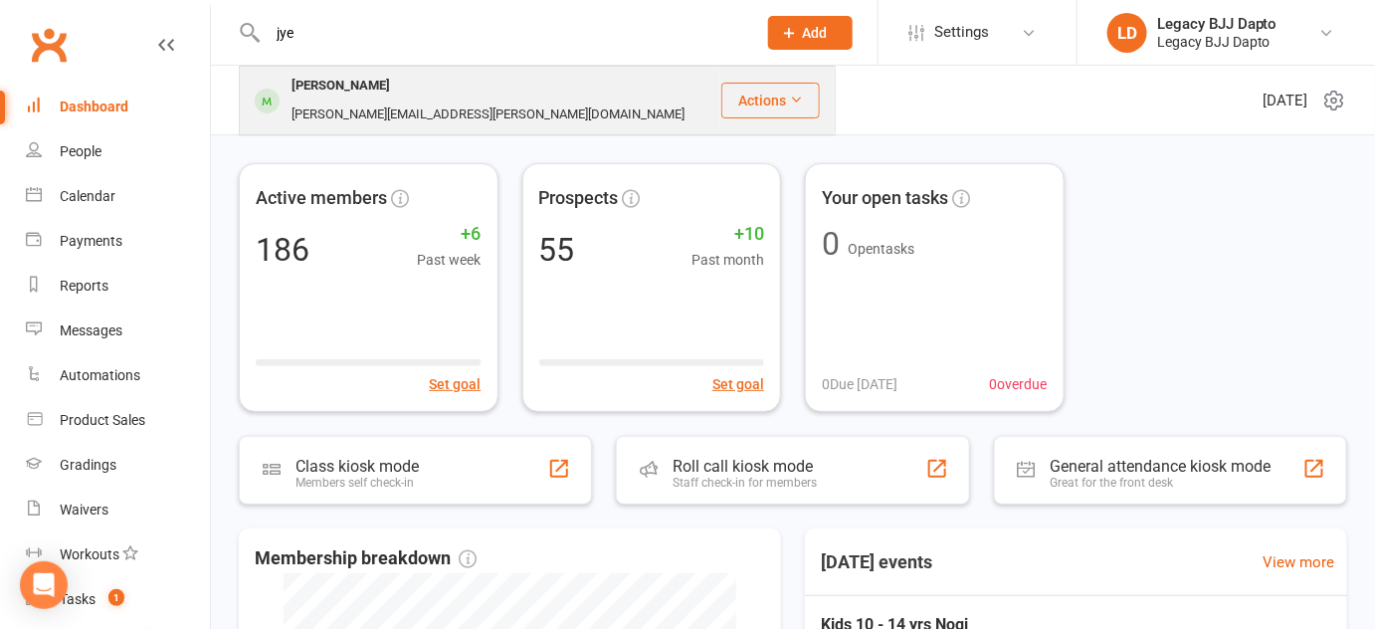
type input "jye"
click at [318, 82] on div "[PERSON_NAME]" at bounding box center [340, 86] width 110 height 29
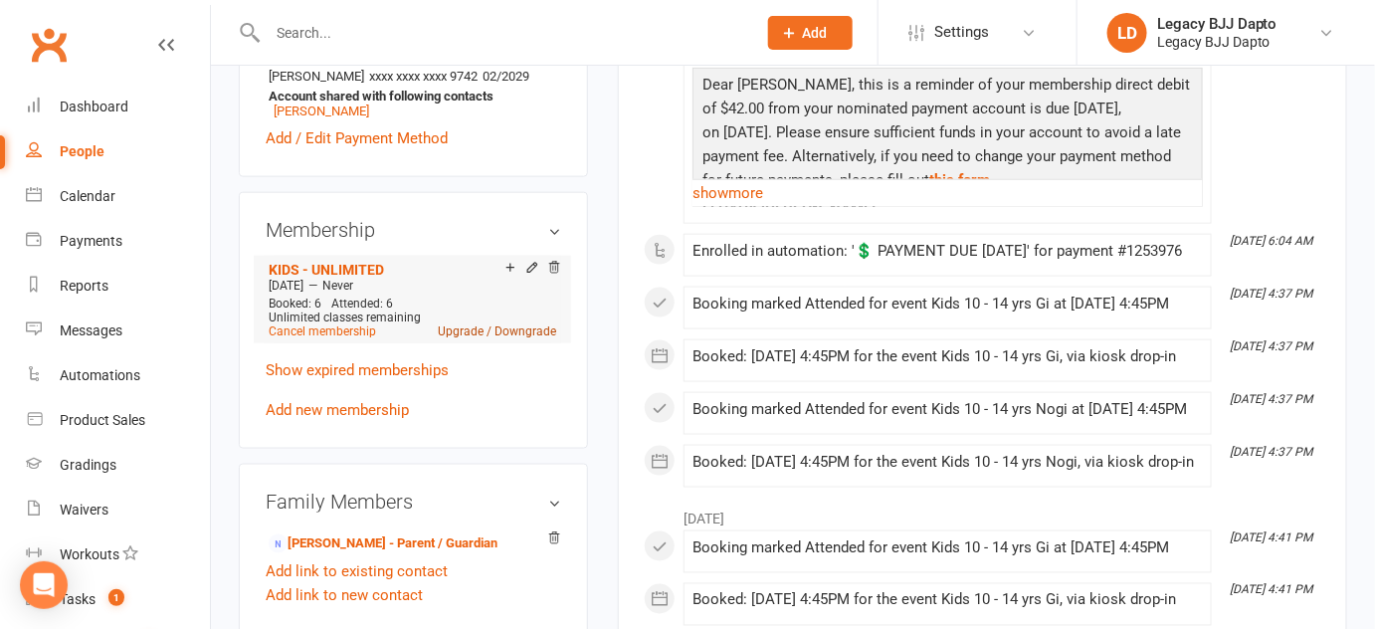
scroll to position [701, 0]
click at [477, 331] on link "Upgrade / Downgrade" at bounding box center [497, 330] width 118 height 14
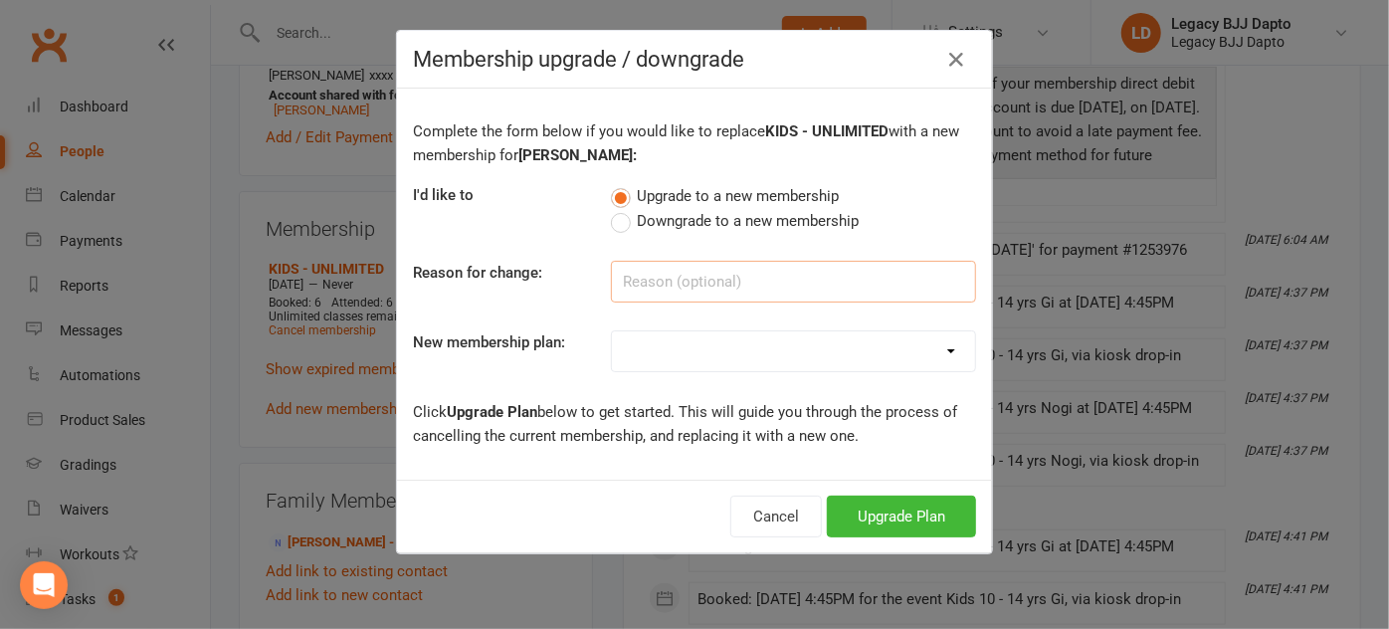
click at [680, 295] on input at bounding box center [793, 282] width 365 height 42
type input "Don't have the time"
click at [617, 216] on label "Downgrade to a new membership" at bounding box center [735, 221] width 249 height 24
click at [617, 209] on input "Downgrade to a new membership" at bounding box center [617, 209] width 13 height 0
click at [621, 346] on select "ADULT - CASUAL ADULT - FOUNDATION 1 ADULT - 6 MONTHS ADULT - 9 MONTHS ADULT - N…" at bounding box center [793, 351] width 363 height 40
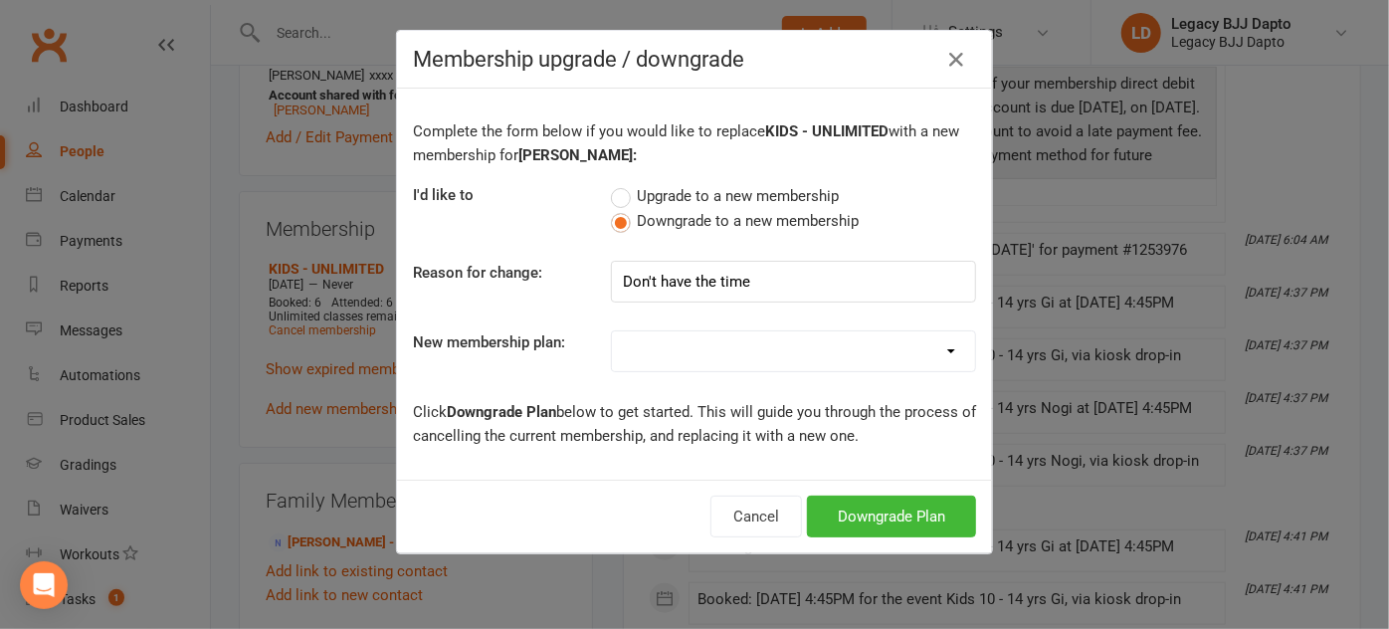
select select "8"
click at [612, 331] on select "ADULT - CASUAL ADULT - FOUNDATION 1 ADULT - 6 MONTHS ADULT - 9 MONTHS ADULT - N…" at bounding box center [793, 351] width 363 height 40
click at [866, 521] on button "Downgrade Plan" at bounding box center [891, 516] width 169 height 42
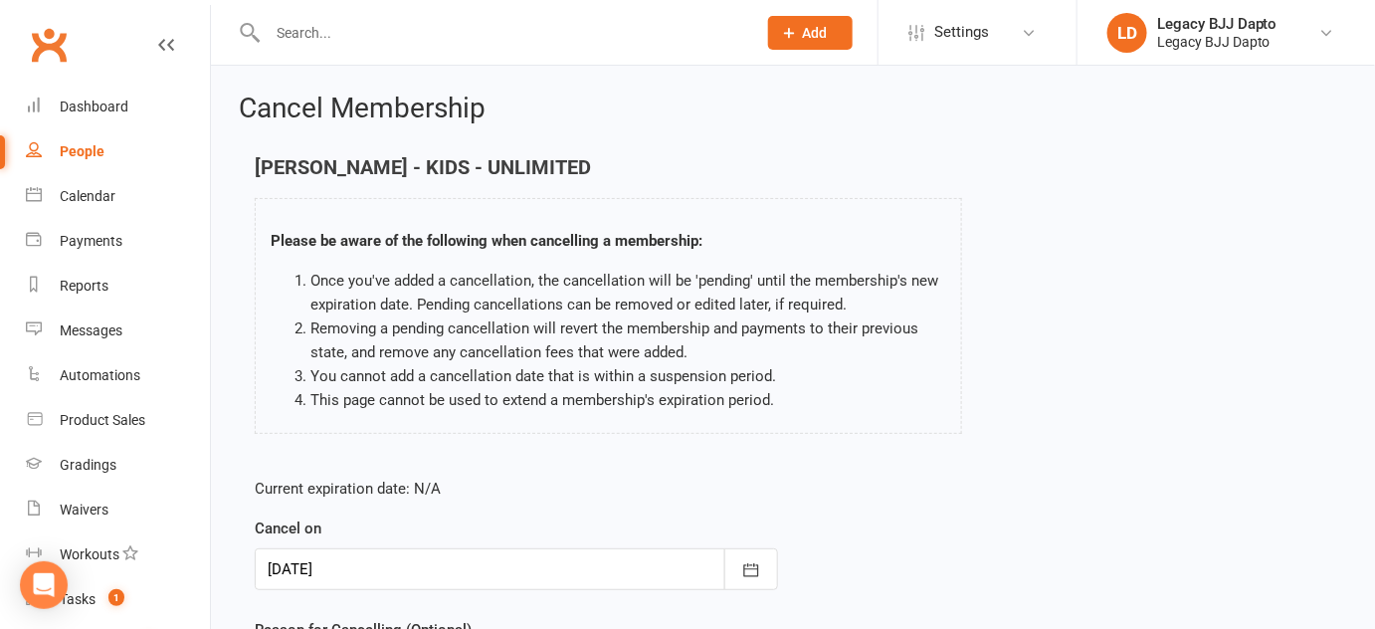
scroll to position [228, 0]
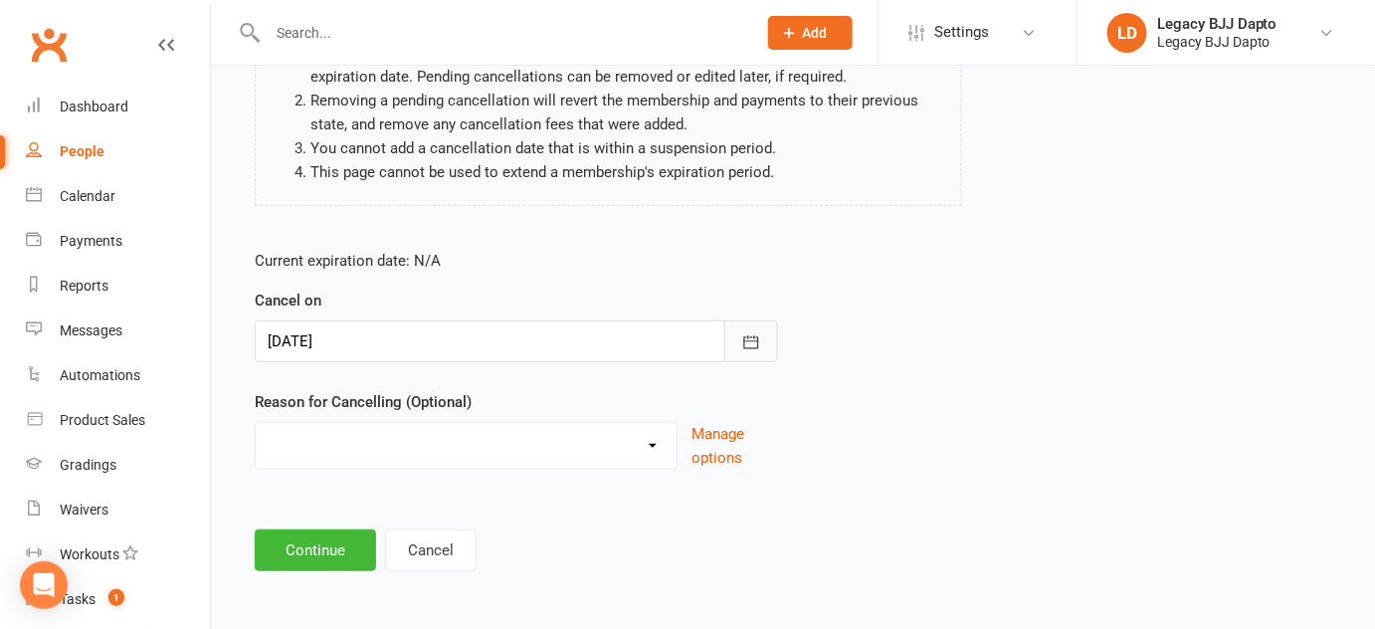
click at [725, 340] on button "button" at bounding box center [751, 341] width 54 height 42
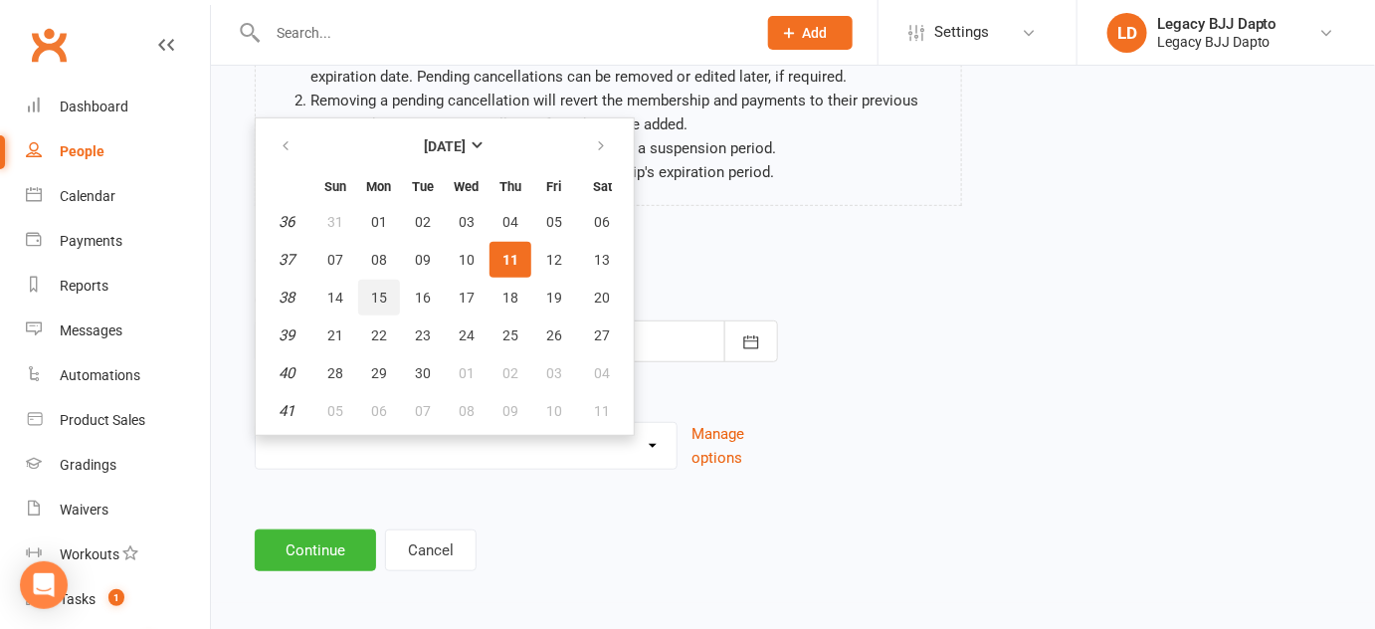
click at [368, 300] on button "15" at bounding box center [379, 298] width 42 height 36
type input "15 Sep 2025"
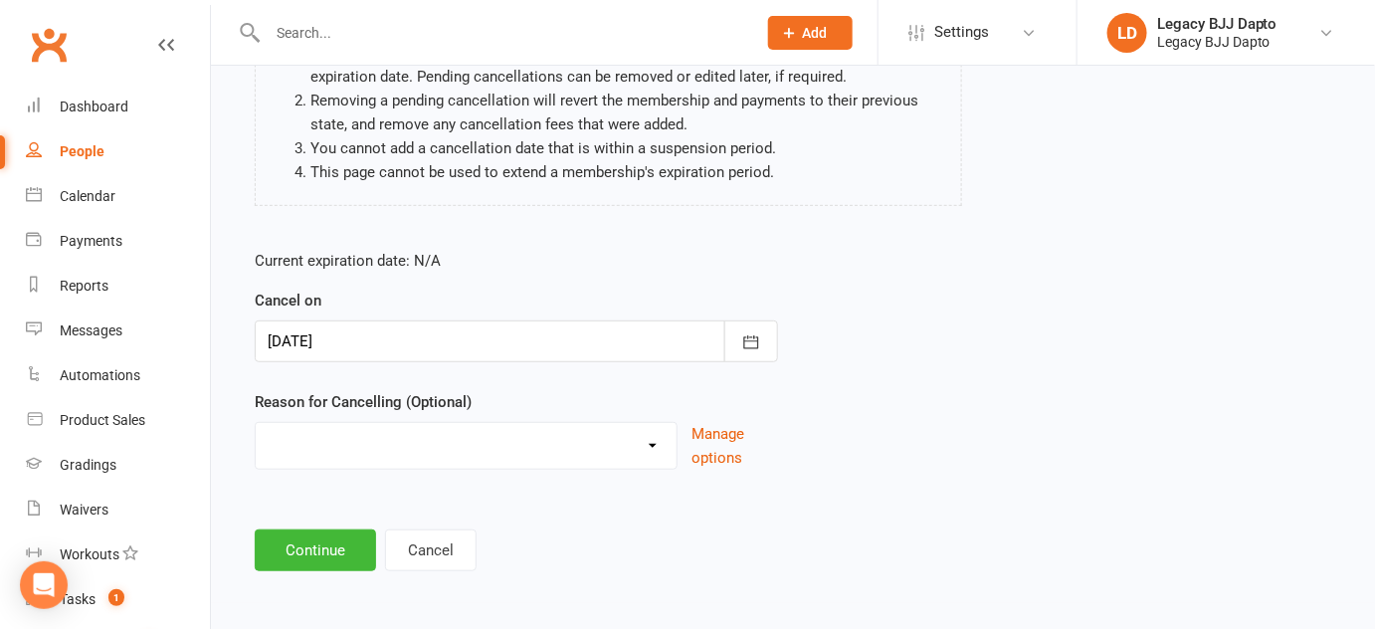
click at [323, 458] on select "Holiday Injury Other reason" at bounding box center [466, 443] width 421 height 40
select select "2"
click at [256, 423] on select "Holiday Injury Other reason" at bounding box center [466, 443] width 421 height 40
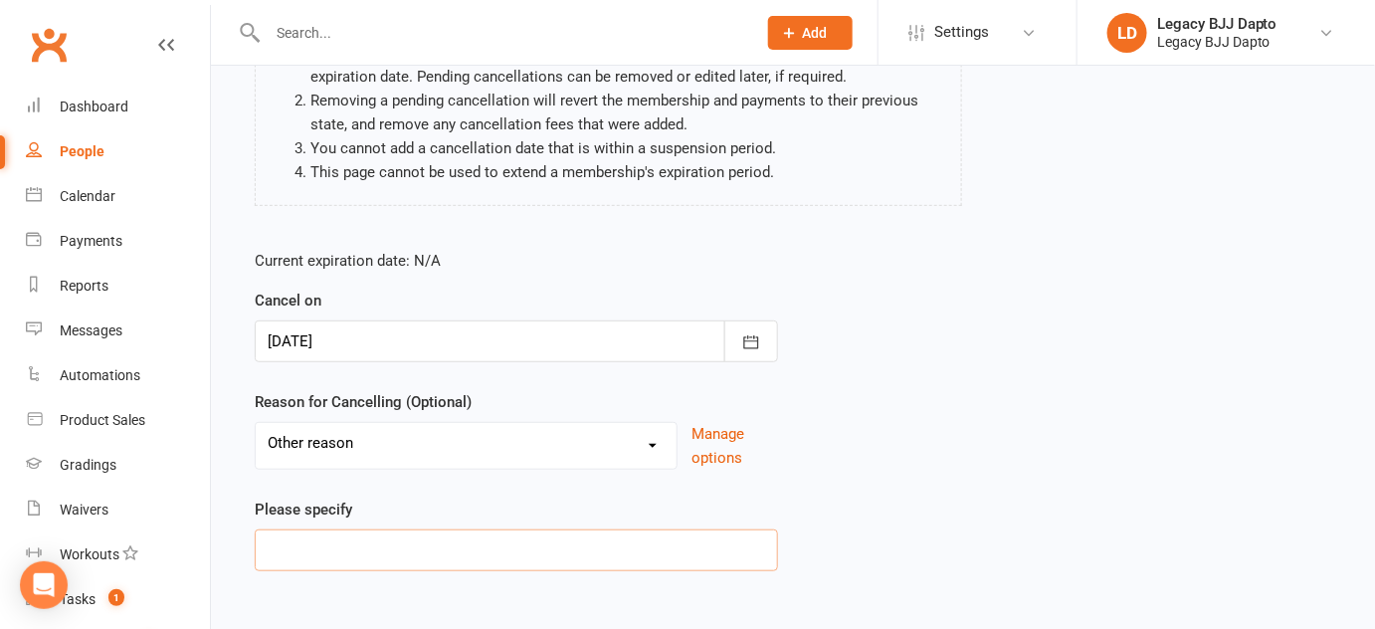
click at [392, 543] on input at bounding box center [516, 550] width 523 height 42
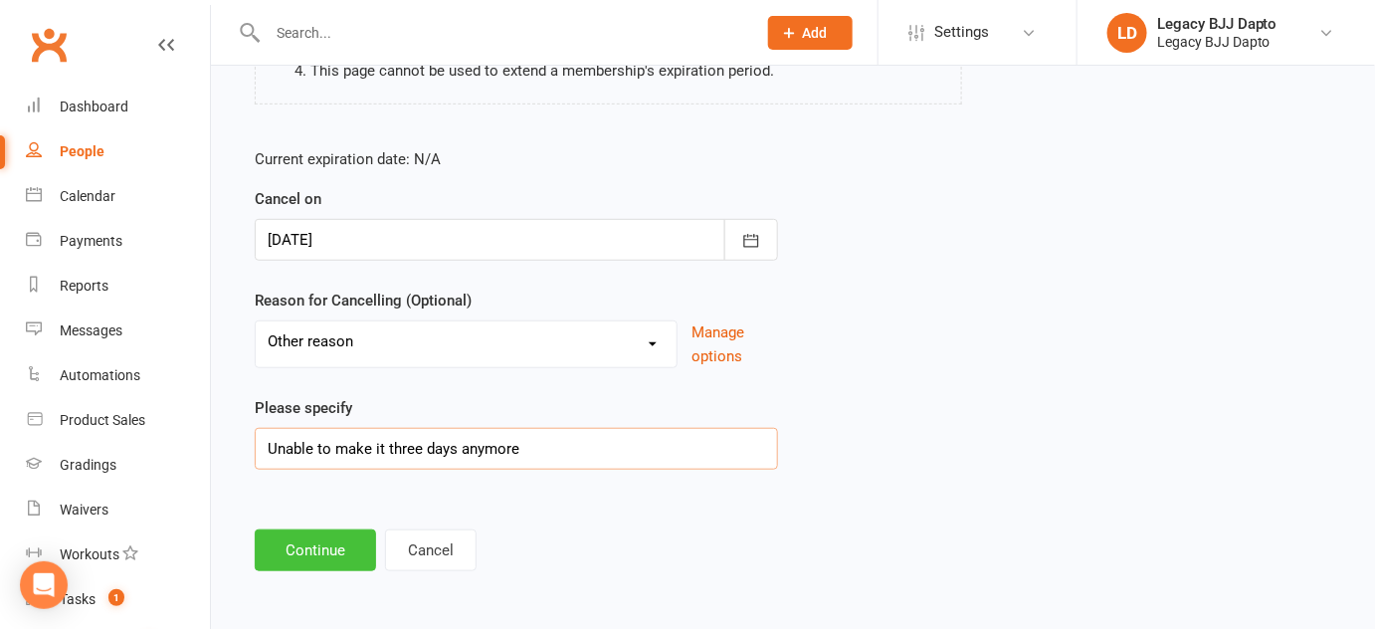
type input "Unable to make it three days anymore"
click at [323, 545] on button "Continue" at bounding box center [315, 550] width 121 height 42
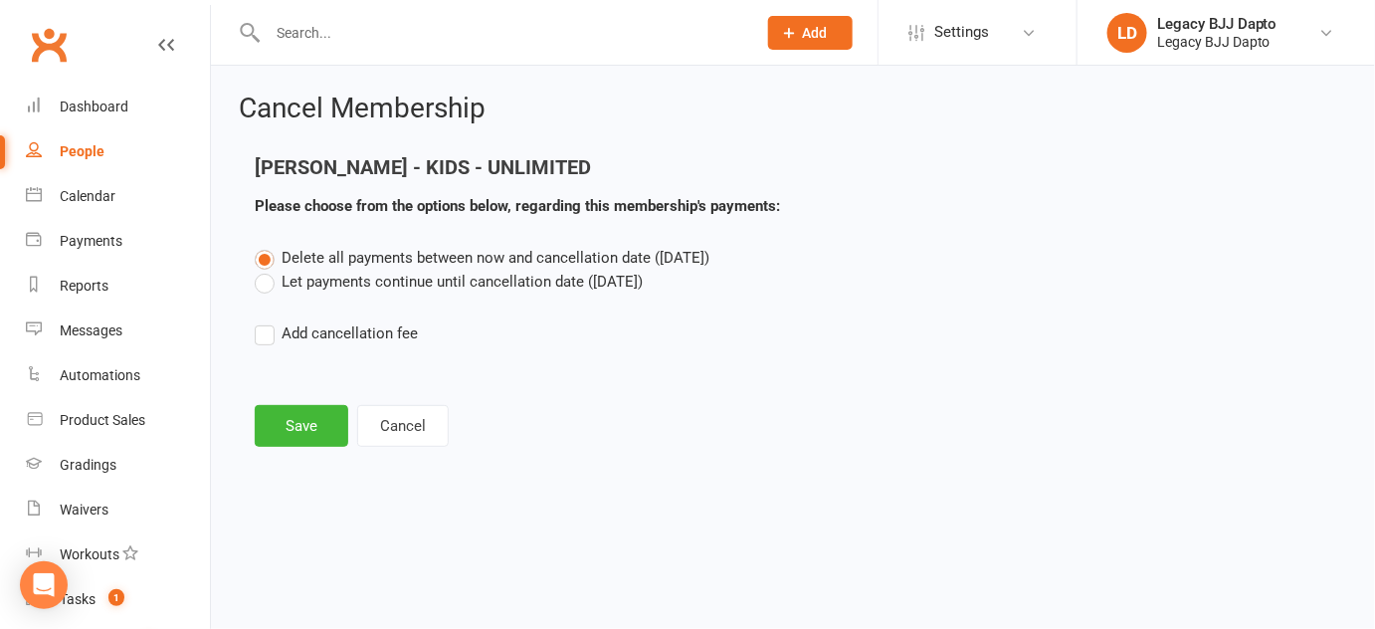
scroll to position [0, 0]
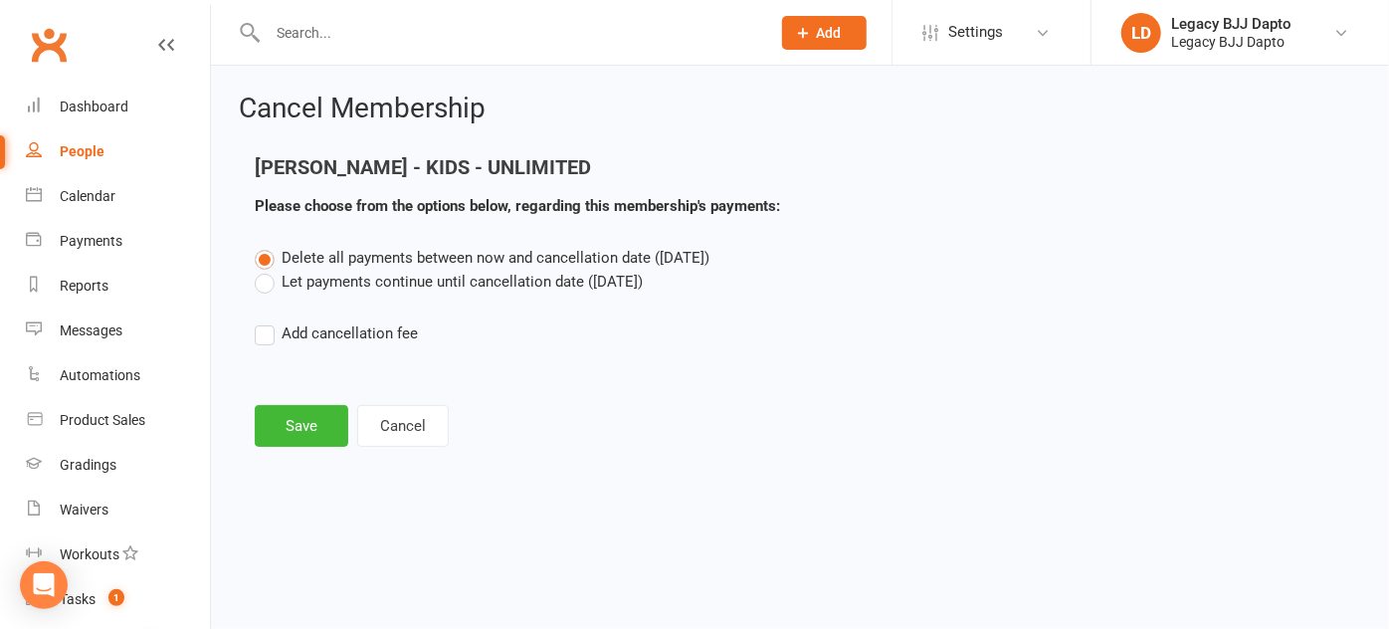
click at [283, 284] on label "Let payments continue until cancellation date (Sep 15, 2025)" at bounding box center [449, 282] width 388 height 24
click at [268, 270] on input "Let payments continue until cancellation date (Sep 15, 2025)" at bounding box center [261, 270] width 13 height 0
click at [283, 426] on button "Save" at bounding box center [302, 426] width 94 height 42
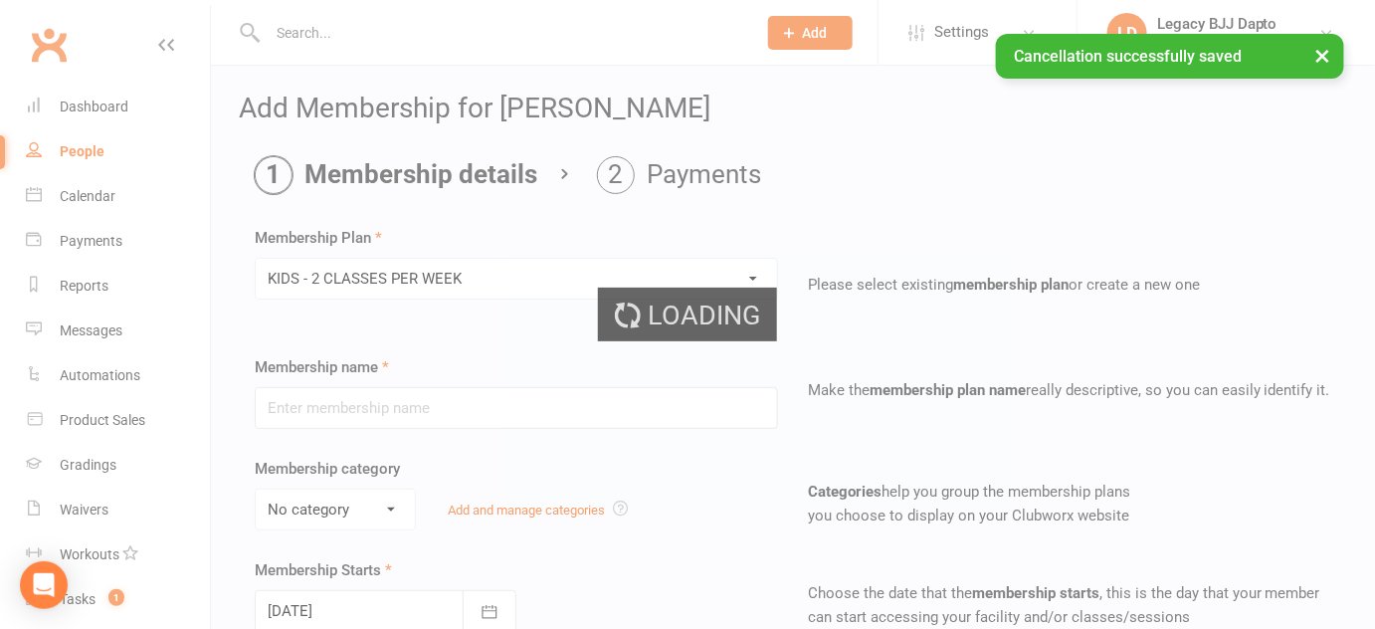
type input "KIDS - 2 CLASSES PER WEEK"
select select "1"
type input "0"
type input "2"
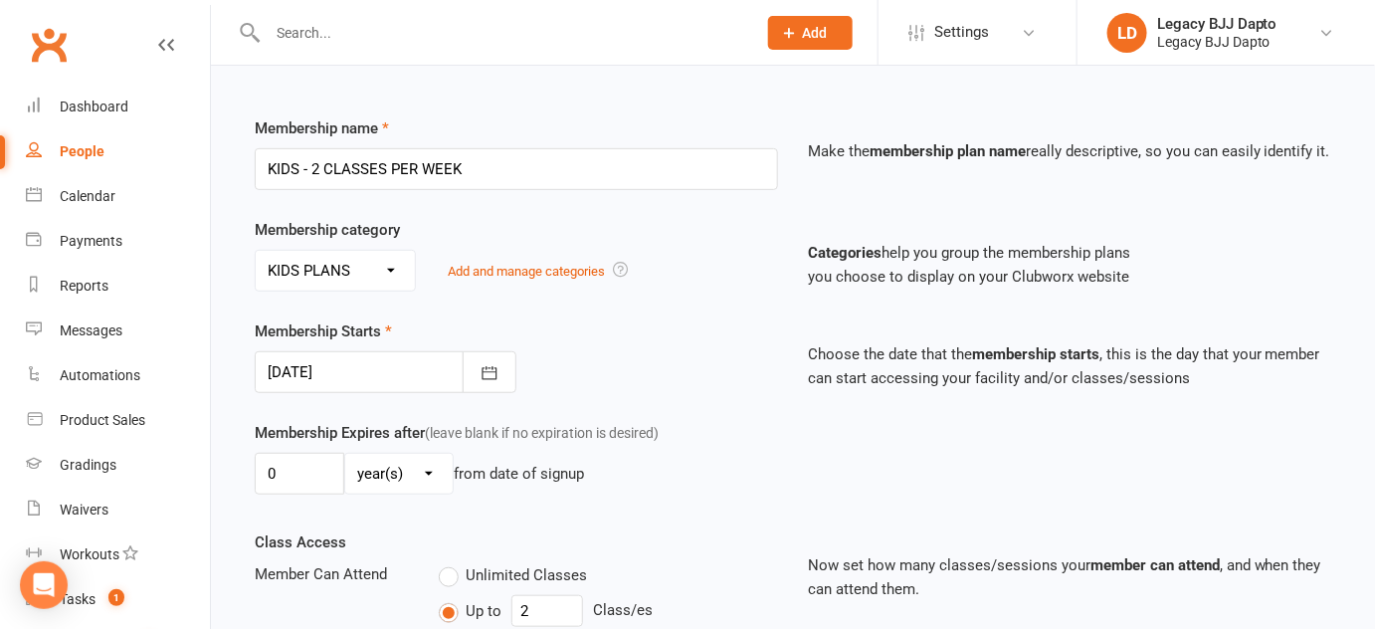
scroll to position [336, 0]
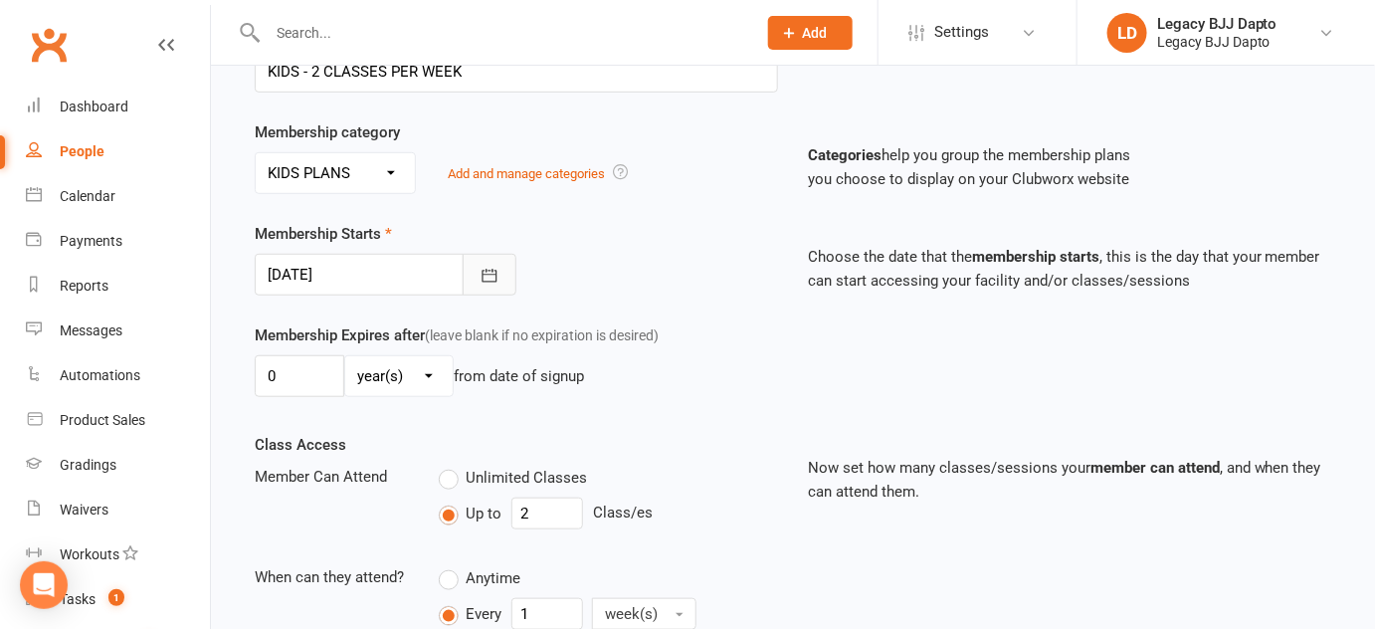
click at [481, 266] on icon "button" at bounding box center [489, 276] width 20 height 20
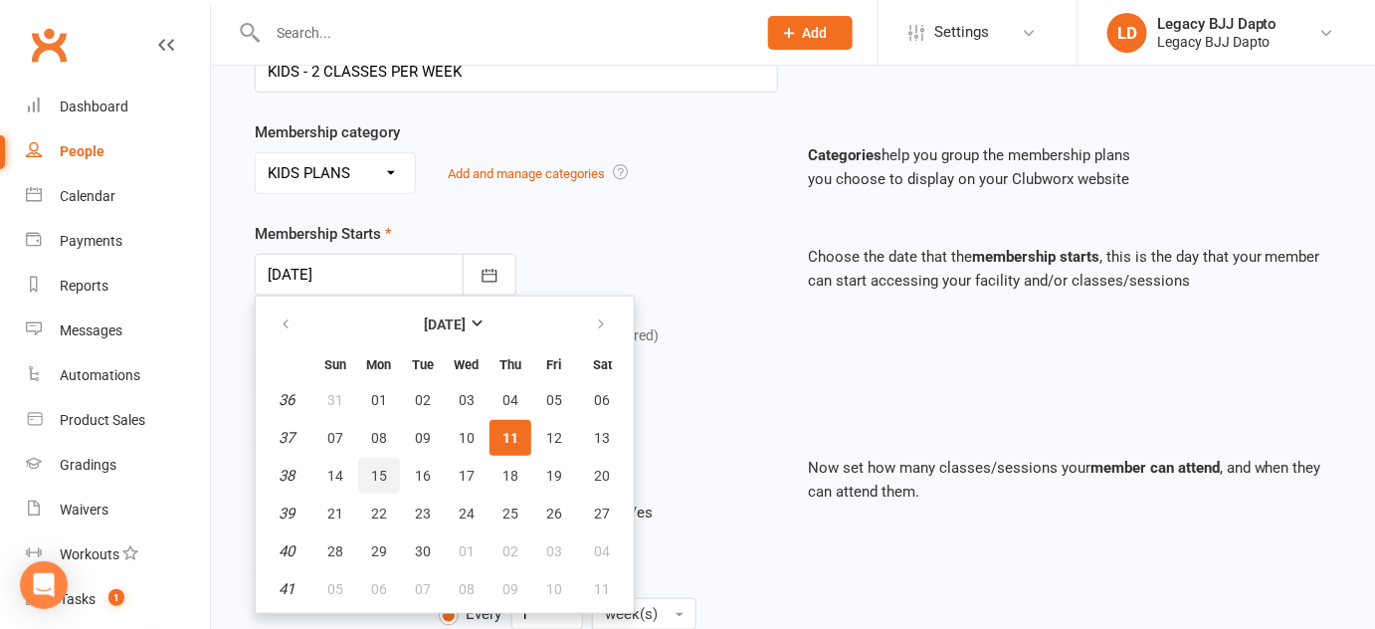
click at [366, 462] on button "15" at bounding box center [379, 476] width 42 height 36
type input "15 Sep 2025"
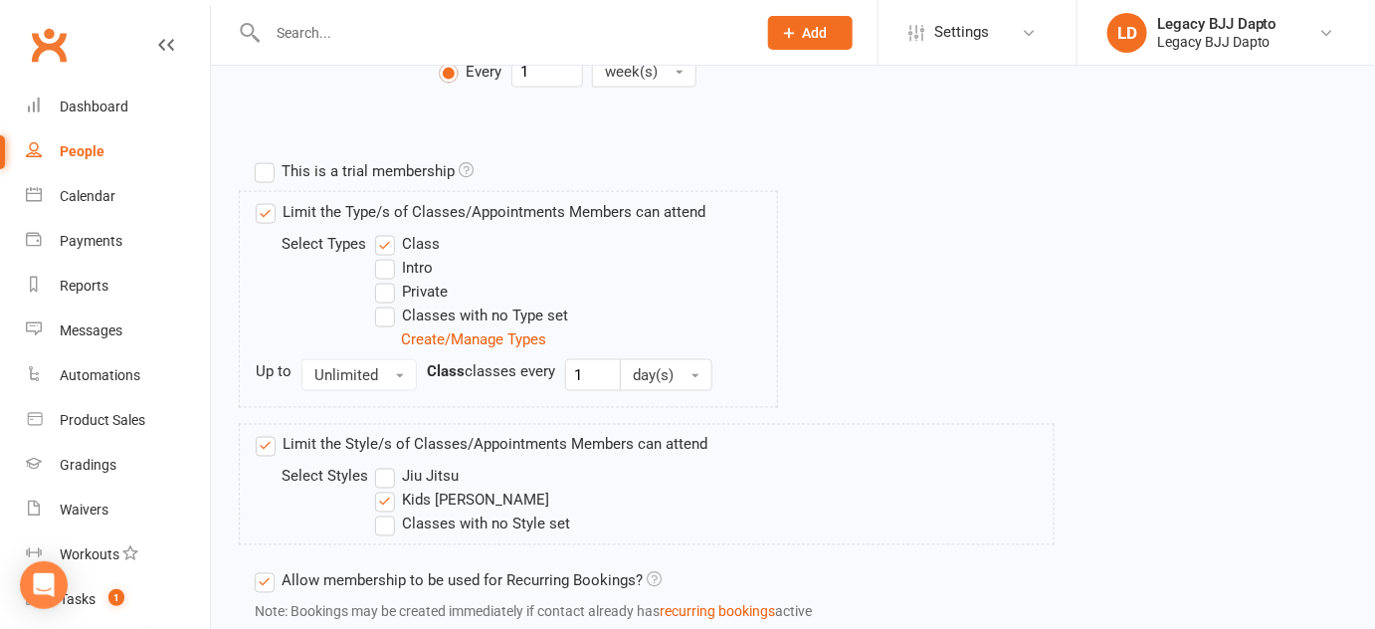
scroll to position [1066, 0]
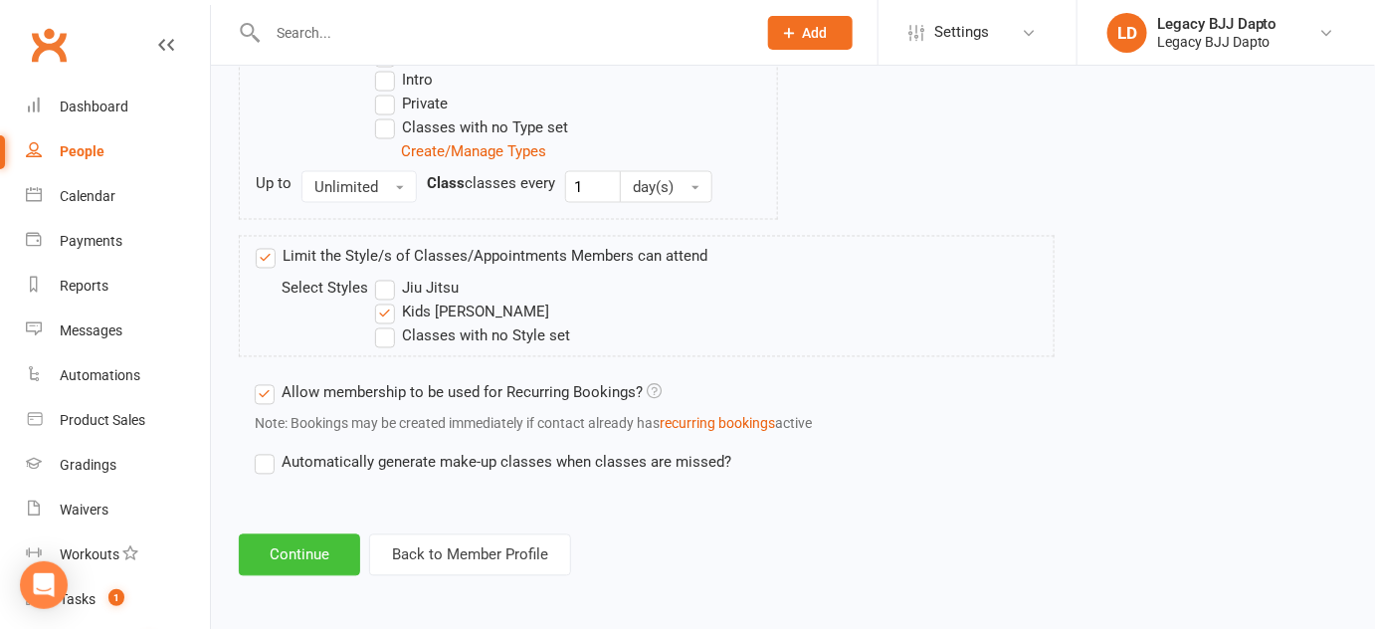
click at [286, 540] on button "Continue" at bounding box center [299, 555] width 121 height 42
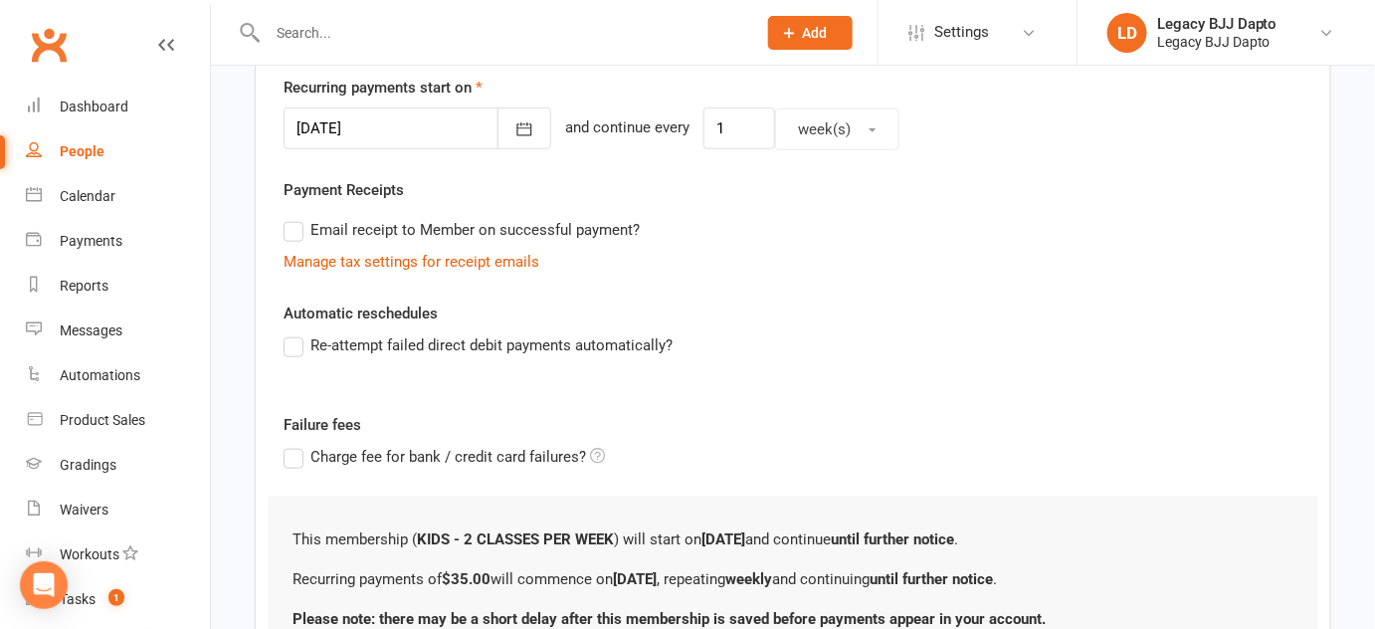
scroll to position [656, 0]
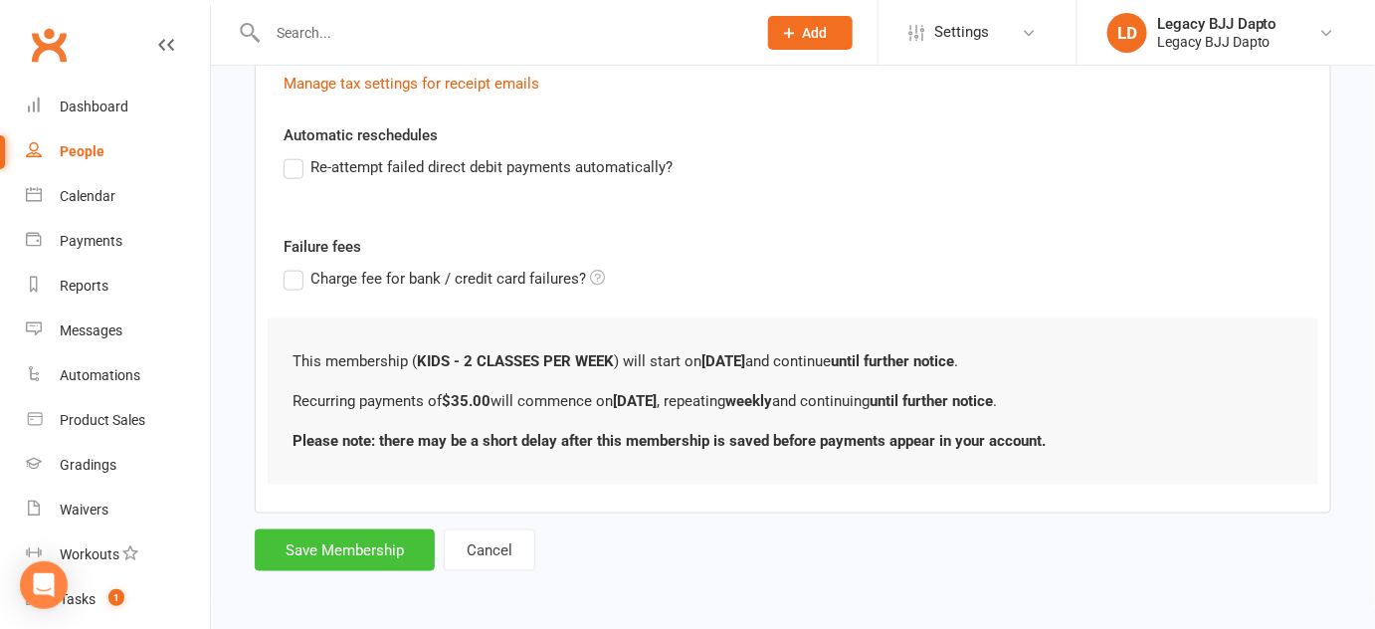
click at [358, 553] on button "Save Membership" at bounding box center [345, 550] width 180 height 42
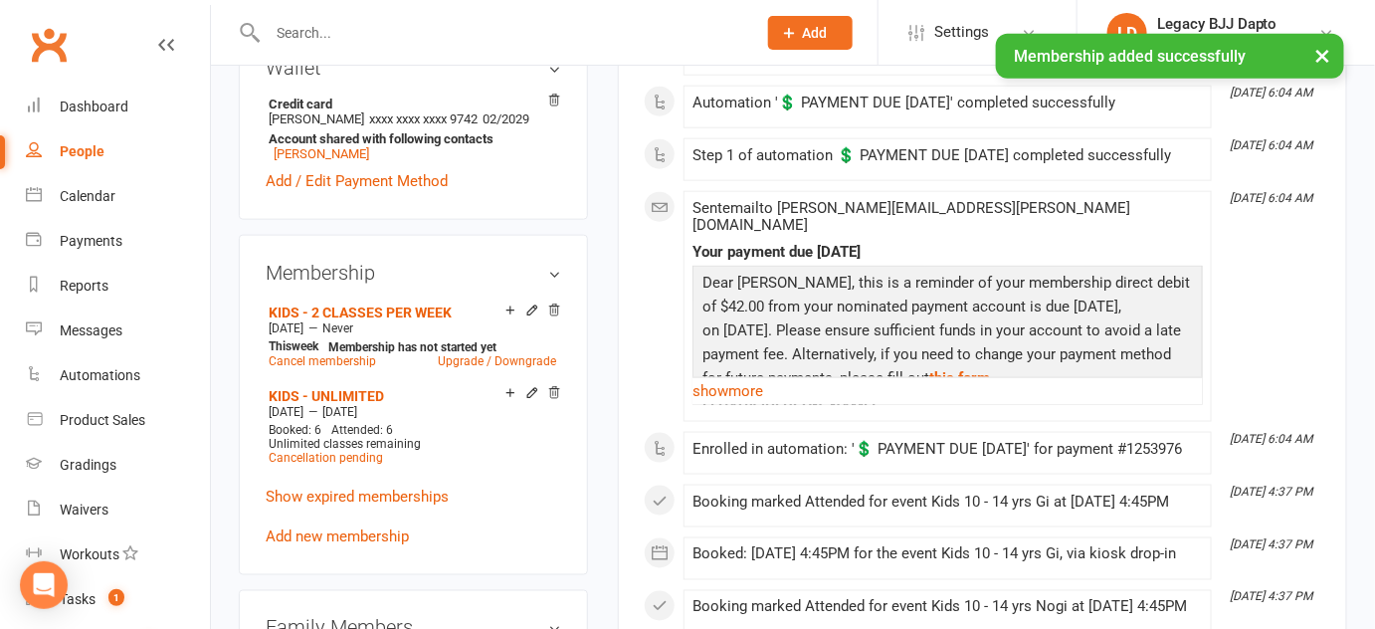
scroll to position [722, 0]
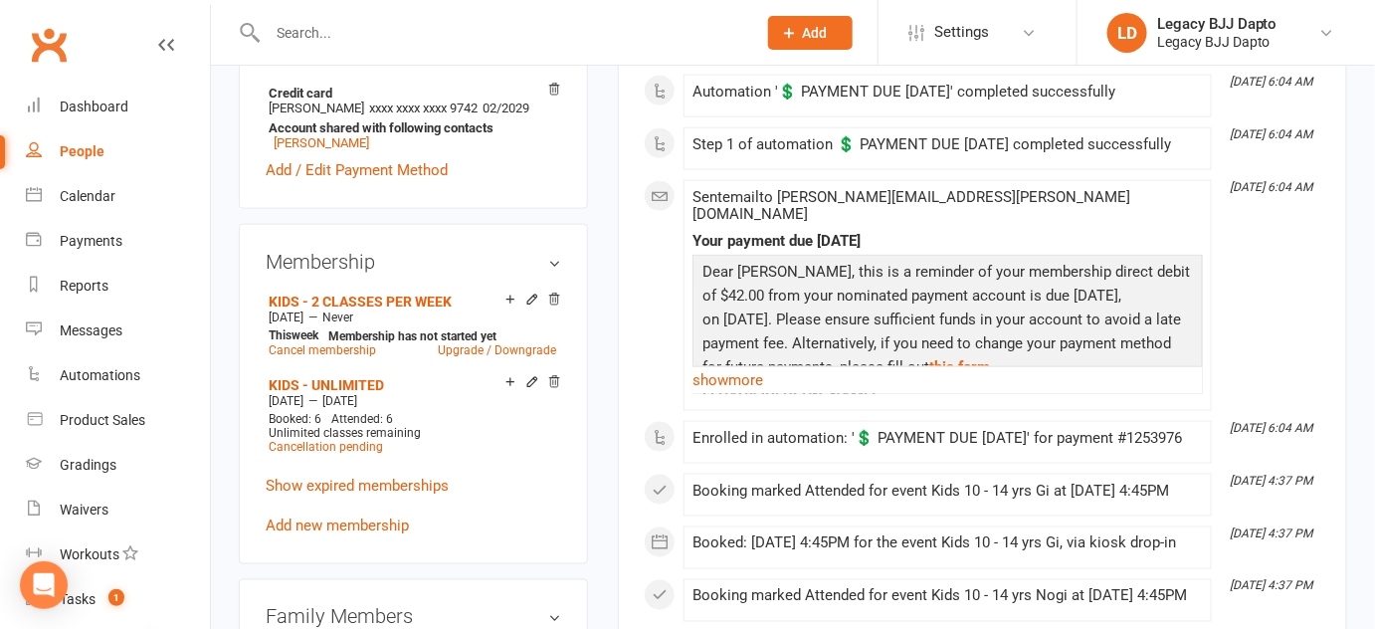
click at [893, 117] on li "Sep 5, 6:04 AM Automation '💲 PAYMENT DUE TOMORROW' completed successfully" at bounding box center [947, 96] width 528 height 43
click at [532, 384] on icon at bounding box center [532, 382] width 14 height 14
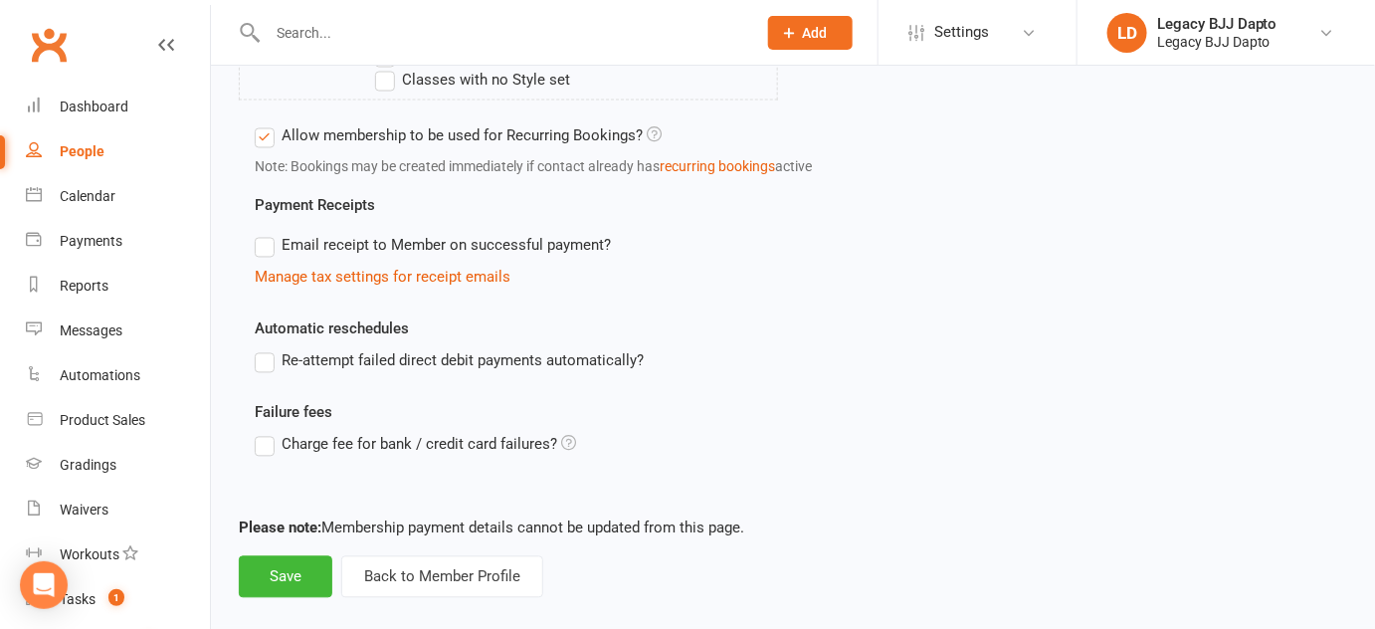
scroll to position [1154, 0]
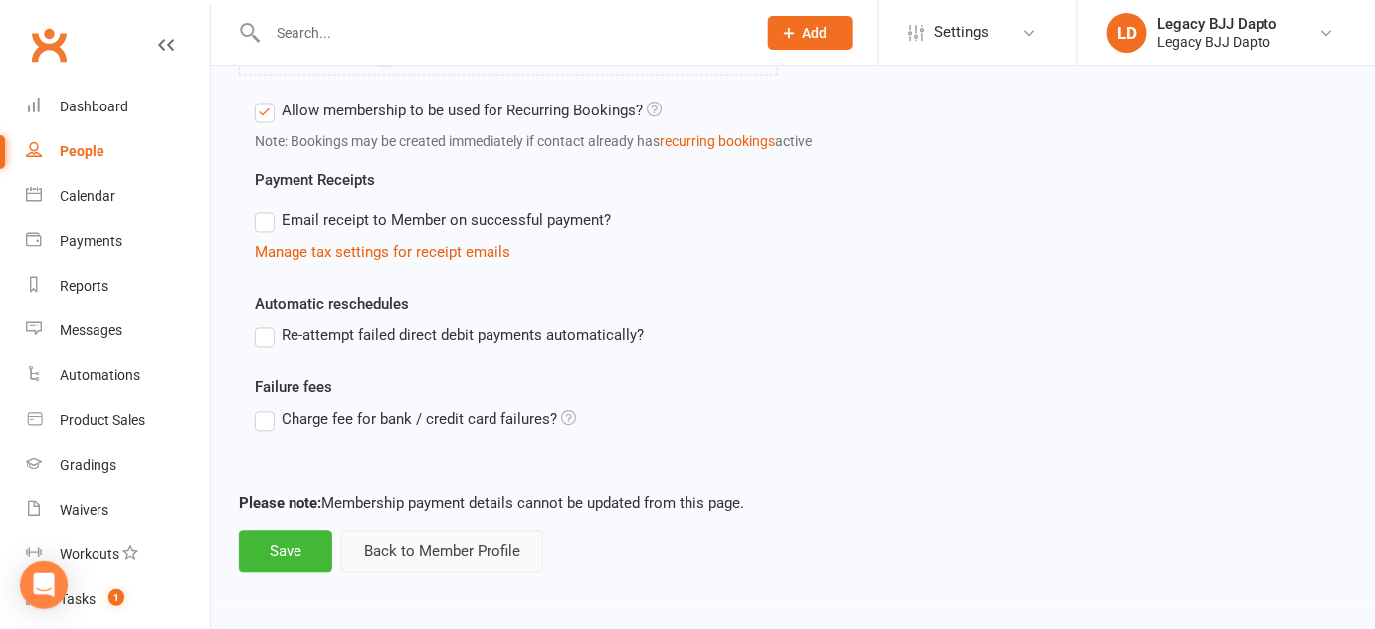
click at [392, 542] on button "Back to Member Profile" at bounding box center [442, 552] width 202 height 42
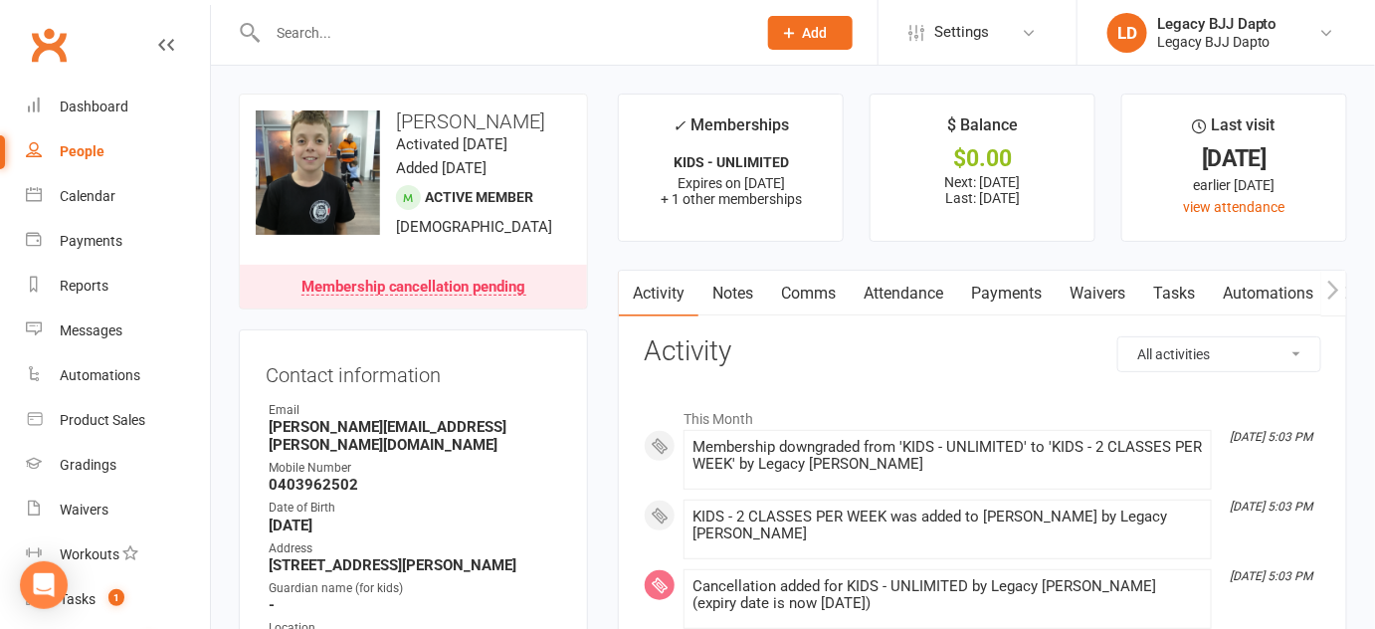
click at [707, 192] on span "+ 1 other memberships" at bounding box center [731, 199] width 141 height 16
click at [707, 198] on span "+ 1 other memberships" at bounding box center [731, 199] width 141 height 16
click at [707, 193] on span "+ 1 other memberships" at bounding box center [731, 199] width 141 height 16
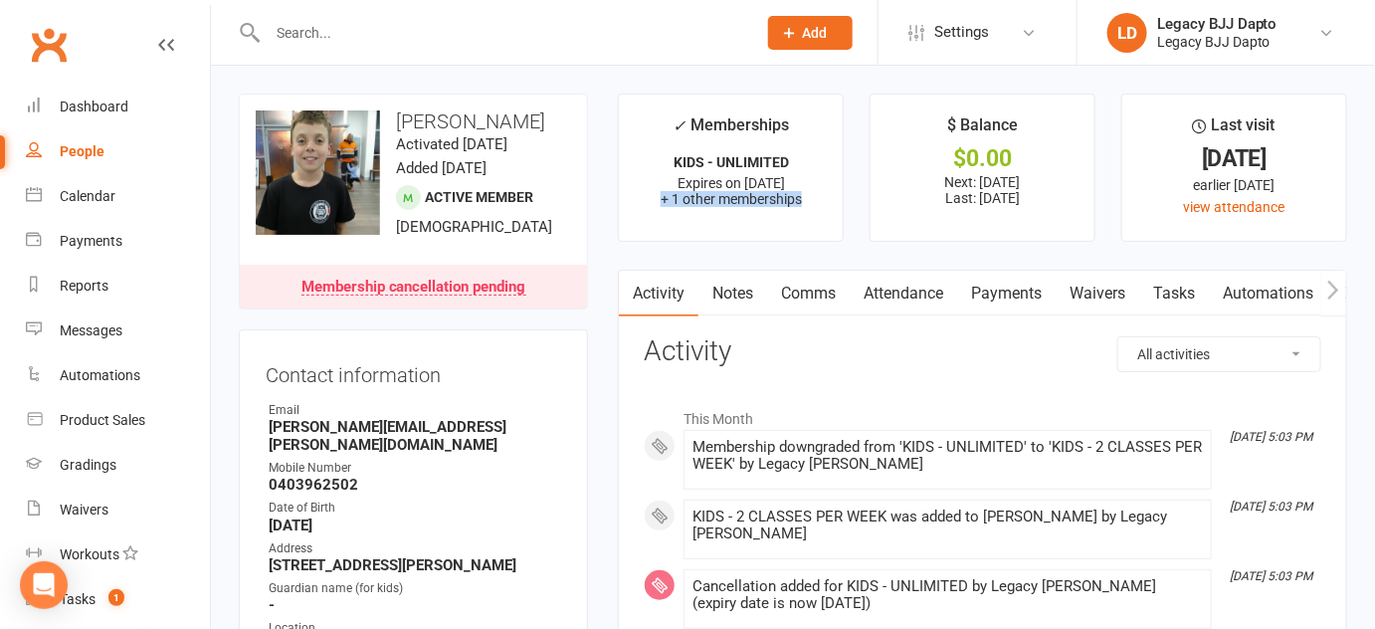
click at [721, 198] on span "+ 1 other memberships" at bounding box center [731, 199] width 141 height 16
click at [721, 179] on span "Expires on 14th September, 2025" at bounding box center [730, 183] width 107 height 16
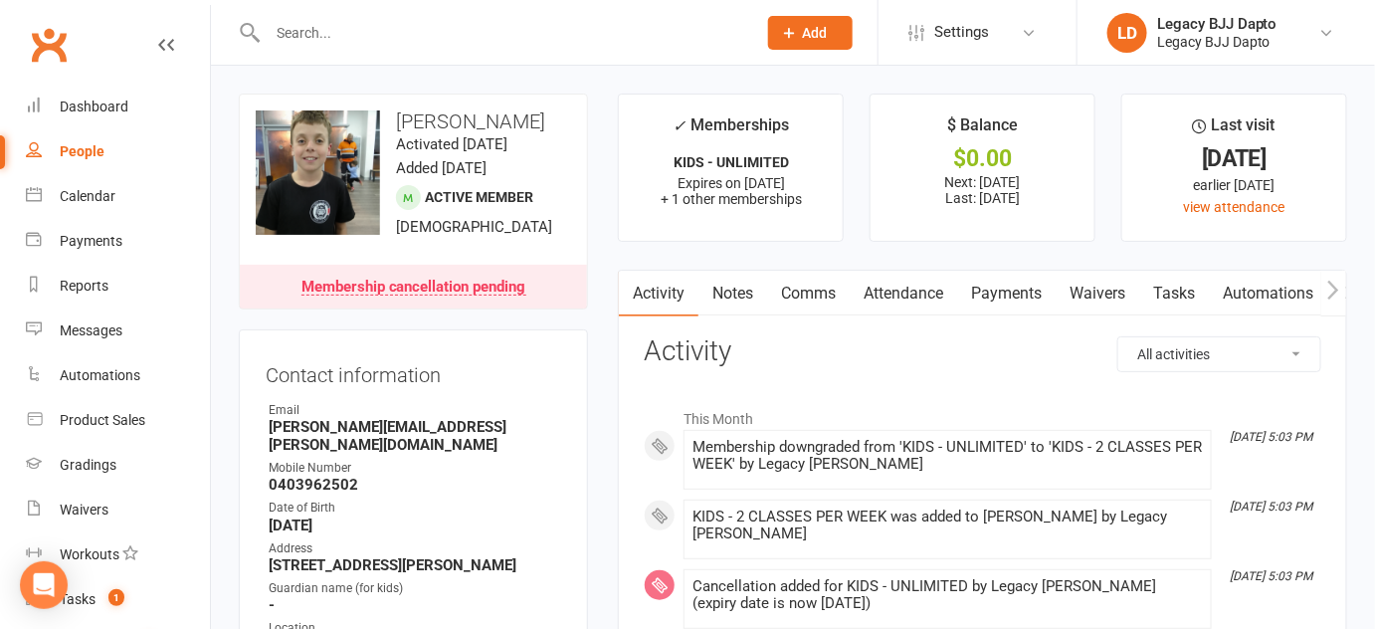
click at [722, 198] on span "+ 1 other memberships" at bounding box center [731, 199] width 141 height 16
click at [718, 175] on span "Expires on 14th September, 2025" at bounding box center [730, 183] width 107 height 16
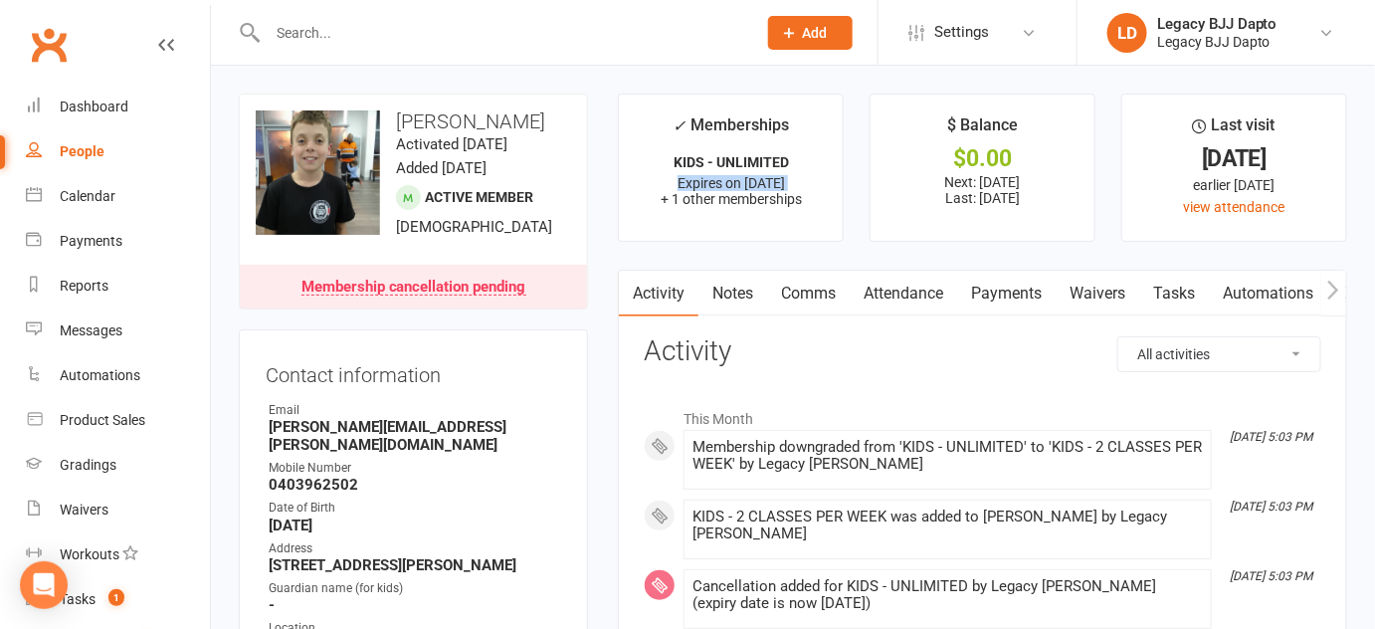
click at [718, 175] on span "Expires on 14th September, 2025" at bounding box center [730, 183] width 107 height 16
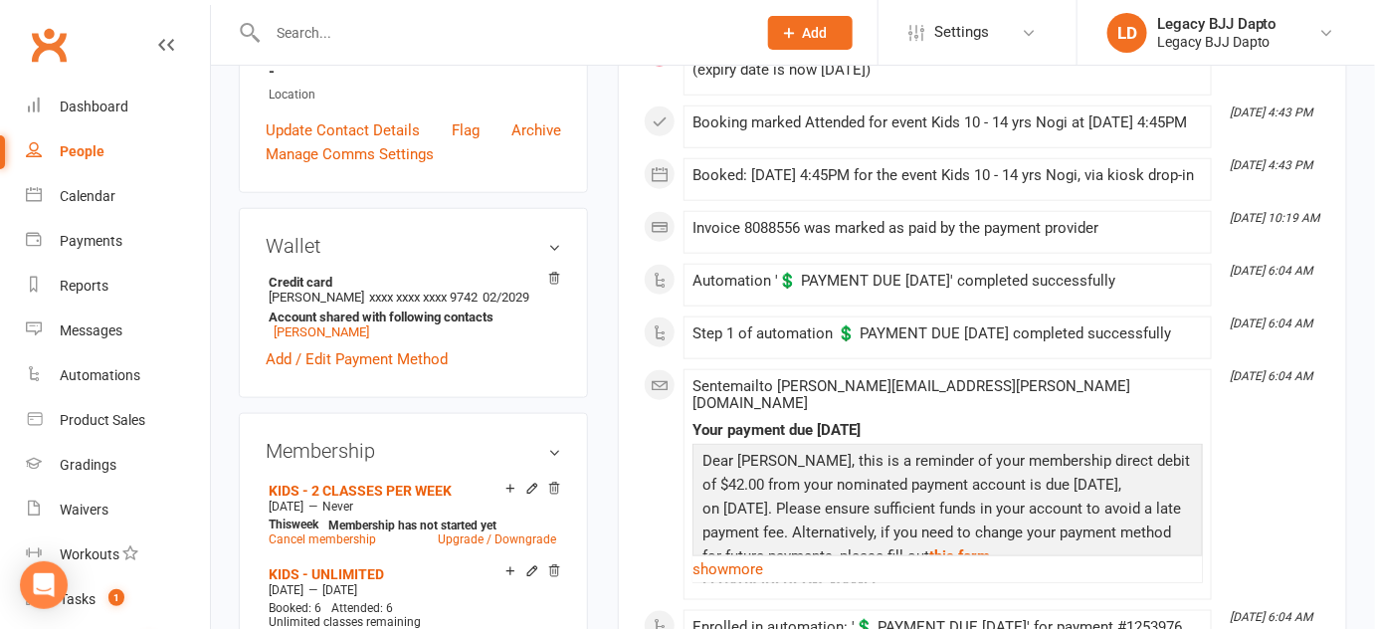
scroll to position [534, 0]
click at [530, 567] on icon at bounding box center [532, 570] width 14 height 14
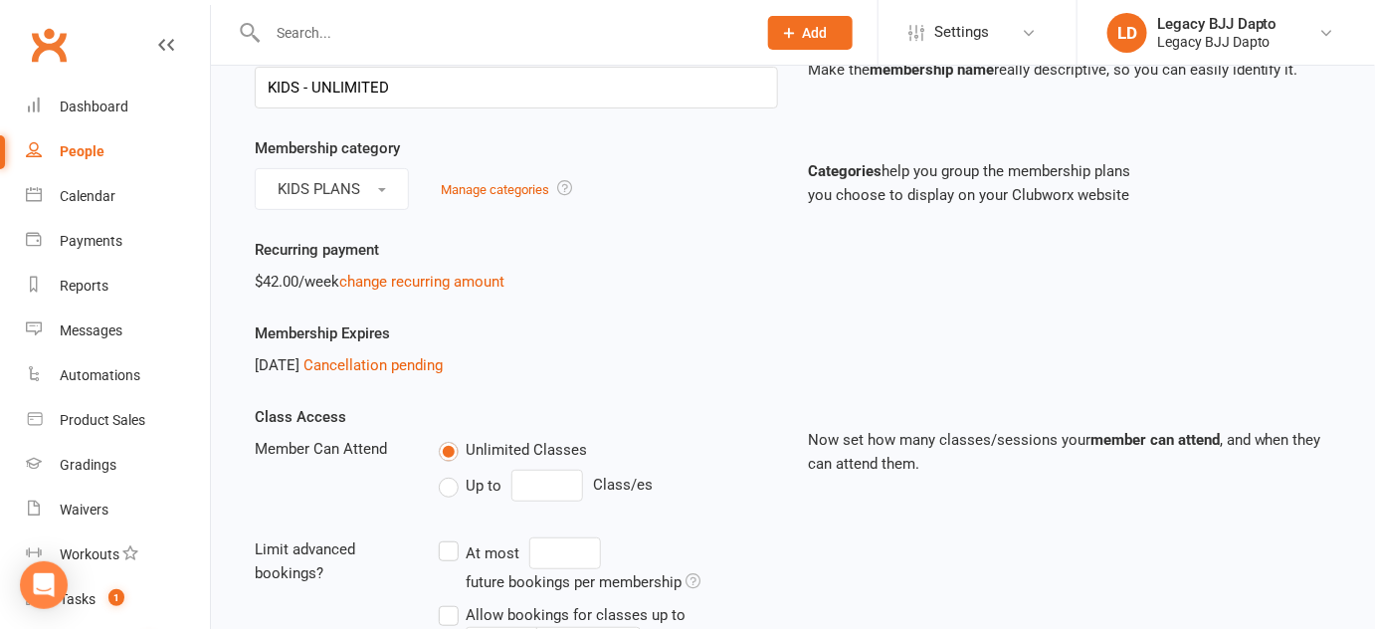
scroll to position [122, 0]
click at [438, 357] on link "Cancellation pending" at bounding box center [372, 364] width 139 height 18
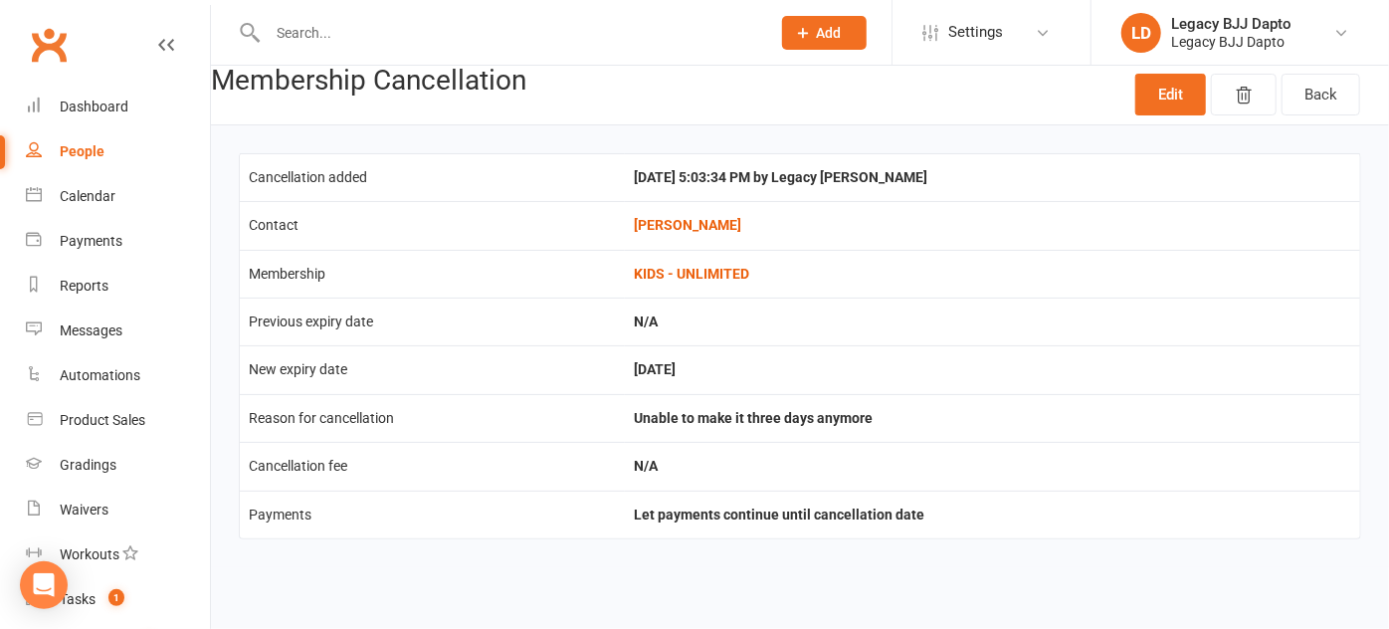
click at [625, 373] on td "Sep 15, 2025" at bounding box center [992, 369] width 735 height 48
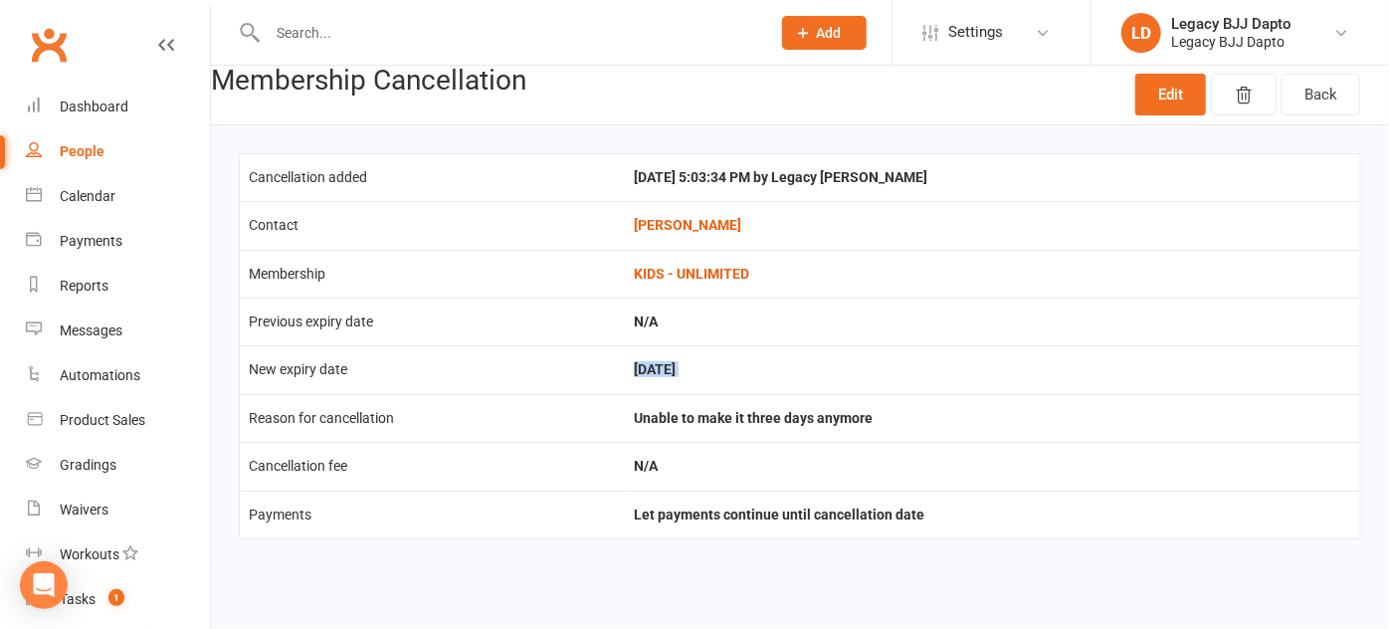
click at [625, 373] on td "Sep 15, 2025" at bounding box center [992, 369] width 735 height 48
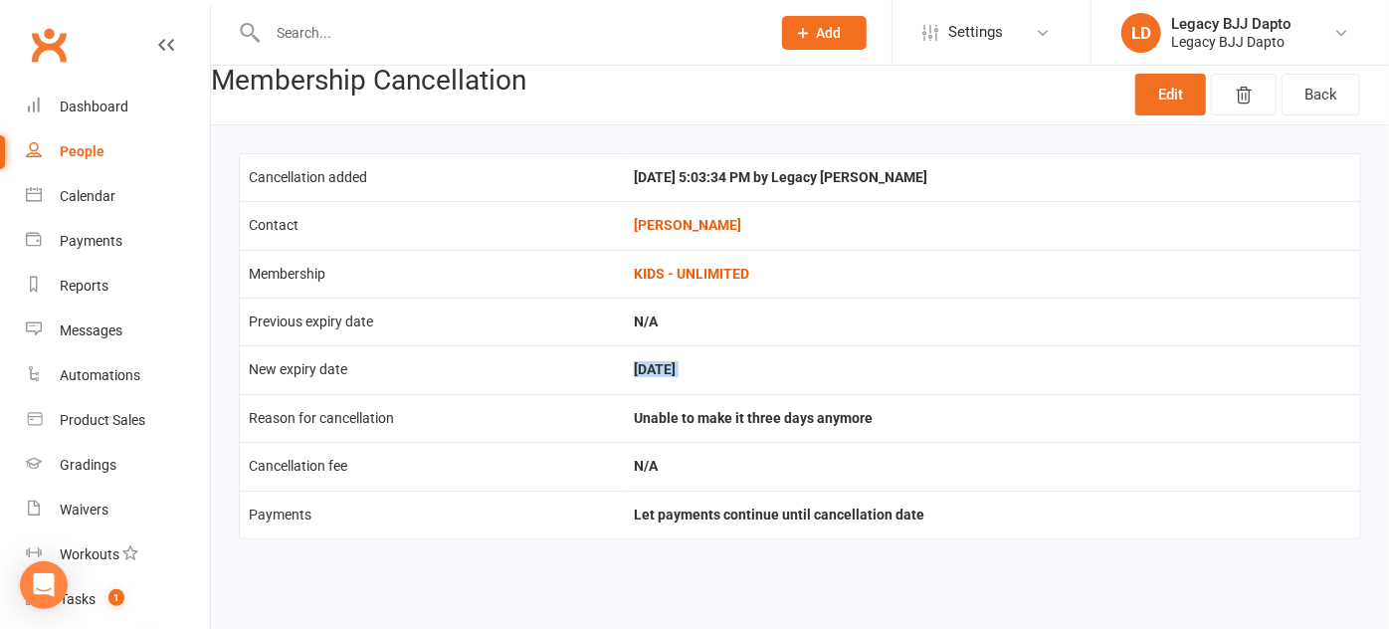
click at [673, 378] on td "Sep 15, 2025" at bounding box center [992, 369] width 735 height 48
click at [1150, 111] on link "Edit" at bounding box center [1170, 95] width 71 height 42
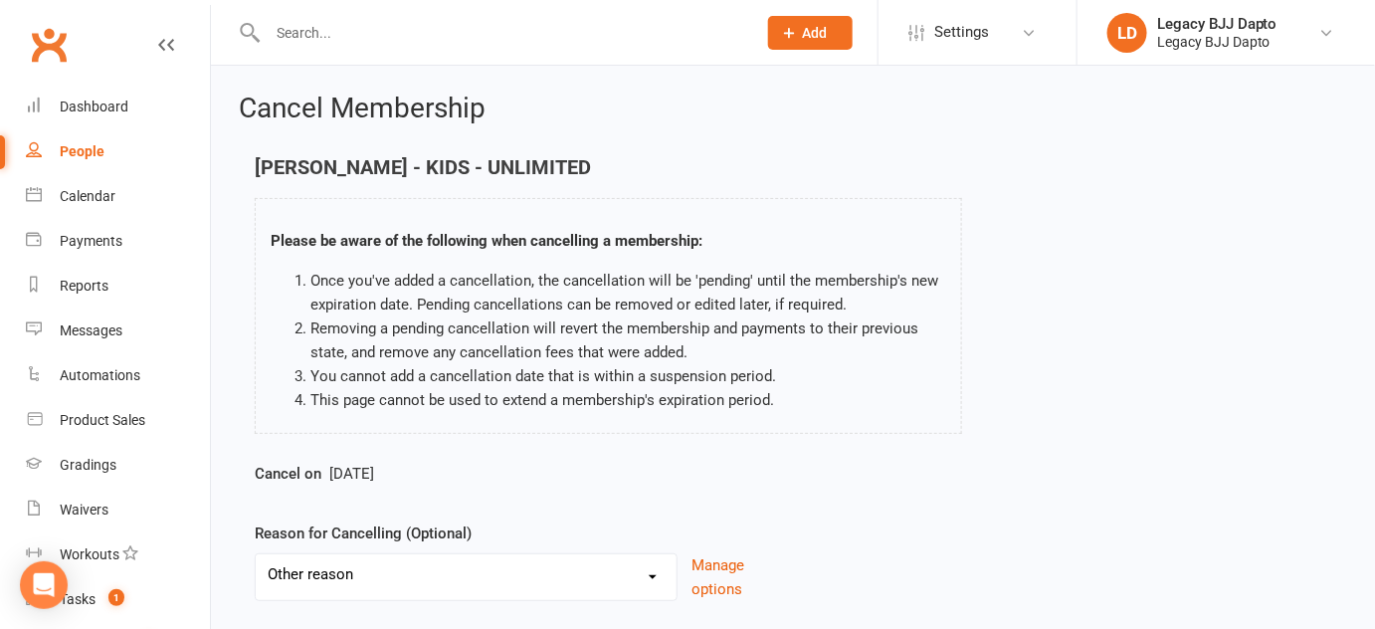
scroll to position [233, 0]
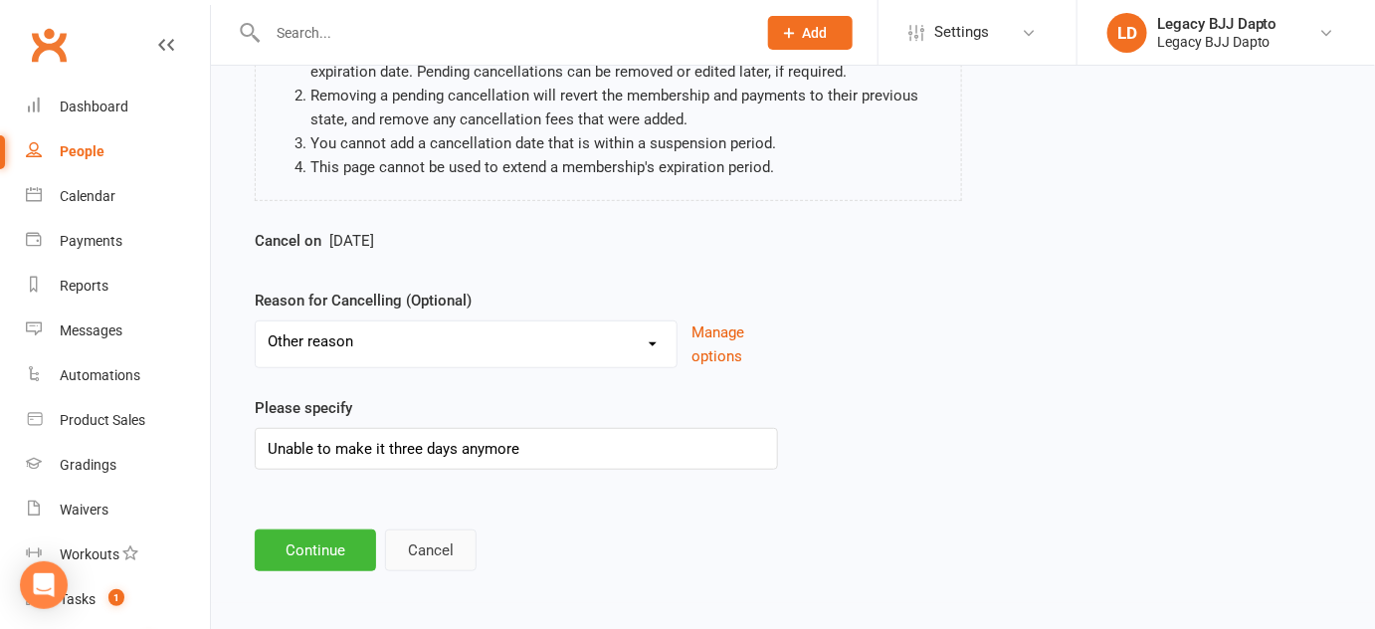
click at [422, 532] on button "Cancel" at bounding box center [431, 550] width 92 height 42
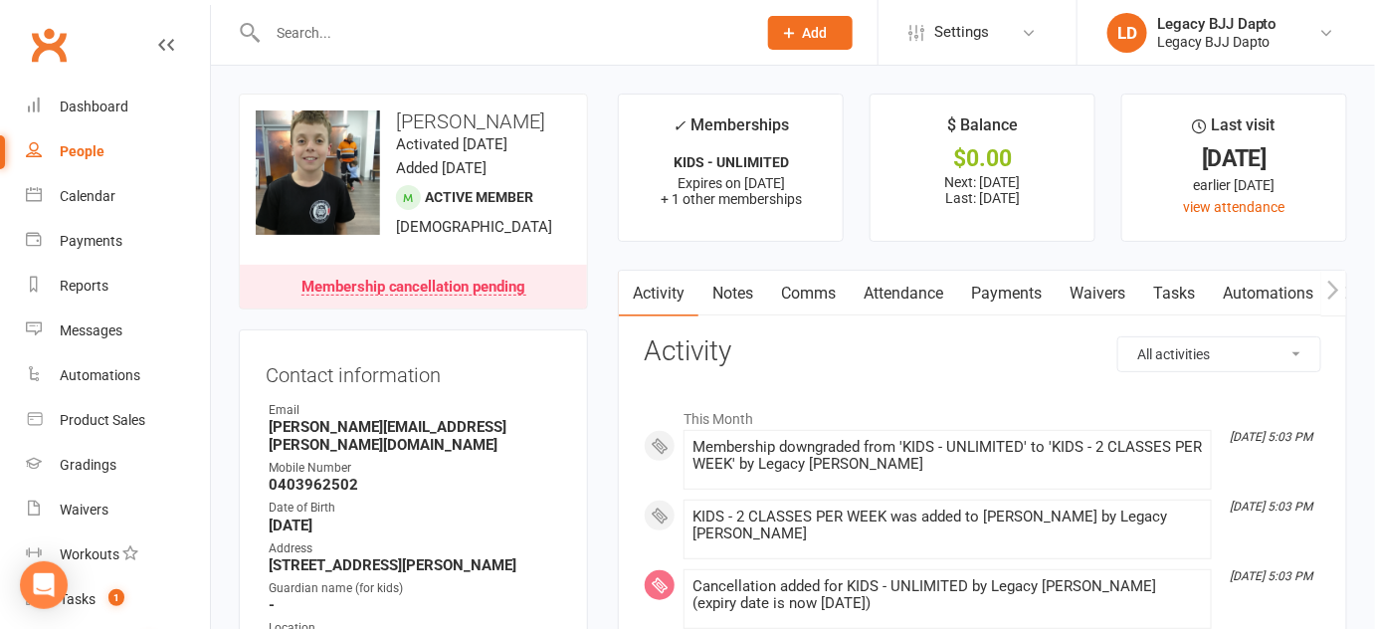
click at [1034, 278] on link "Payments" at bounding box center [1006, 294] width 98 height 46
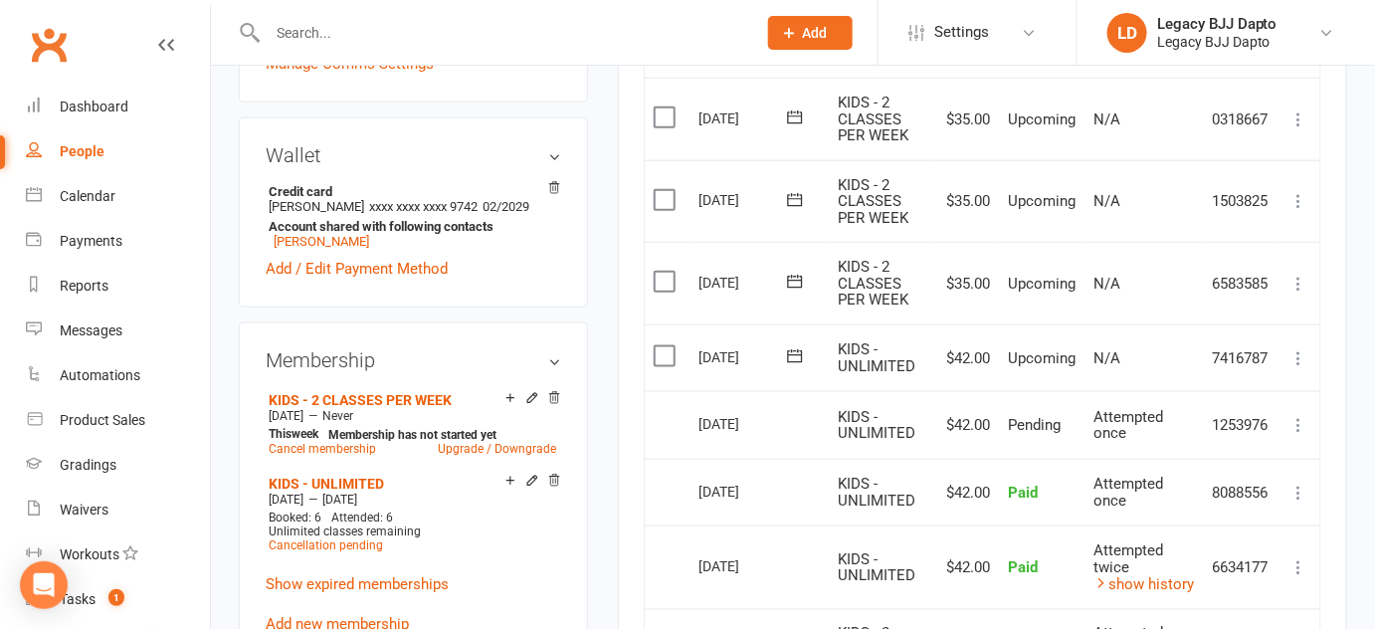
scroll to position [625, 0]
click at [698, 390] on td "06 Sep 2025" at bounding box center [758, 424] width 139 height 68
click at [721, 356] on div "13 Sep 2025" at bounding box center [744, 355] width 92 height 31
click at [805, 348] on button at bounding box center [795, 355] width 40 height 21
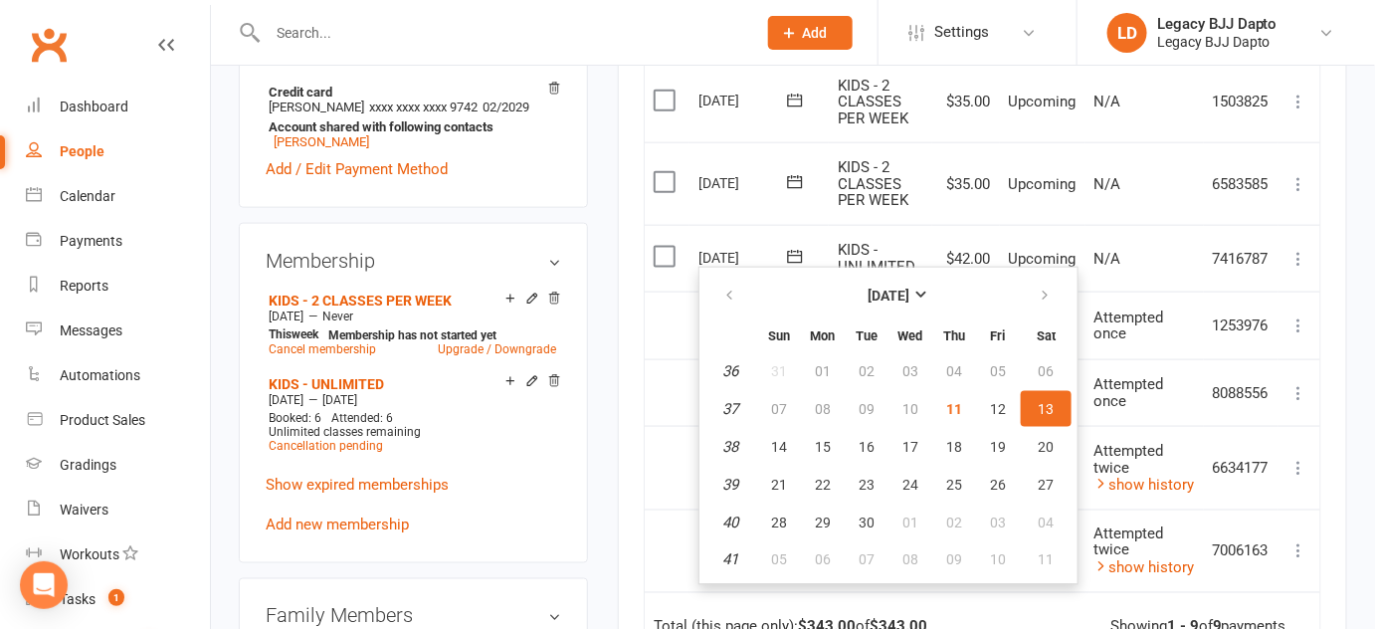
scroll to position [724, 0]
click at [1085, 449] on td "Attempted twice show history" at bounding box center [1144, 467] width 118 height 84
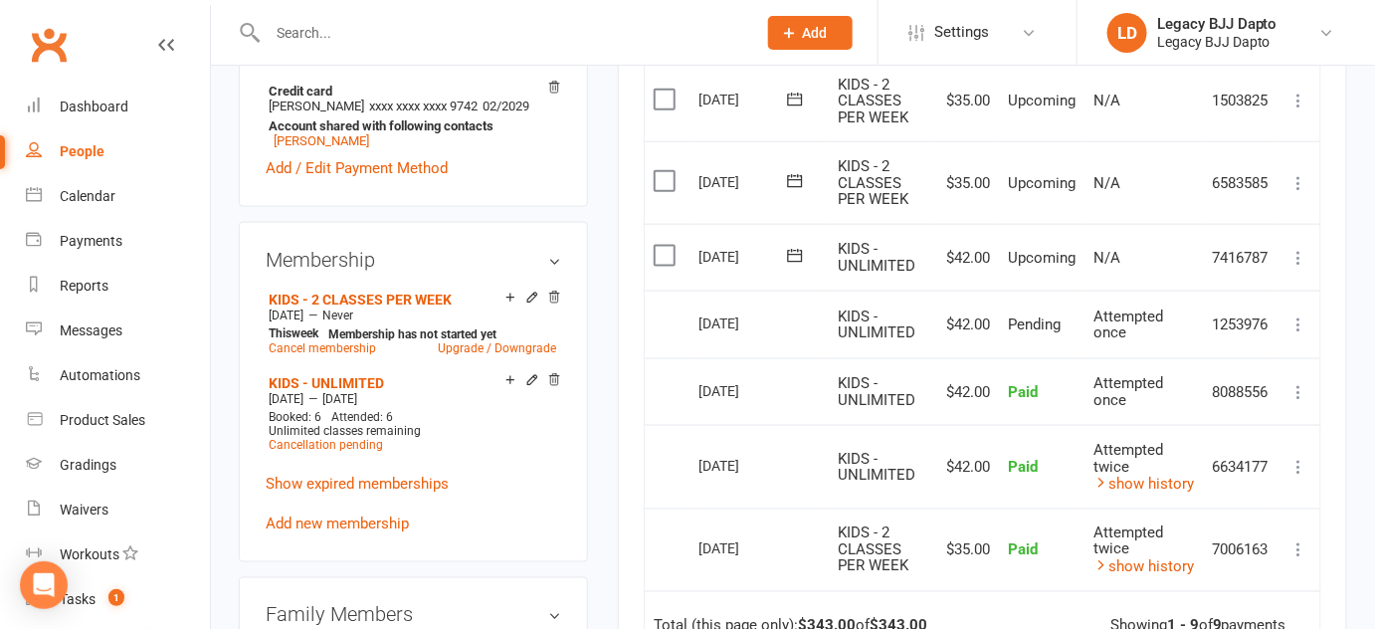
click at [794, 182] on icon at bounding box center [795, 181] width 20 height 20
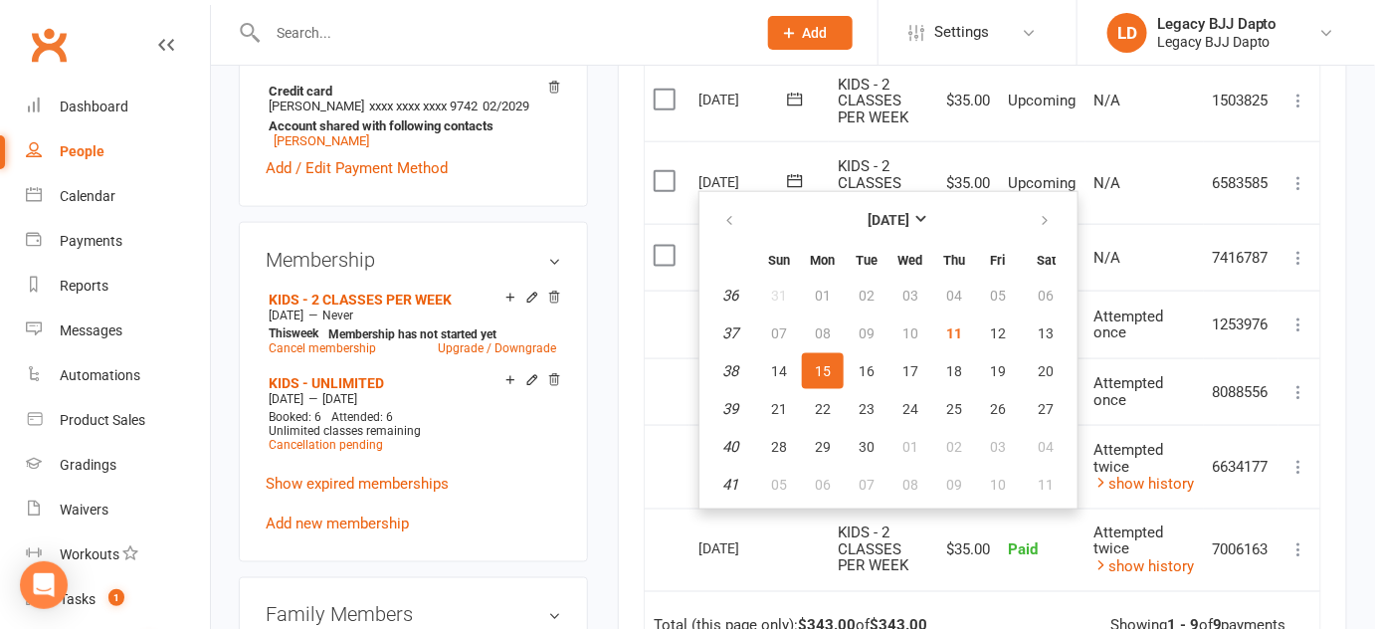
click at [1267, 251] on td "7416787" at bounding box center [1241, 258] width 75 height 68
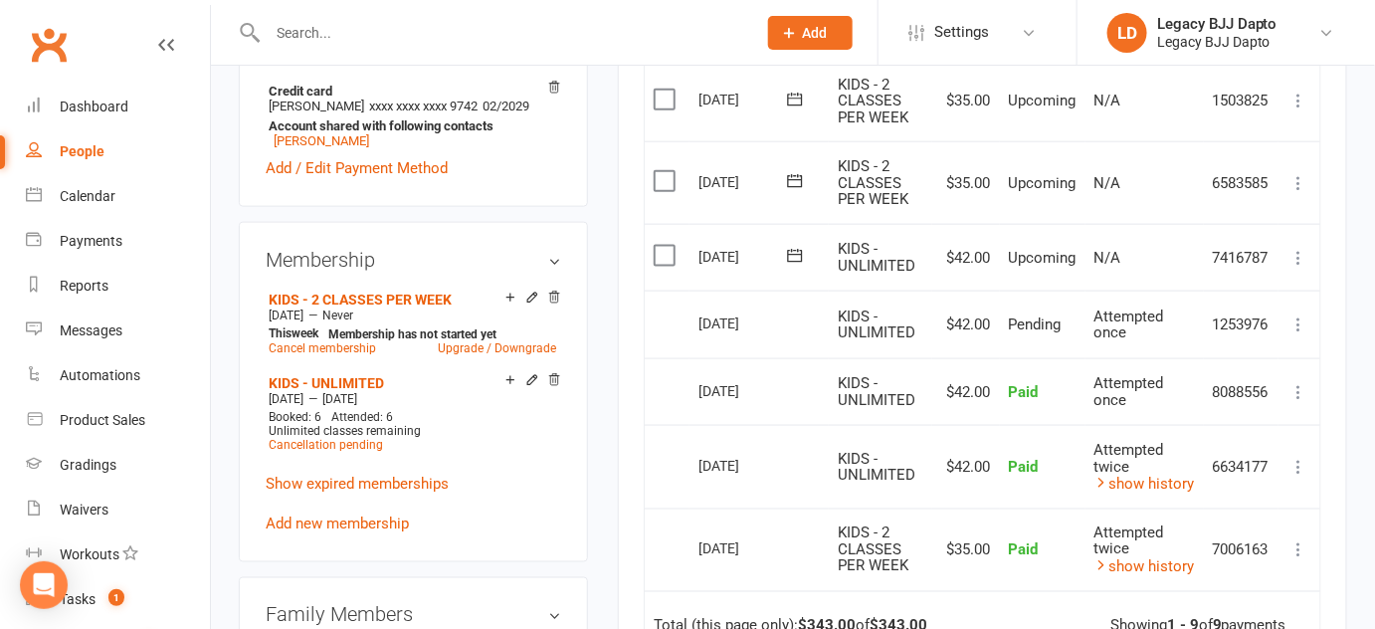
click at [1289, 187] on button at bounding box center [1299, 183] width 24 height 24
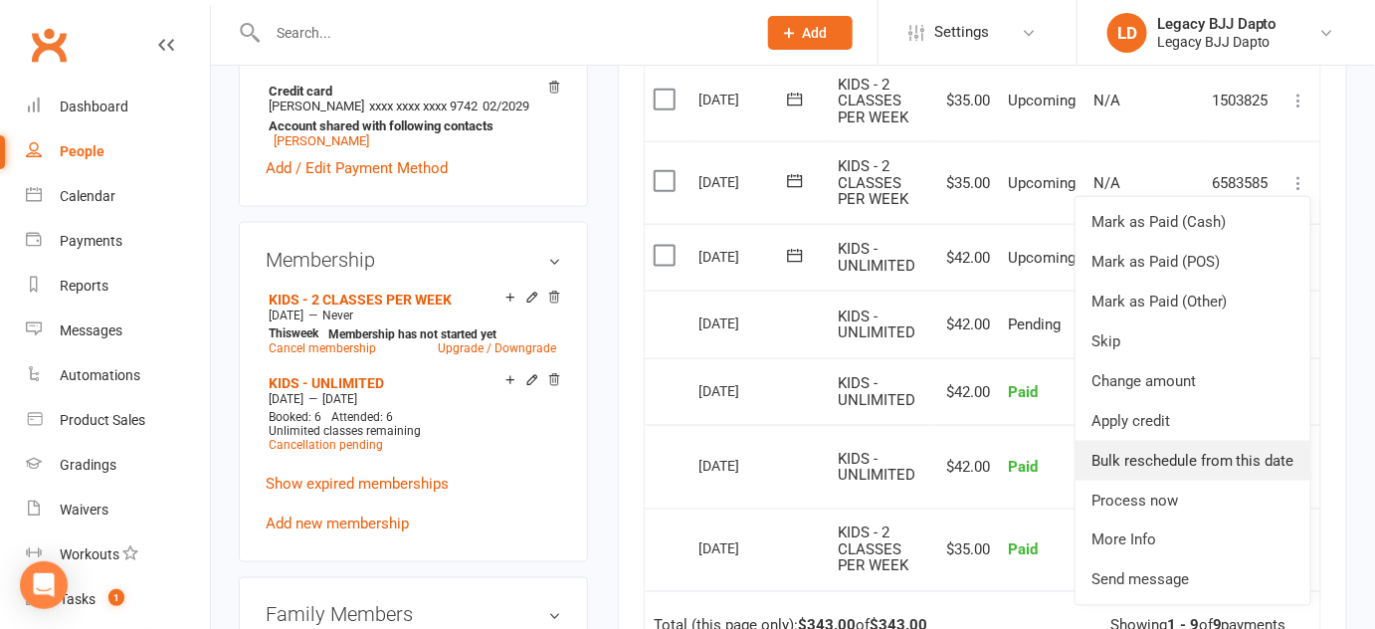
click at [1168, 459] on link "Bulk reschedule from this date" at bounding box center [1192, 461] width 235 height 40
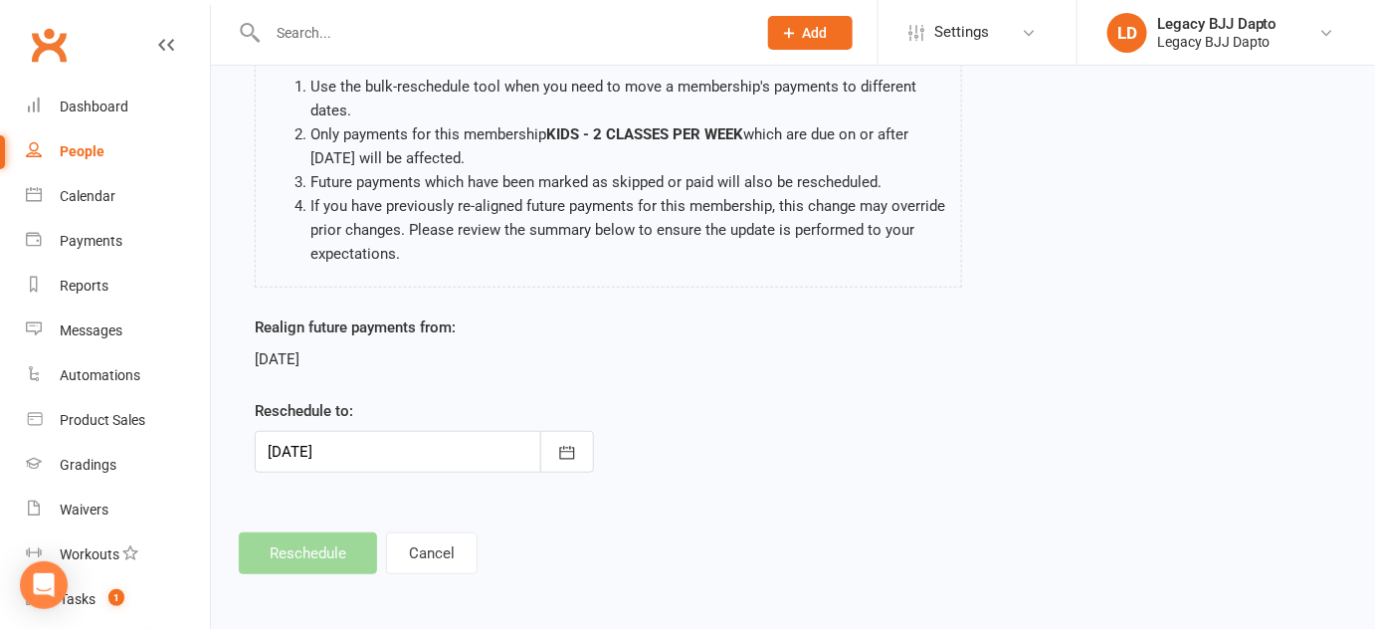
scroll to position [171, 0]
click at [549, 451] on button "button" at bounding box center [567, 453] width 54 height 42
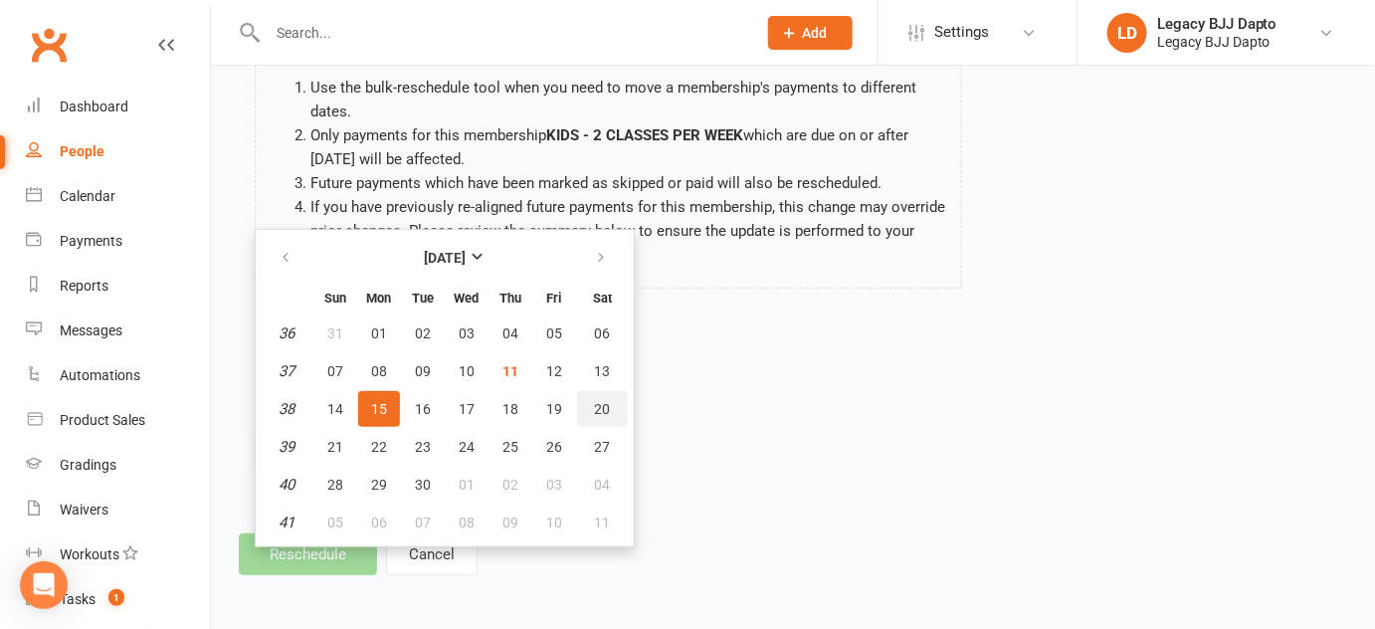
click at [583, 400] on button "20" at bounding box center [602, 409] width 51 height 36
type input "20 Sep 2025"
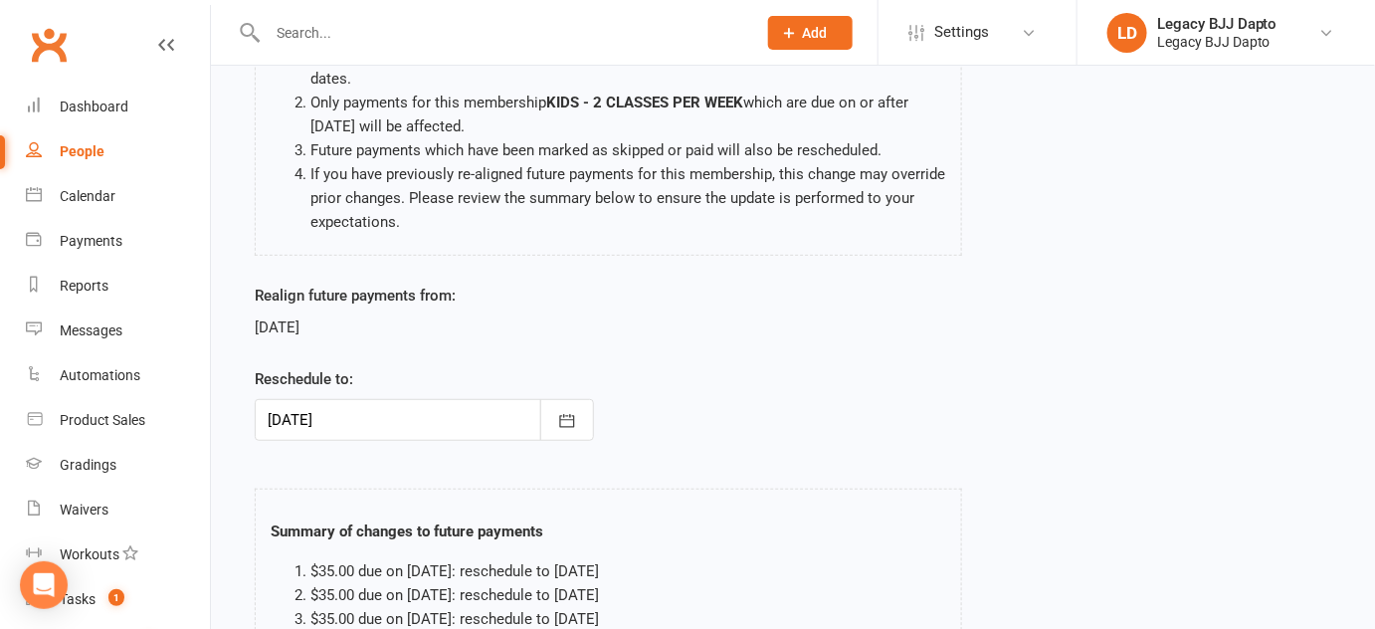
scroll to position [204, 0]
click at [542, 418] on button "button" at bounding box center [567, 420] width 54 height 42
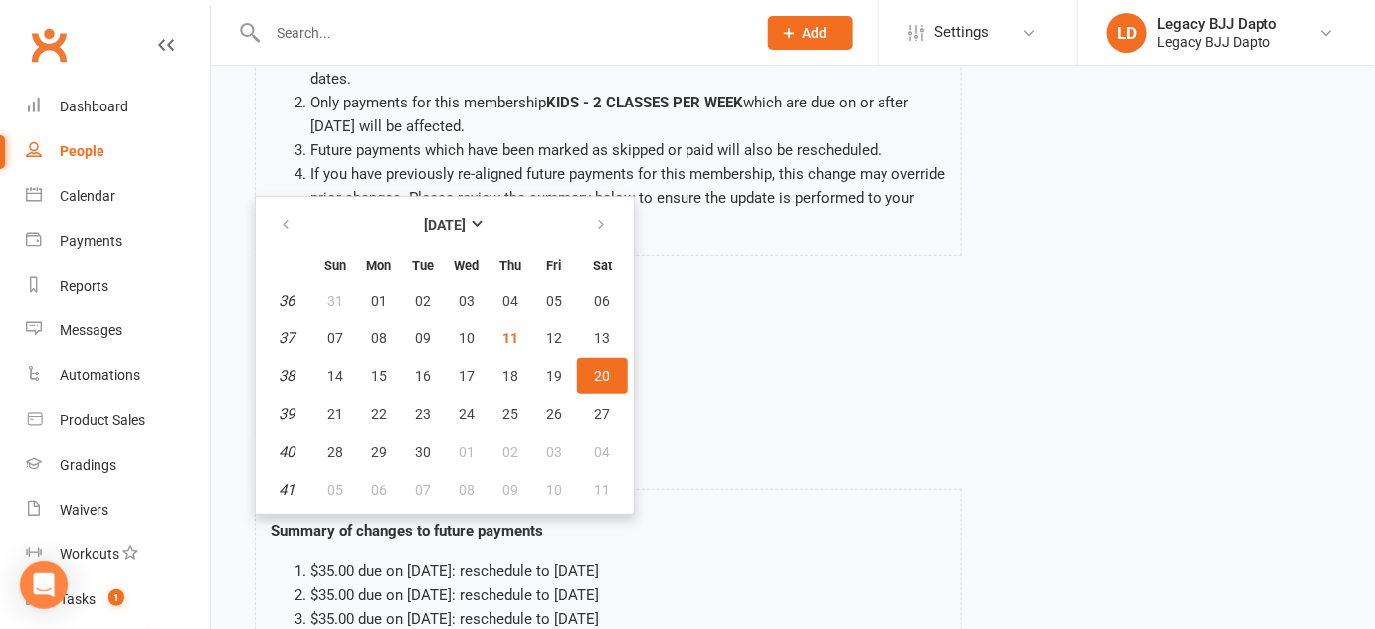
click at [678, 370] on div "Realign future payments from: 15 Sep 2025 Reschedule to: 20 Sep 2025 September …" at bounding box center [793, 375] width 1106 height 185
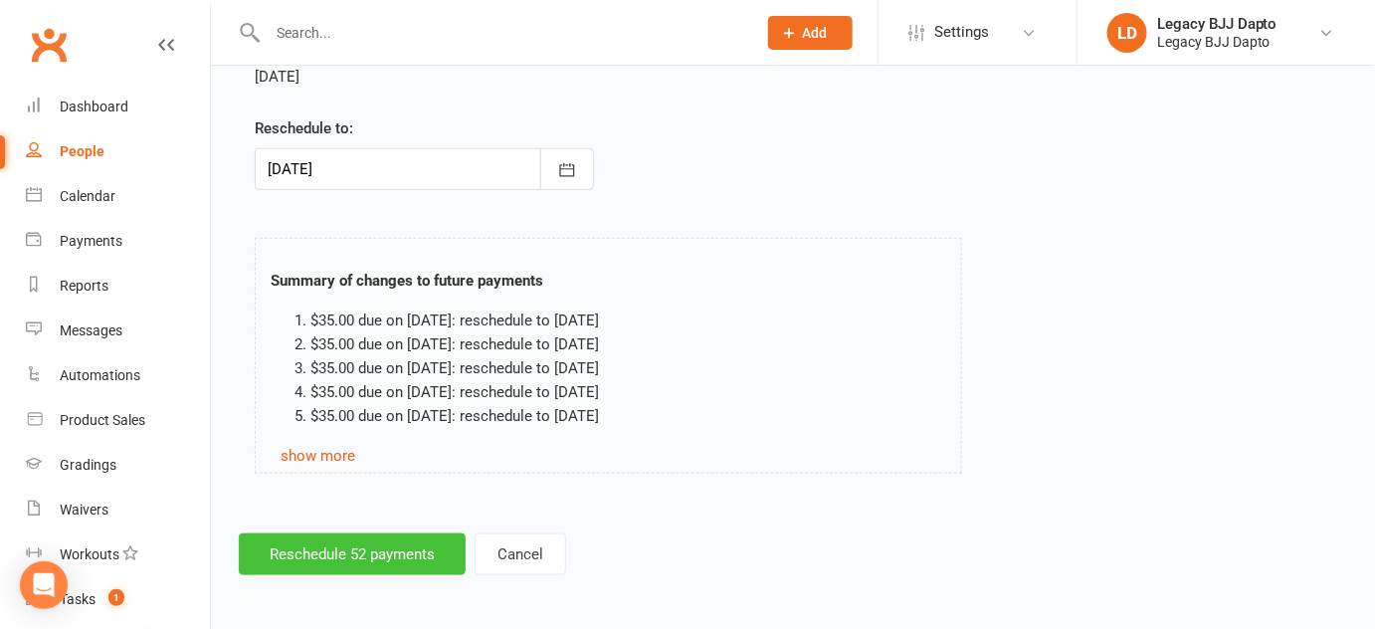
click at [425, 548] on button "Reschedule 52 payments" at bounding box center [352, 554] width 227 height 42
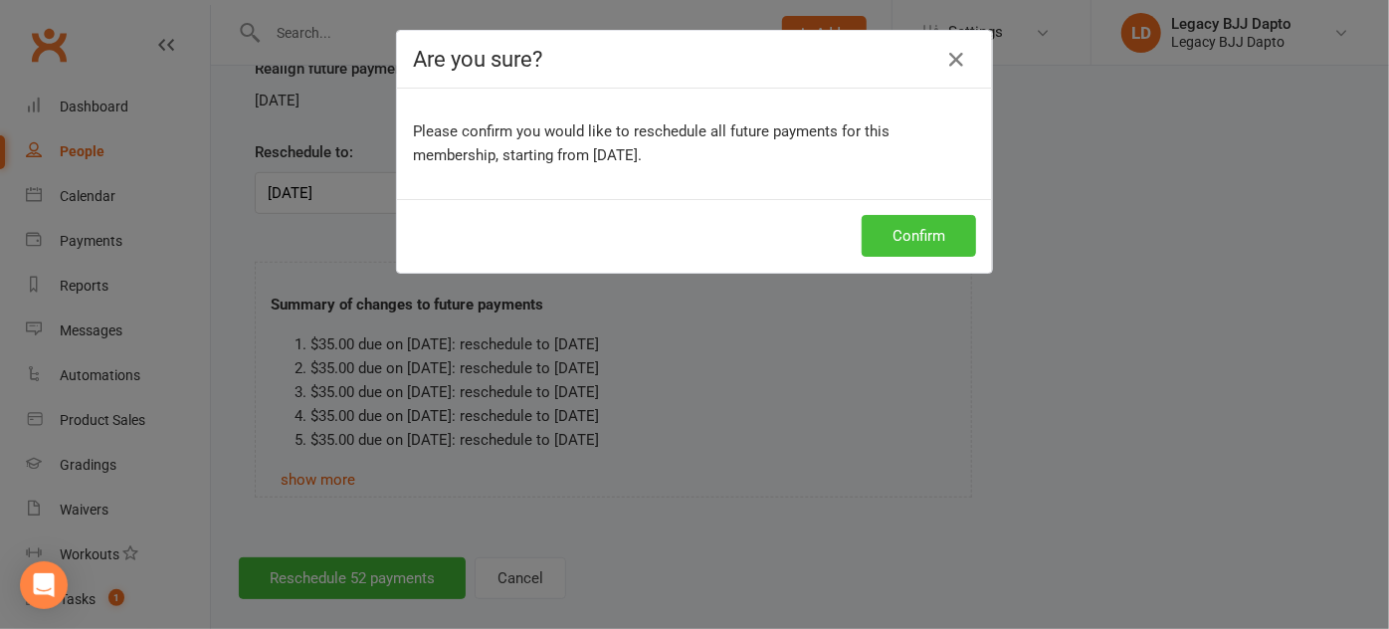
click at [883, 233] on button "Confirm" at bounding box center [918, 236] width 114 height 42
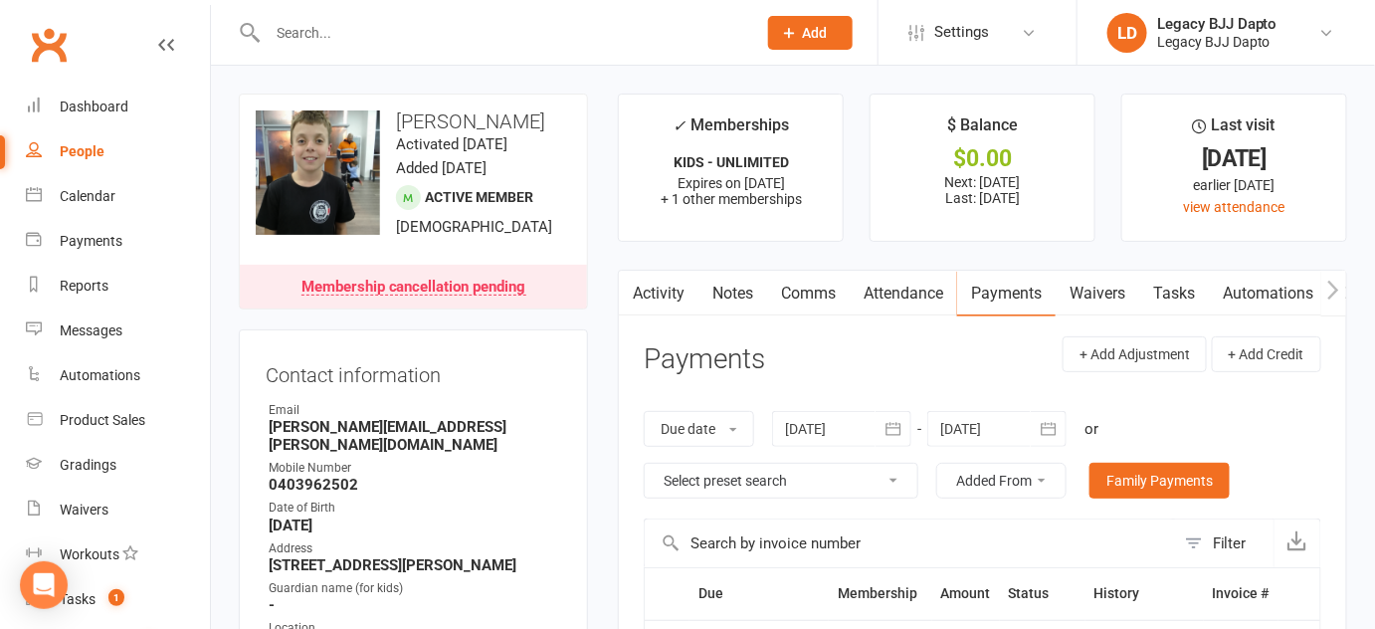
click at [723, 228] on li "✓ Memberships KIDS - UNLIMITED Expires on 14th September, 2025 + 1 other member…" at bounding box center [731, 168] width 226 height 148
drag, startPoint x: 723, startPoint y: 228, endPoint x: 689, endPoint y: 153, distance: 81.9
click at [689, 153] on li "✓ Memberships KIDS - UNLIMITED Expires on 14th September, 2025 + 1 other member…" at bounding box center [731, 168] width 226 height 148
click at [668, 154] on p "KIDS - UNLIMITED" at bounding box center [731, 162] width 188 height 16
click at [618, 169] on li "✓ Memberships KIDS - UNLIMITED Expires on 14th September, 2025 + 1 other member…" at bounding box center [731, 168] width 226 height 148
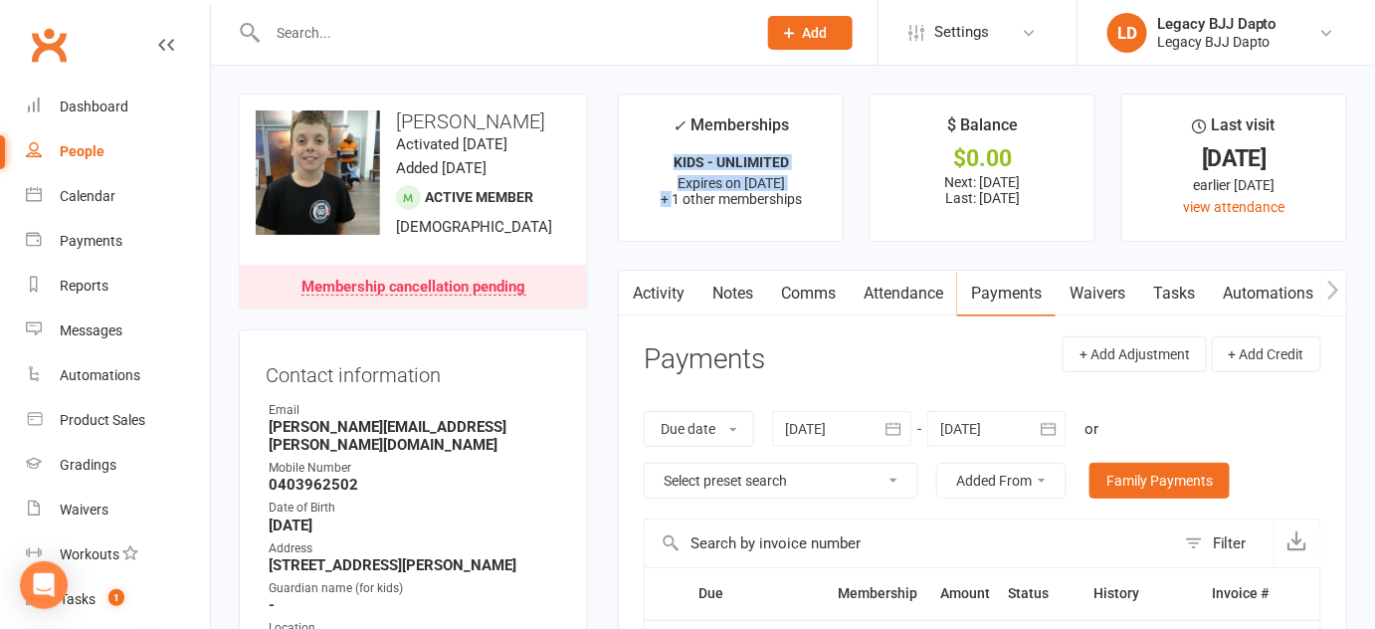
drag, startPoint x: 618, startPoint y: 169, endPoint x: 665, endPoint y: 199, distance: 56.3
click at [665, 199] on li "✓ Memberships KIDS - UNLIMITED Expires on 14th September, 2025 + 1 other member…" at bounding box center [731, 168] width 226 height 148
click at [701, 207] on li "✓ Memberships KIDS - UNLIMITED Expires on 14th September, 2025 + 1 other member…" at bounding box center [731, 168] width 226 height 148
drag, startPoint x: 701, startPoint y: 207, endPoint x: 667, endPoint y: 129, distance: 84.6
click at [667, 129] on li "✓ Memberships KIDS - UNLIMITED Expires on 14th September, 2025 + 1 other member…" at bounding box center [731, 168] width 226 height 148
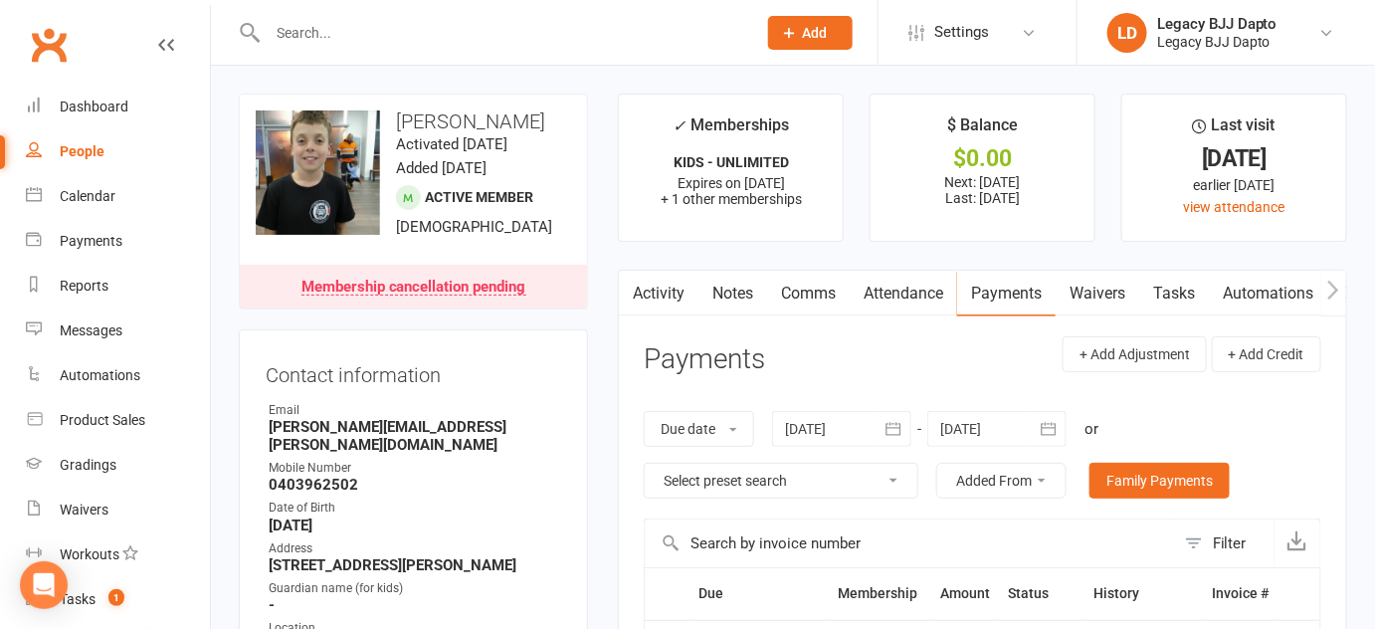
click at [667, 129] on li "✓ Memberships KIDS - UNLIMITED Expires on 14th September, 2025 + 1 other member…" at bounding box center [731, 168] width 226 height 148
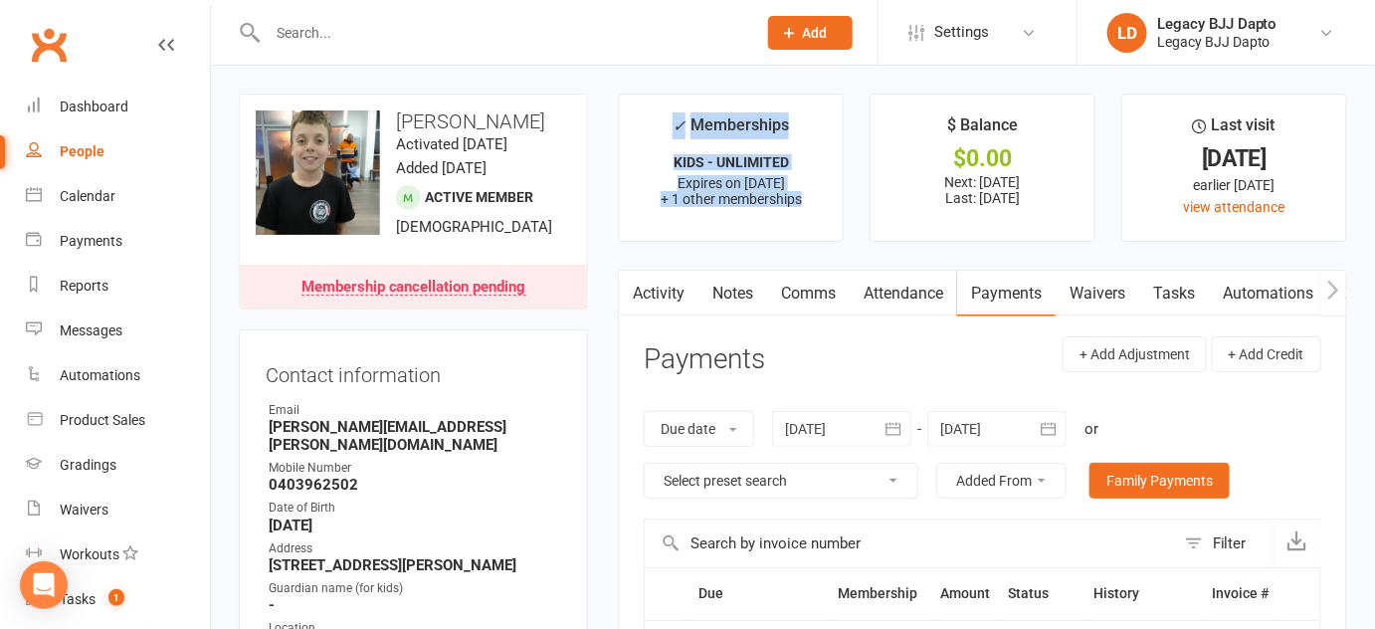
drag, startPoint x: 667, startPoint y: 129, endPoint x: 755, endPoint y: 198, distance: 111.2
click at [755, 198] on li "✓ Memberships KIDS - UNLIMITED Expires on 14th September, 2025 + 1 other member…" at bounding box center [731, 168] width 226 height 148
click at [755, 198] on span "+ 1 other memberships" at bounding box center [731, 199] width 141 height 16
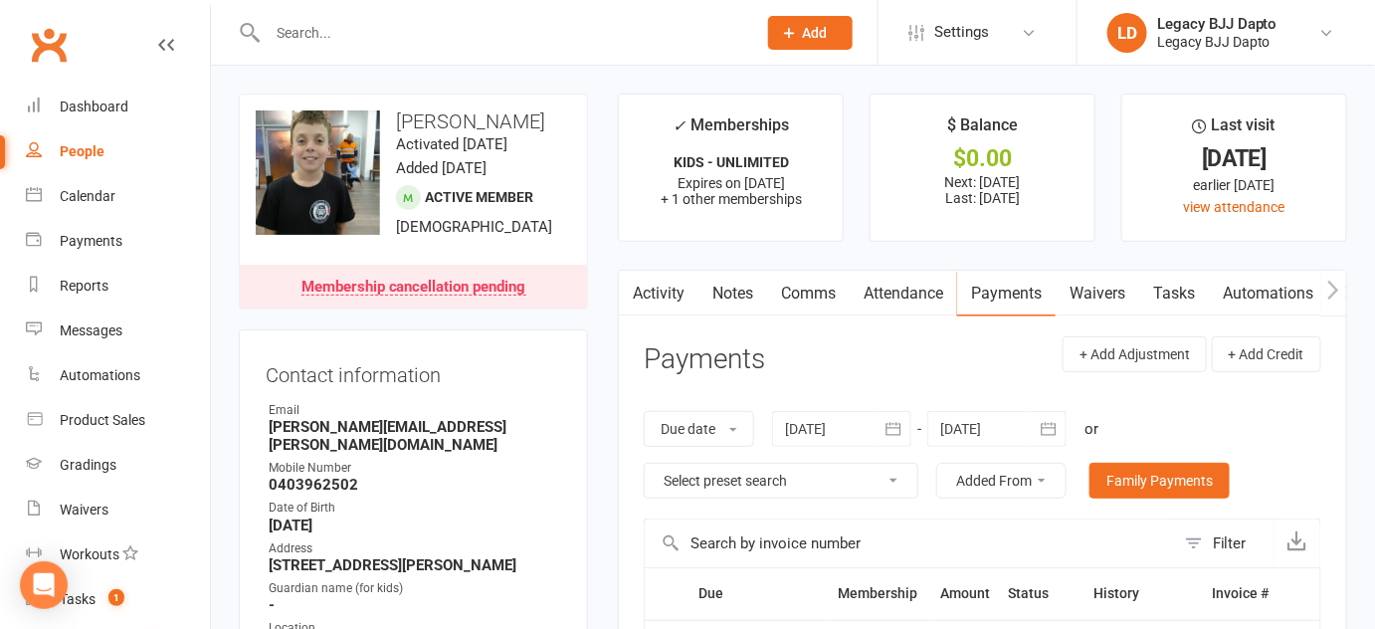
click at [401, 44] on input "text" at bounding box center [502, 33] width 480 height 28
drag, startPoint x: 437, startPoint y: 121, endPoint x: 414, endPoint y: 97, distance: 33.1
click at [414, 97] on div "upload photo change photo Jye Boyle Activated 2 July, 2025 Added 2 July, 2025 A…" at bounding box center [413, 202] width 349 height 216
click at [393, 98] on div "upload photo change photo Jye Boyle Activated 2 July, 2025 Added 2 July, 2025 A…" at bounding box center [413, 202] width 349 height 216
drag, startPoint x: 393, startPoint y: 98, endPoint x: 493, endPoint y: 150, distance: 113.0
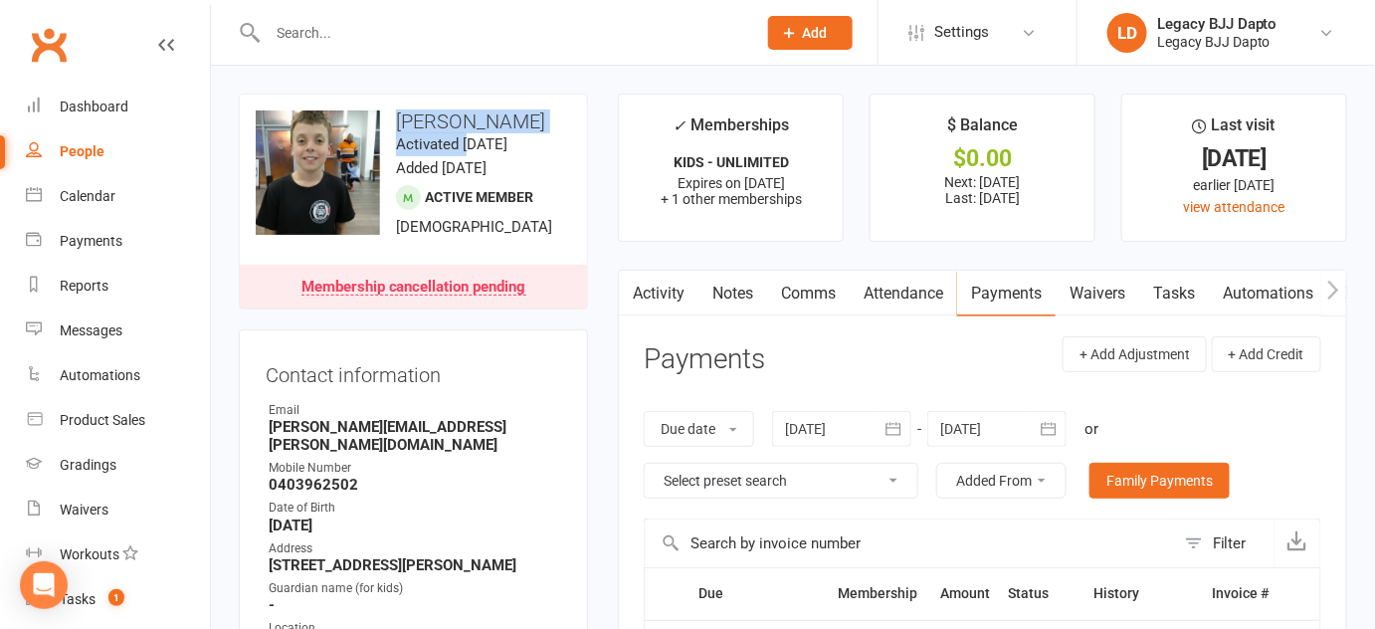
click at [493, 150] on div "upload photo change photo Jye Boyle Activated 2 July, 2025 Added 2 July, 2025 A…" at bounding box center [413, 202] width 349 height 216
click at [493, 150] on time "Activated 2 July, 2025" at bounding box center [451, 144] width 111 height 18
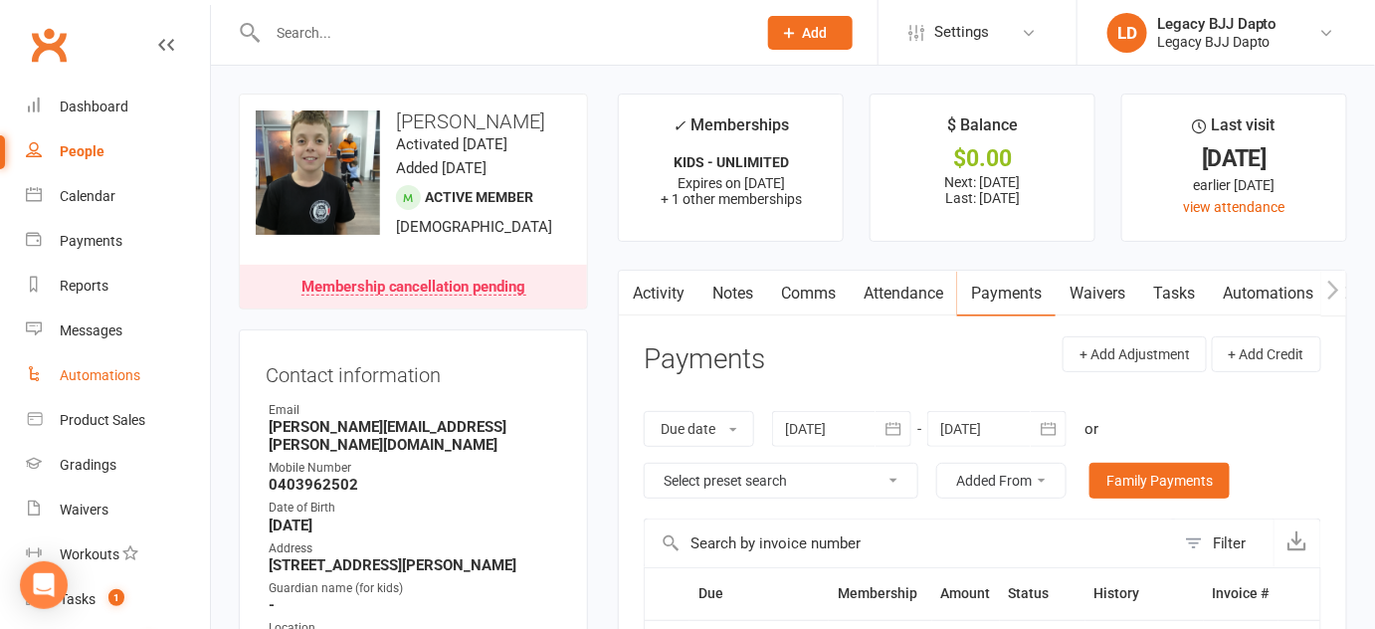
scroll to position [283, 0]
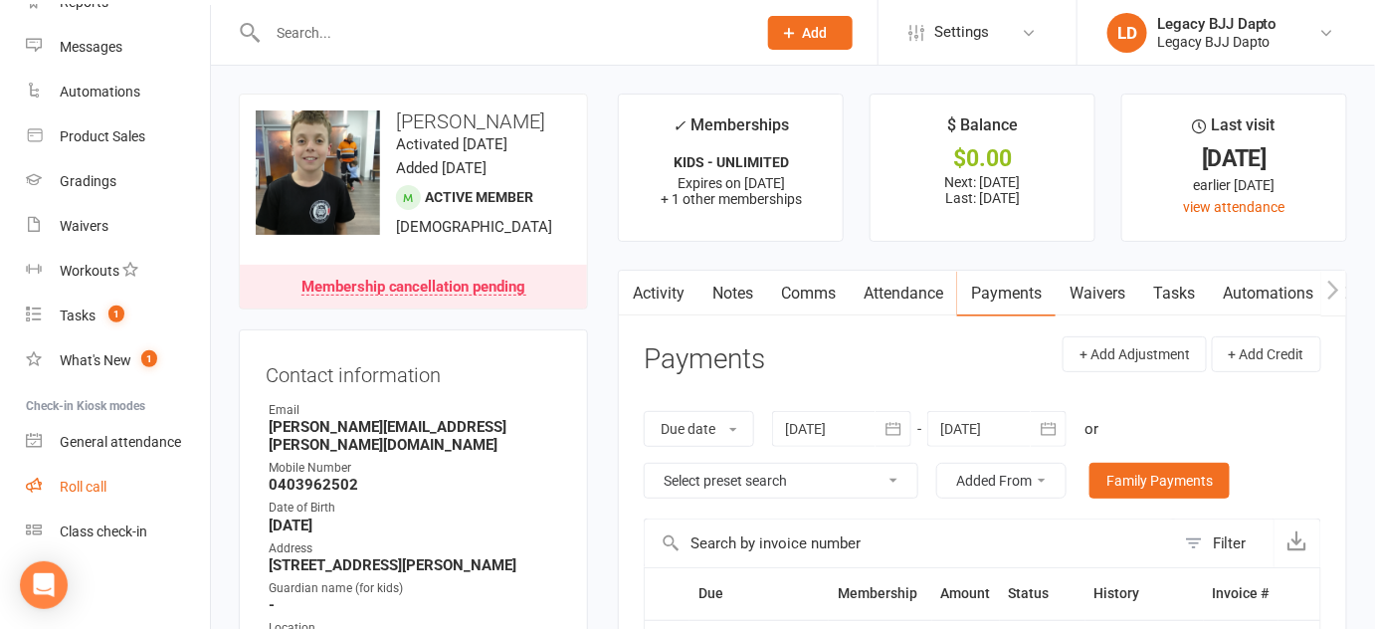
click at [97, 487] on div "Roll call" at bounding box center [83, 486] width 47 height 16
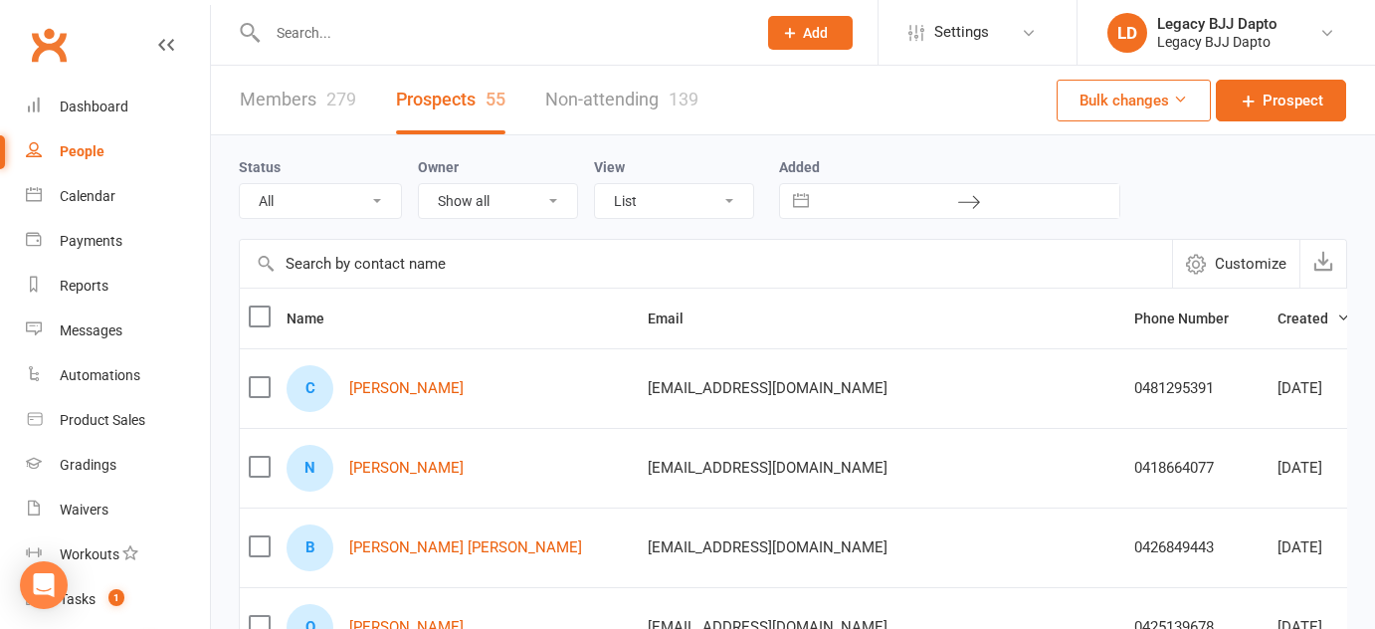
select select "100"
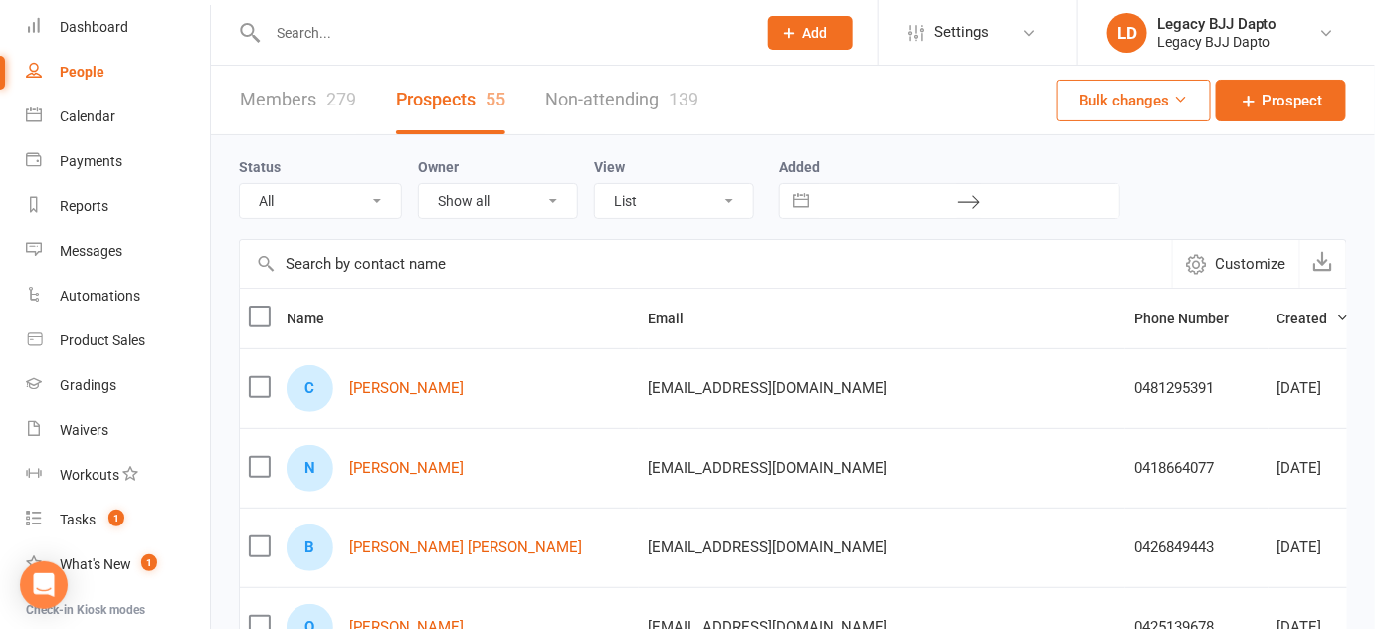
click at [599, 171] on label "View" at bounding box center [609, 167] width 31 height 16
drag, startPoint x: 599, startPoint y: 171, endPoint x: 820, endPoint y: 174, distance: 220.9
click at [820, 174] on div "Status All (No status set) (Invalid status) TRIAL BOOKED ONLINE FREE TRIAL ATTE…" at bounding box center [793, 187] width 1108 height 64
click at [820, 174] on label "Added" at bounding box center [949, 167] width 341 height 16
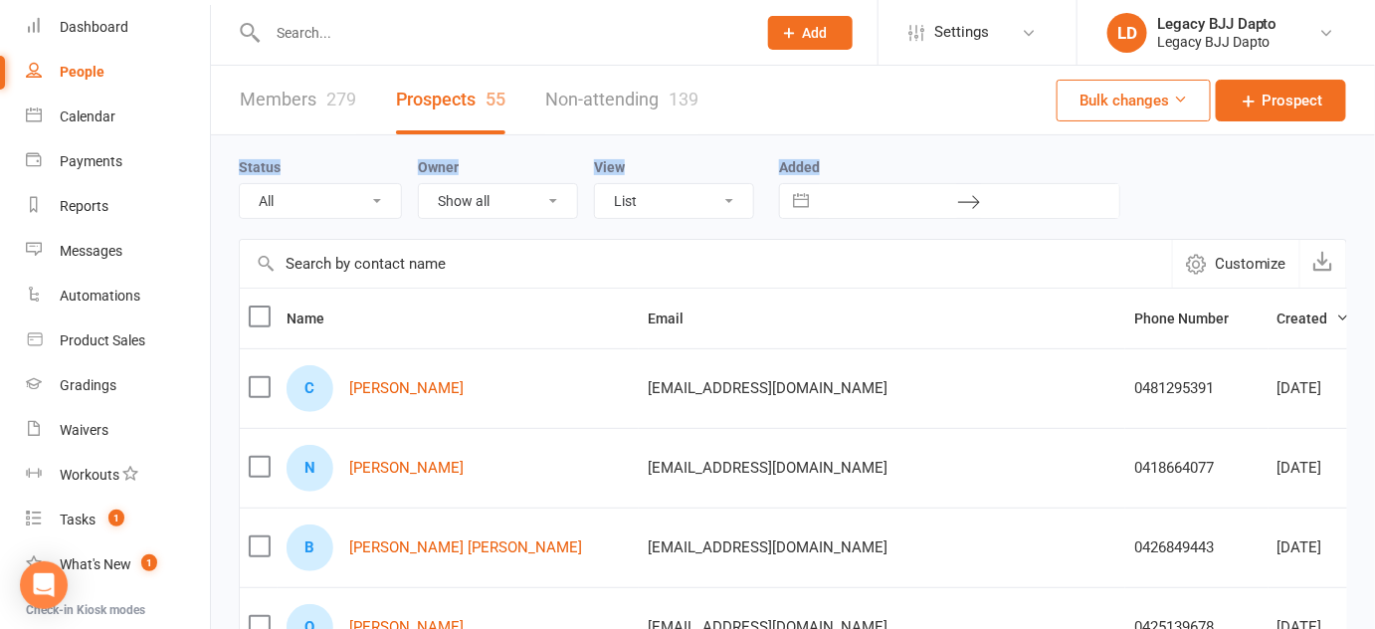
drag, startPoint x: 820, startPoint y: 174, endPoint x: 260, endPoint y: 154, distance: 560.4
click at [260, 155] on div "Status All (No status set) (Invalid status) TRIAL BOOKED ONLINE FREE TRIAL ATTE…" at bounding box center [793, 187] width 1108 height 64
click at [299, 162] on div "Status All (No status set) (Invalid status) TRIAL BOOKED ONLINE FREE TRIAL ATTE…" at bounding box center [328, 187] width 179 height 64
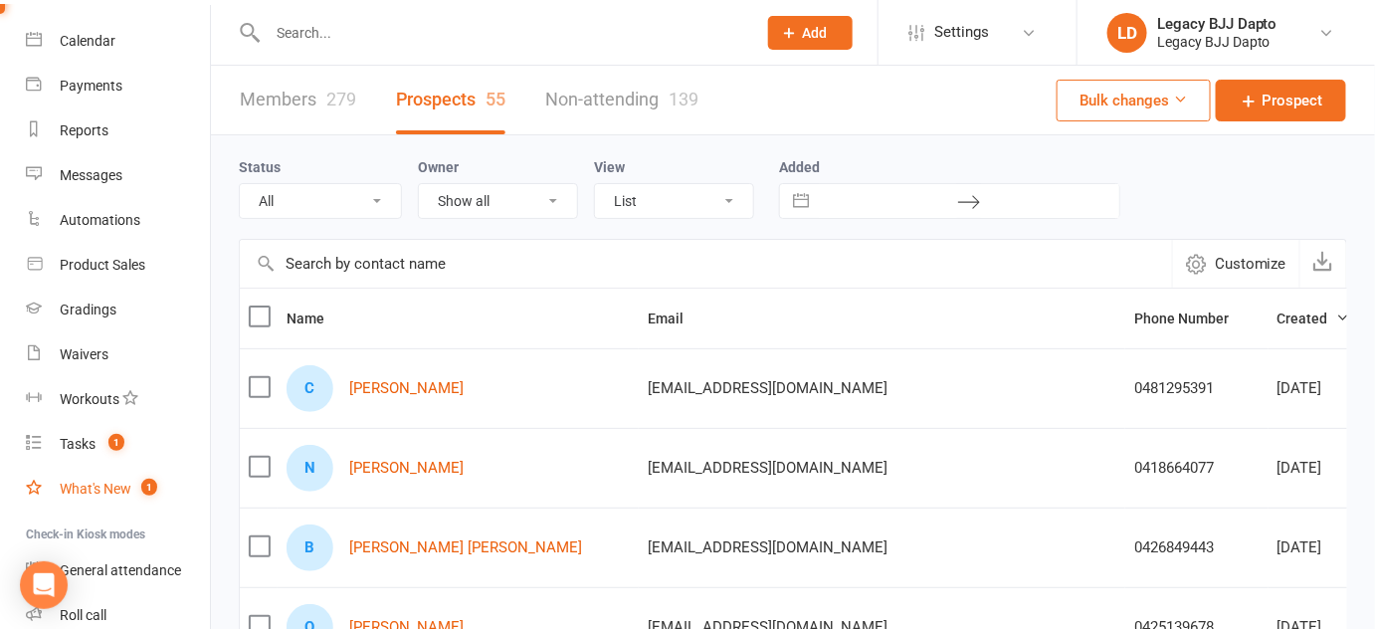
scroll to position [283, 0]
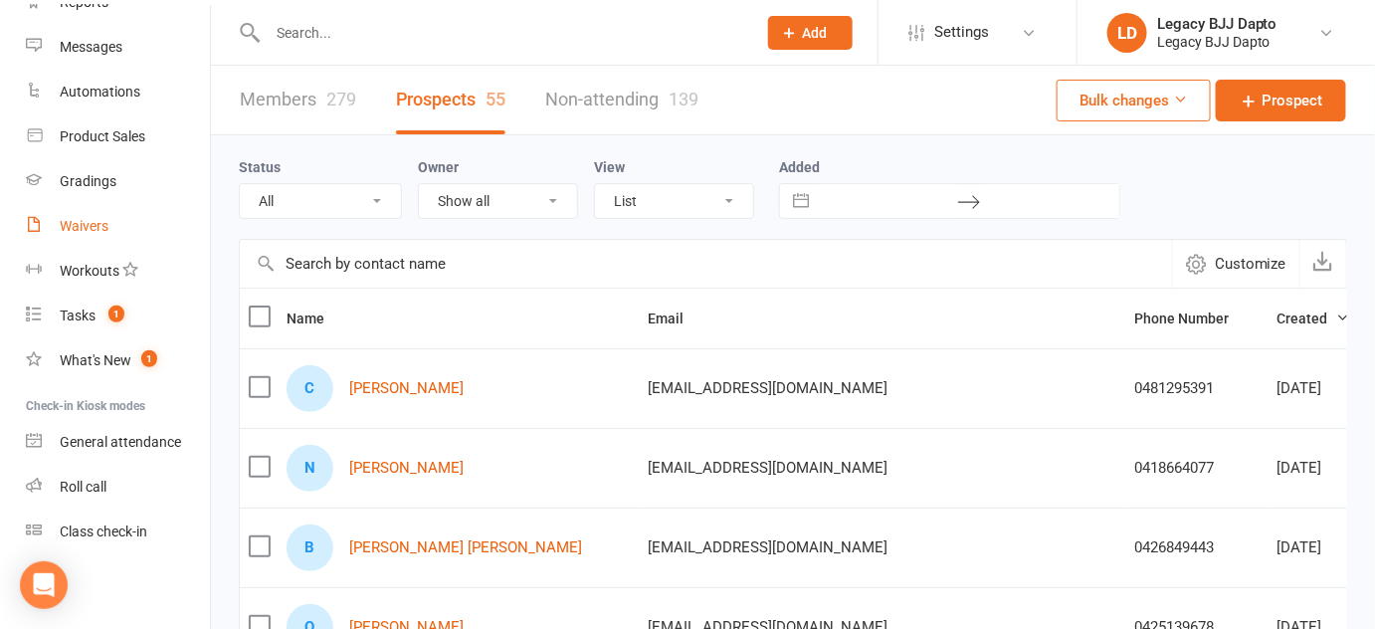
click at [65, 228] on div "Waivers" at bounding box center [84, 226] width 49 height 16
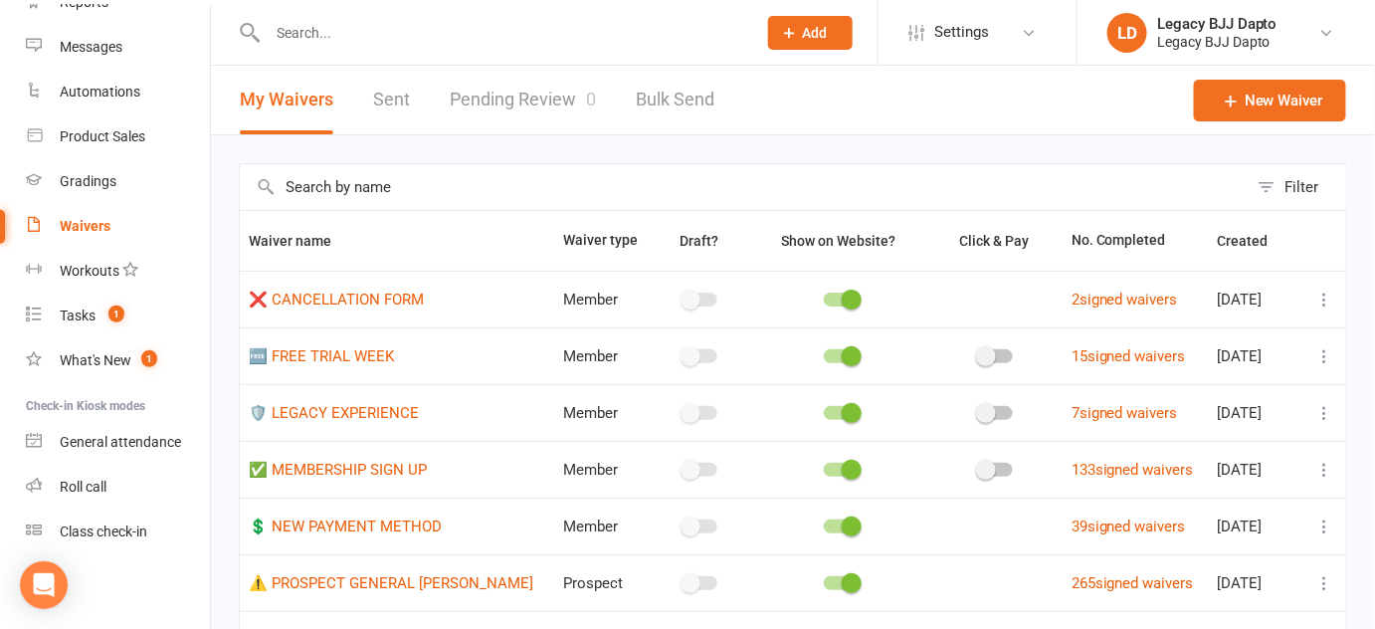
scroll to position [143, 0]
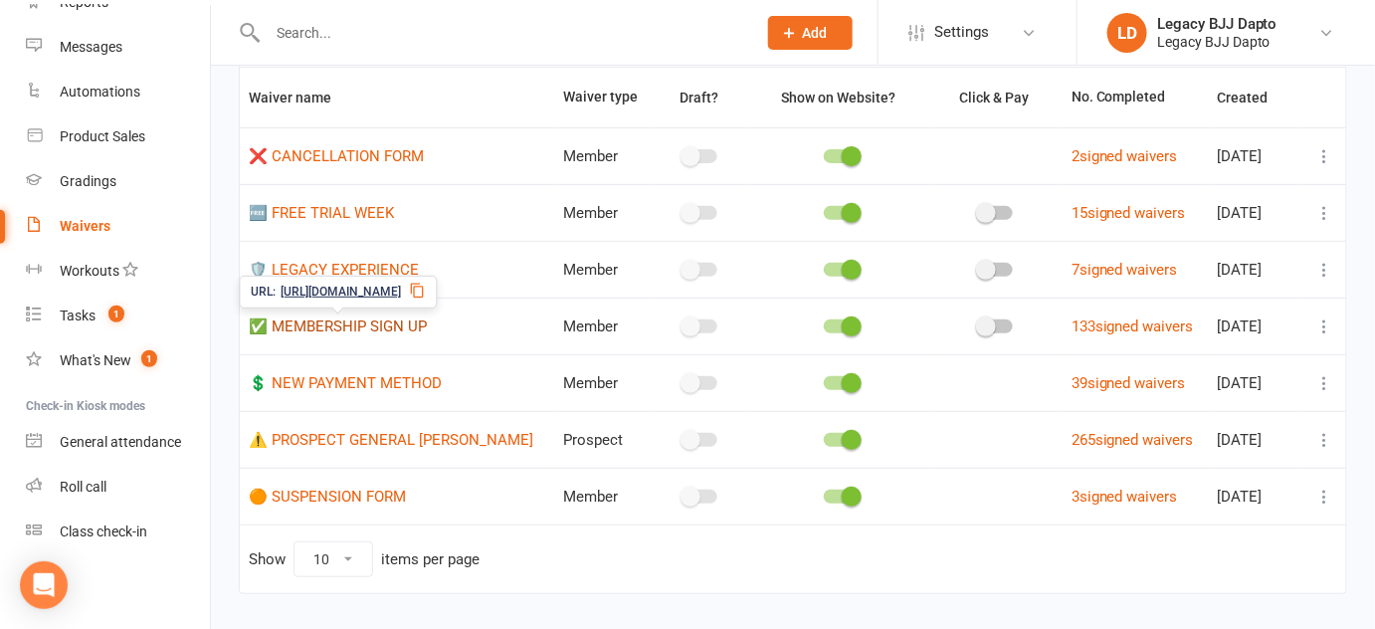
click at [324, 333] on link "✅ MEMBERSHIP SIGN UP" at bounding box center [338, 326] width 178 height 18
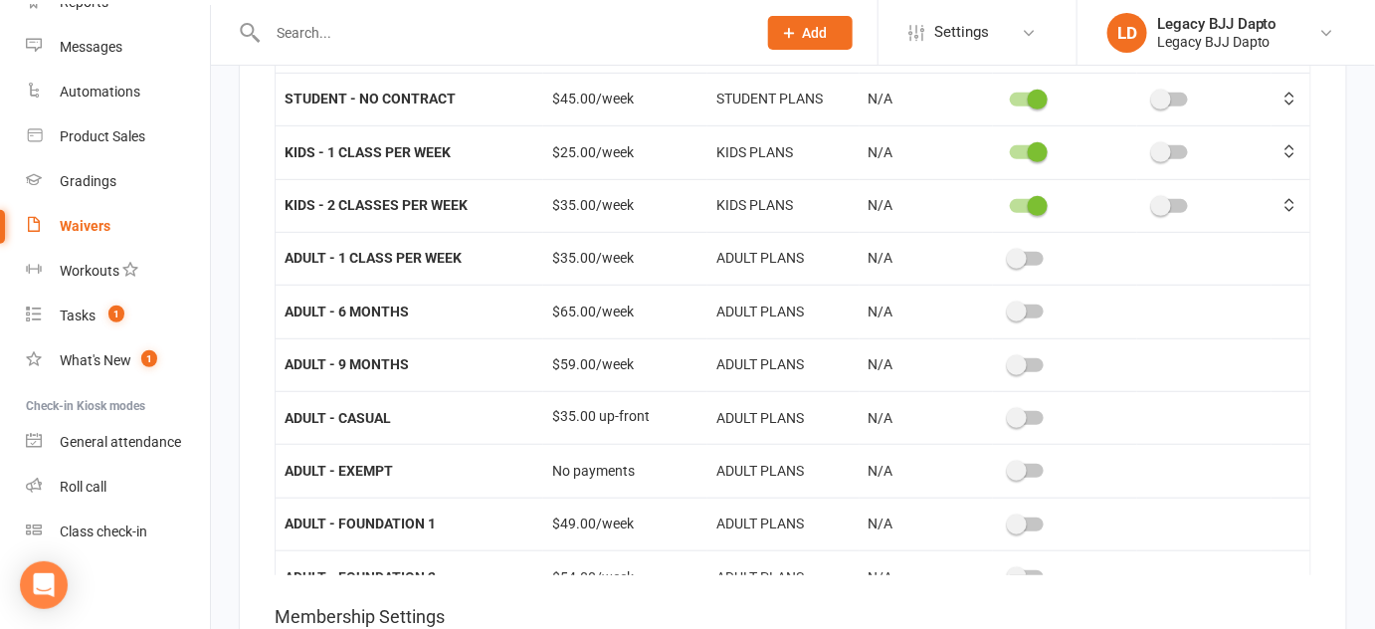
scroll to position [5277, 0]
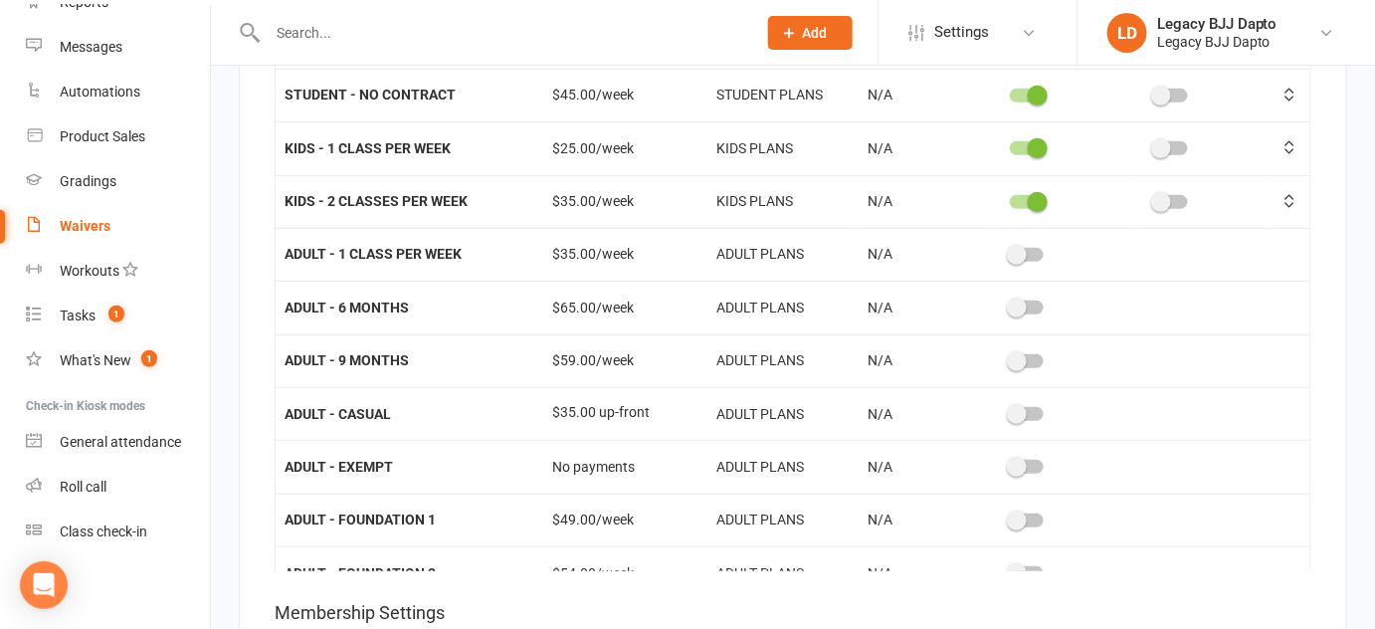
click at [324, 36] on input "text" at bounding box center [502, 33] width 480 height 28
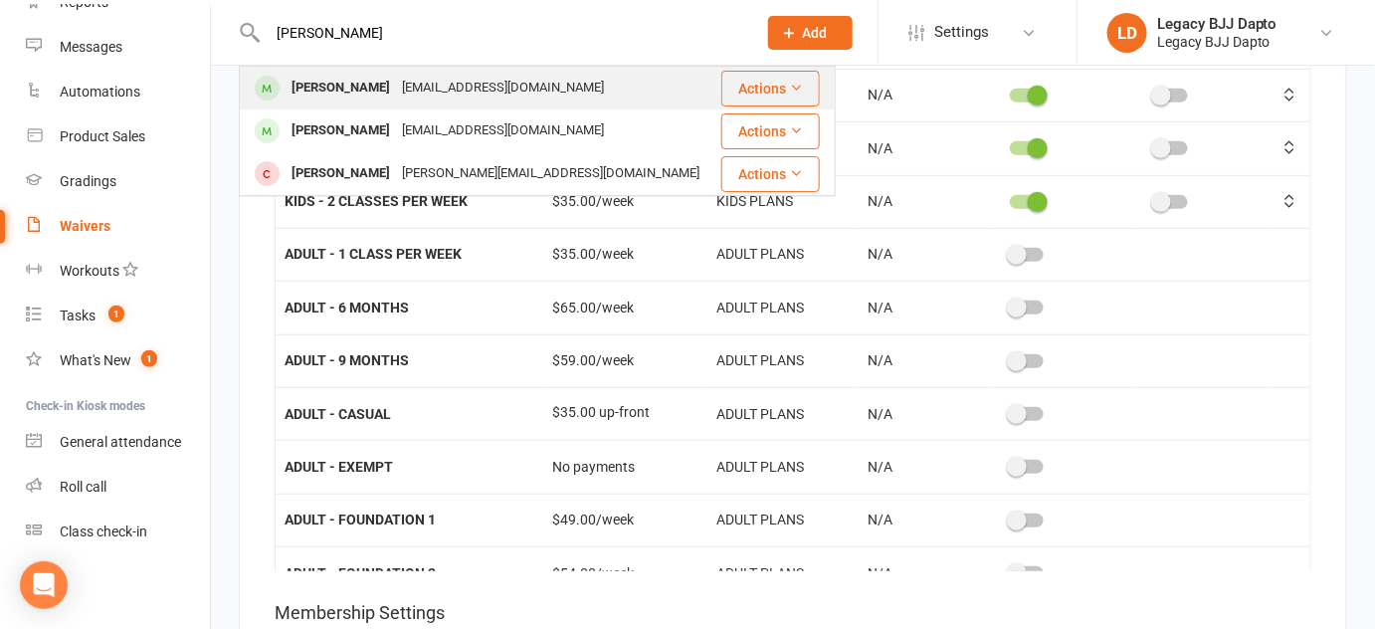
type input "nikola"
click at [315, 87] on div "Nikola Harvey" at bounding box center [340, 88] width 110 height 29
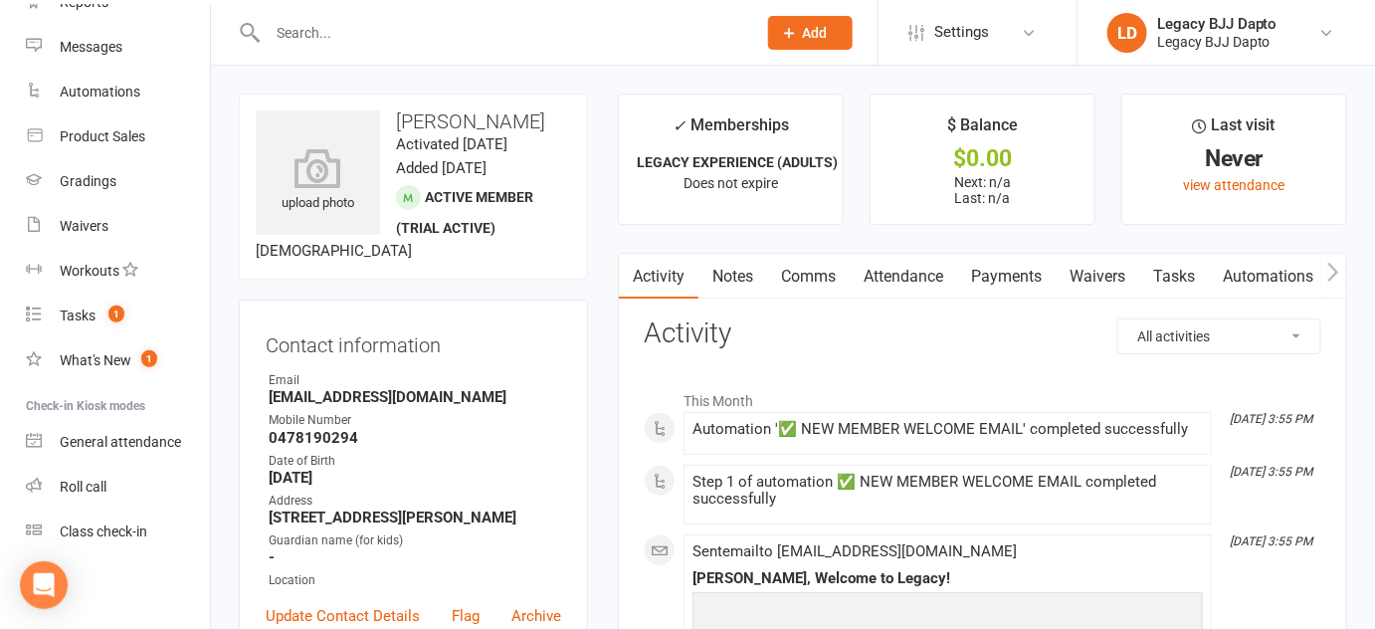
click at [684, 116] on icon "✓" at bounding box center [678, 125] width 13 height 19
drag, startPoint x: 684, startPoint y: 115, endPoint x: 719, endPoint y: 137, distance: 41.1
click at [719, 137] on div "✓ Memberships" at bounding box center [730, 130] width 116 height 37
click at [729, 144] on div "✓ Memberships" at bounding box center [730, 130] width 116 height 37
drag, startPoint x: 729, startPoint y: 144, endPoint x: 749, endPoint y: 155, distance: 22.7
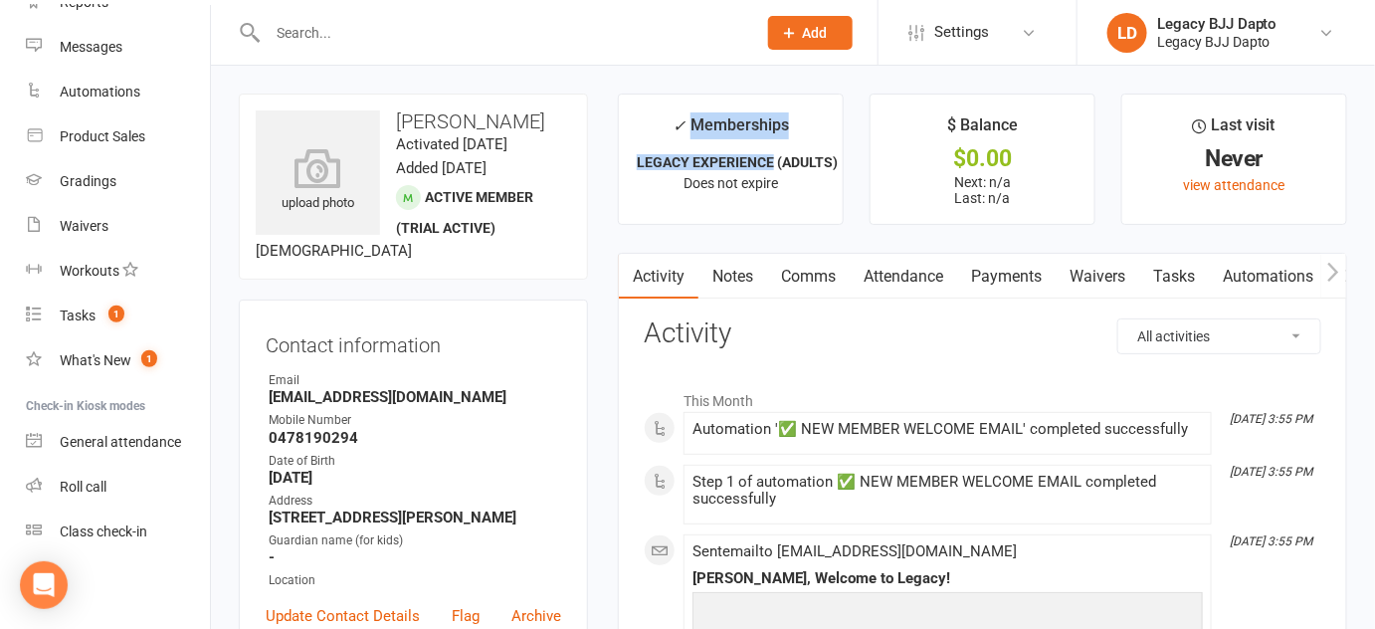
click at [749, 155] on li "✓ Memberships LEGACY EXPERIENCE (ADULTS) Does not expire" at bounding box center [731, 159] width 226 height 131
click at [280, 356] on h3 "Contact information" at bounding box center [413, 341] width 295 height 30
click at [360, 44] on input "text" at bounding box center [502, 33] width 480 height 28
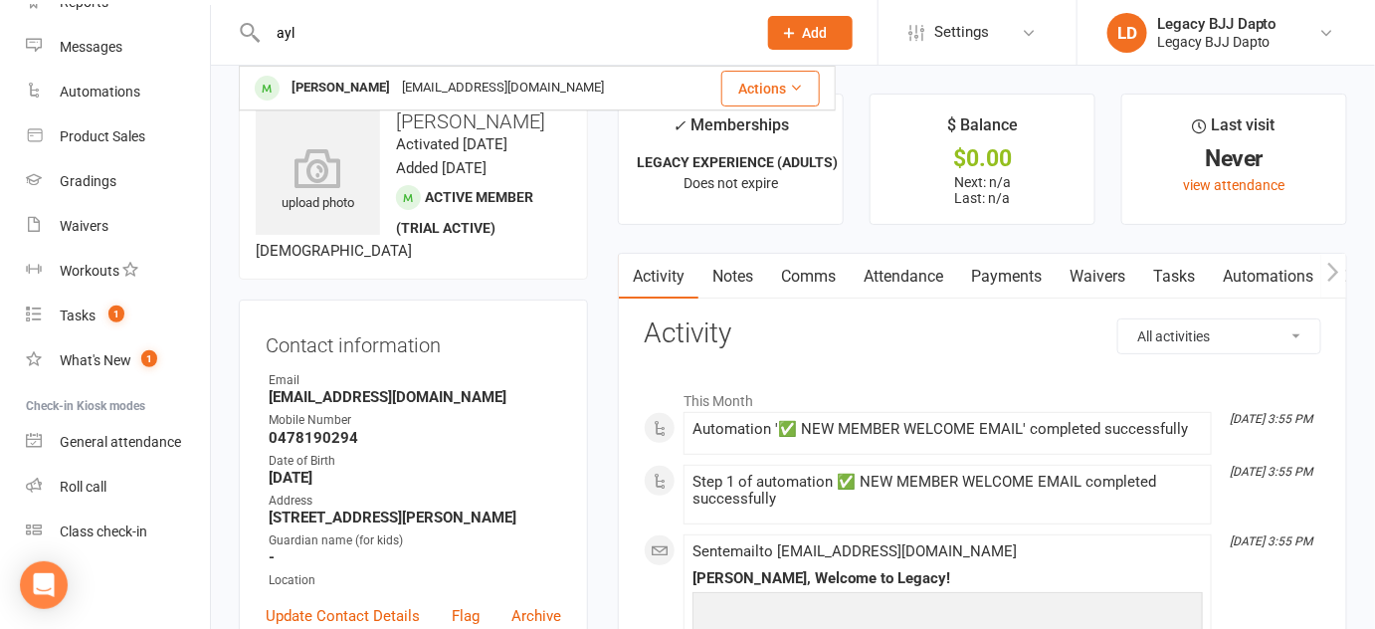
type input "ayl"
click at [239, 164] on div "upload photo Nikola Harvey Activated 8 September, 2025 Added 18 February, 2025 …" at bounding box center [413, 187] width 349 height 186
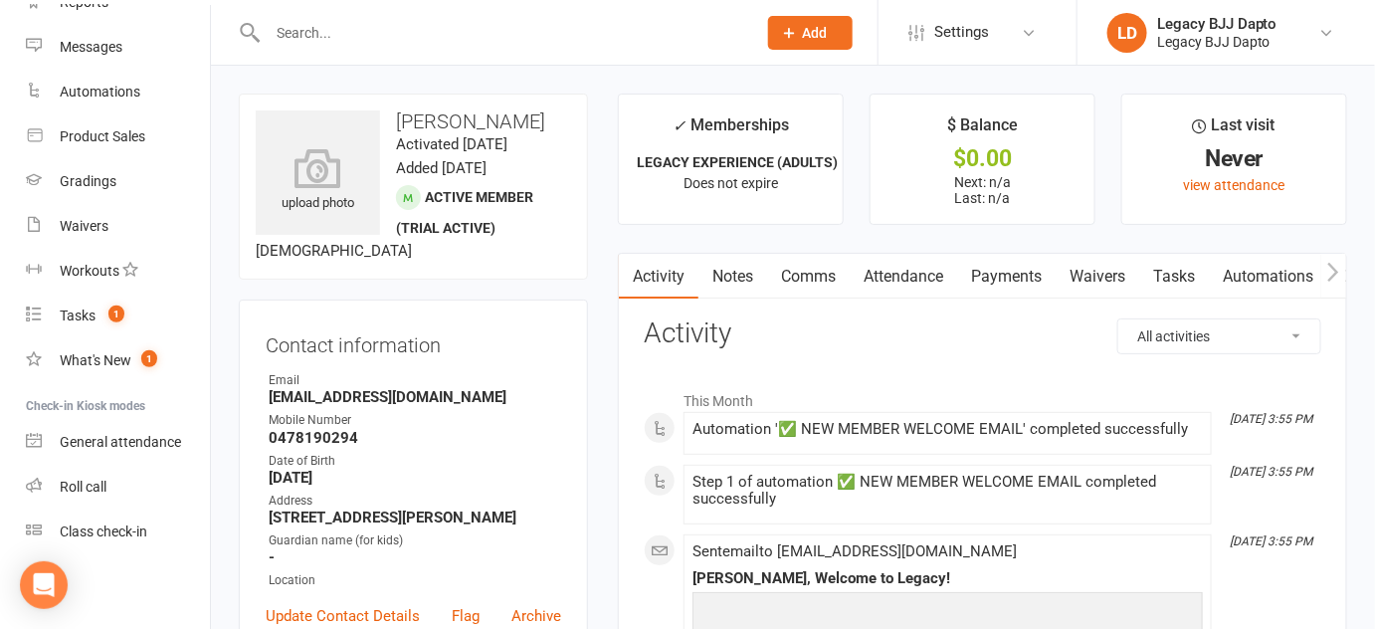
click at [239, 164] on div "upload photo Nikola Harvey Activated 8 September, 2025 Added 18 February, 2025 …" at bounding box center [413, 187] width 349 height 186
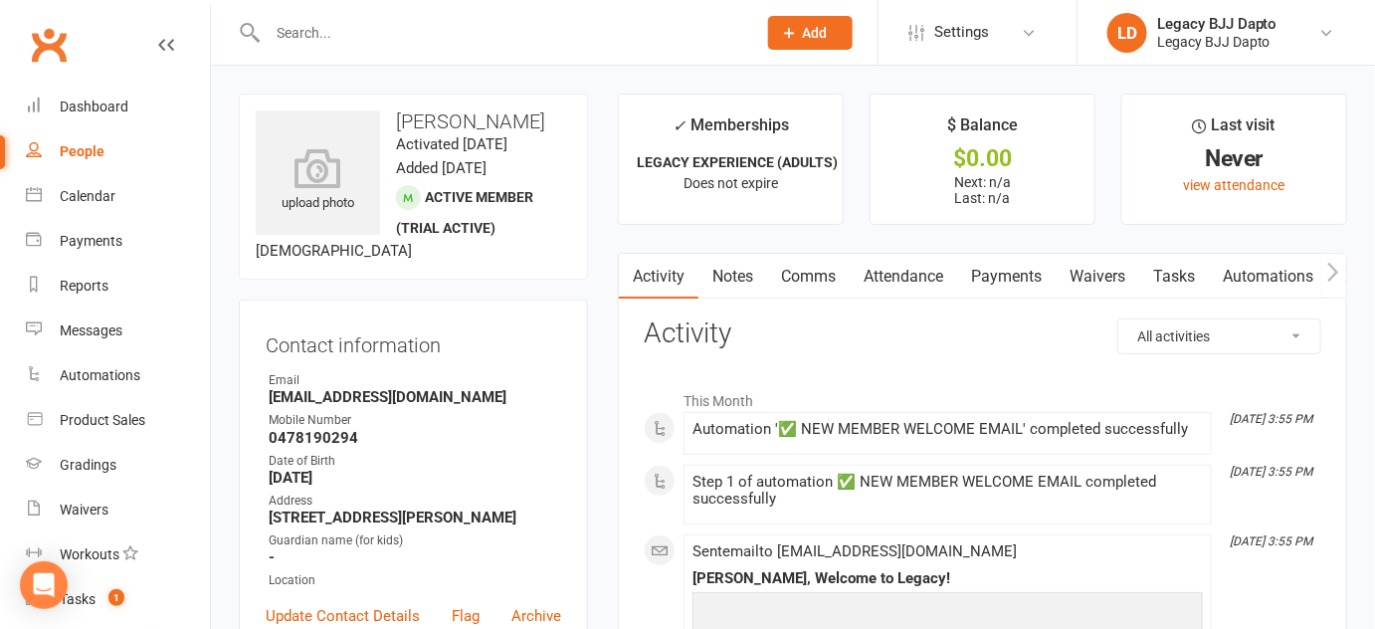
click at [132, 155] on link "People" at bounding box center [118, 151] width 184 height 45
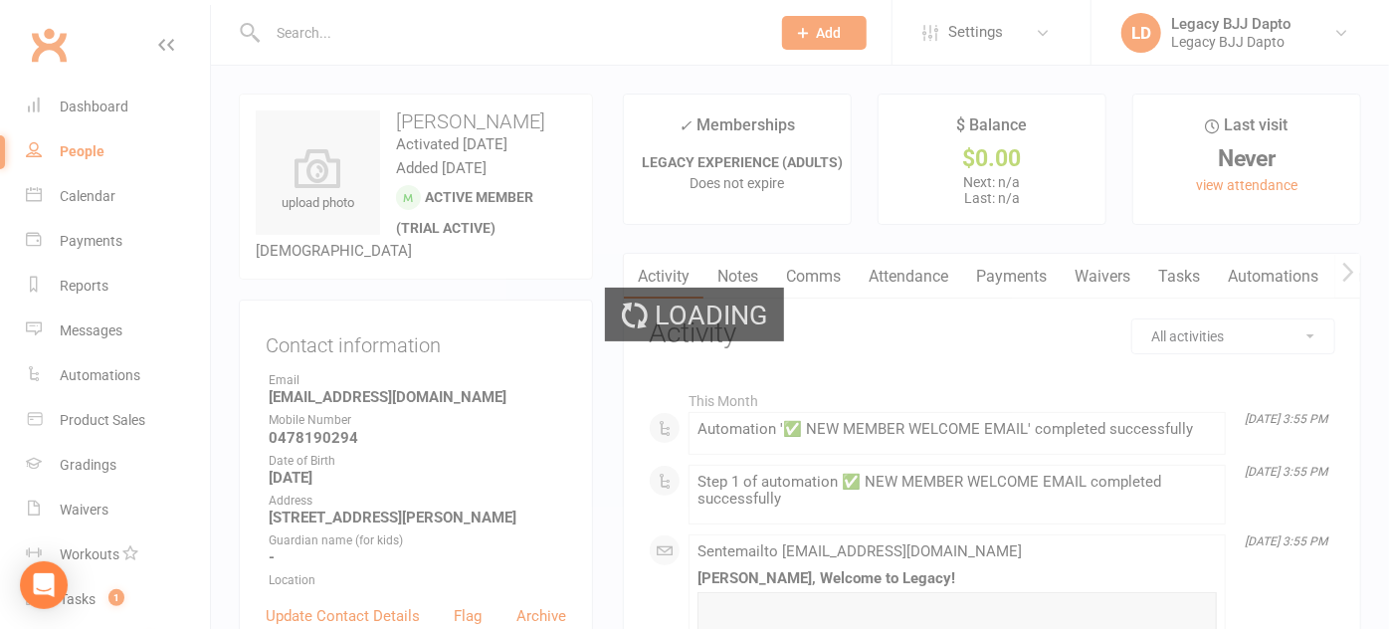
select select "100"
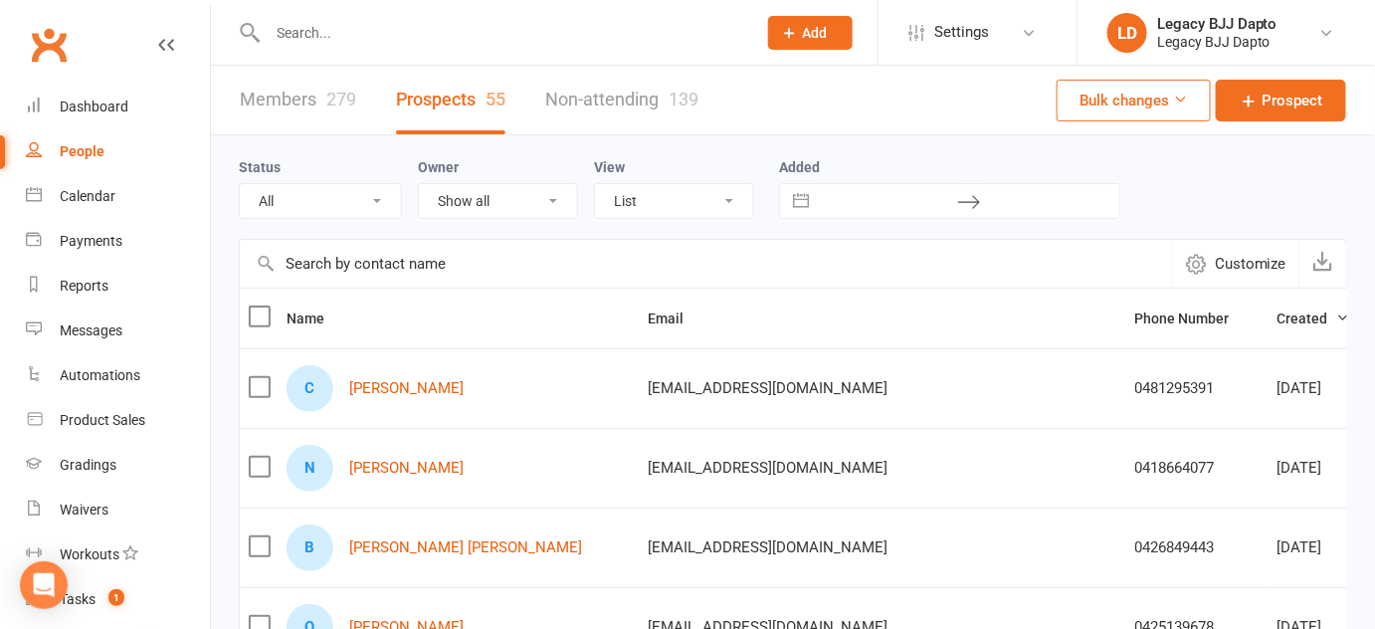
click at [302, 95] on link "Members 279" at bounding box center [298, 100] width 116 height 69
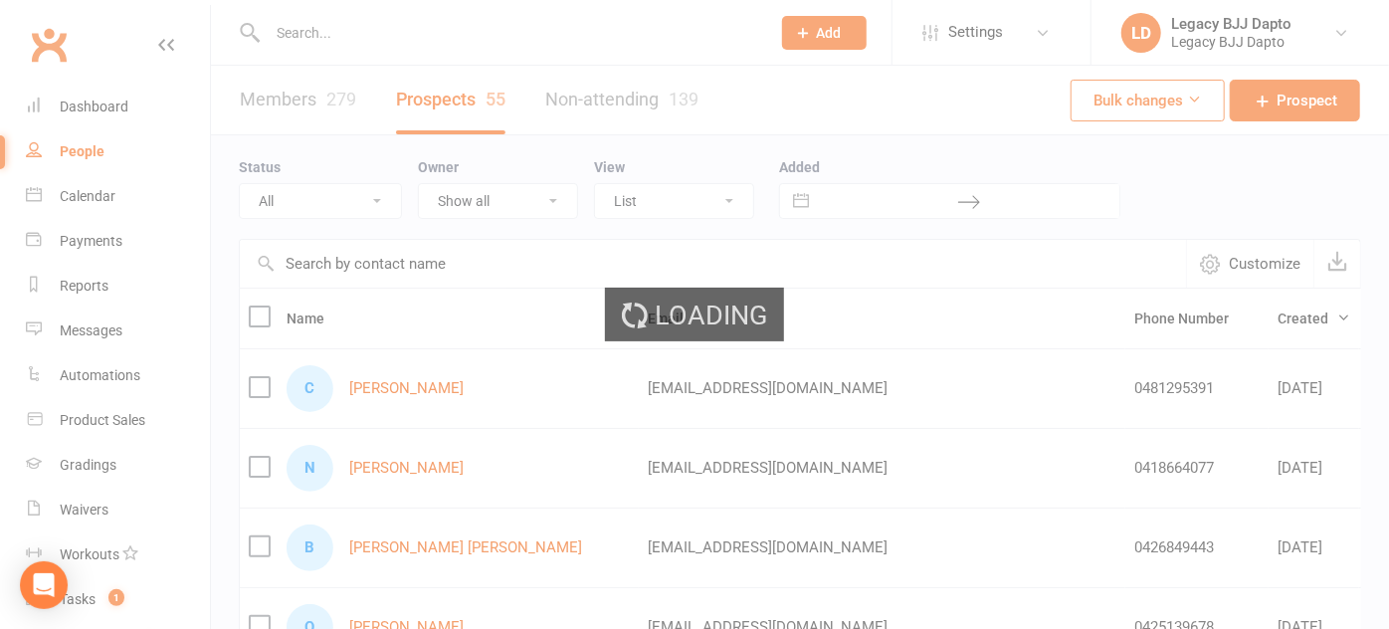
select select "100"
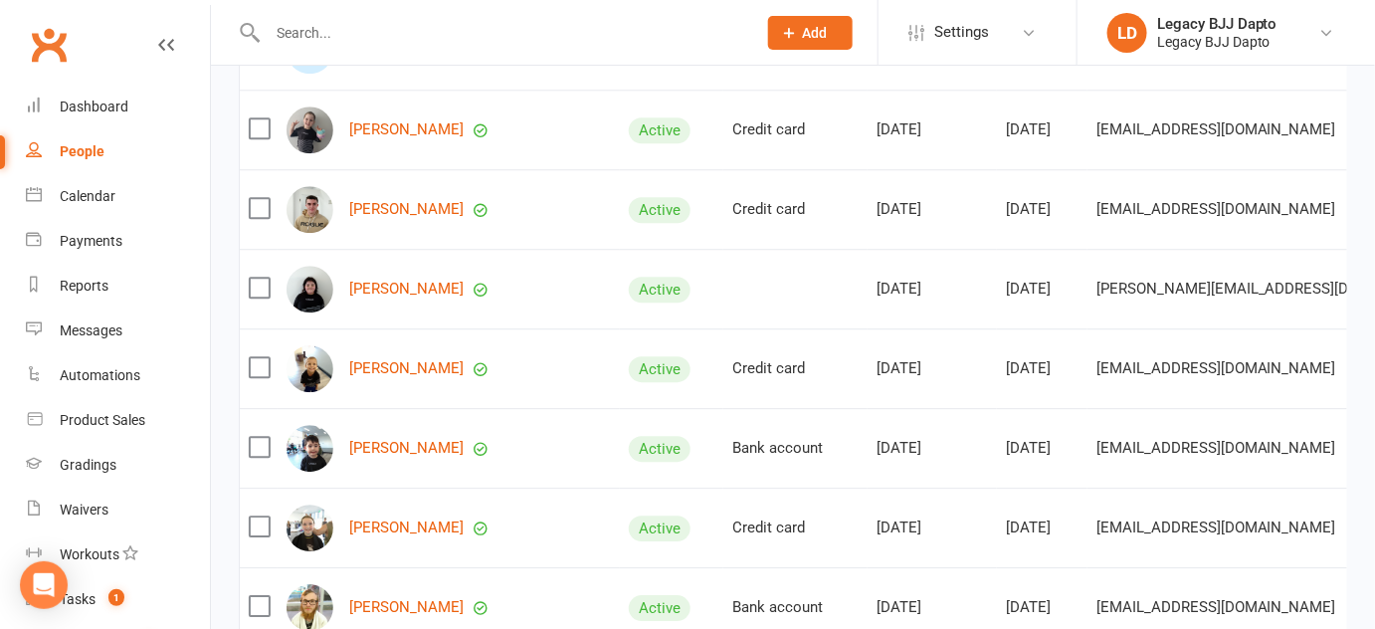
scroll to position [1826, 0]
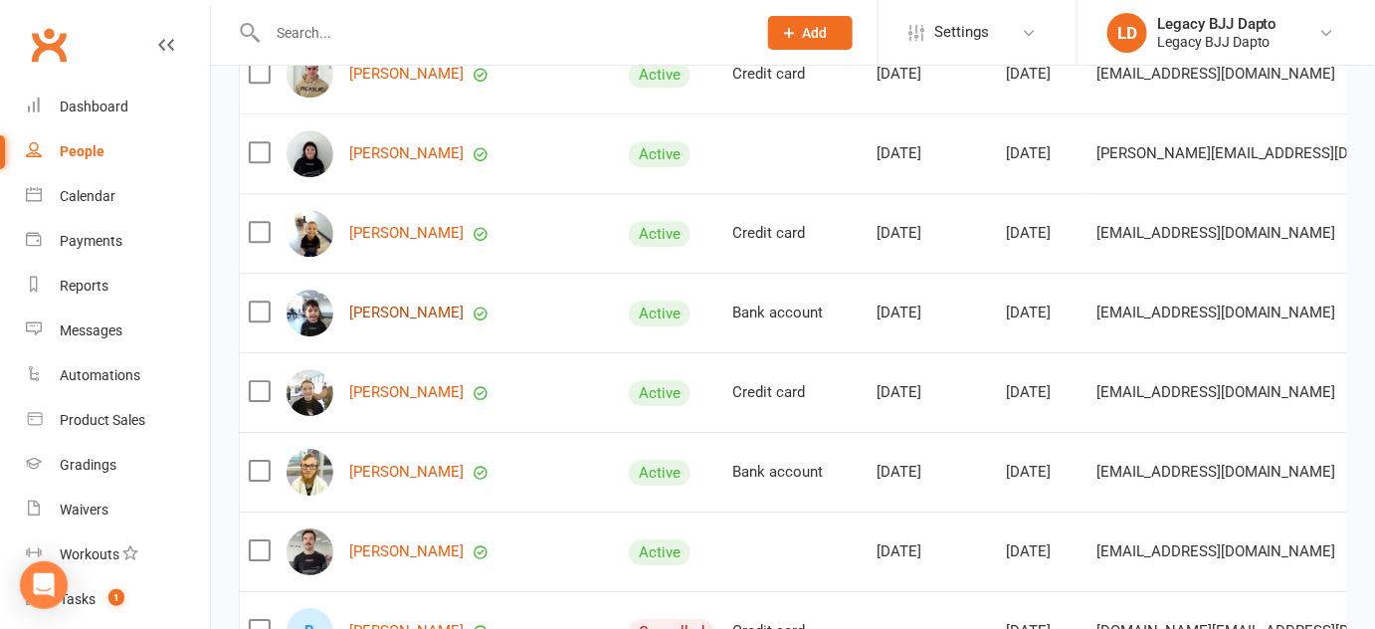
click at [418, 317] on link "Aydin Kahraman" at bounding box center [406, 312] width 114 height 17
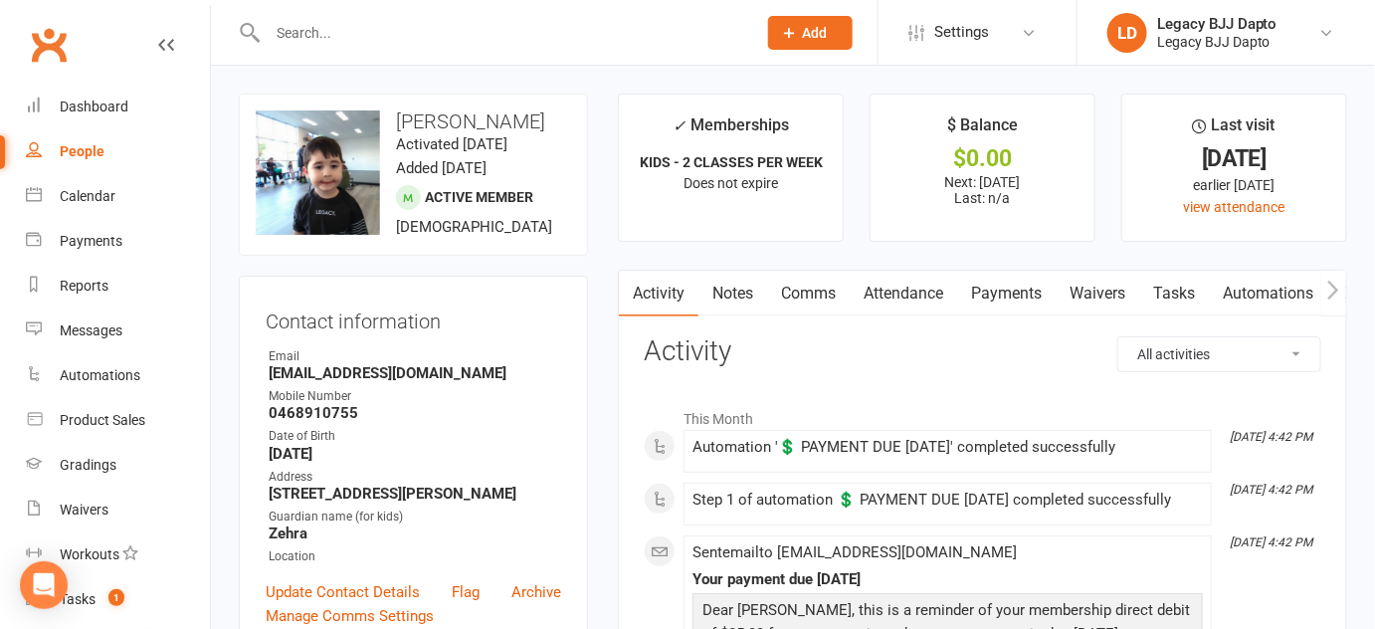
click at [434, 47] on div at bounding box center [490, 32] width 503 height 65
click at [430, 42] on input "text" at bounding box center [502, 33] width 480 height 28
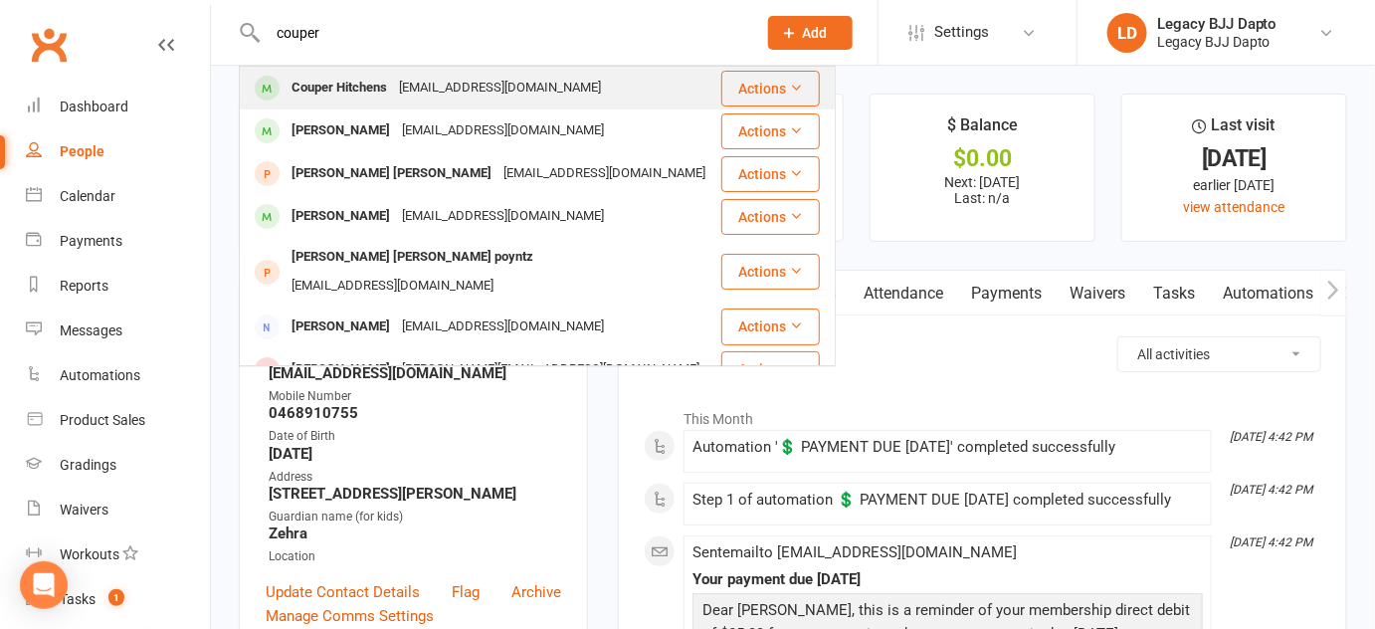
type input "couper"
click at [292, 90] on div "Couper Hitchens" at bounding box center [338, 88] width 107 height 29
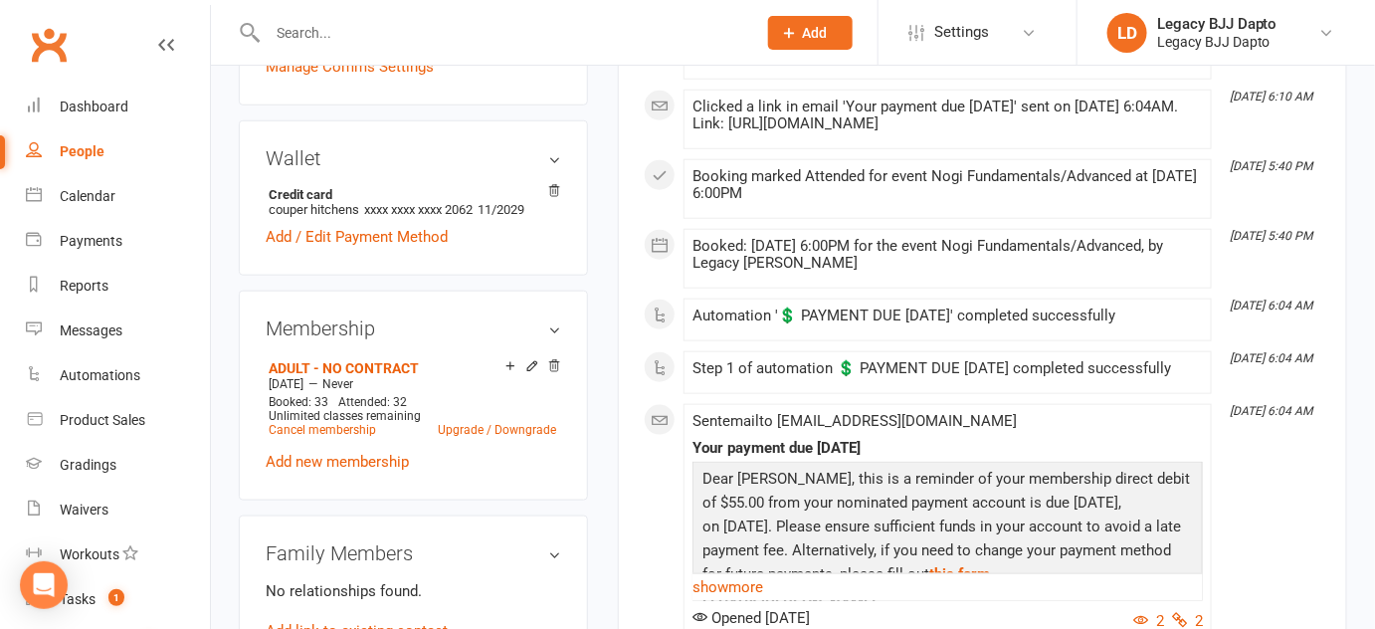
scroll to position [549, 0]
click at [79, 497] on link "Waivers" at bounding box center [118, 509] width 184 height 45
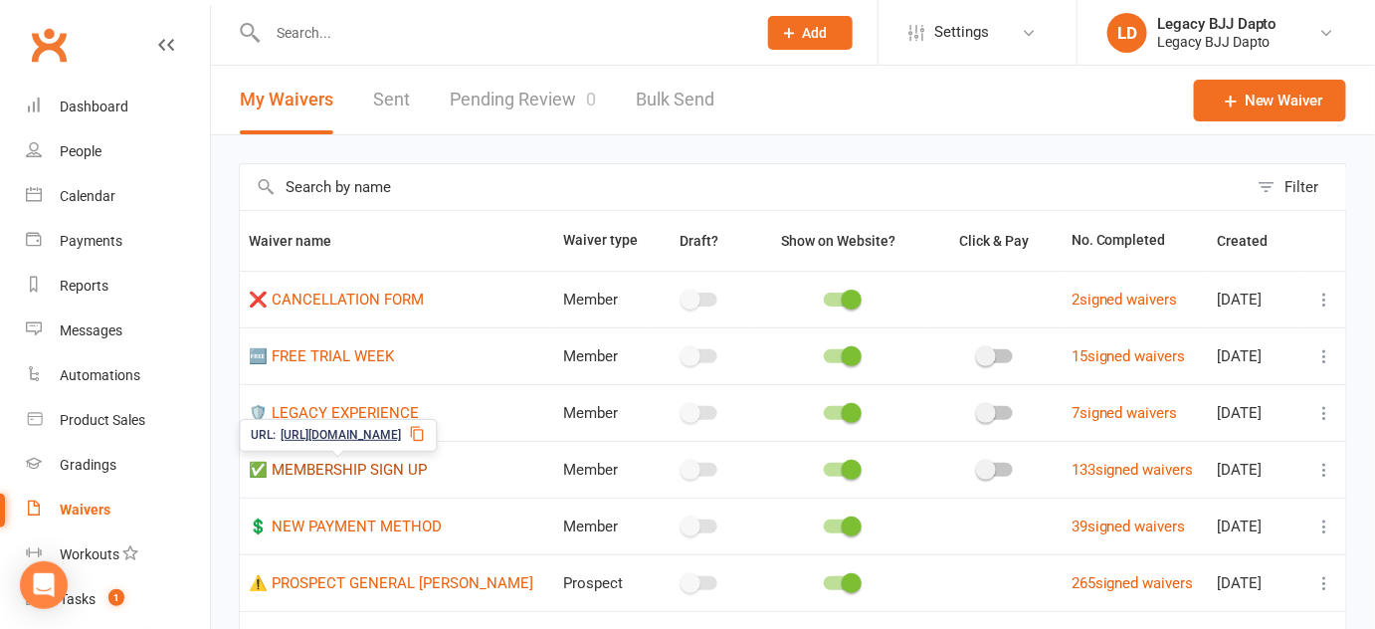
scroll to position [77, 0]
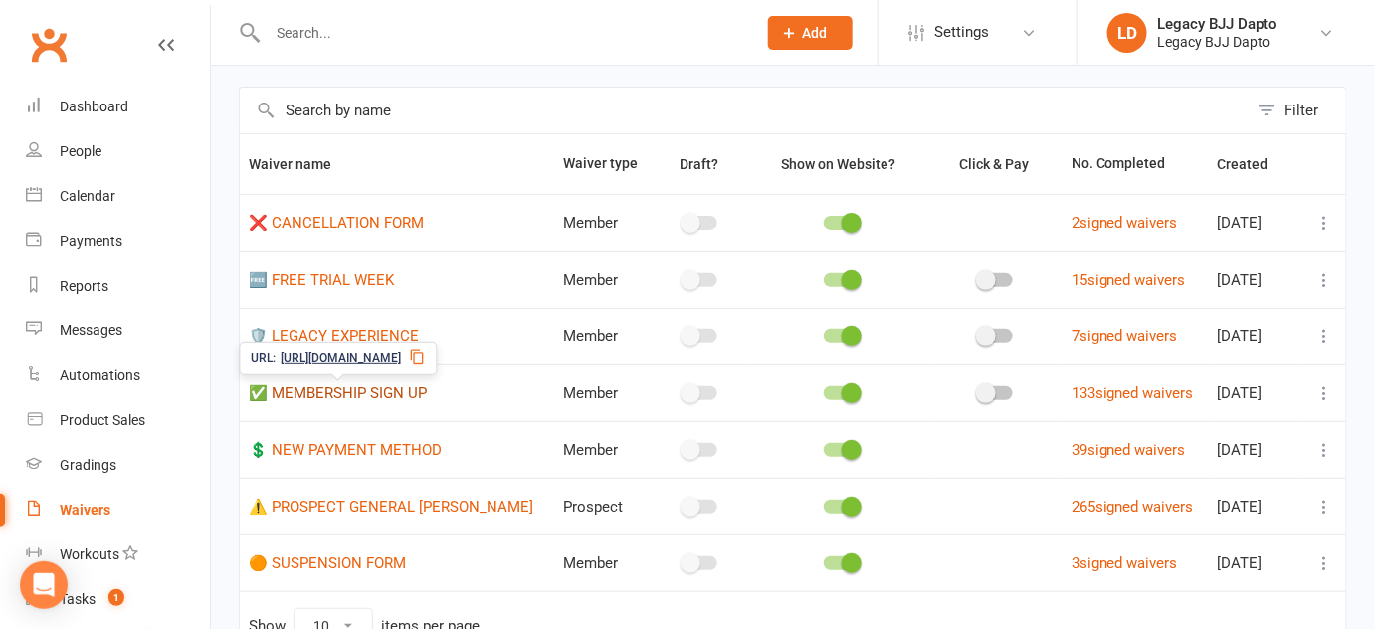
click at [342, 390] on link "✅ MEMBERSHIP SIGN UP" at bounding box center [338, 393] width 178 height 18
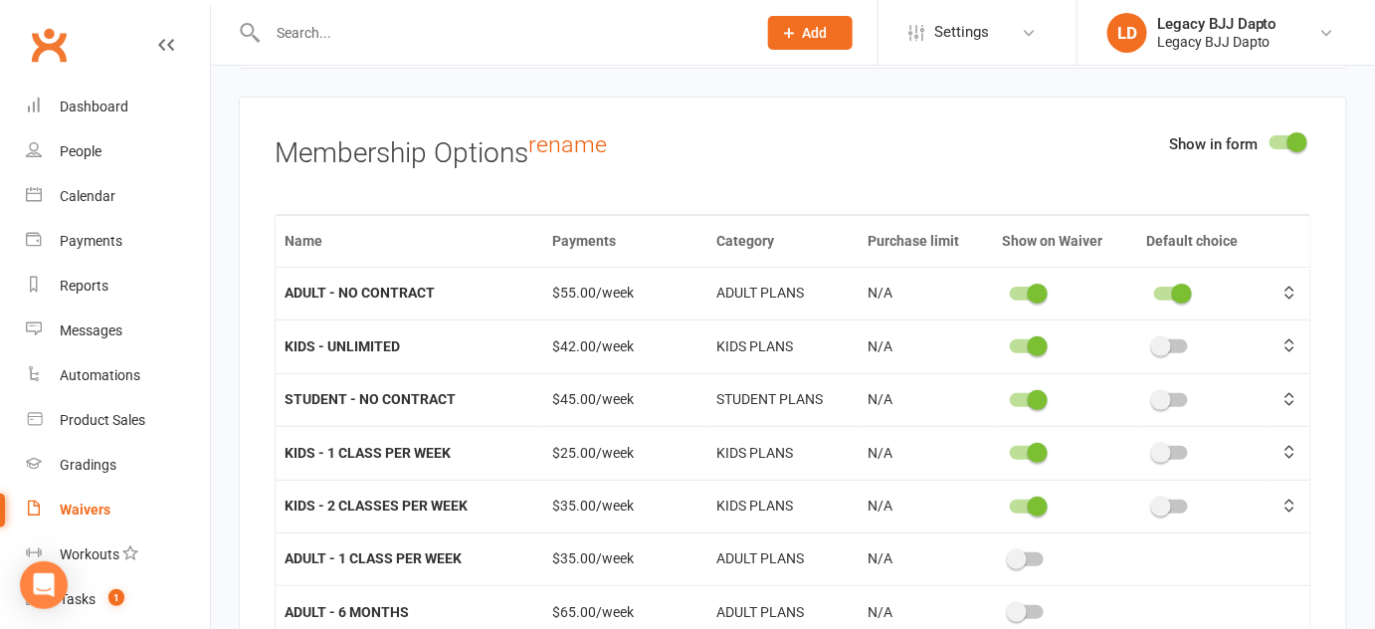
scroll to position [5063, 0]
click at [61, 145] on div "People" at bounding box center [81, 151] width 42 height 16
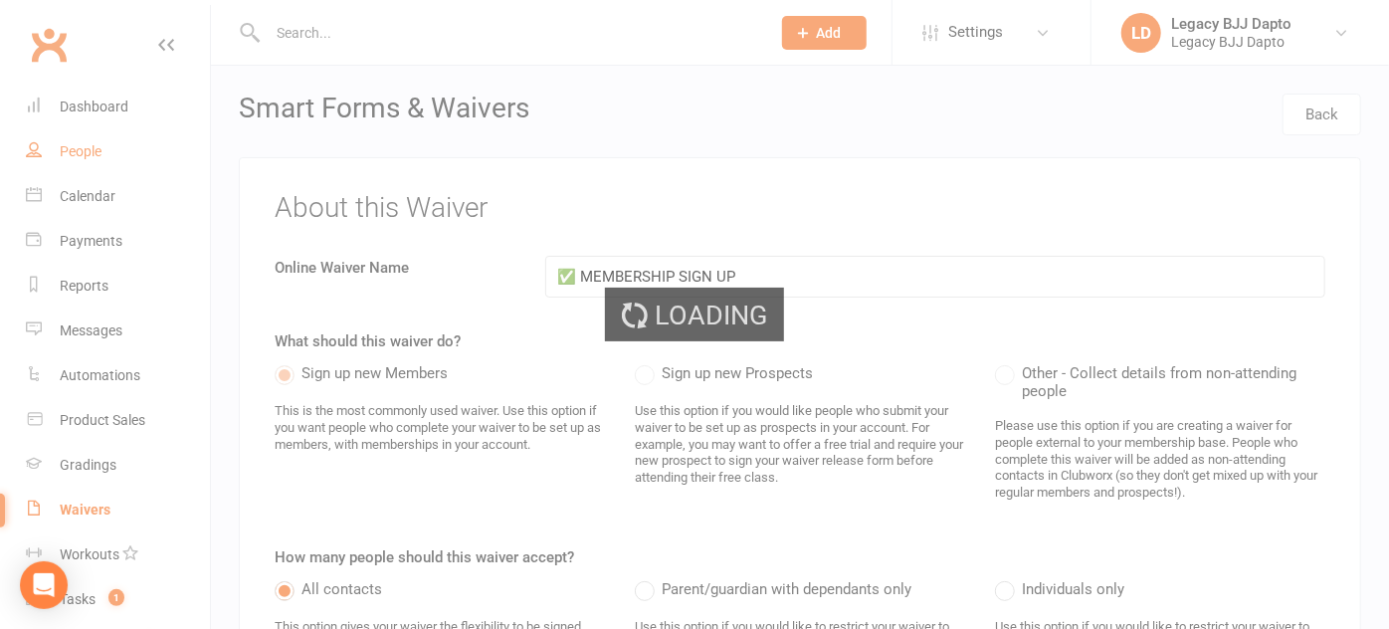
select select "100"
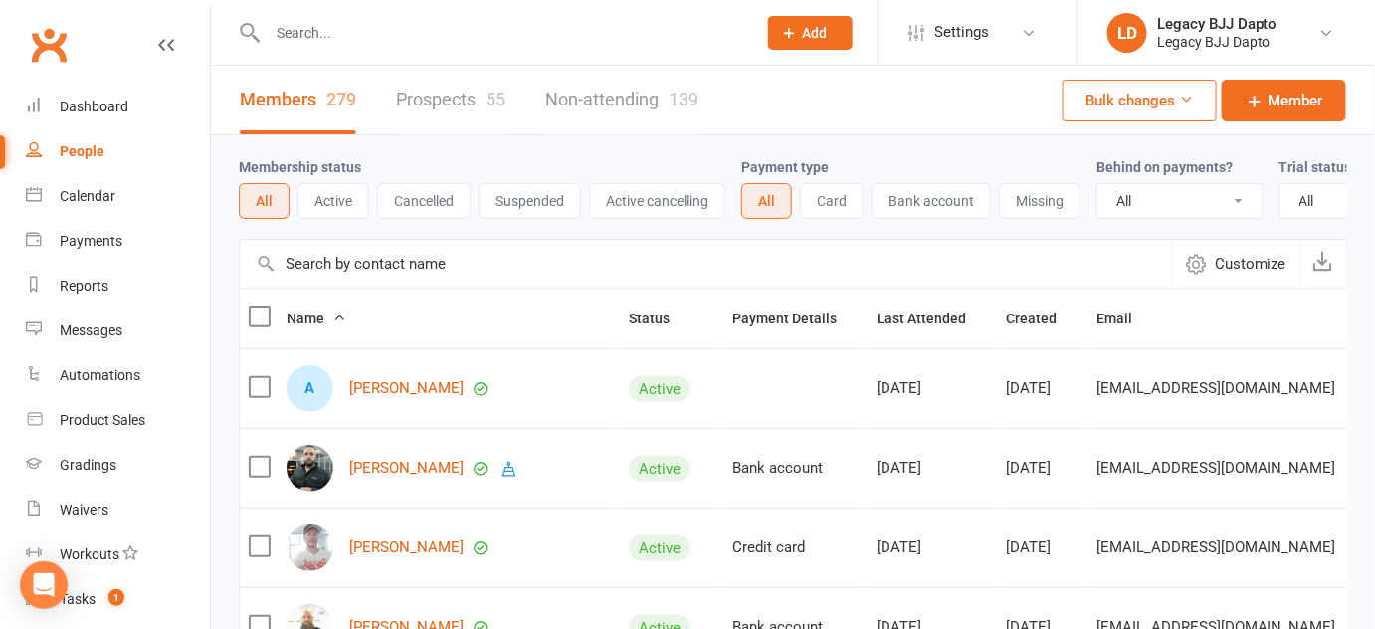
click at [283, 34] on input "text" at bounding box center [502, 33] width 480 height 28
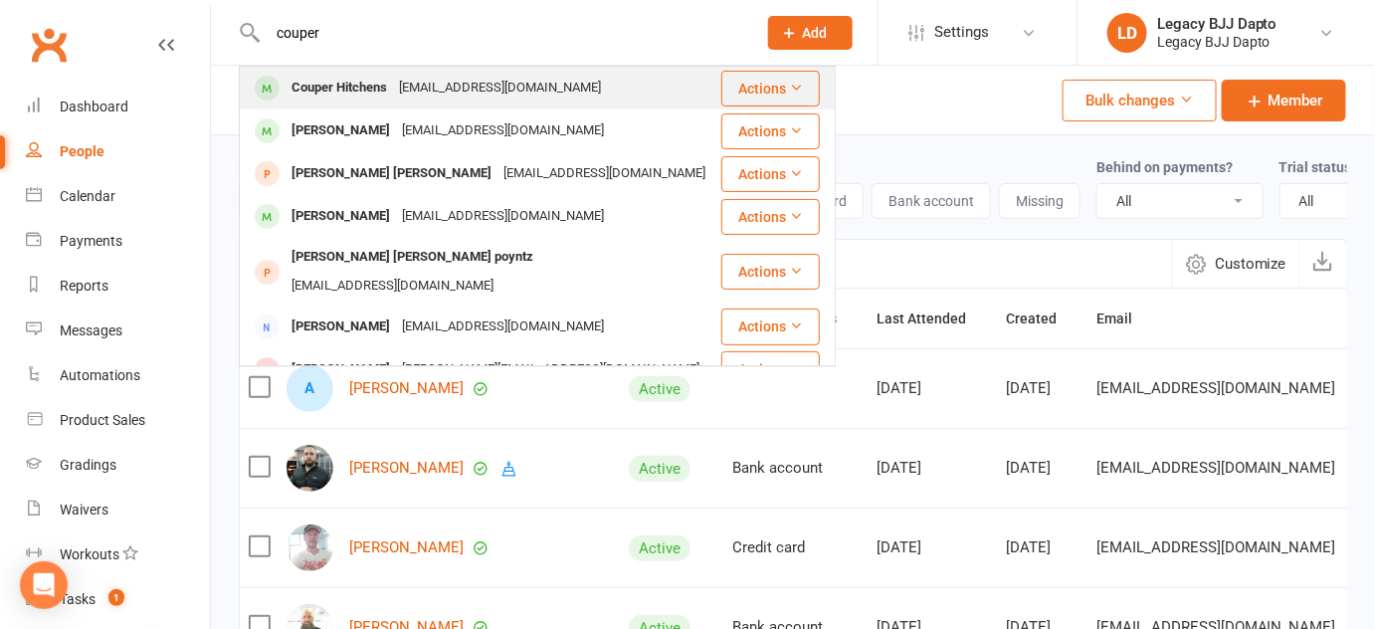
type input "couper"
click at [302, 75] on div "Couper Hitchens" at bounding box center [338, 88] width 107 height 29
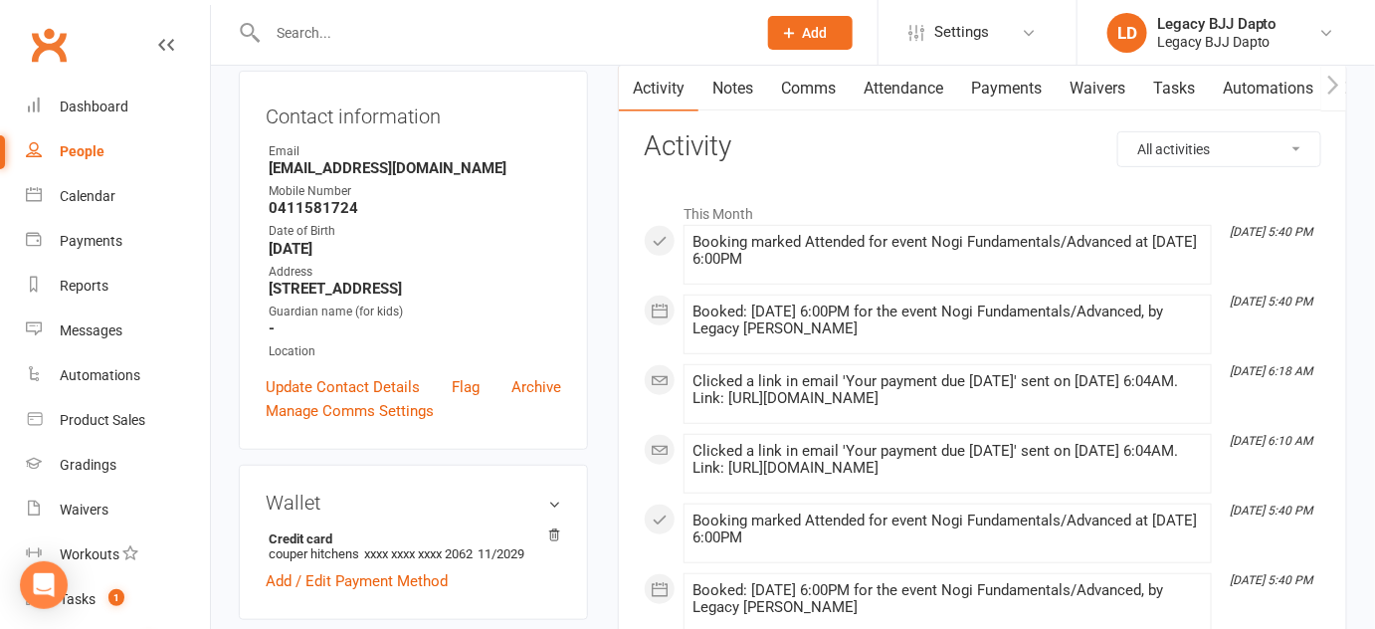
scroll to position [208, 0]
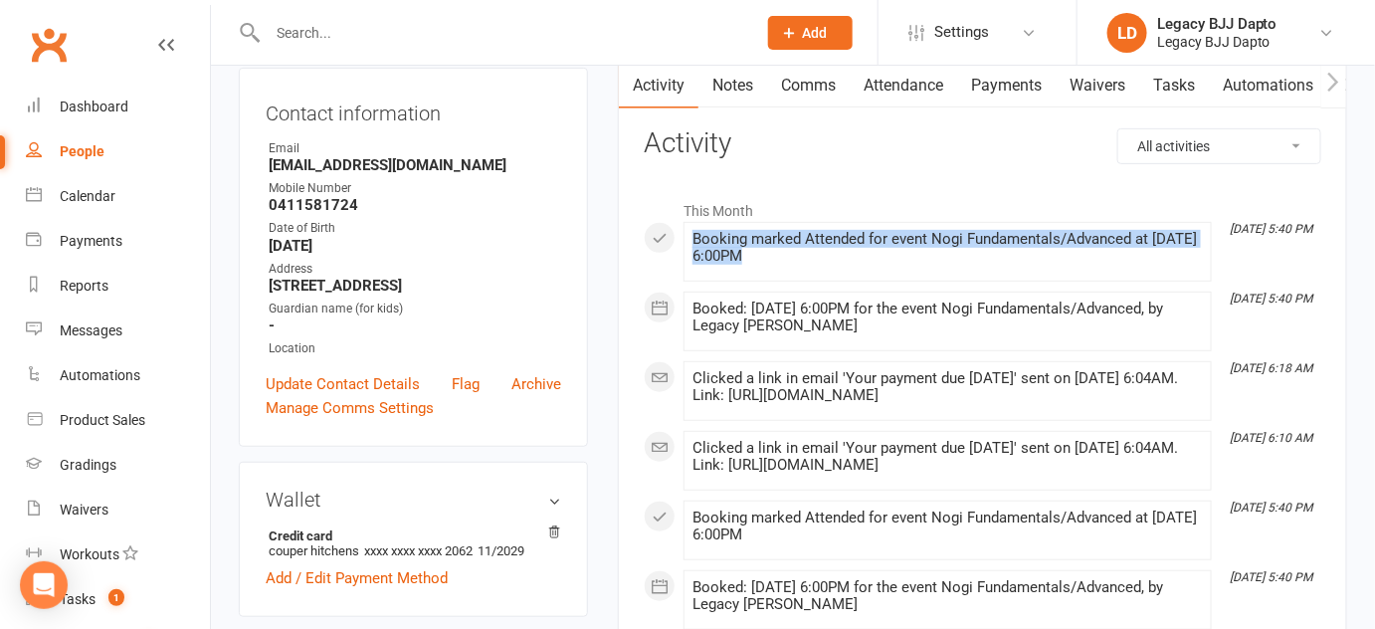
drag, startPoint x: 641, startPoint y: 251, endPoint x: 684, endPoint y: 259, distance: 44.5
click at [684, 259] on li "Sep 11, 5:40 PM Booking marked Attended for event Nogi Fundamentals/Advanced at…" at bounding box center [947, 252] width 528 height 60
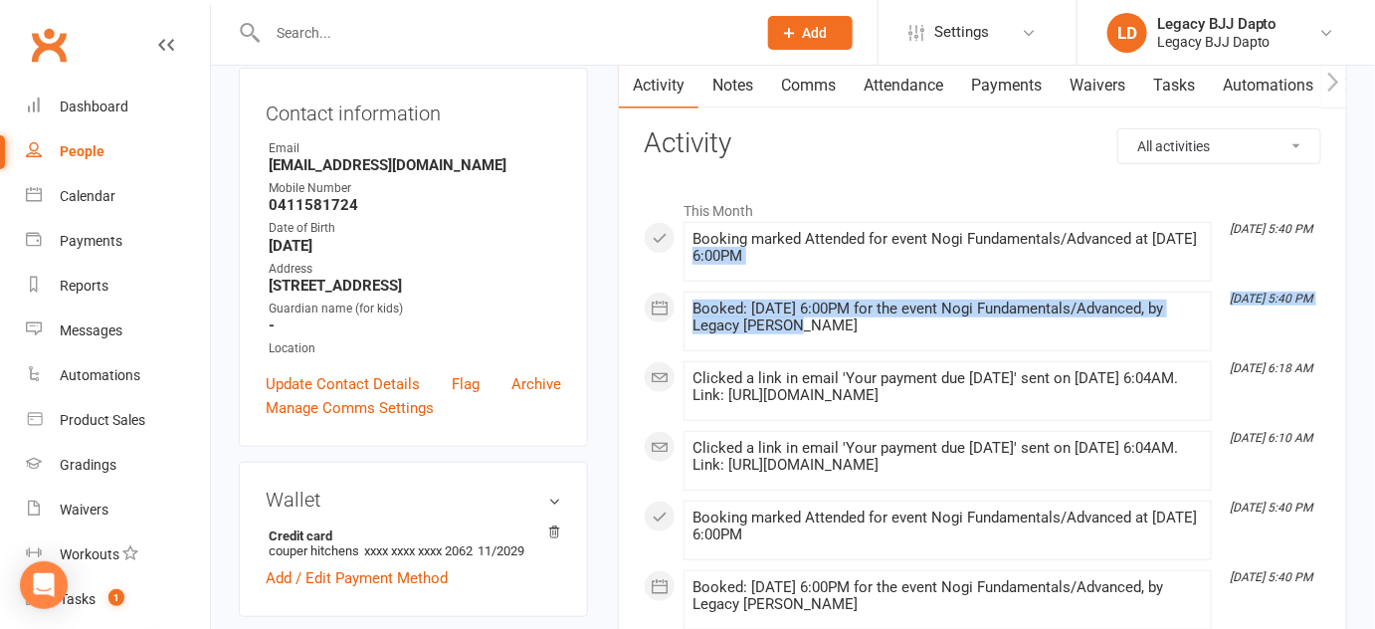
drag, startPoint x: 684, startPoint y: 259, endPoint x: 739, endPoint y: 325, distance: 86.2
click at [739, 325] on div "Booked: 11 Sep 2025 at 6:00PM for the event Nogi Fundamentals/Advanced, by Lega…" at bounding box center [947, 317] width 510 height 34
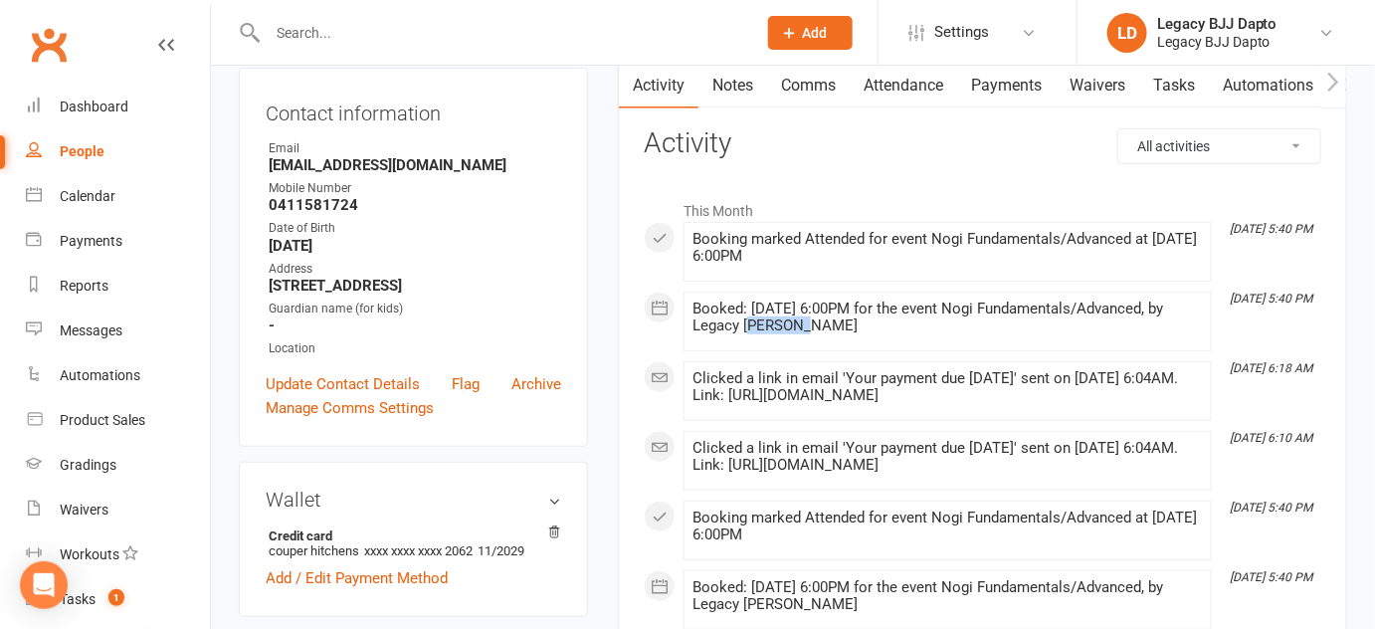
click at [739, 325] on div "Booked: 11 Sep 2025 at 6:00PM for the event Nogi Fundamentals/Advanced, by Lega…" at bounding box center [947, 317] width 510 height 34
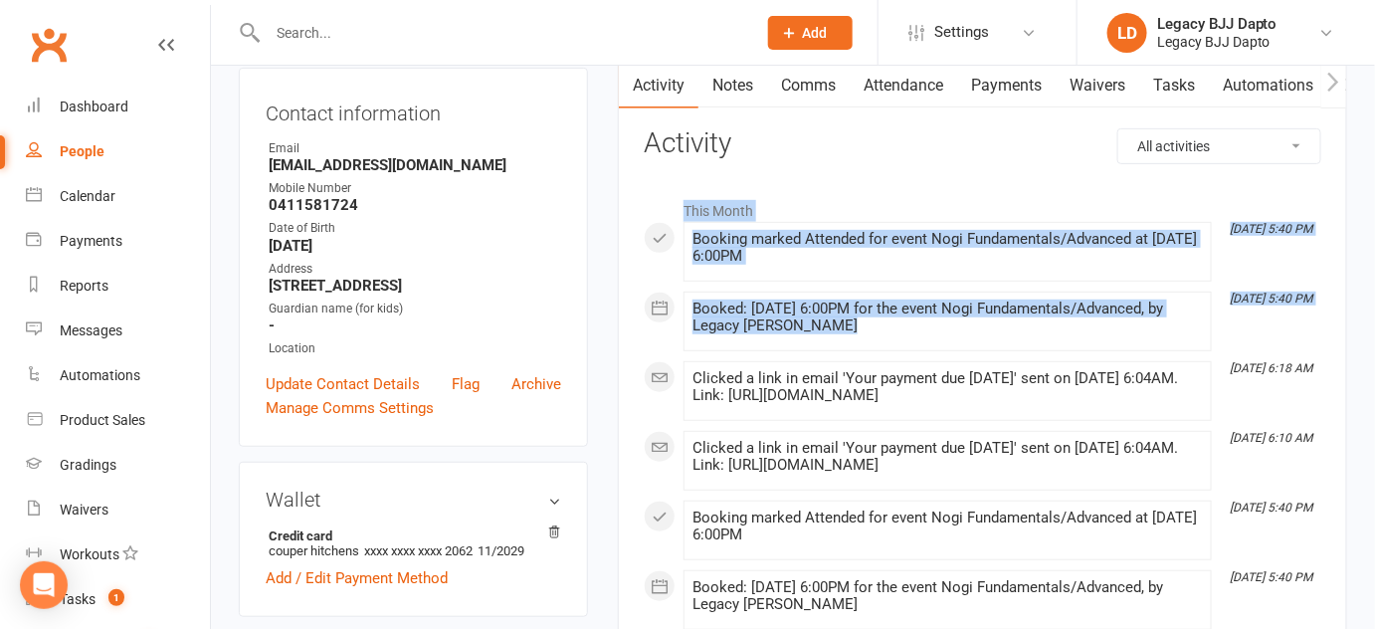
drag, startPoint x: 739, startPoint y: 325, endPoint x: 662, endPoint y: 214, distance: 135.2
click at [662, 214] on li "This Month" at bounding box center [982, 206] width 677 height 32
drag, startPoint x: 662, startPoint y: 214, endPoint x: 744, endPoint y: 345, distance: 154.6
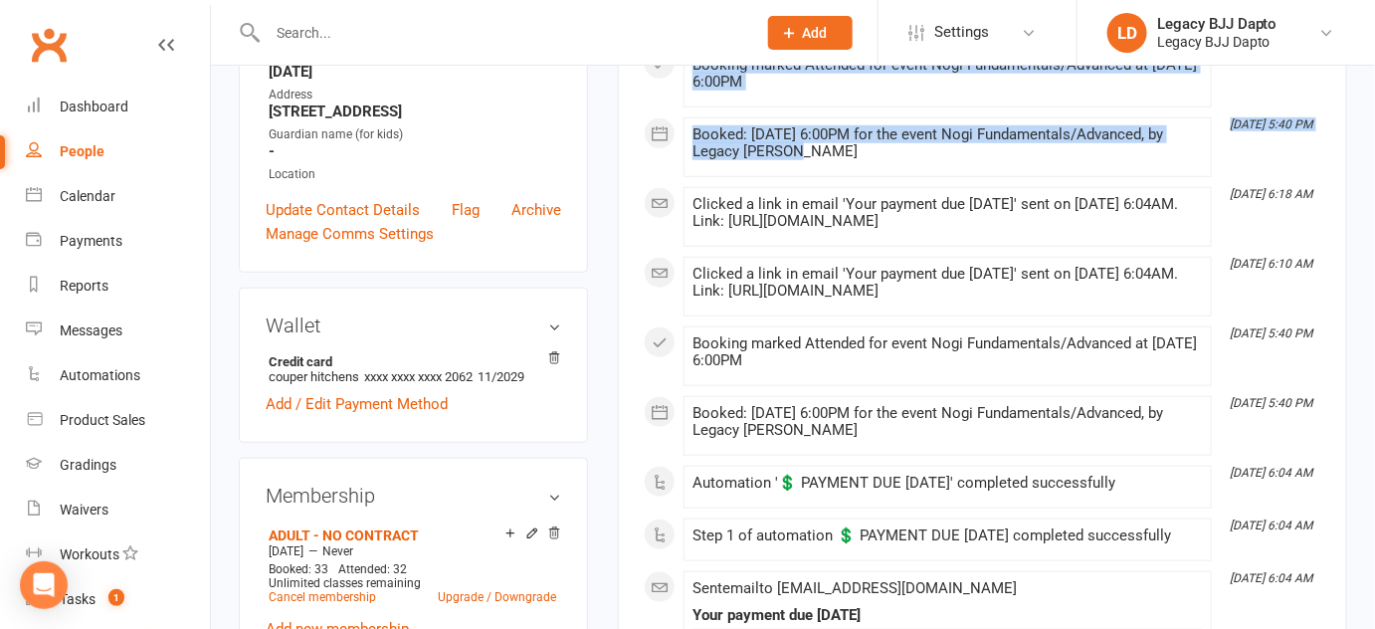
scroll to position [396, 0]
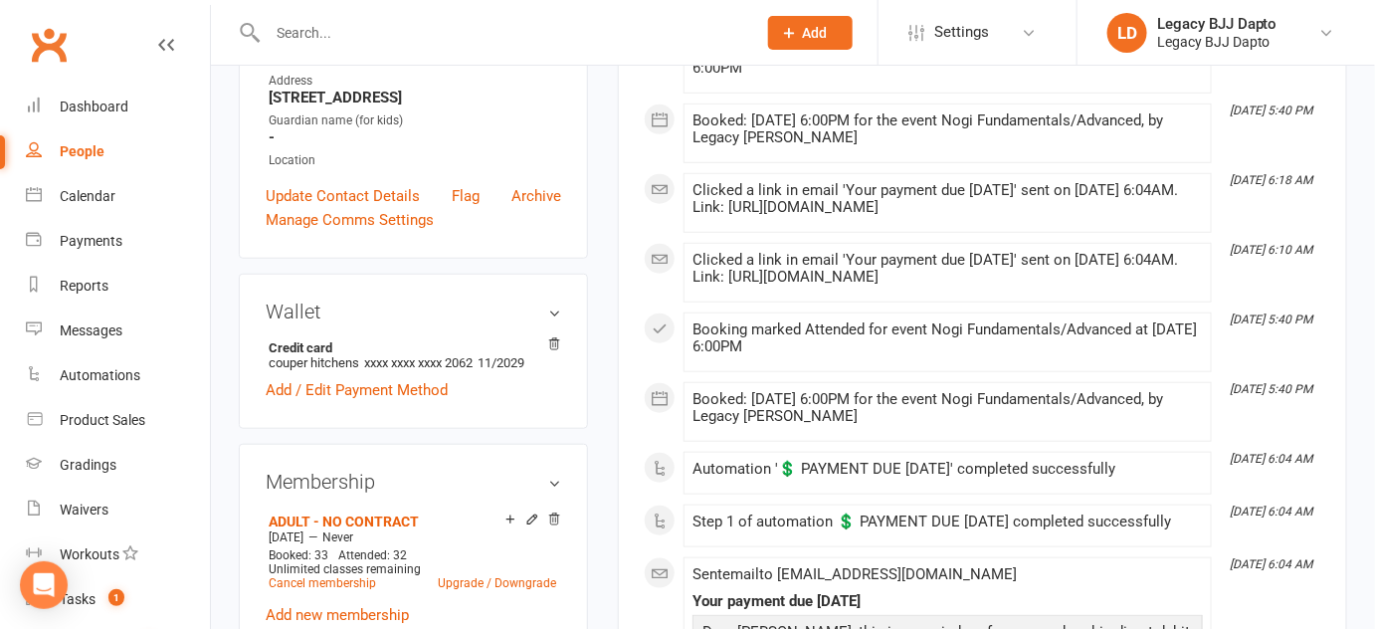
click at [744, 345] on div "Booking marked Attended for event Nogi Fundamentals/Advanced at 09 Sep 2025 at …" at bounding box center [947, 338] width 510 height 34
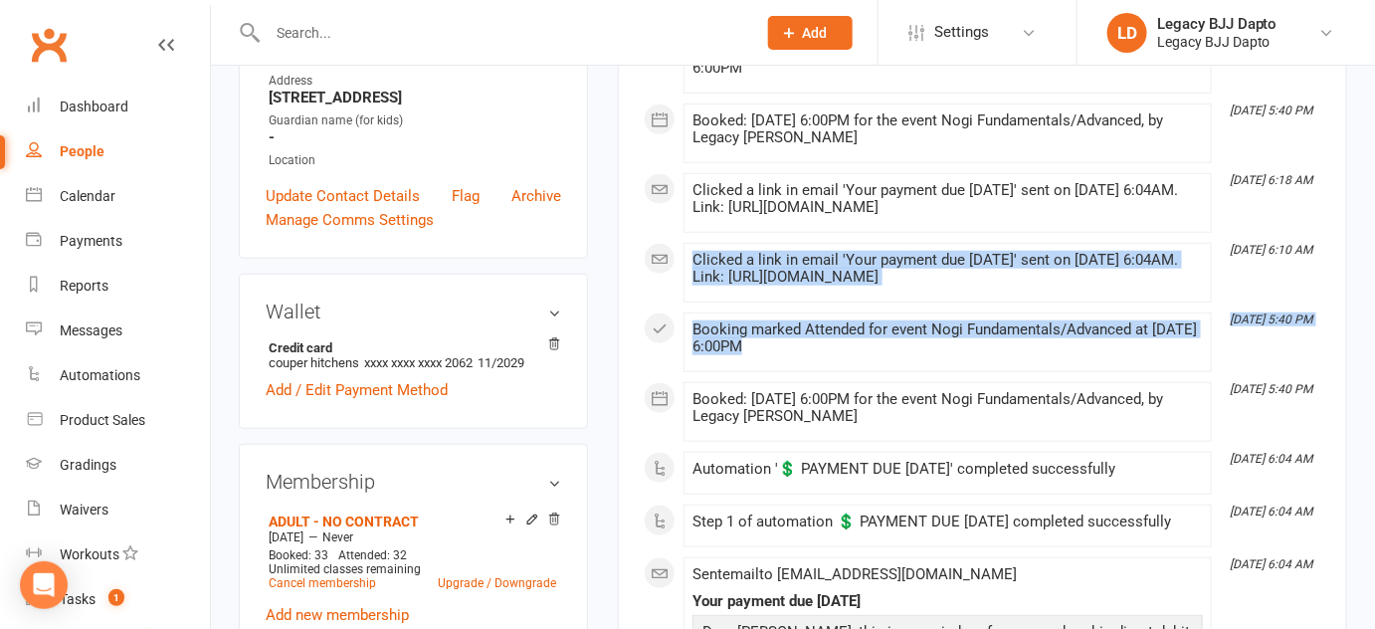
drag, startPoint x: 744, startPoint y: 345, endPoint x: 740, endPoint y: 246, distance: 99.6
click at [740, 246] on li "Sep 11, 6:10 AM Clicked a link in email 'Your payment due tomorrow' sent on 09 …" at bounding box center [947, 273] width 528 height 60
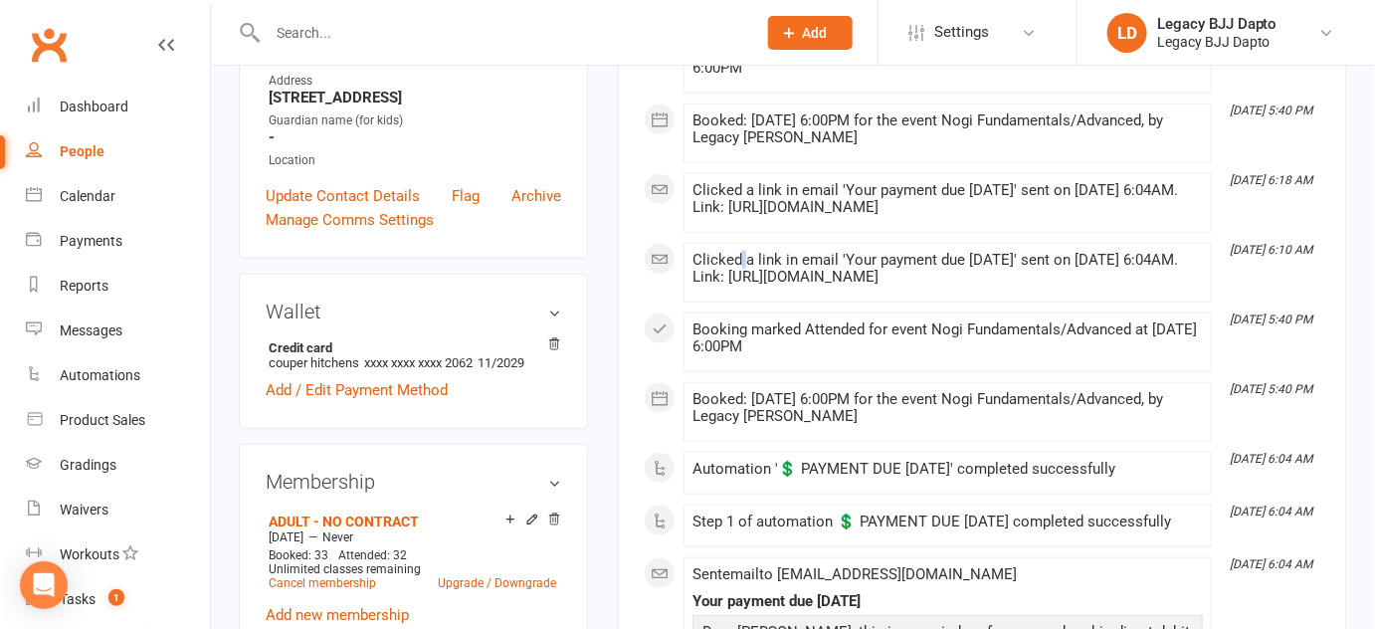
click at [740, 246] on li "Sep 11, 6:10 AM Clicked a link in email 'Your payment due tomorrow' sent on 09 …" at bounding box center [947, 273] width 528 height 60
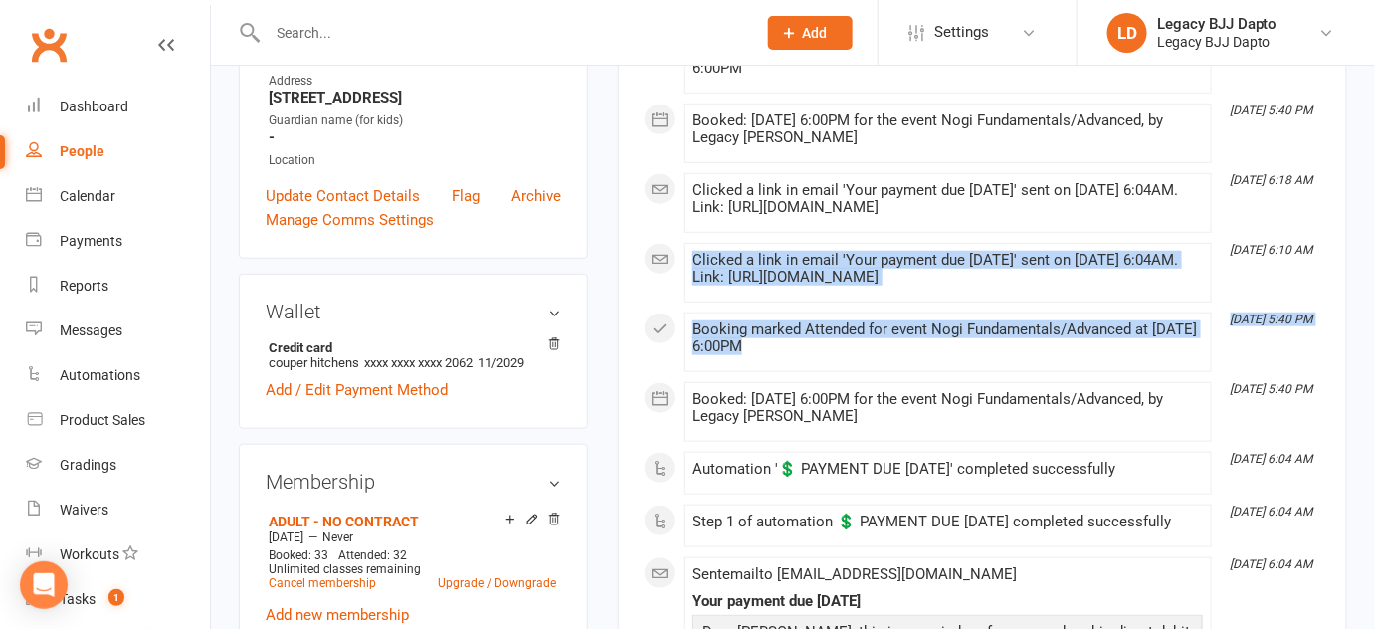
drag, startPoint x: 740, startPoint y: 246, endPoint x: 753, endPoint y: 314, distance: 69.8
click at [753, 314] on li "Sep 9, 5:40 PM Booking marked Attended for event Nogi Fundamentals/Advanced at …" at bounding box center [947, 342] width 528 height 60
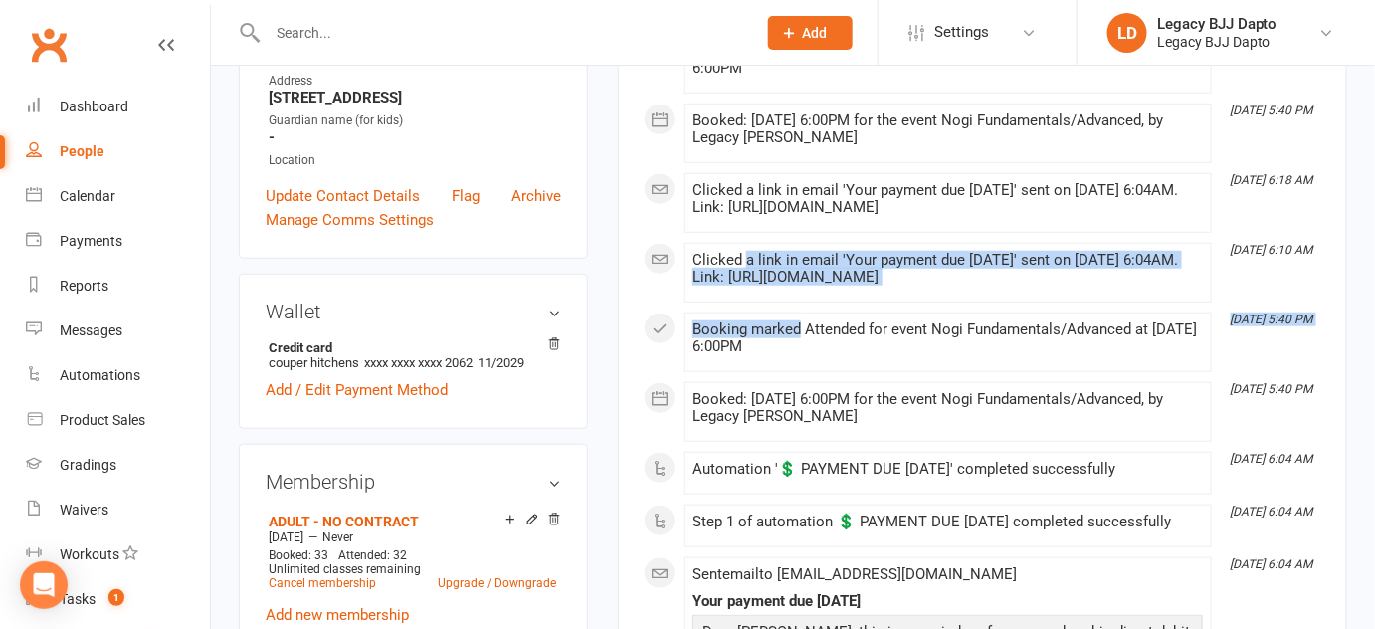
drag, startPoint x: 753, startPoint y: 314, endPoint x: 737, endPoint y: 230, distance: 86.0
drag, startPoint x: 737, startPoint y: 230, endPoint x: 745, endPoint y: 202, distance: 29.0
click at [745, 202] on div "Clicked a link in email 'Your payment due tomorrow' sent on 09 Sep 2025 at 6:04…" at bounding box center [947, 199] width 510 height 34
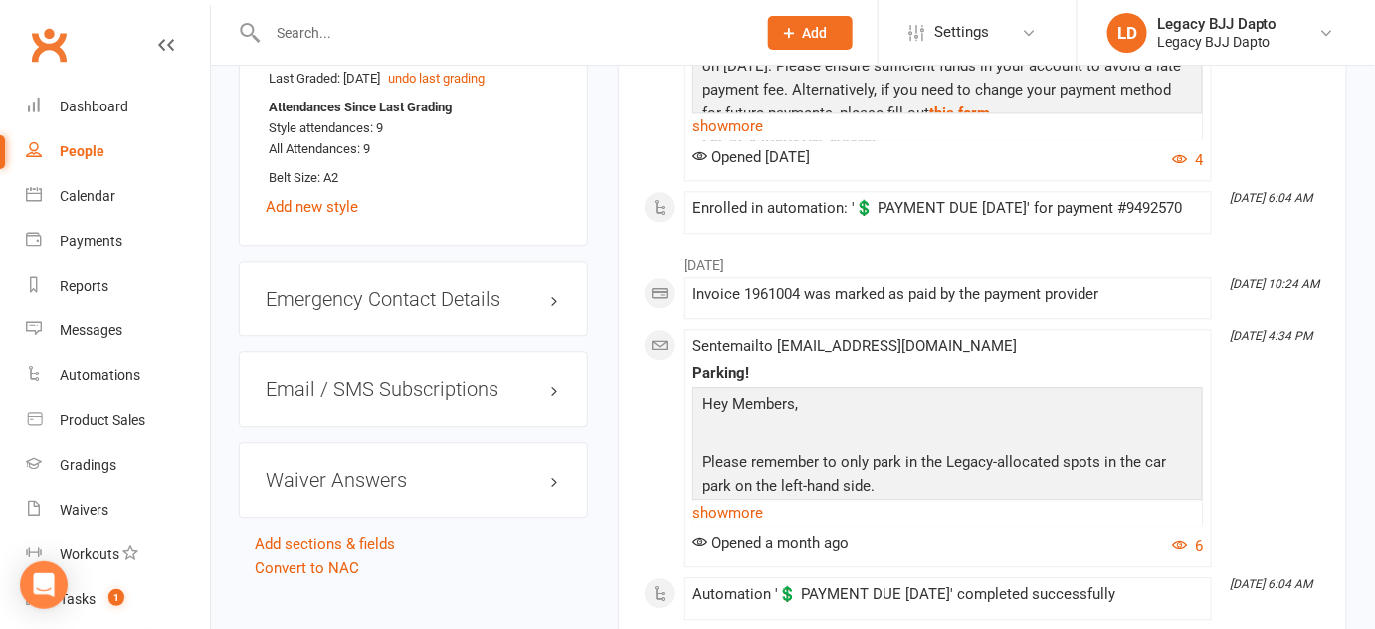
scroll to position [1467, 0]
click at [721, 527] on link "show more" at bounding box center [947, 513] width 510 height 28
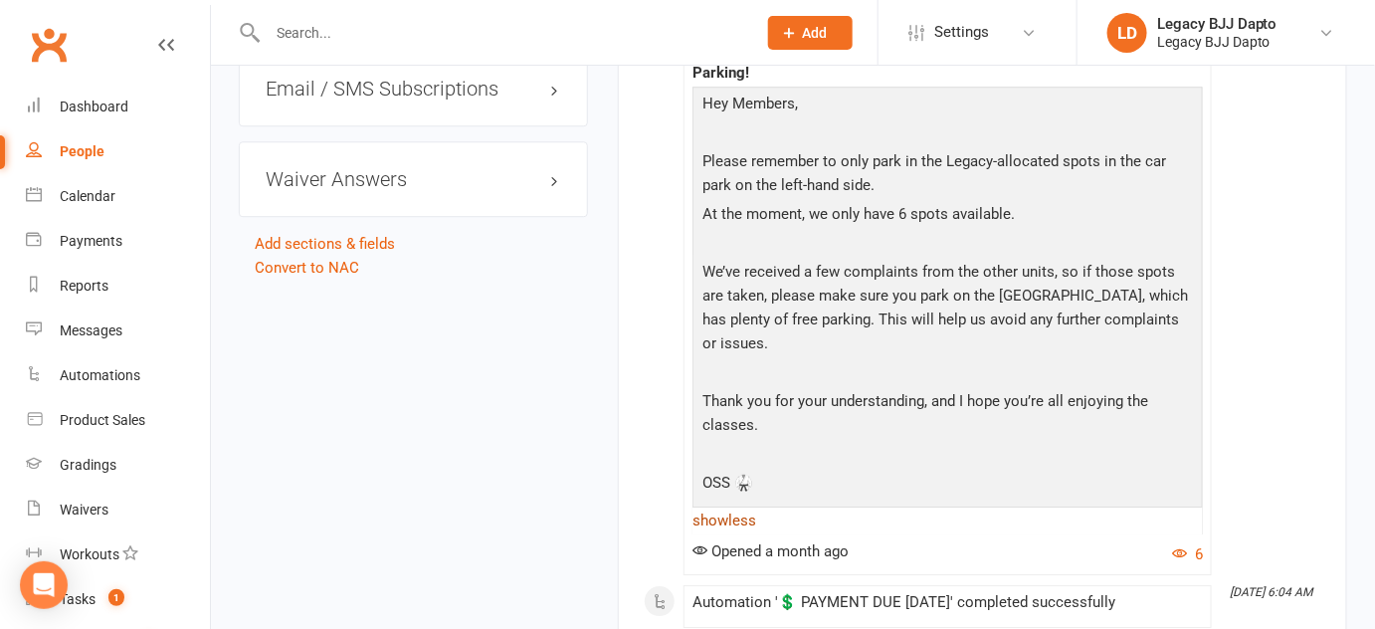
scroll to position [1768, 0]
click at [850, 337] on p "We’ve received a few complaints from the other units, so if those spots are tak…" at bounding box center [947, 311] width 500 height 100
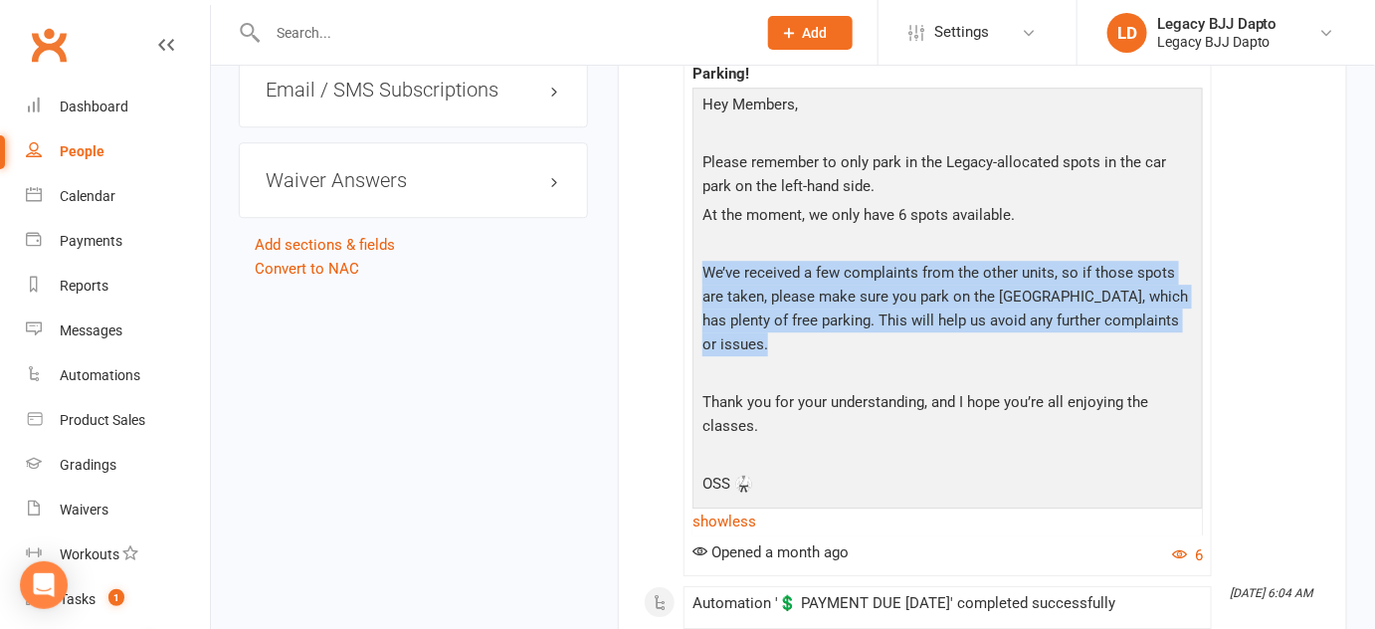
click at [850, 337] on p "We’ve received a few complaints from the other units, so if those spots are tak…" at bounding box center [947, 311] width 500 height 100
drag, startPoint x: 850, startPoint y: 337, endPoint x: 841, endPoint y: 373, distance: 37.2
click at [841, 361] on p "We’ve received a few complaints from the other units, so if those spots are tak…" at bounding box center [947, 311] width 500 height 100
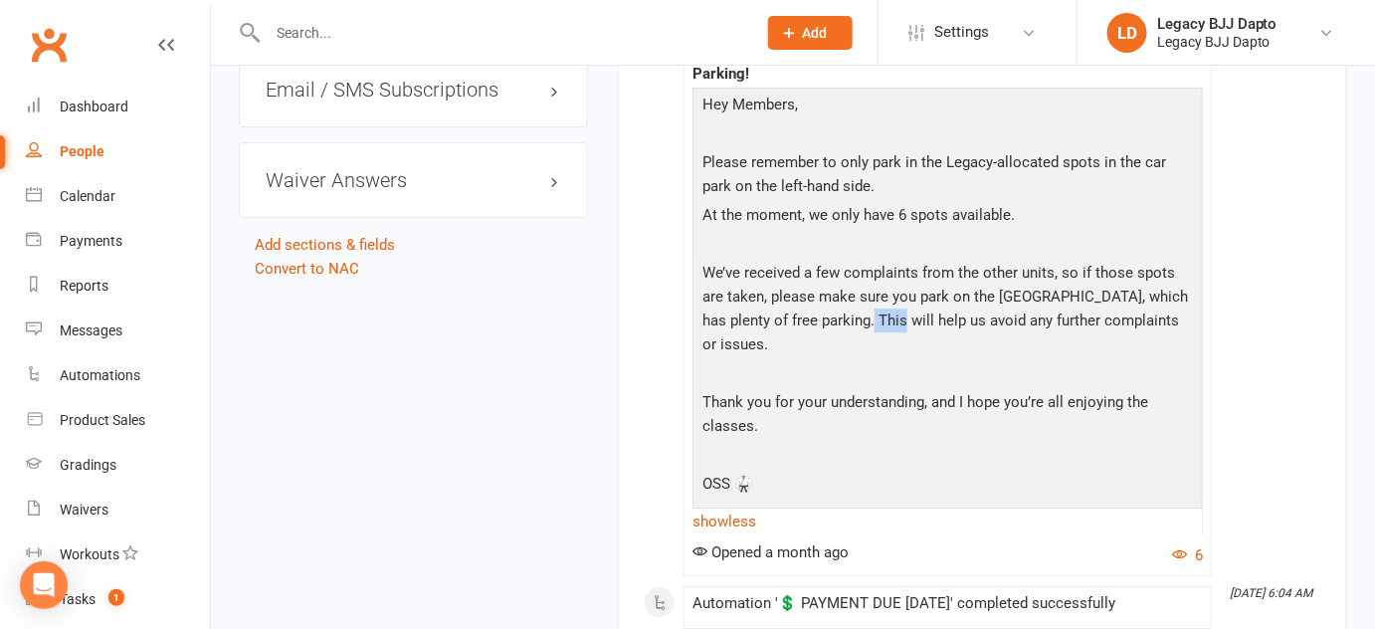
click at [841, 361] on p "We’ve received a few complaints from the other units, so if those spots are tak…" at bounding box center [947, 311] width 500 height 100
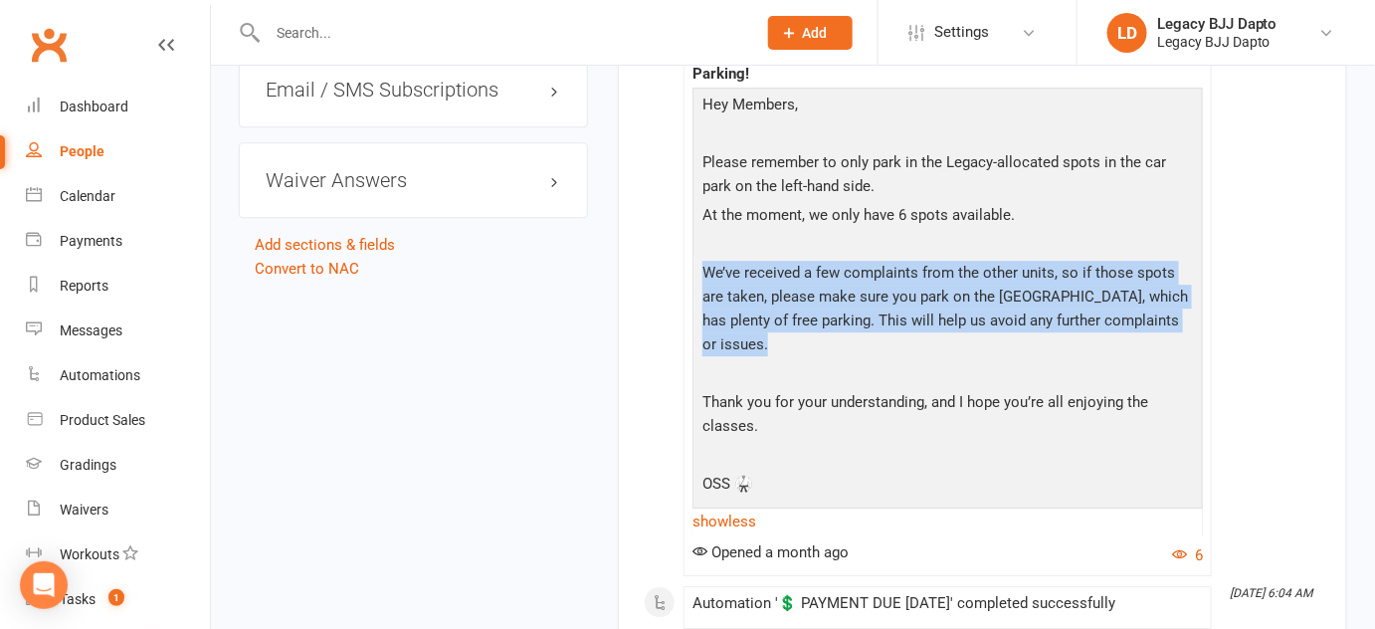
click at [841, 361] on p "We’ve received a few complaints from the other units, so if those spots are tak…" at bounding box center [947, 311] width 500 height 100
drag, startPoint x: 841, startPoint y: 373, endPoint x: 849, endPoint y: 357, distance: 17.8
click at [849, 357] on p "We’ve received a few complaints from the other units, so if those spots are tak…" at bounding box center [947, 311] width 500 height 100
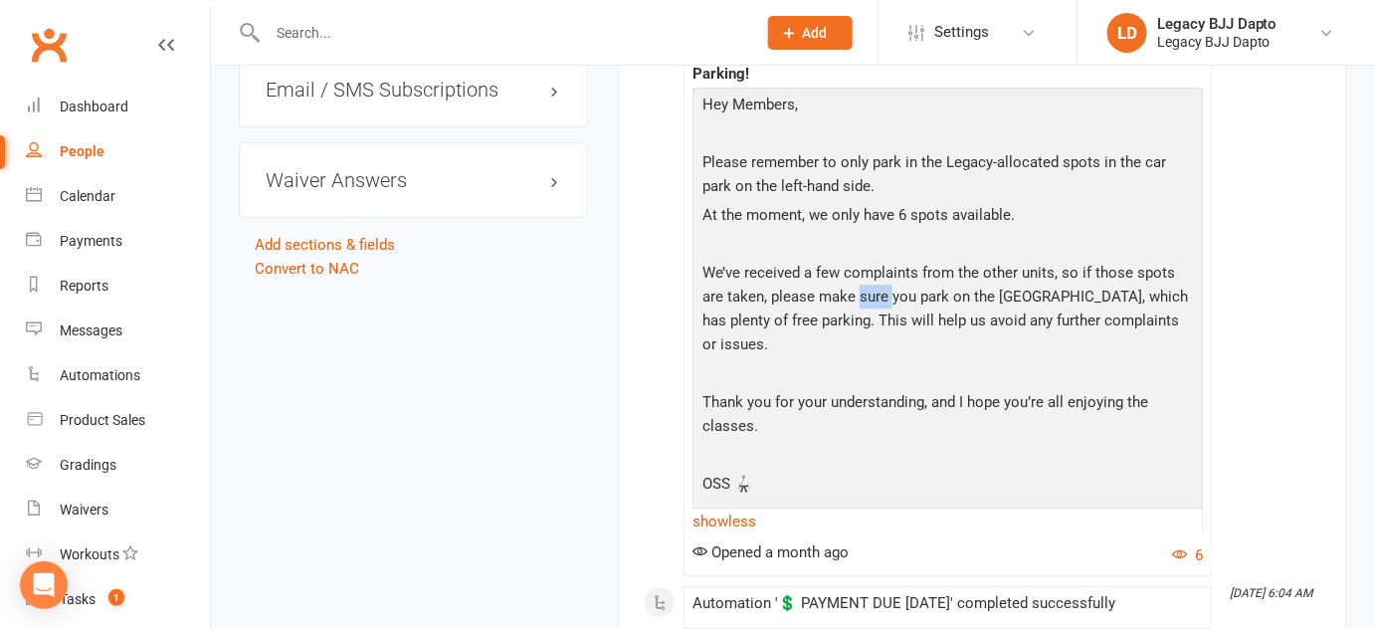
click at [849, 357] on p "We’ve received a few complaints from the other units, so if those spots are tak…" at bounding box center [947, 311] width 500 height 100
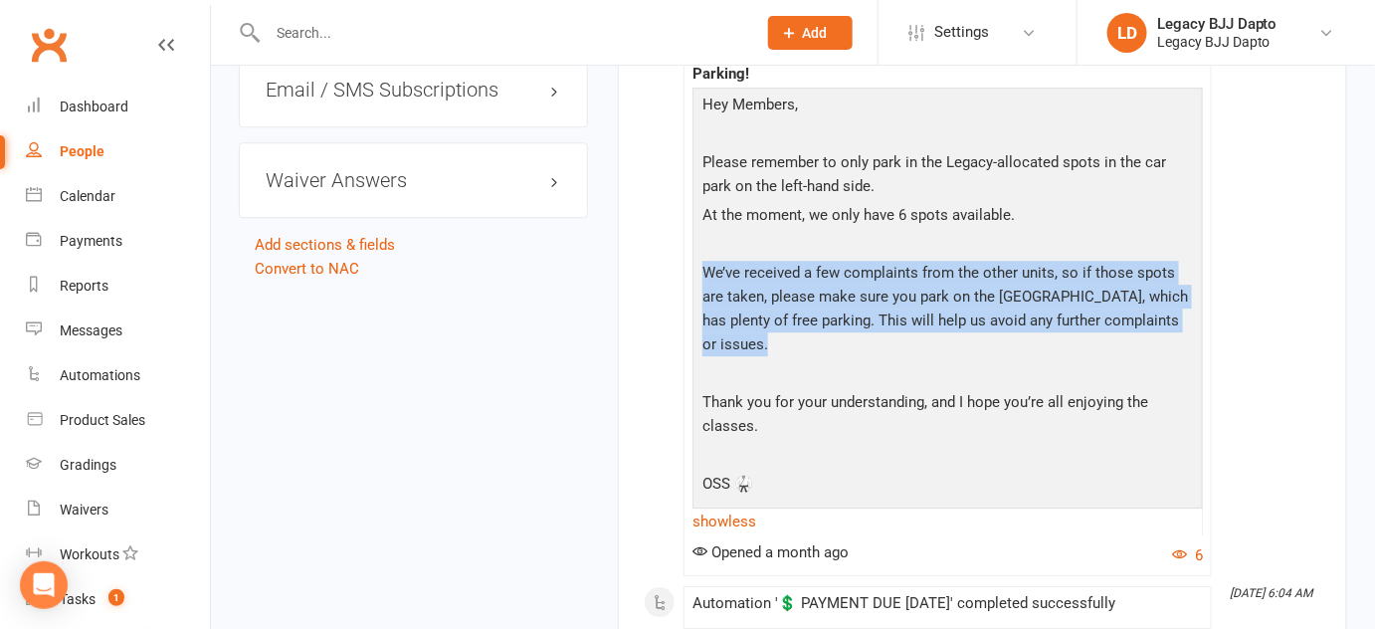
drag, startPoint x: 849, startPoint y: 357, endPoint x: 848, endPoint y: 373, distance: 15.9
click at [848, 361] on p "We’ve received a few complaints from the other units, so if those spots are tak…" at bounding box center [947, 311] width 500 height 100
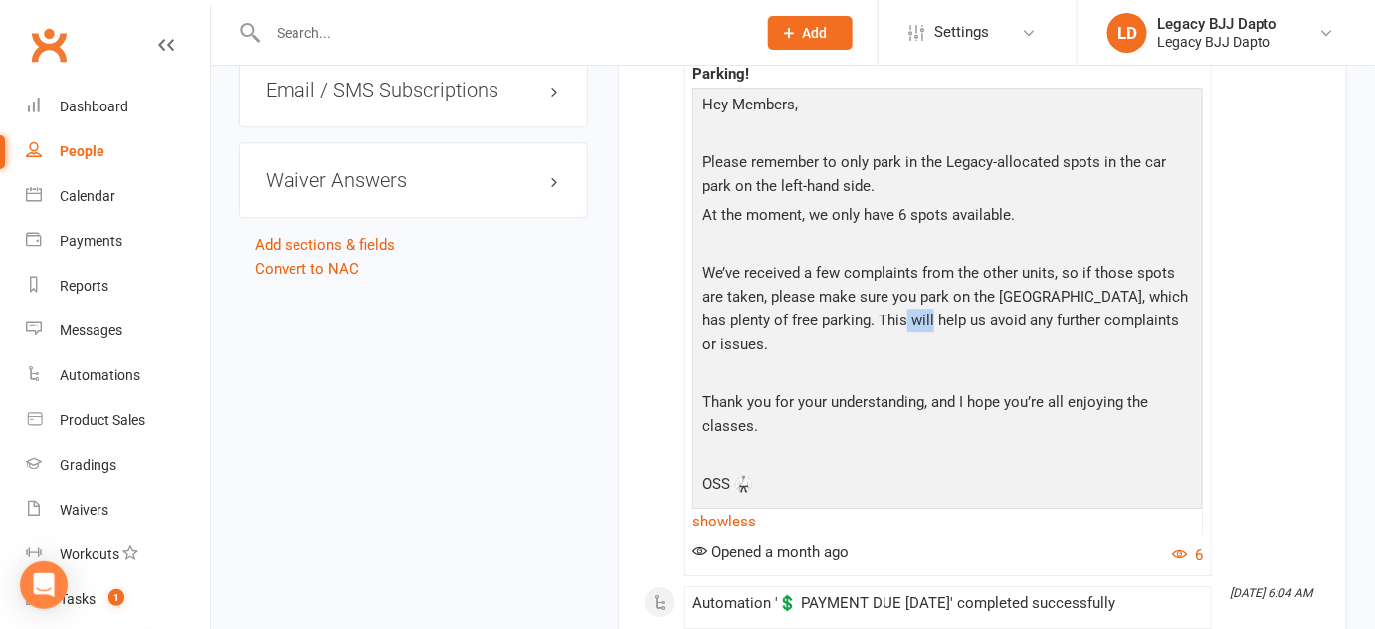
click at [848, 361] on p "We’ve received a few complaints from the other units, so if those spots are tak…" at bounding box center [947, 311] width 500 height 100
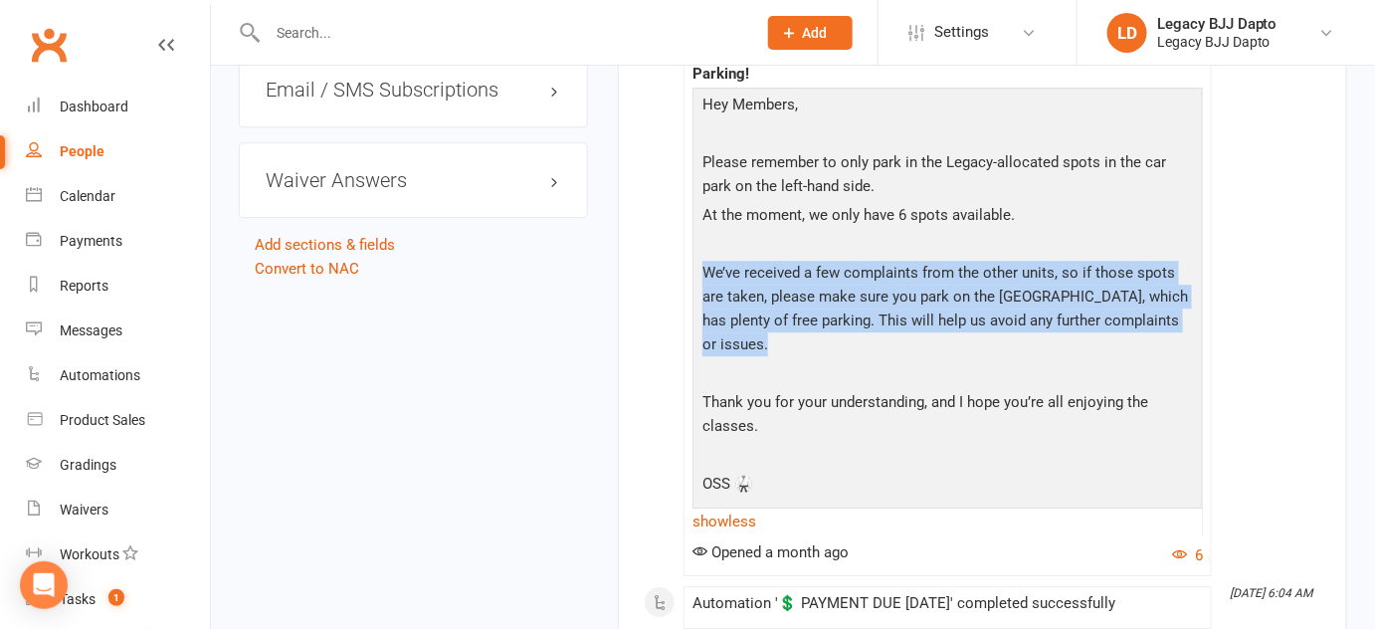
drag, startPoint x: 848, startPoint y: 373, endPoint x: 852, endPoint y: 362, distance: 12.0
click at [852, 361] on p "We’ve received a few complaints from the other units, so if those spots are tak…" at bounding box center [947, 311] width 500 height 100
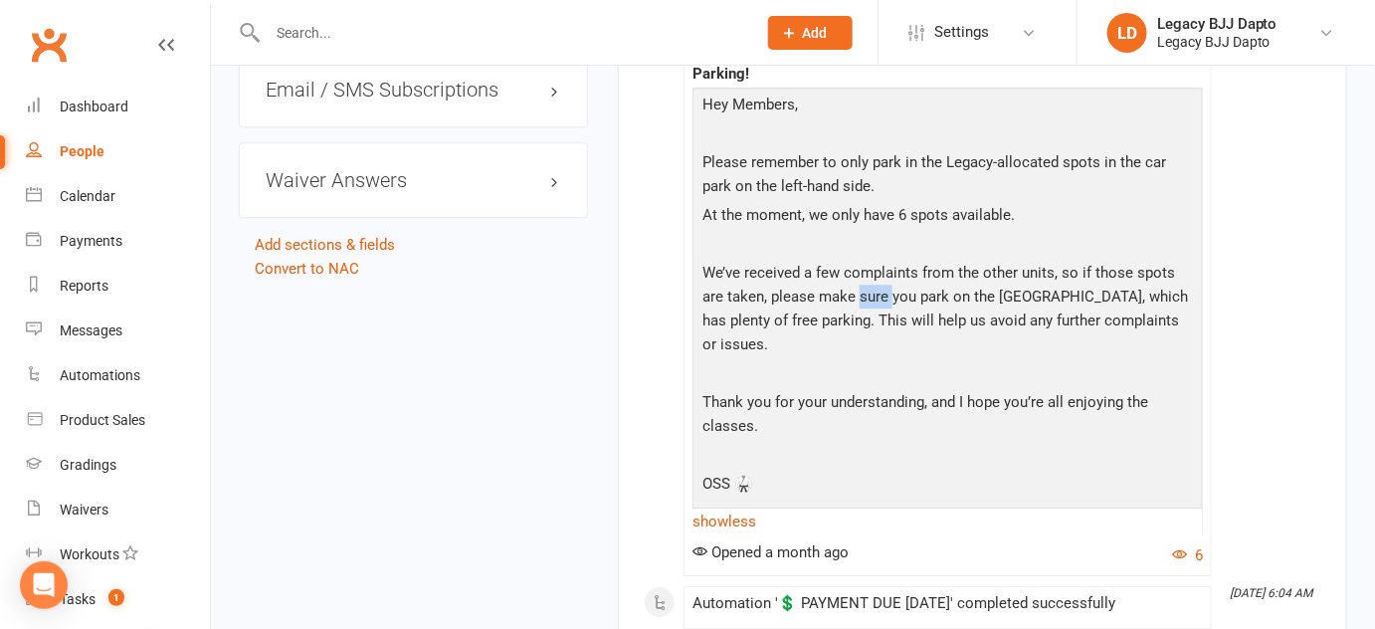
click at [852, 361] on p "We’ve received a few complaints from the other units, so if those spots are tak…" at bounding box center [947, 311] width 500 height 100
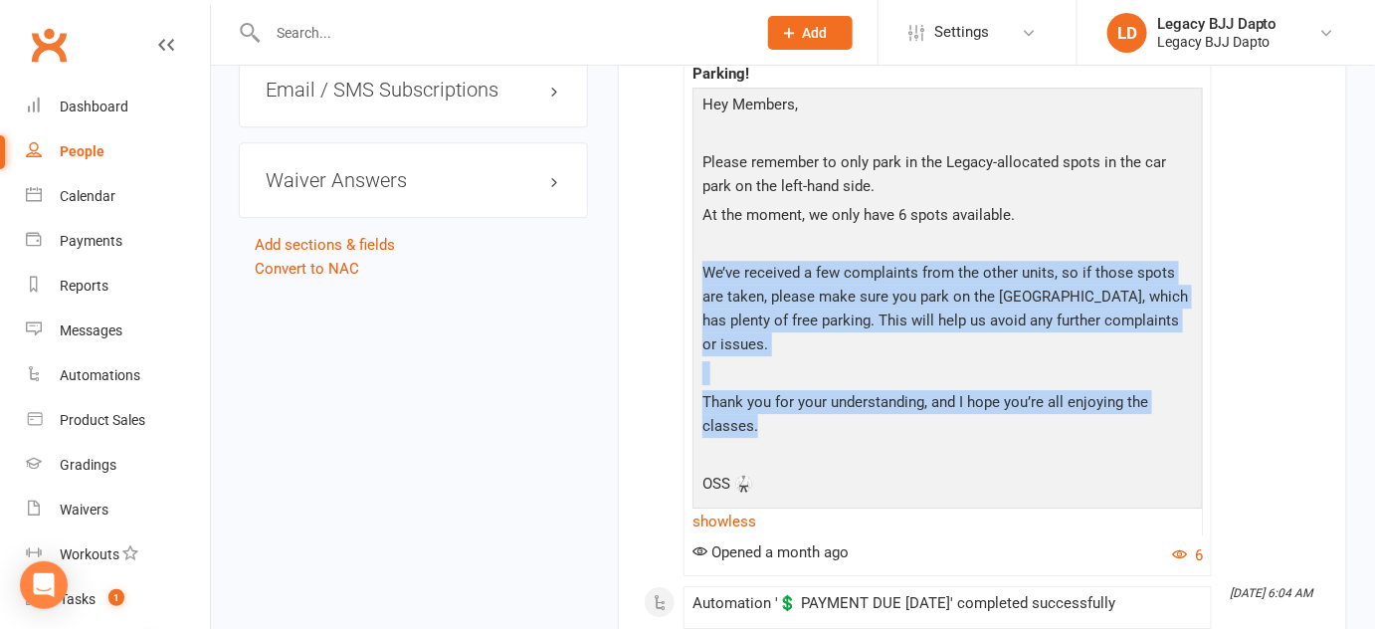
drag, startPoint x: 852, startPoint y: 362, endPoint x: 838, endPoint y: 442, distance: 81.0
click at [838, 442] on div "Hey Members, Please remember to only park in the Legacy-allocated spots in the …" at bounding box center [947, 297] width 500 height 408
click at [838, 442] on p "Thank you for your understanding, and I hope you’re all enjoying the classes." at bounding box center [947, 416] width 500 height 53
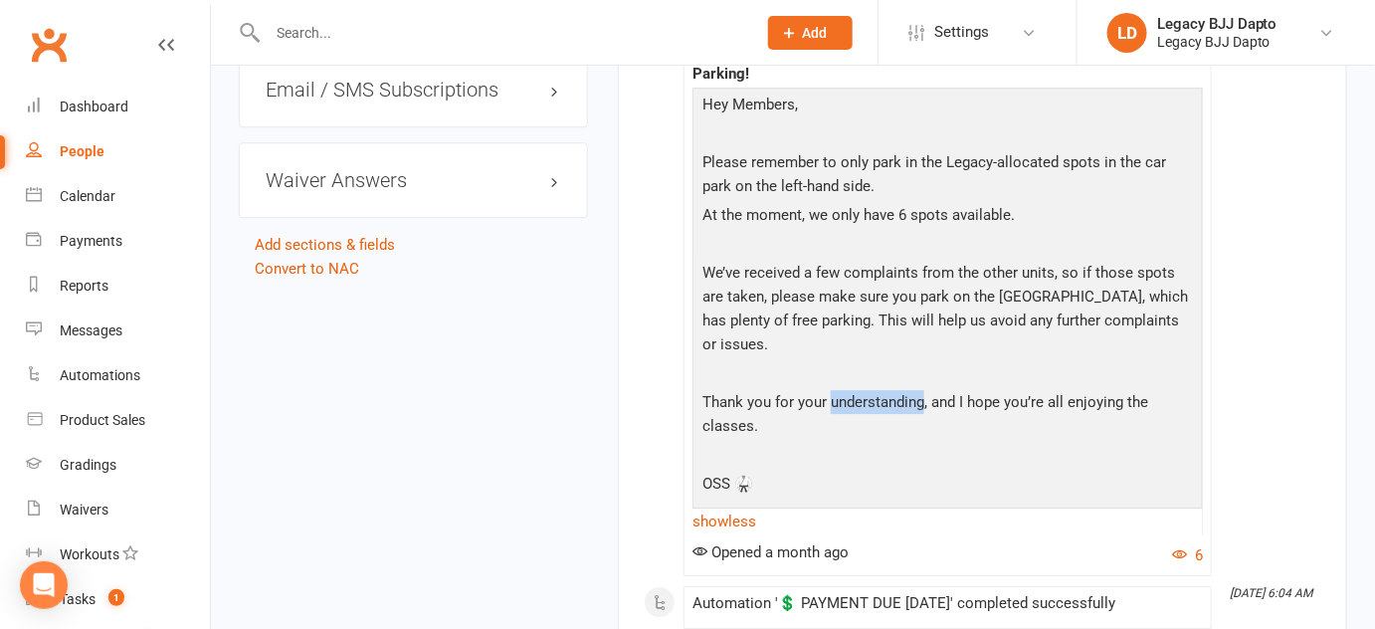
click at [838, 442] on p "Thank you for your understanding, and I hope you’re all enjoying the classes." at bounding box center [947, 416] width 500 height 53
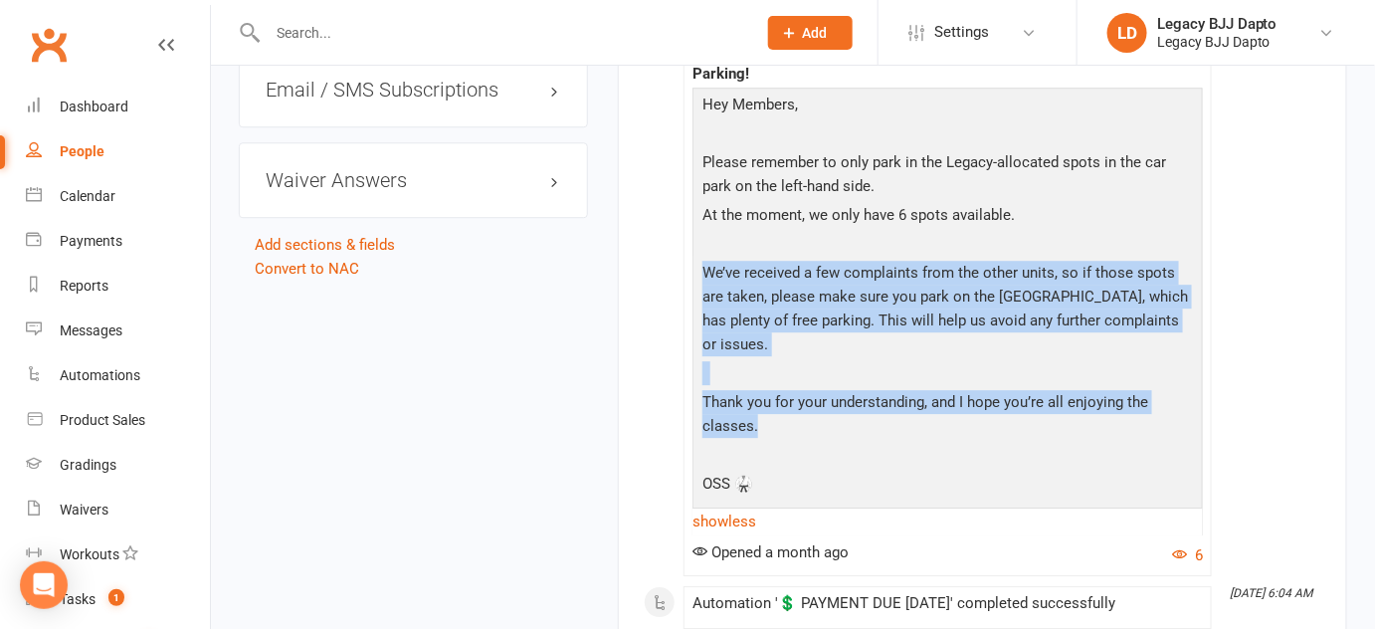
drag, startPoint x: 838, startPoint y: 442, endPoint x: 848, endPoint y: 362, distance: 80.2
click at [848, 362] on div "Hey Members, Please remember to only park in the Legacy-allocated spots in the …" at bounding box center [947, 297] width 500 height 408
click at [848, 361] on p "We’ve received a few complaints from the other units, so if those spots are tak…" at bounding box center [947, 311] width 500 height 100
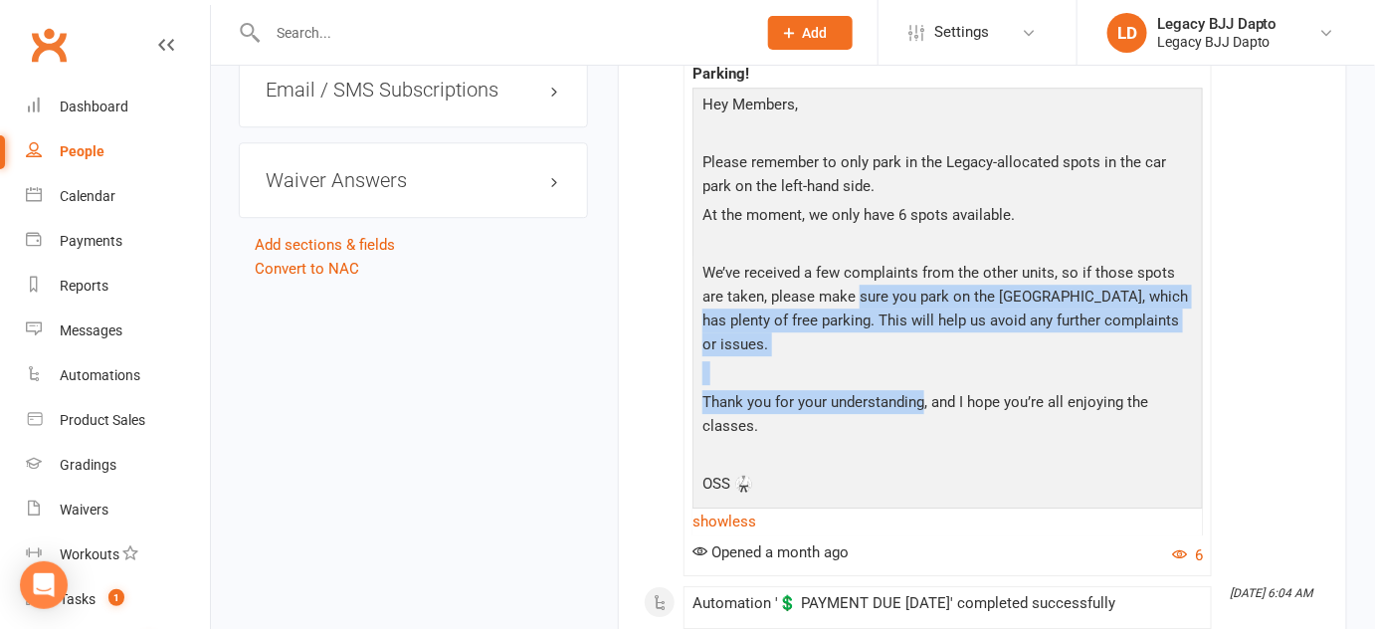
drag, startPoint x: 848, startPoint y: 362, endPoint x: 857, endPoint y: 428, distance: 66.4
click at [857, 428] on div "Hey Members, Please remember to only park in the Legacy-allocated spots in the …" at bounding box center [947, 297] width 500 height 408
click at [857, 428] on p "Thank you for your understanding, and I hope you’re all enjoying the classes." at bounding box center [947, 416] width 500 height 53
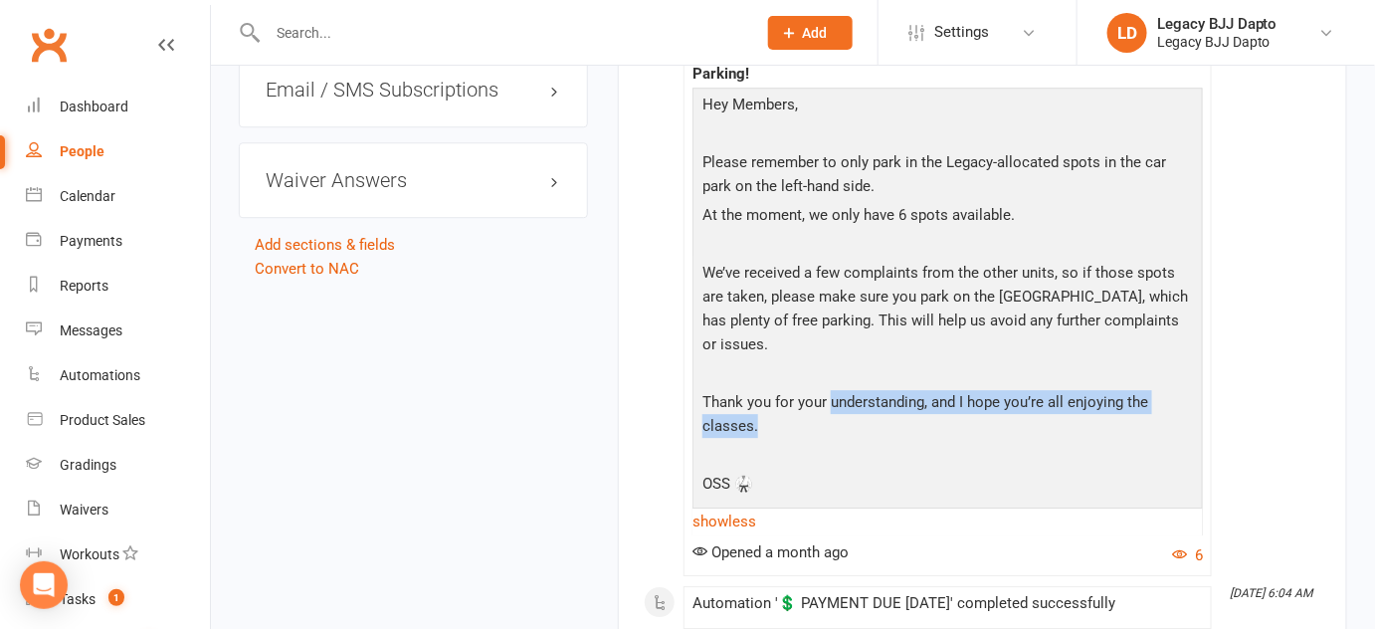
drag, startPoint x: 857, startPoint y: 428, endPoint x: 856, endPoint y: 495, distance: 67.6
click at [856, 495] on div "Hey Members, Please remember to only park in the Legacy-allocated spots in the …" at bounding box center [947, 297] width 500 height 408
click at [856, 472] on p at bounding box center [947, 457] width 500 height 29
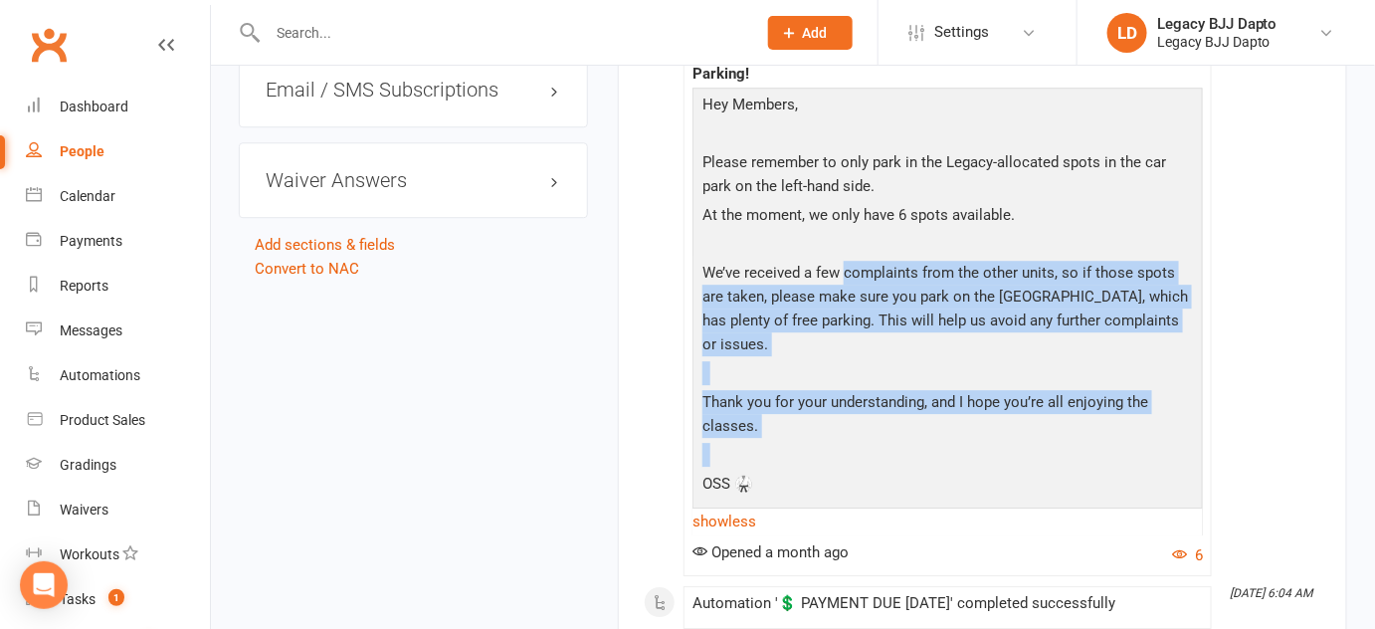
drag, startPoint x: 856, startPoint y: 495, endPoint x: 861, endPoint y: 318, distance: 177.1
click at [861, 318] on div "Hey Members, Please remember to only park in the Legacy-allocated spots in the …" at bounding box center [947, 297] width 500 height 408
click at [861, 318] on p "We’ve received a few complaints from the other units, so if those spots are tak…" at bounding box center [947, 311] width 500 height 100
drag, startPoint x: 861, startPoint y: 318, endPoint x: 843, endPoint y: 456, distance: 138.6
click at [843, 456] on div "Hey Members, Please remember to only park in the Legacy-allocated spots in the …" at bounding box center [947, 297] width 500 height 408
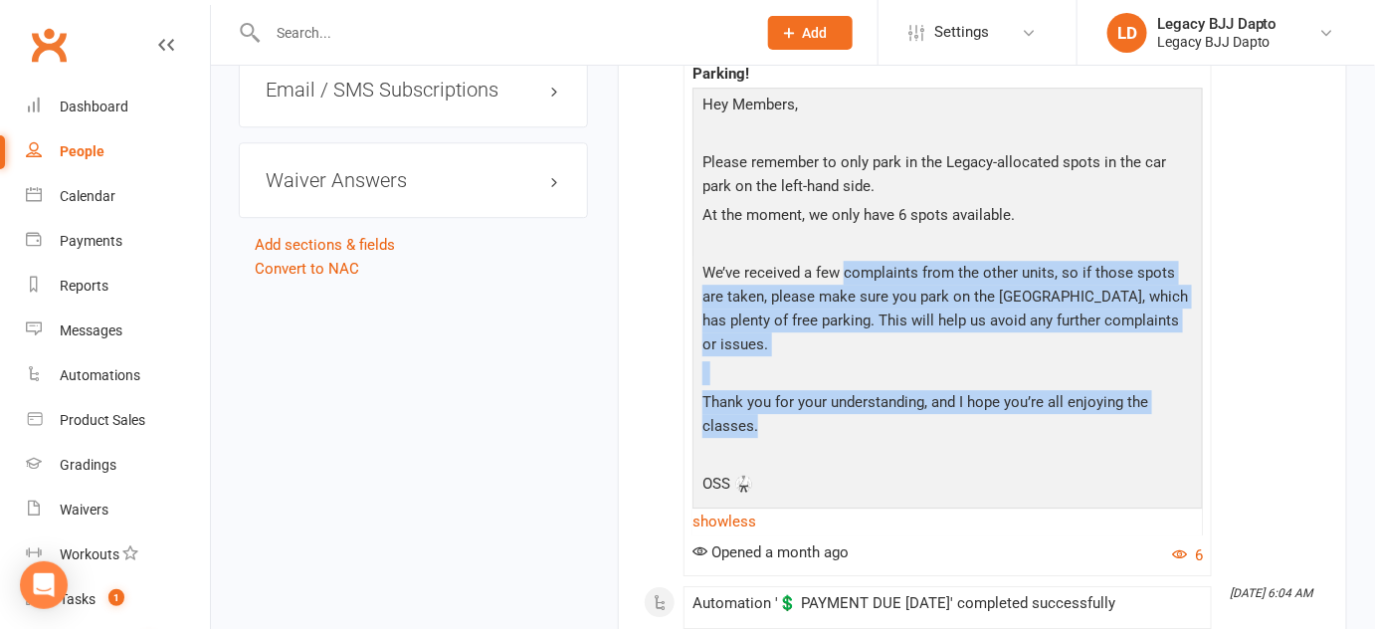
click at [843, 443] on p "Thank you for your understanding, and I hope you’re all enjoying the classes." at bounding box center [947, 416] width 500 height 53
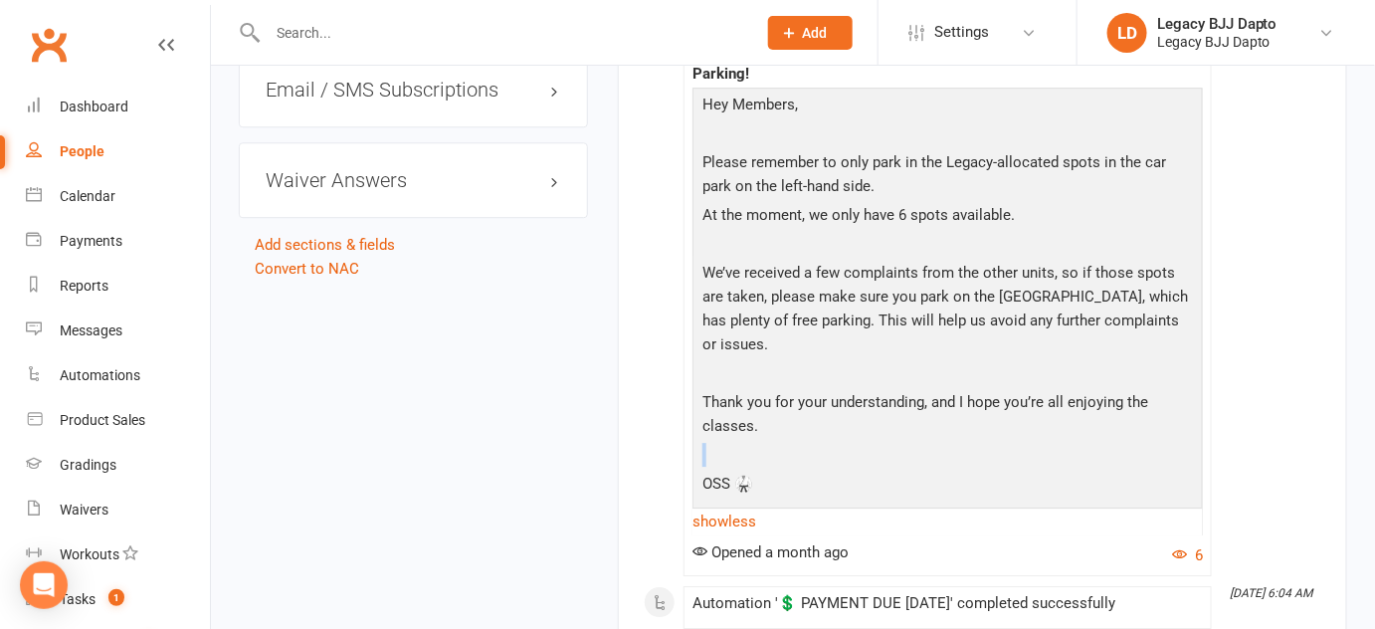
click at [843, 443] on p "Thank you for your understanding, and I hope you’re all enjoying the classes." at bounding box center [947, 416] width 500 height 53
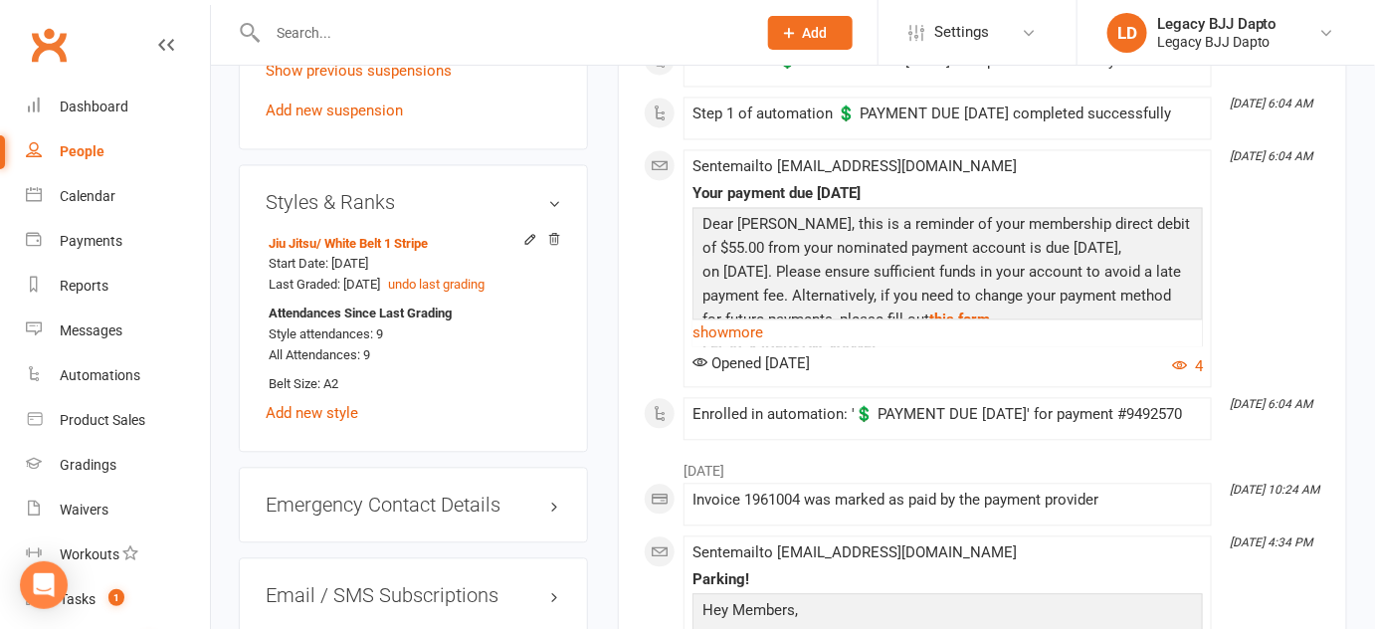
scroll to position [1255, 0]
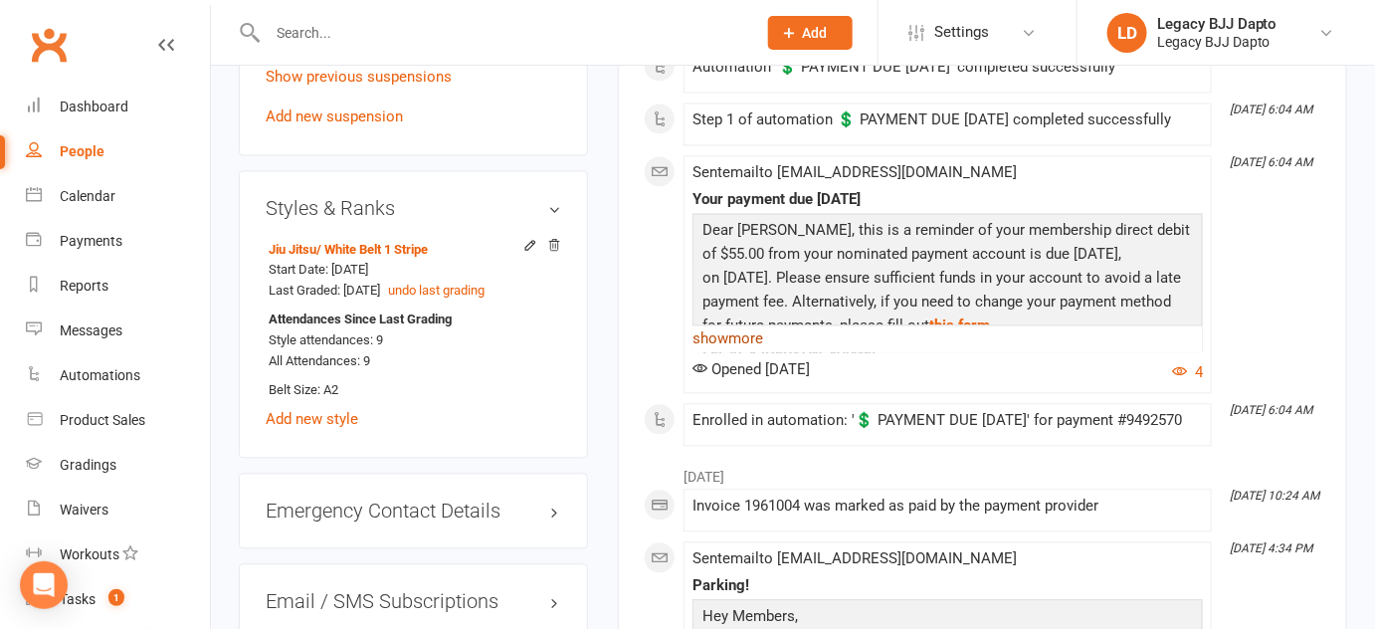
click at [728, 353] on link "show more" at bounding box center [947, 339] width 510 height 28
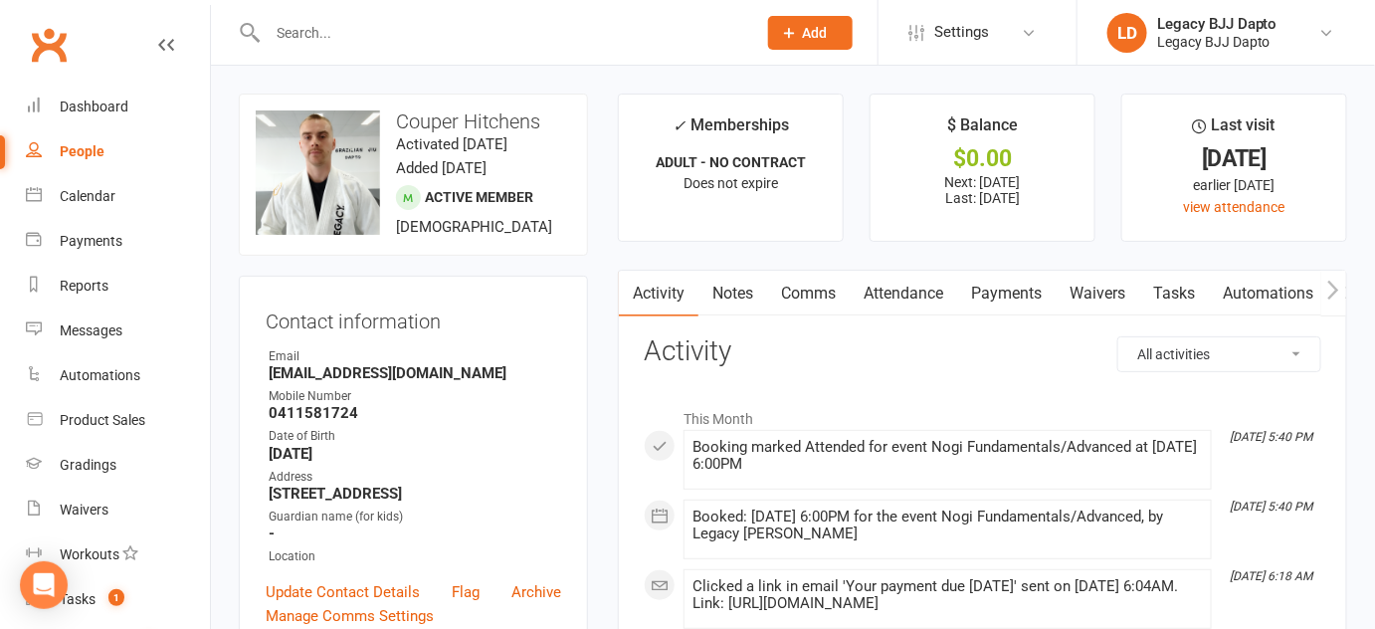
scroll to position [4, 0]
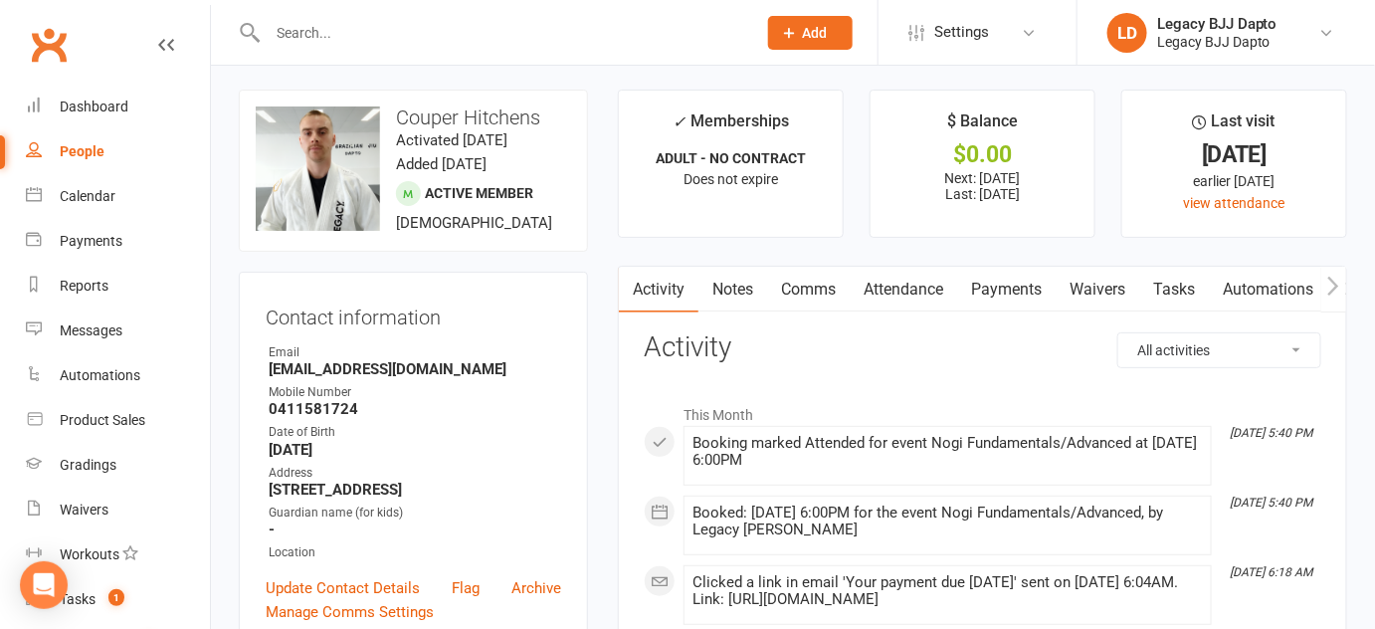
click at [562, 148] on div "upload photo change photo Couper Hitchens Activated 29 January, 2025 Added 29 J…" at bounding box center [413, 171] width 349 height 162
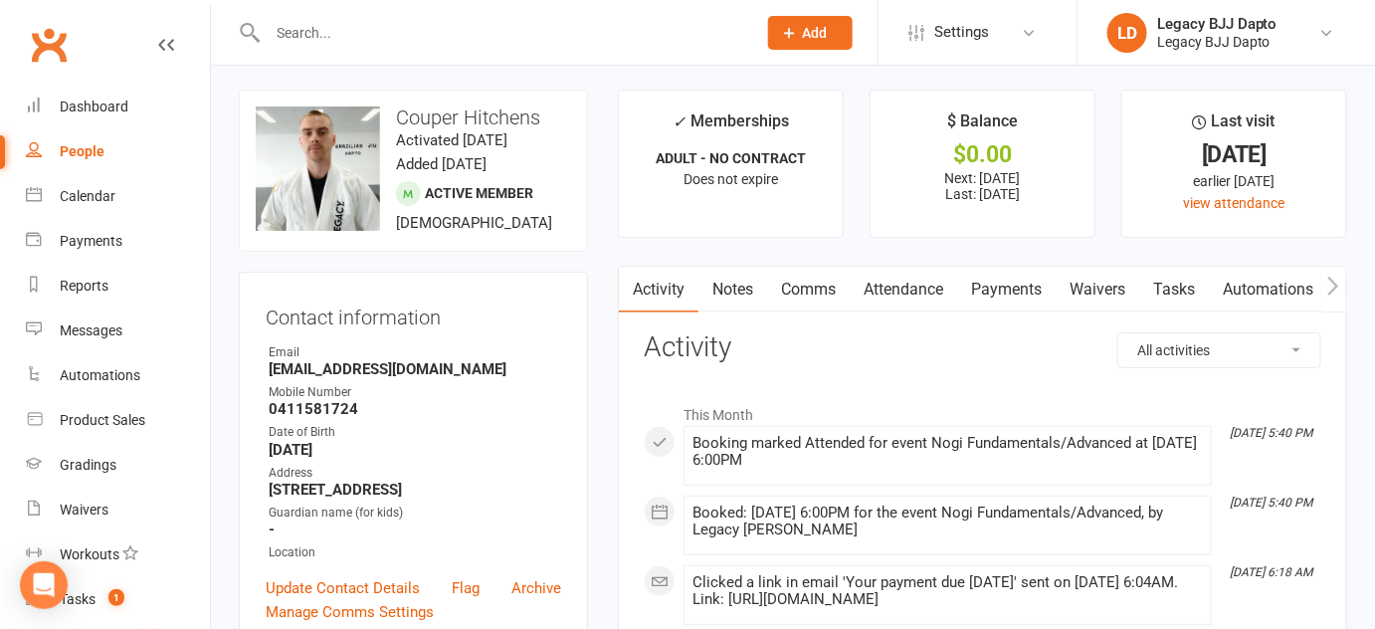
click at [562, 148] on div "upload photo change photo Couper Hitchens Activated 29 January, 2025 Added 29 J…" at bounding box center [413, 171] width 349 height 162
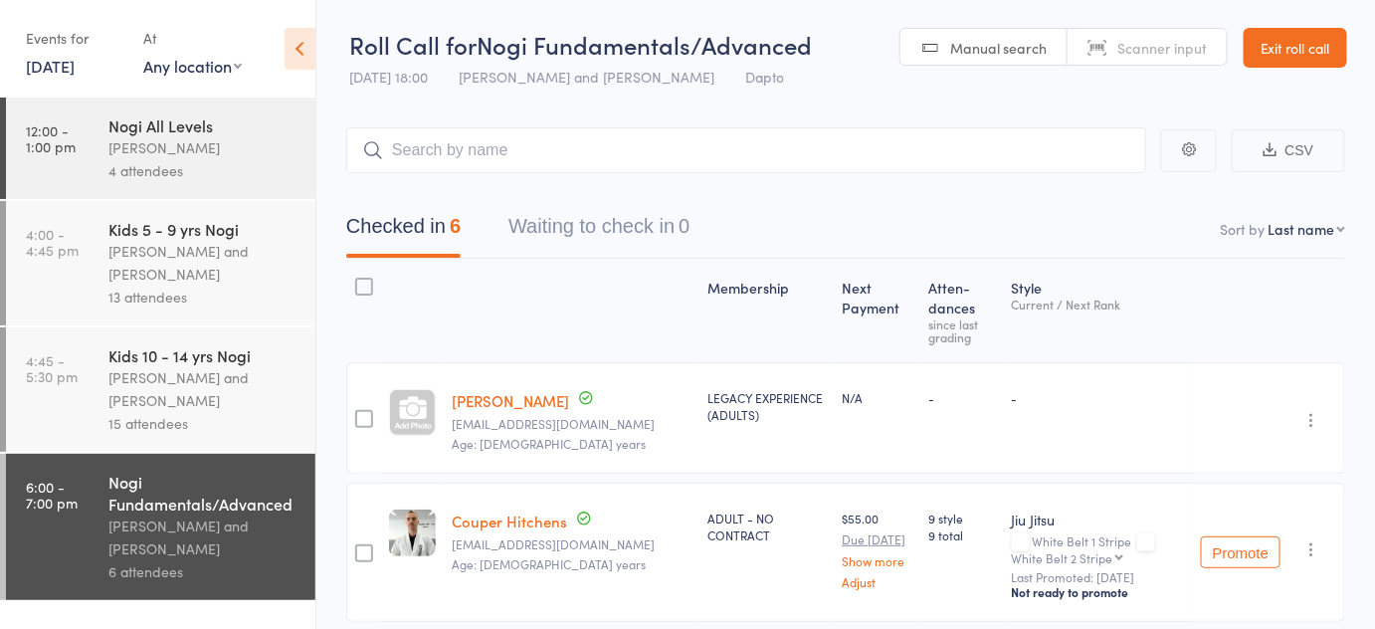
drag, startPoint x: 742, startPoint y: 107, endPoint x: 625, endPoint y: 100, distance: 117.6
